Goal: Task Accomplishment & Management: Manage account settings

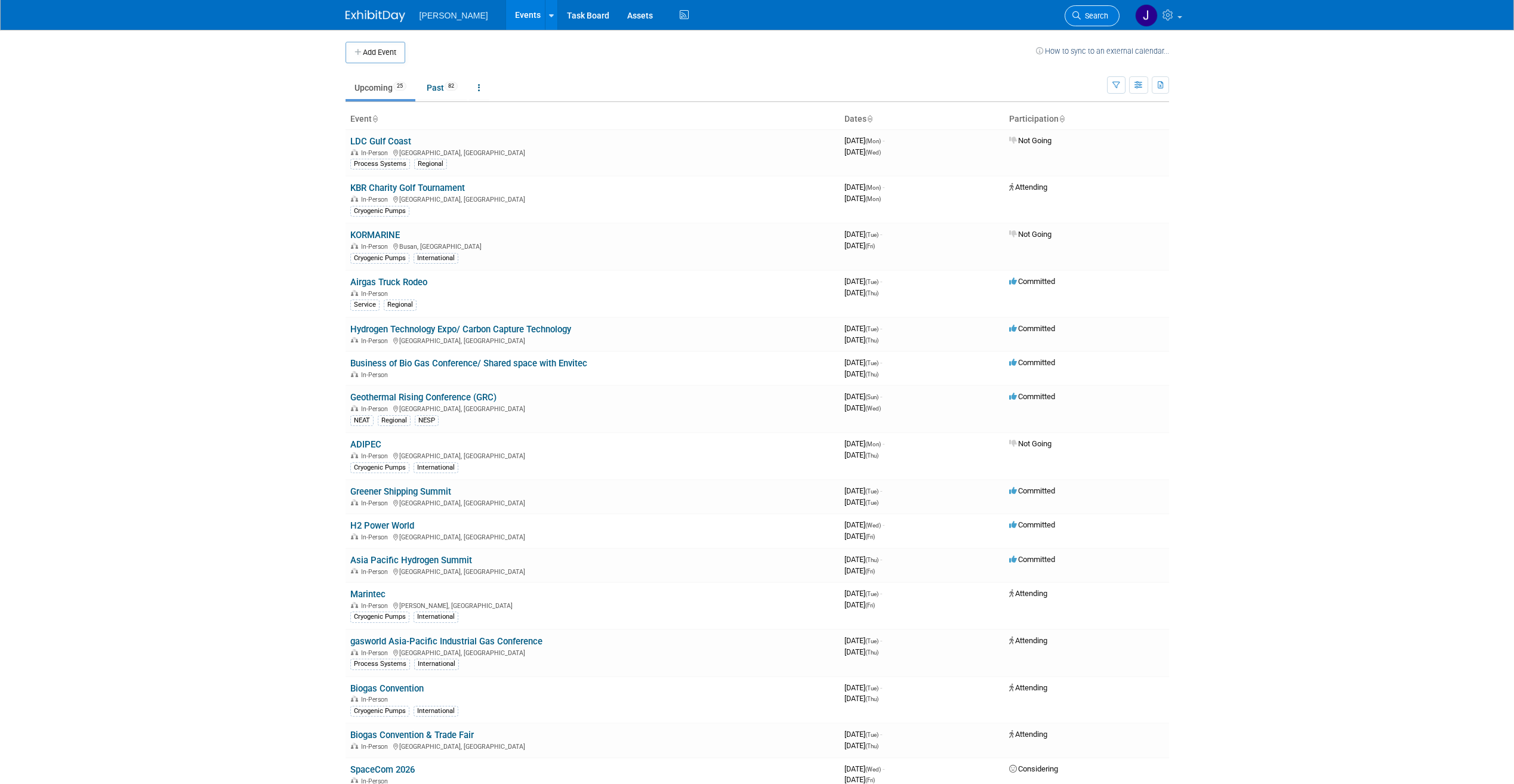
click at [1094, 15] on span "Search" at bounding box center [1094, 15] width 27 height 9
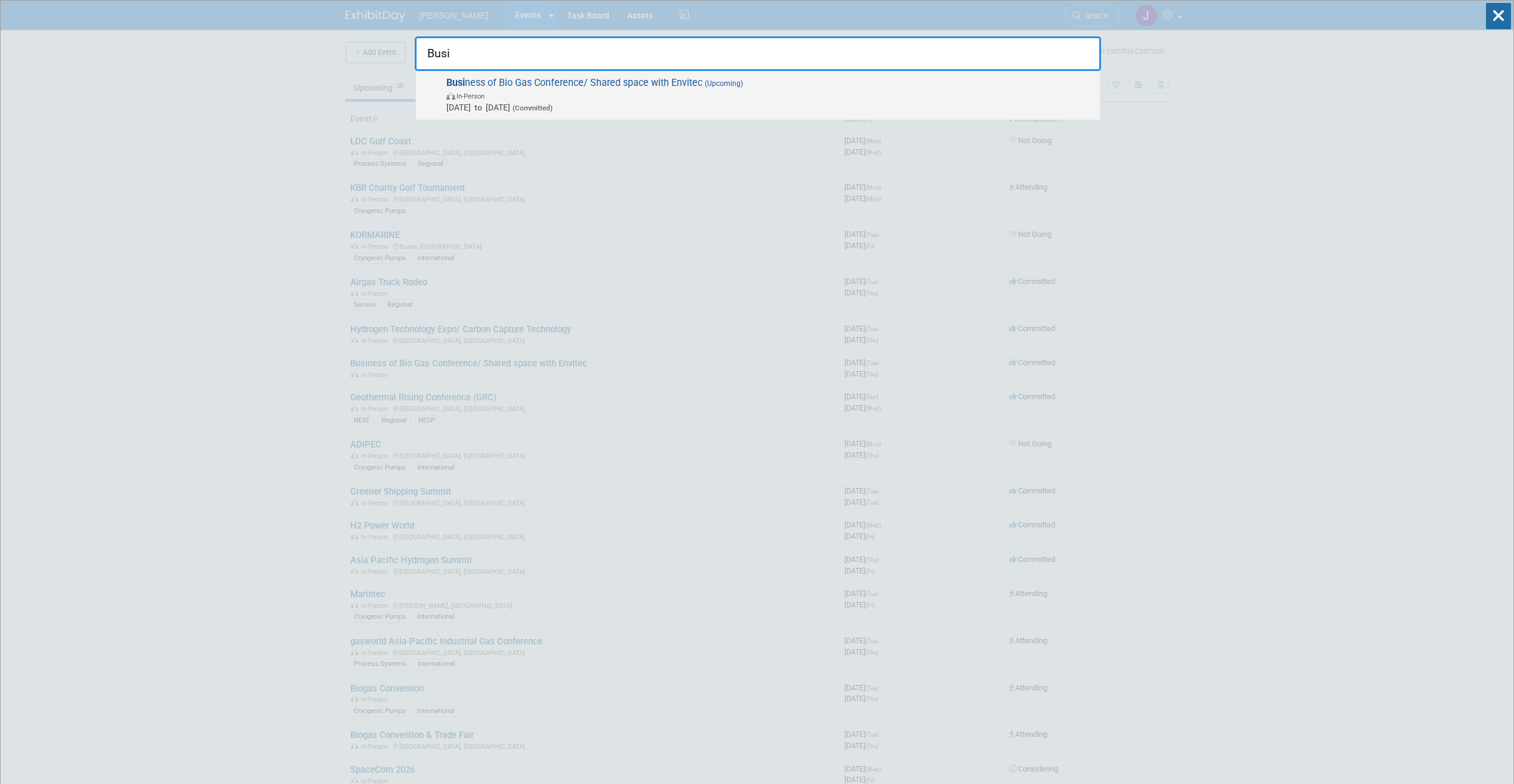
type input "Busi"
click at [545, 80] on span "Busi ness of Bio Gas Conference/ Shared space with Envitec (Upcoming) In-Person…" at bounding box center [769, 95] width 651 height 36
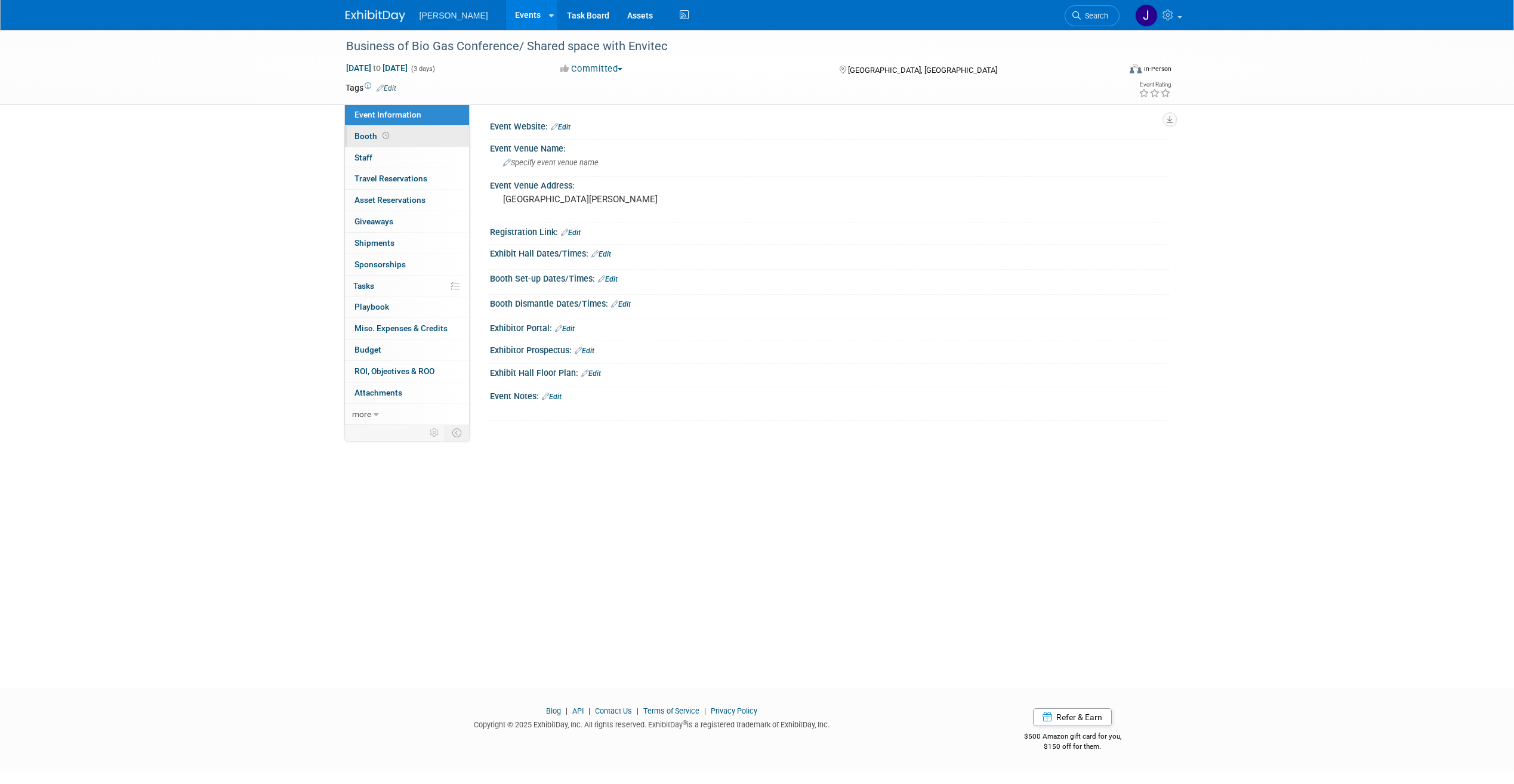
click at [356, 132] on span "Booth" at bounding box center [373, 135] width 37 height 9
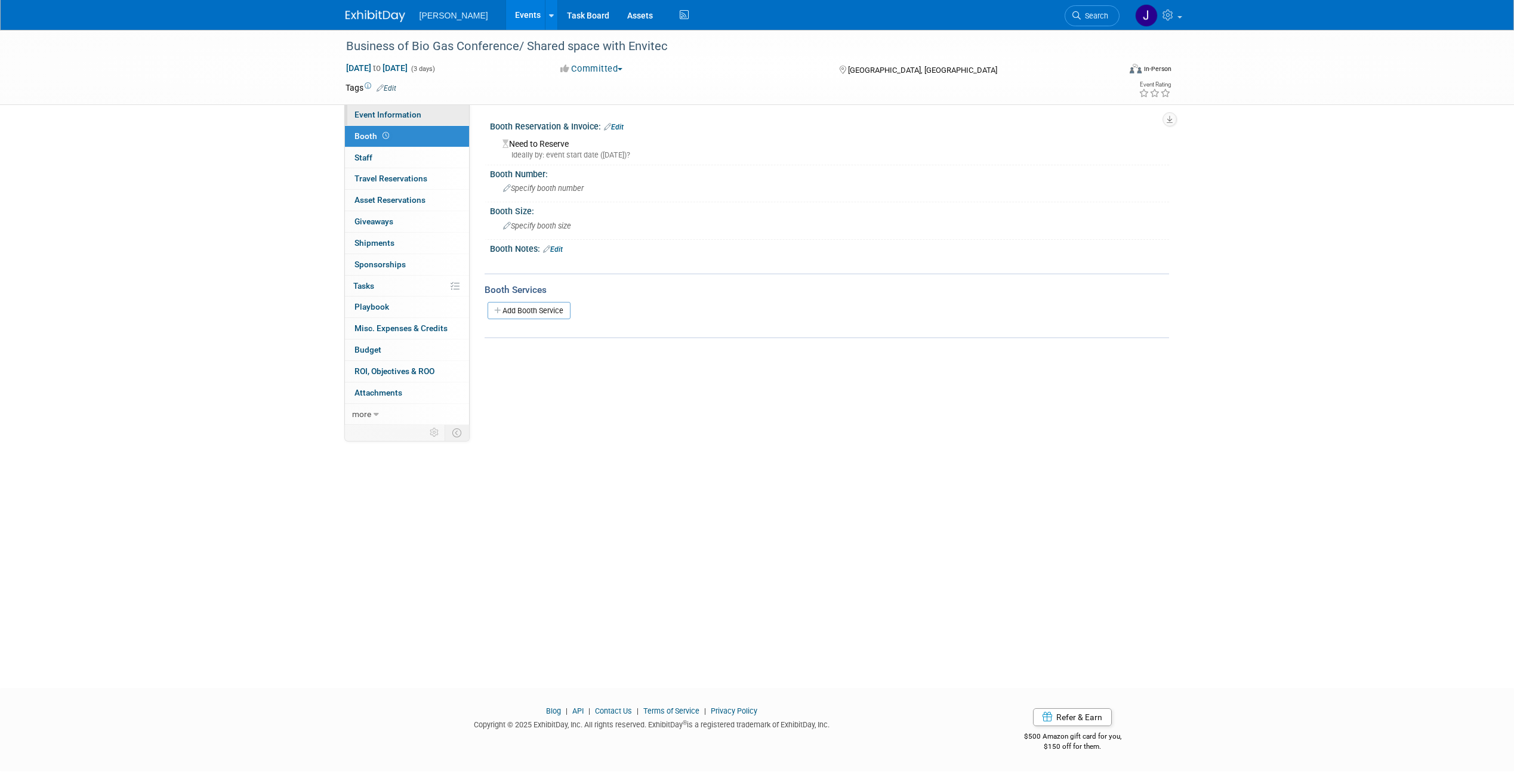
click at [364, 111] on span "Event Information" at bounding box center [388, 114] width 67 height 9
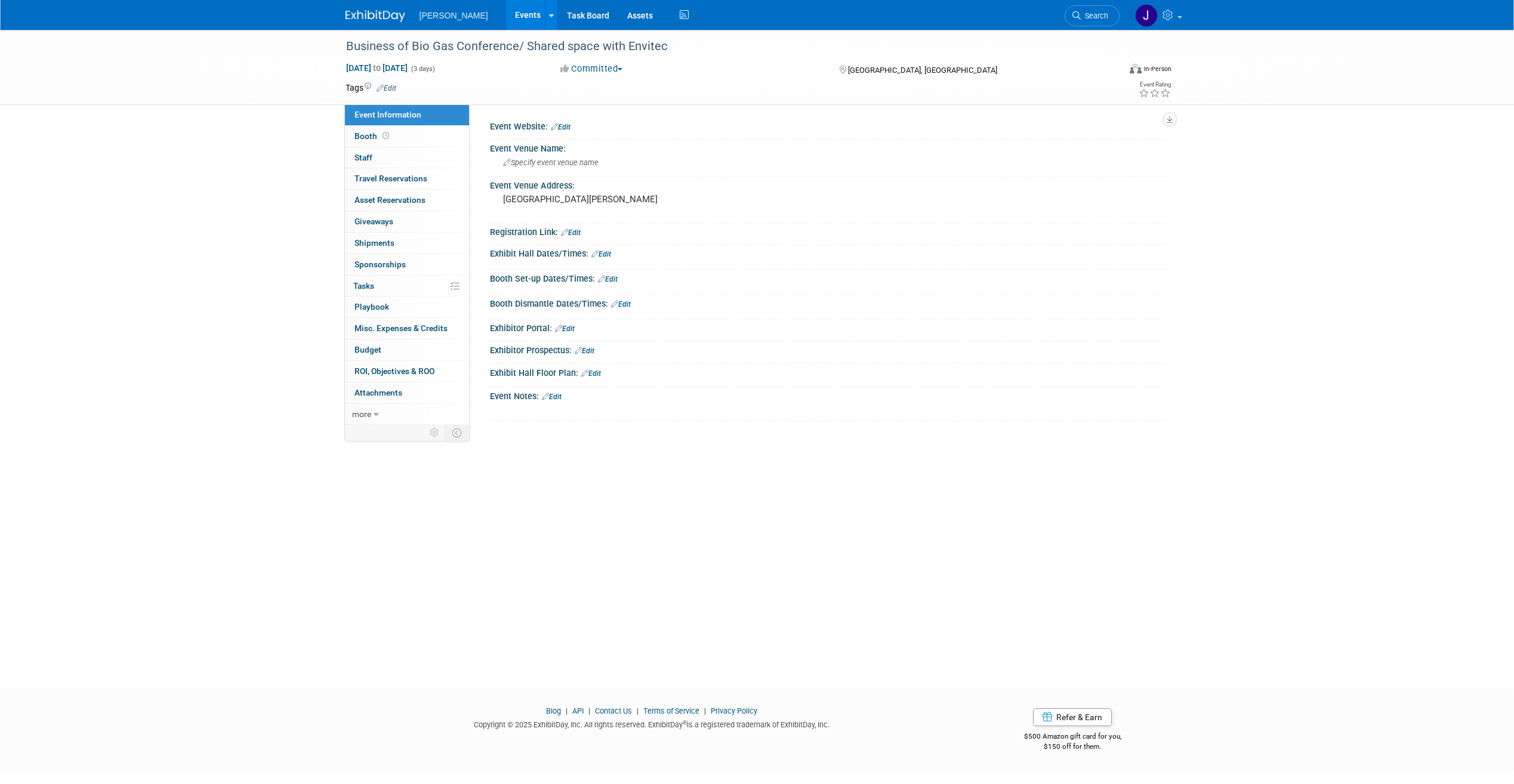
click at [508, 19] on link "Events" at bounding box center [528, 15] width 44 height 30
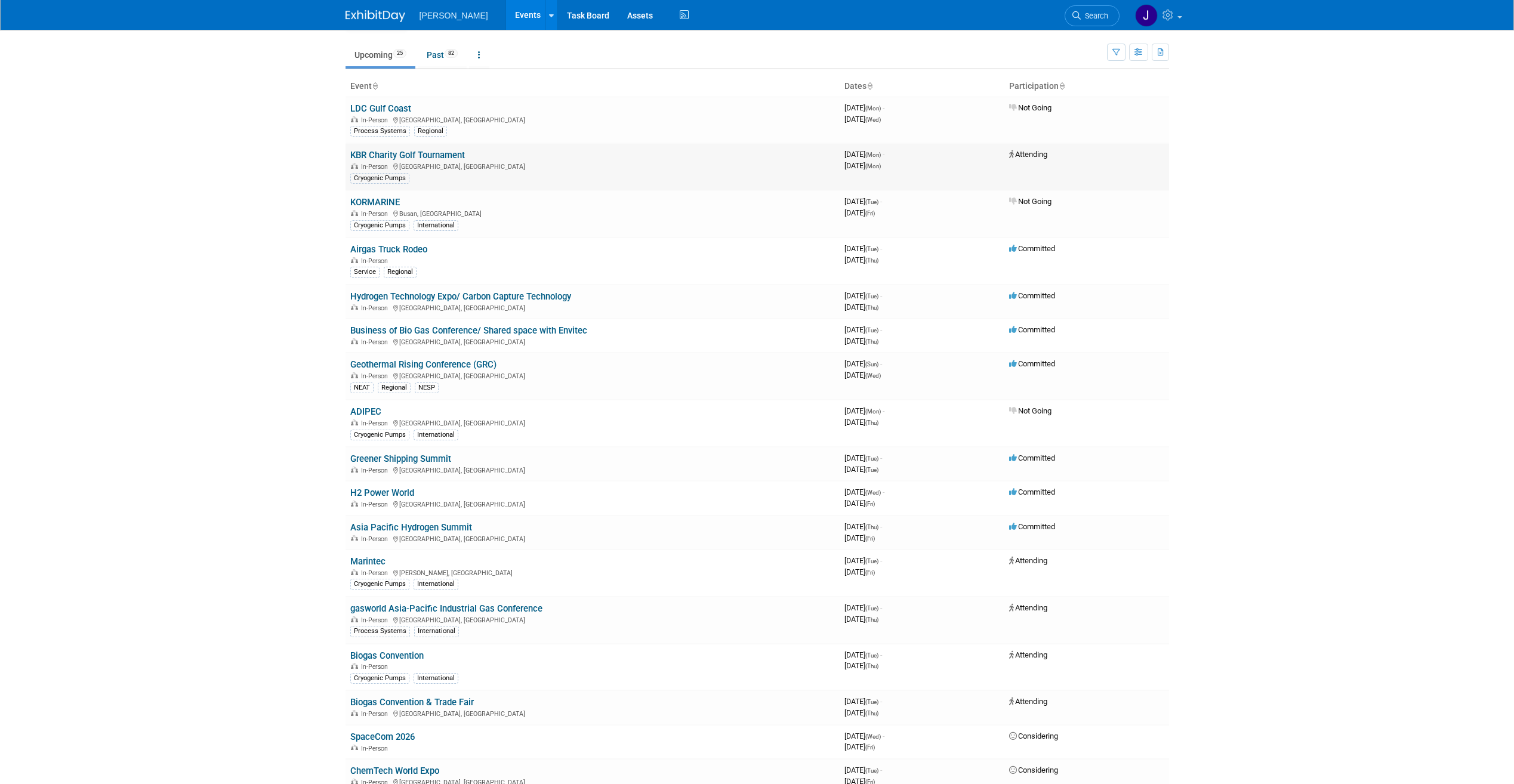
scroll to position [60, 0]
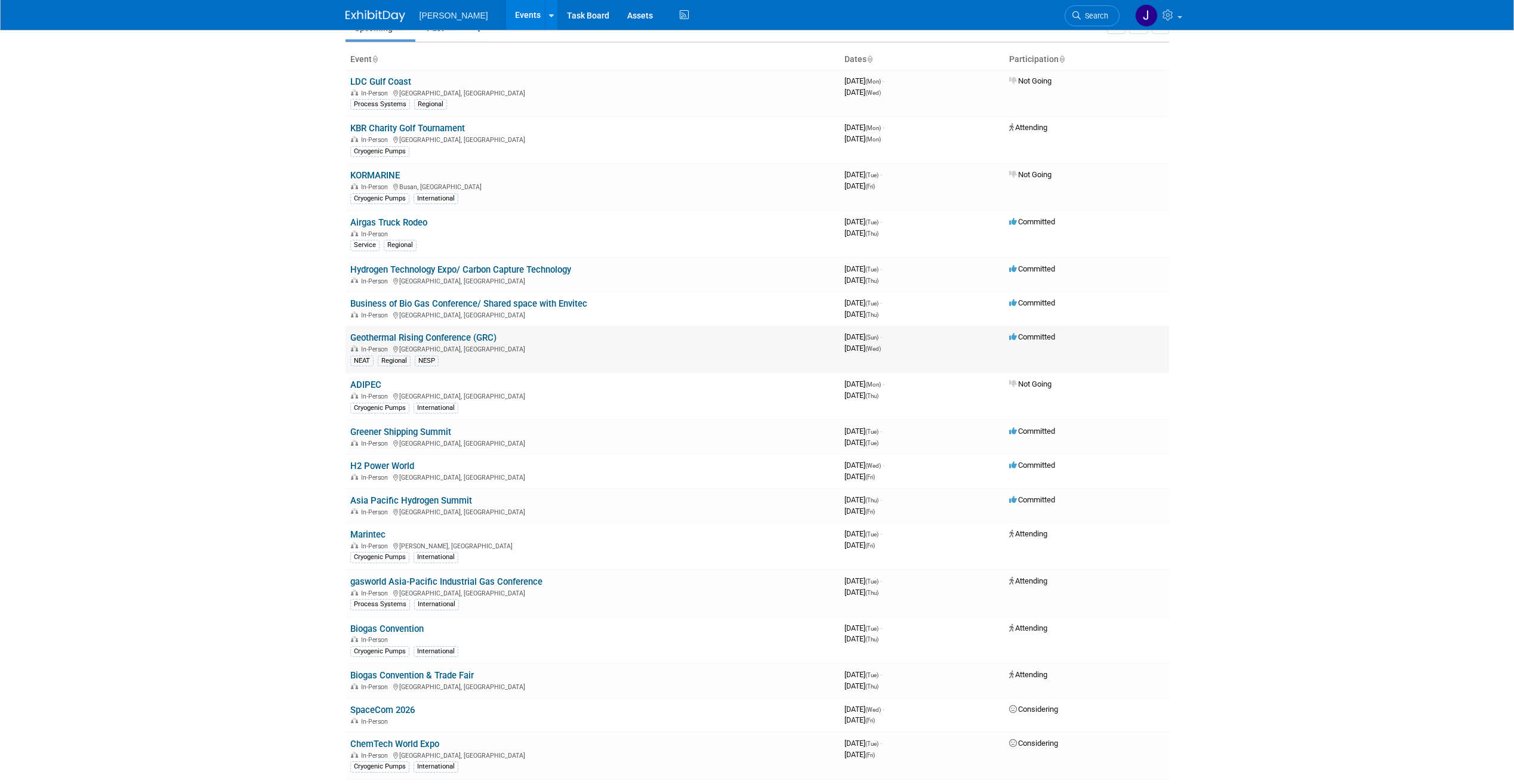
click at [449, 331] on td "Geothermal Rising Conference (GRC) In-Person Reno, NV NEAT Regional NESP" at bounding box center [593, 349] width 494 height 47
click at [447, 337] on link "Geothermal Rising Conference (GRC)" at bounding box center [423, 337] width 146 height 11
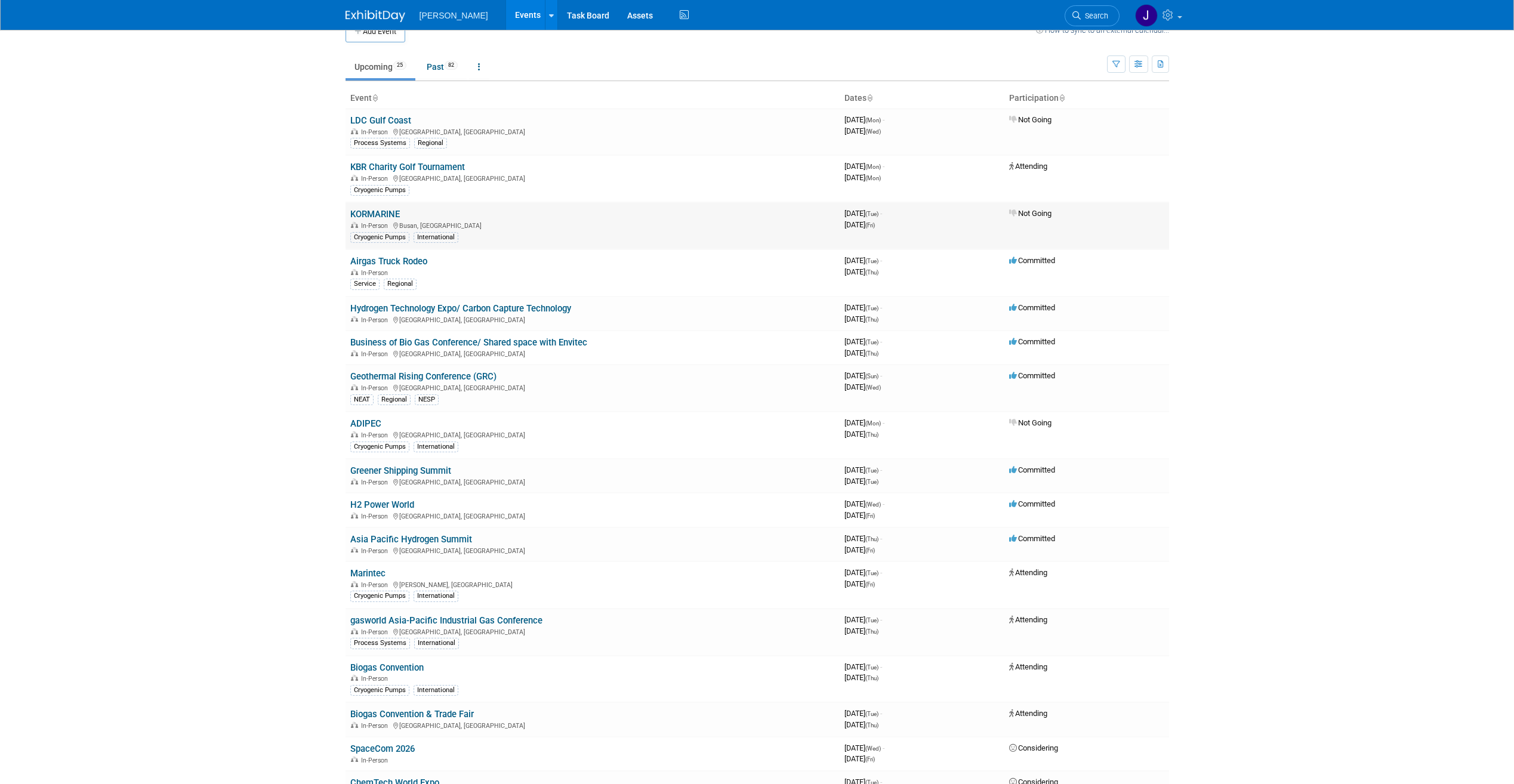
scroll to position [0, 0]
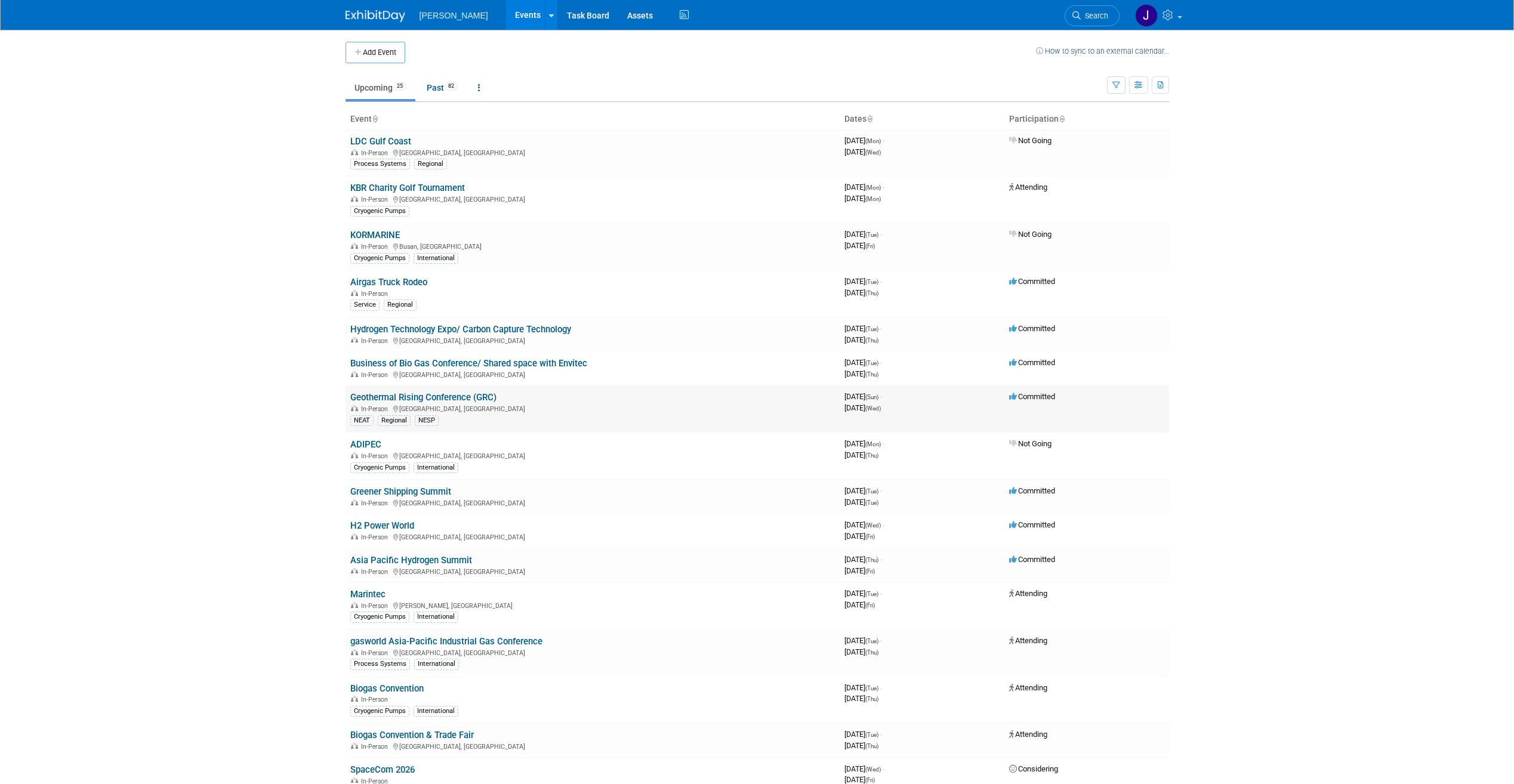
click at [454, 394] on link "Geothermal Rising Conference (GRC)" at bounding box center [423, 397] width 146 height 11
click at [484, 361] on link "Business of Bio Gas Conference/ Shared space with Envitec" at bounding box center [468, 363] width 237 height 11
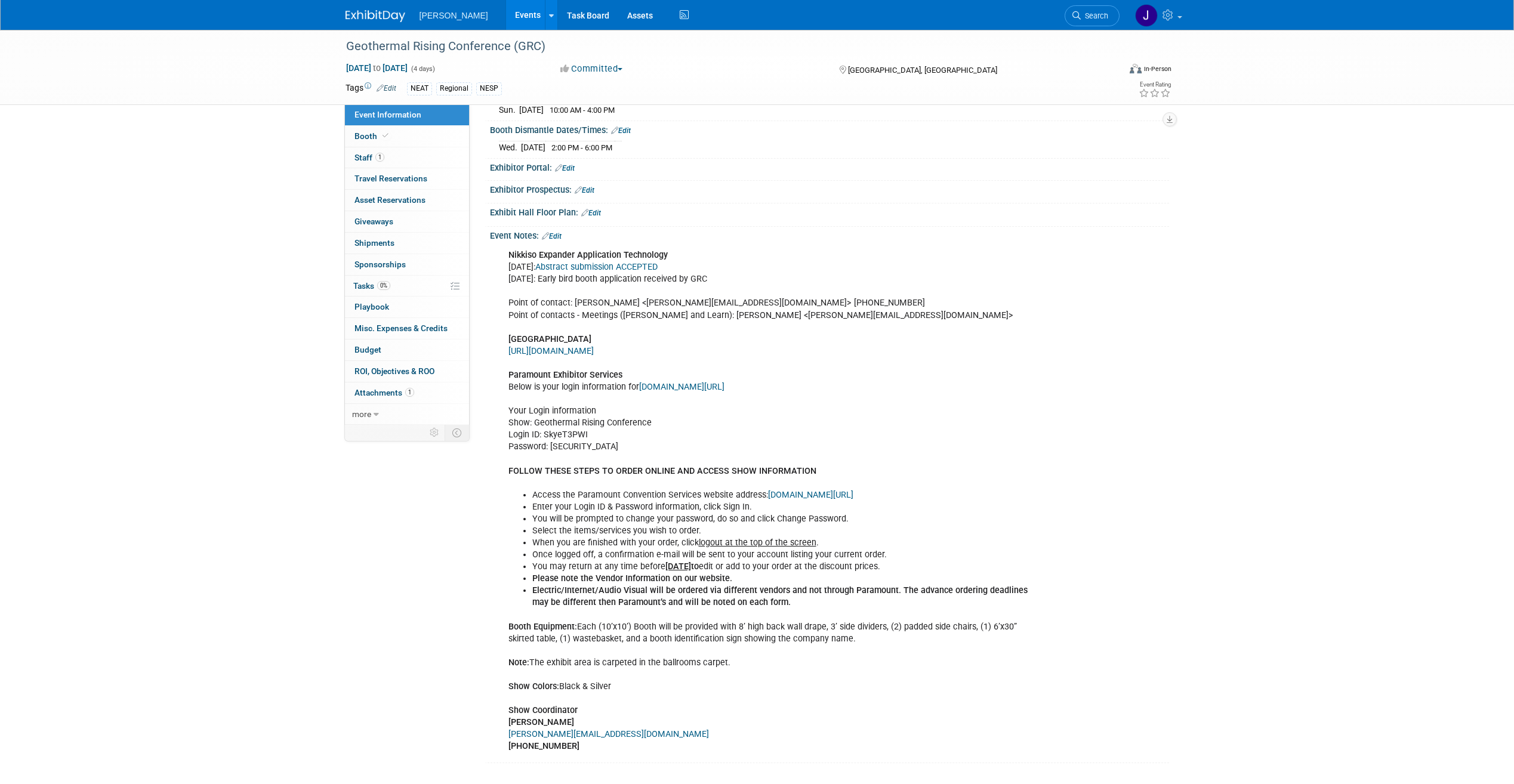
scroll to position [298, 0]
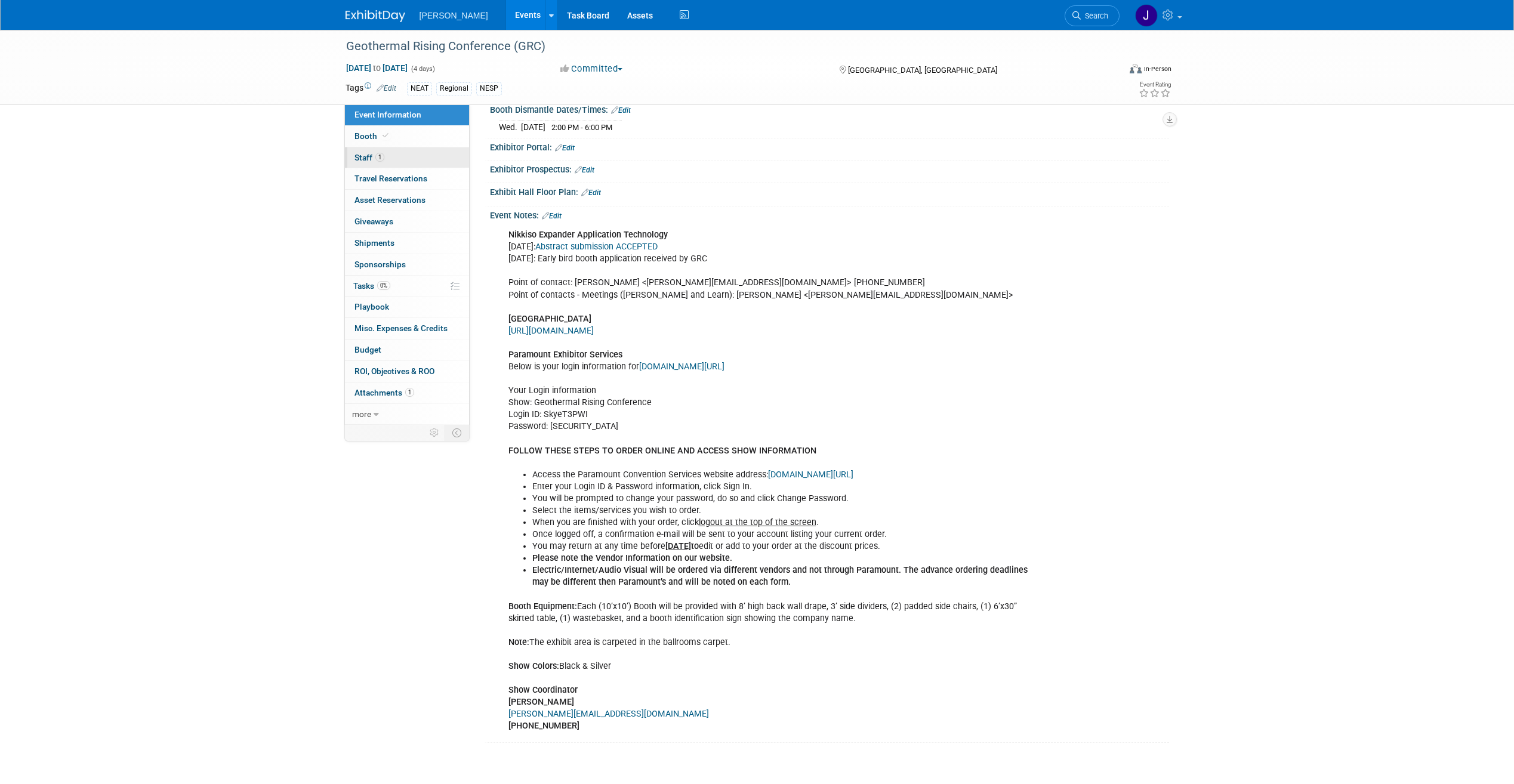
click at [366, 159] on span "Staff 1" at bounding box center [370, 157] width 30 height 9
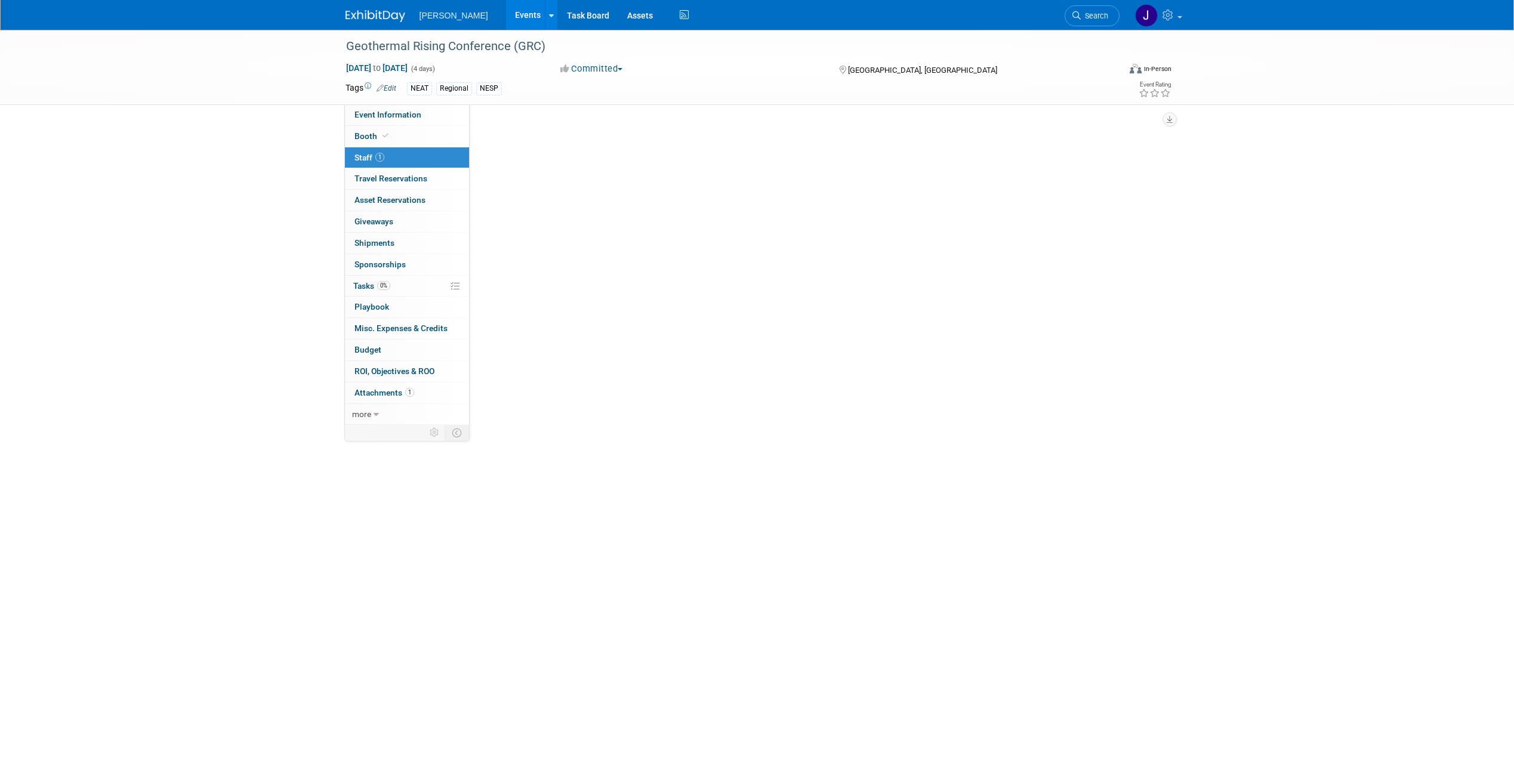
scroll to position [0, 0]
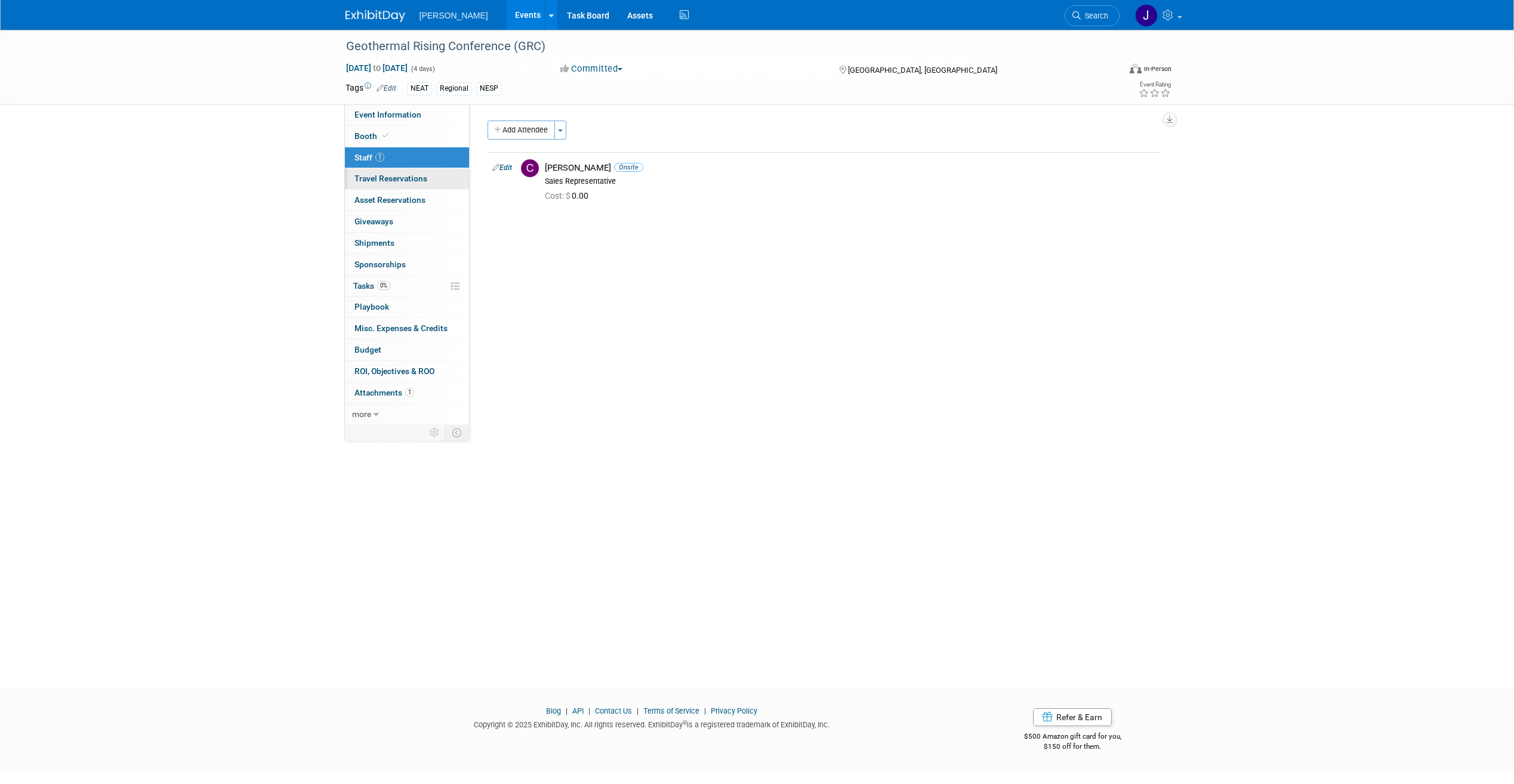
click at [368, 183] on span "Travel Reservations 0" at bounding box center [391, 178] width 73 height 9
click at [369, 198] on span "Asset Reservations 0" at bounding box center [390, 200] width 71 height 9
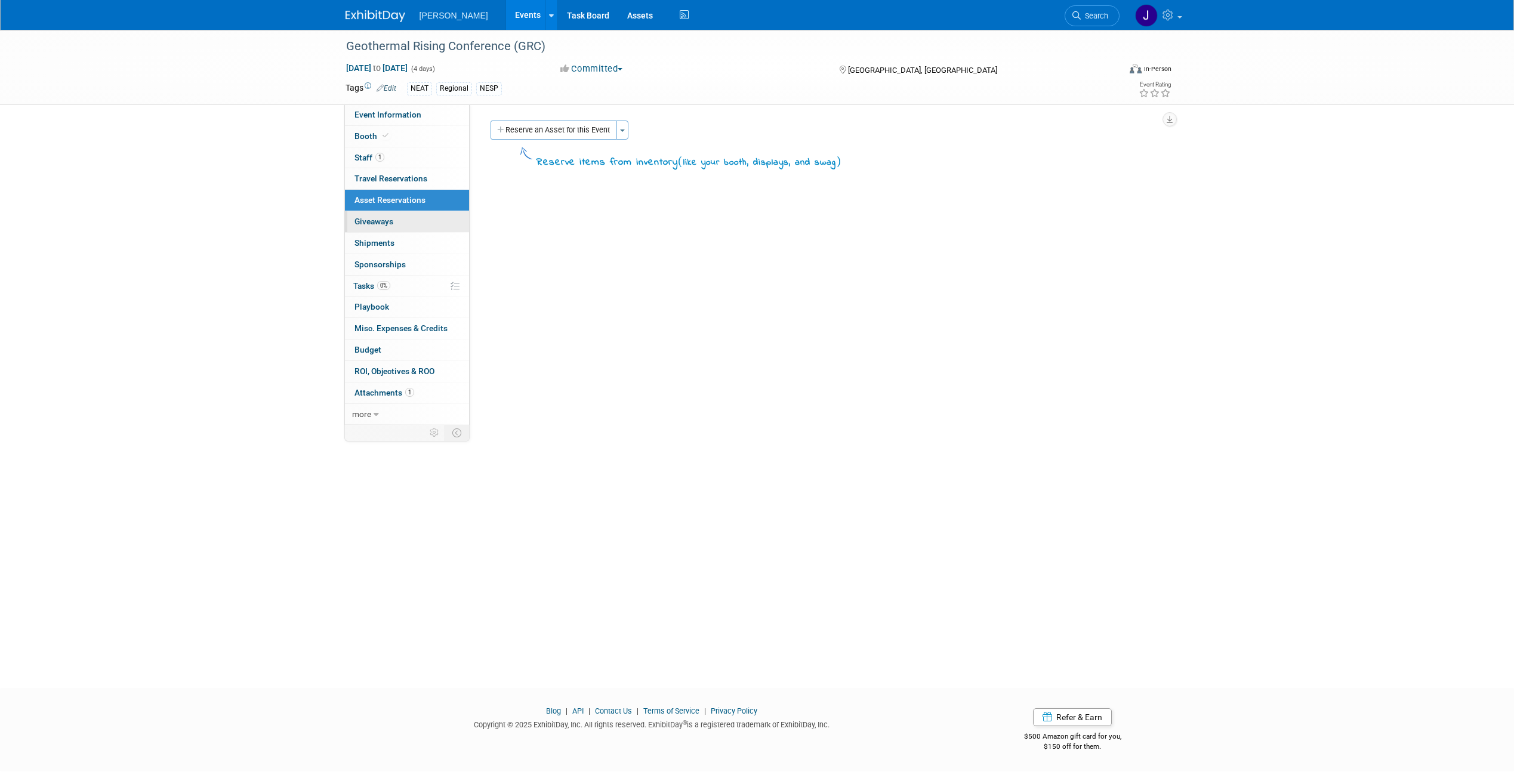
click at [375, 221] on span "Giveaways 0" at bounding box center [374, 221] width 39 height 9
click at [387, 250] on link "0 Shipments 0" at bounding box center [407, 243] width 124 height 21
click at [390, 266] on span "Sponsorships 0" at bounding box center [380, 264] width 51 height 9
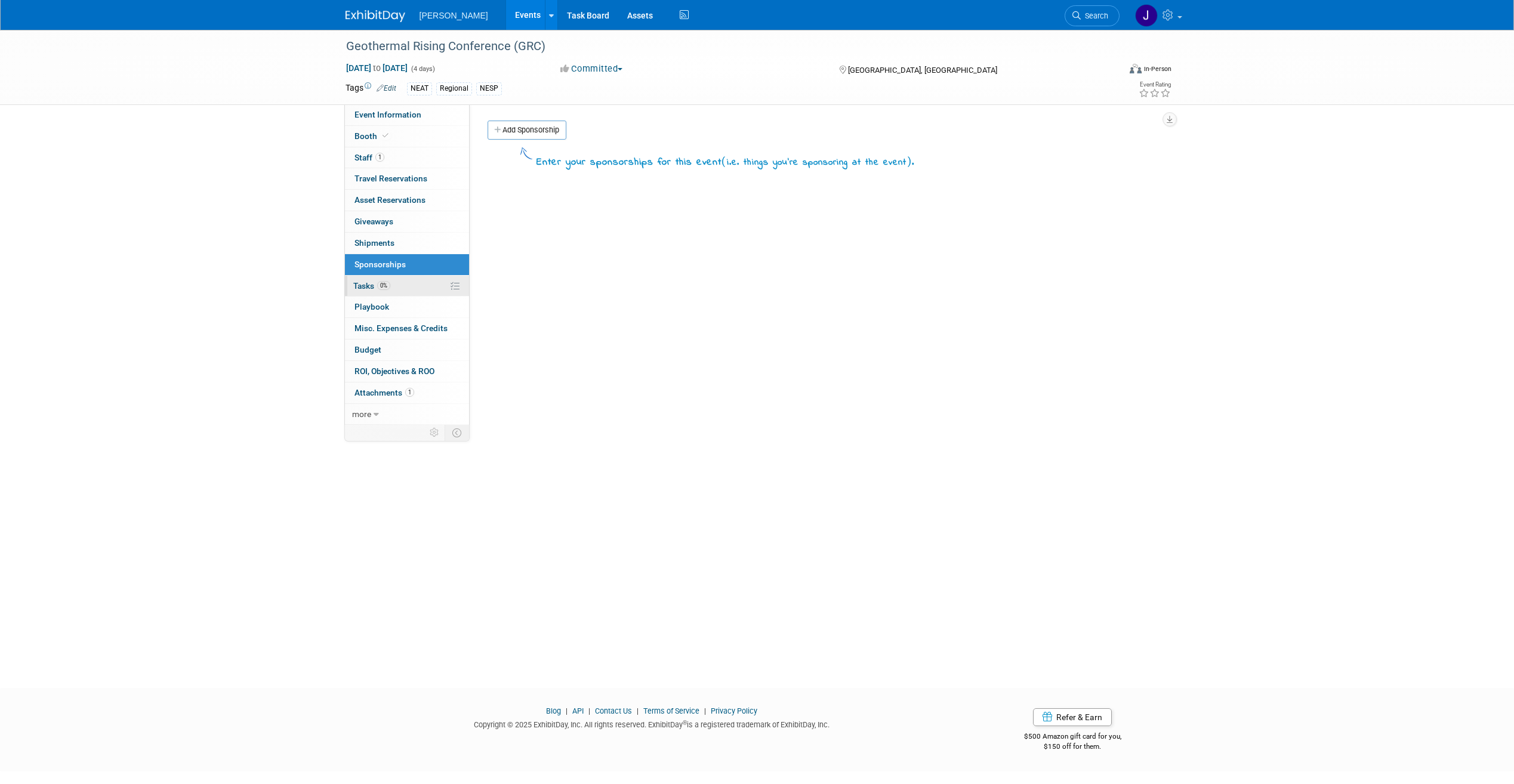
click at [358, 289] on span "Tasks 0%" at bounding box center [372, 285] width 37 height 9
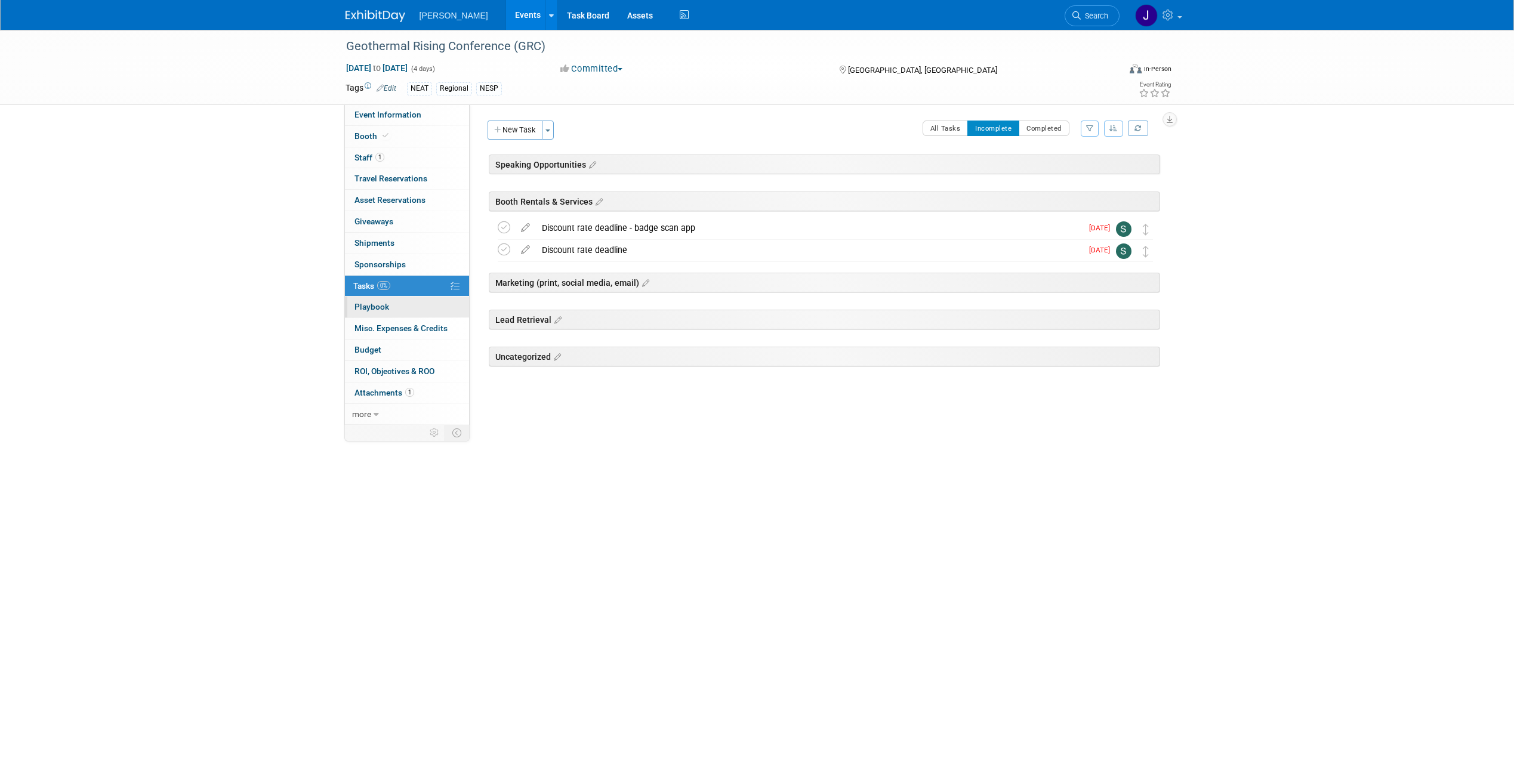
click at [365, 308] on span "Playbook 0" at bounding box center [372, 306] width 35 height 9
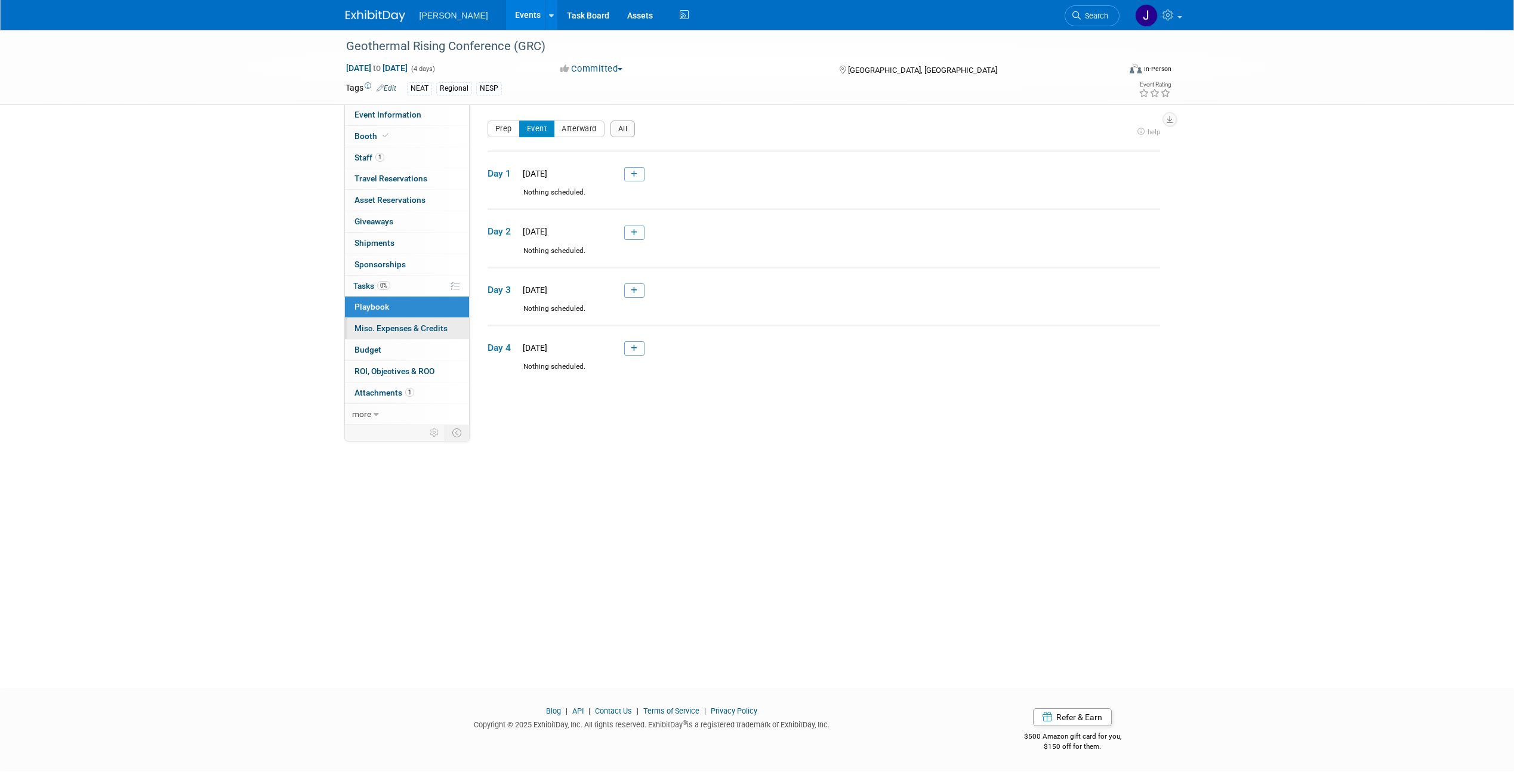
click at [371, 331] on span "Misc. Expenses & Credits 0" at bounding box center [401, 328] width 93 height 9
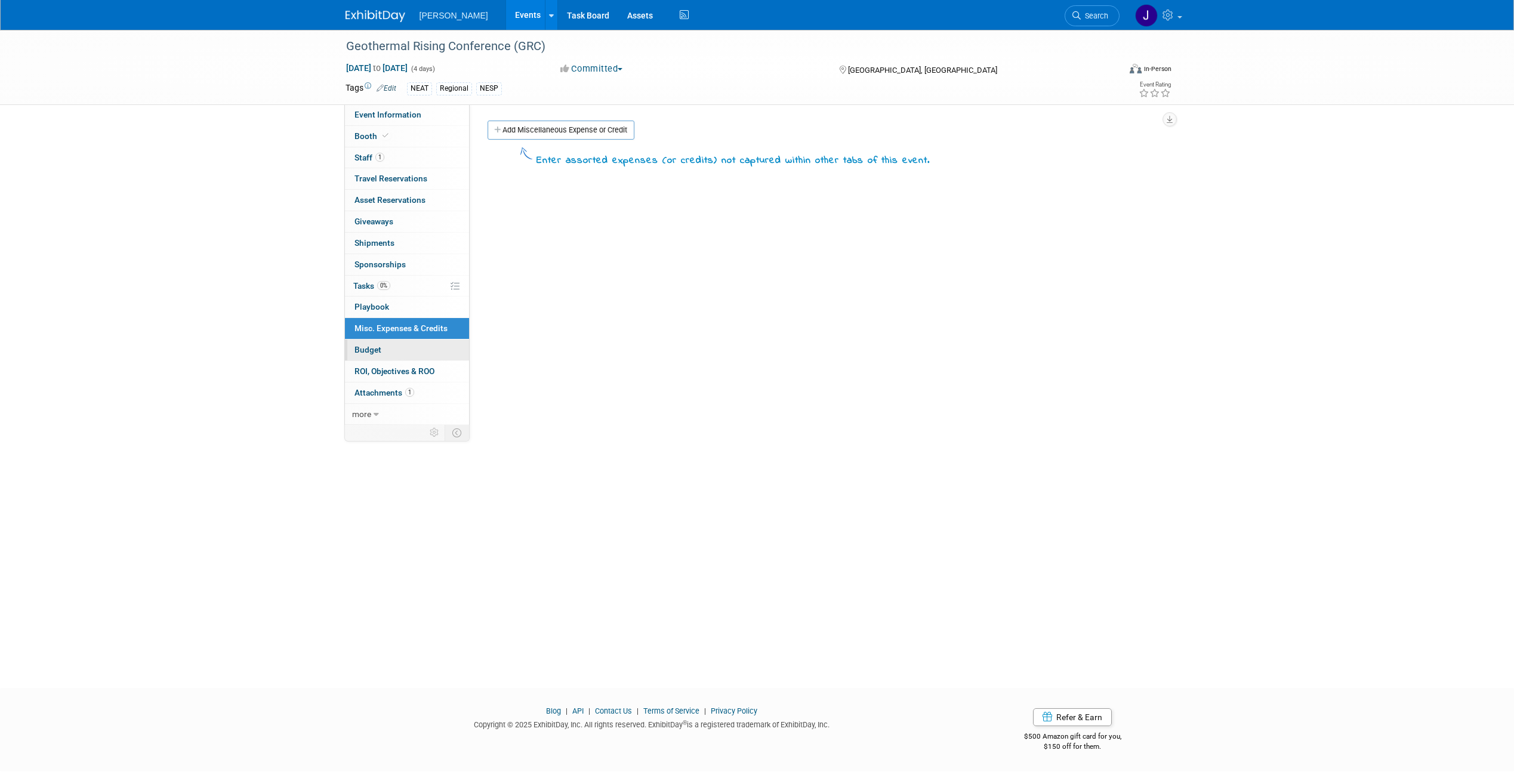
click at [374, 347] on span "Budget" at bounding box center [368, 349] width 27 height 9
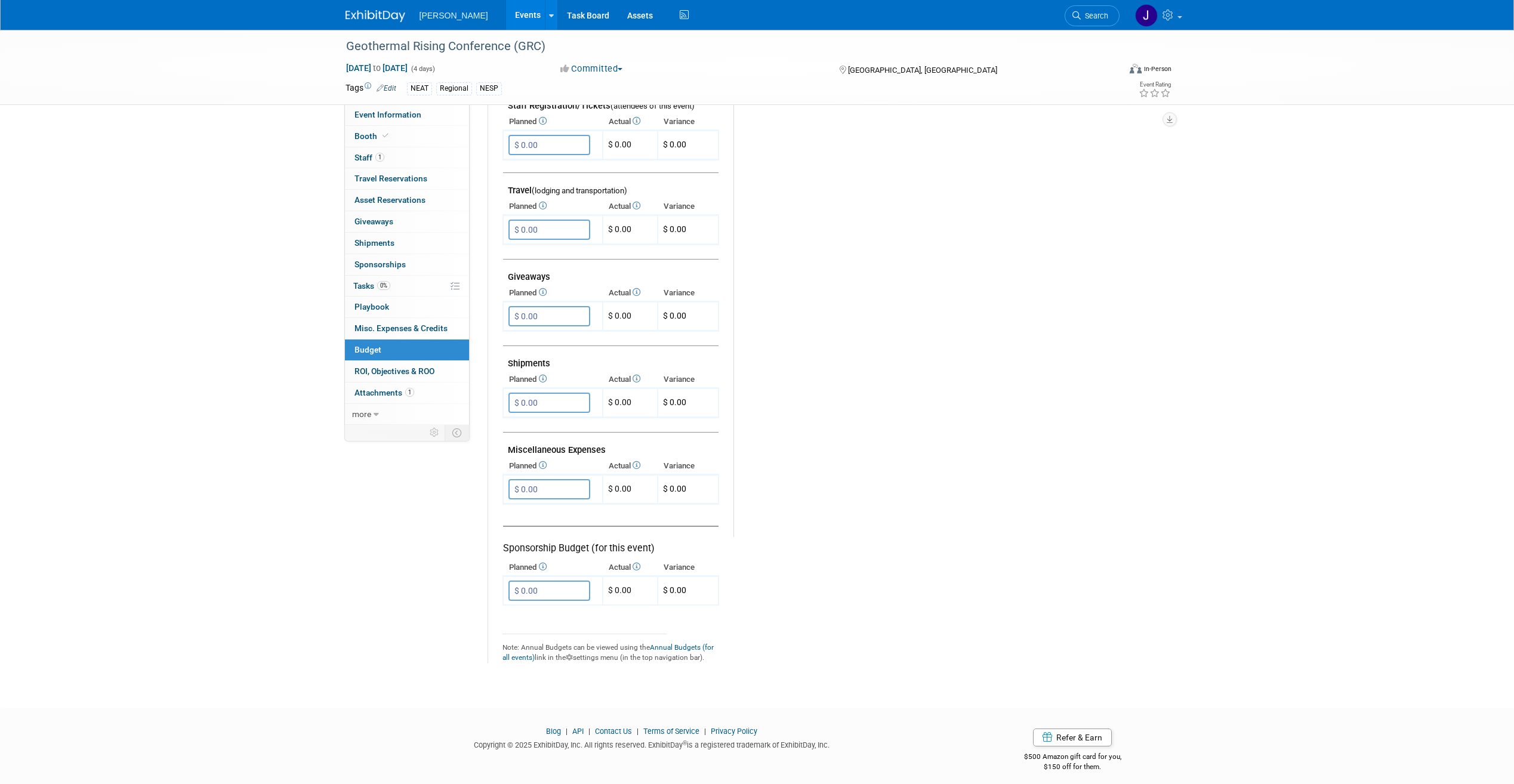
scroll to position [426, 0]
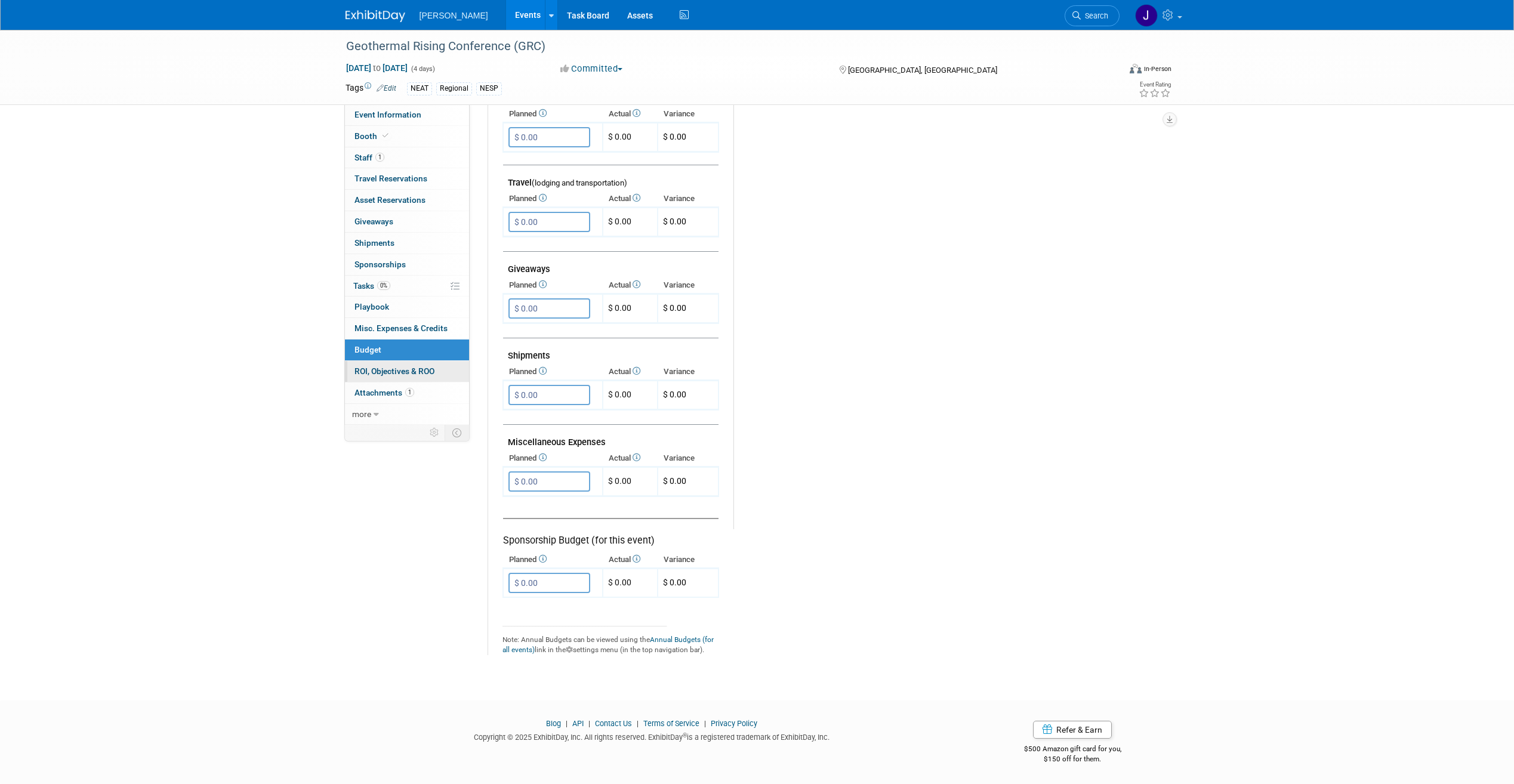
click at [350, 371] on link "0 ROI, Objectives & ROO 0" at bounding box center [407, 371] width 124 height 21
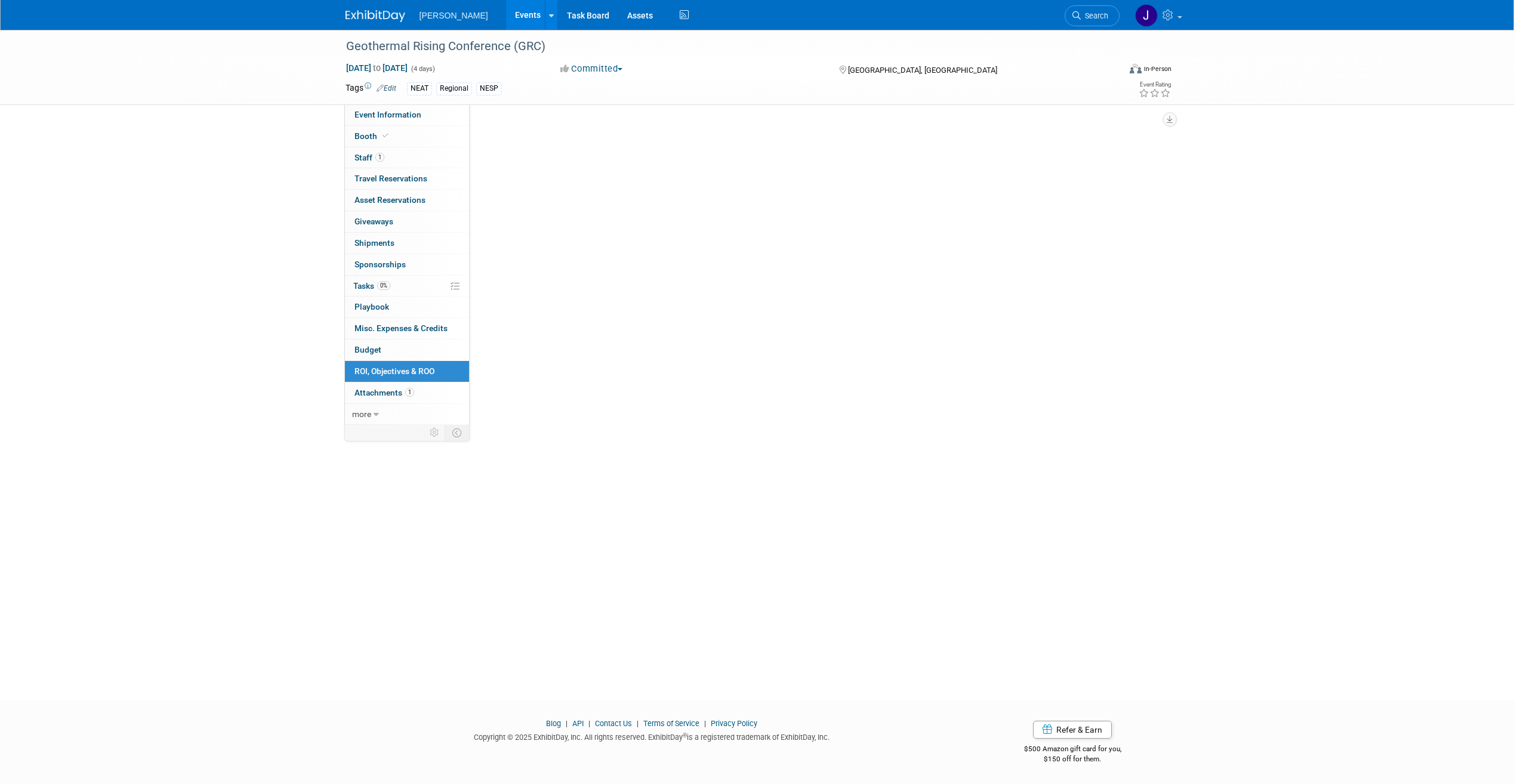
scroll to position [0, 0]
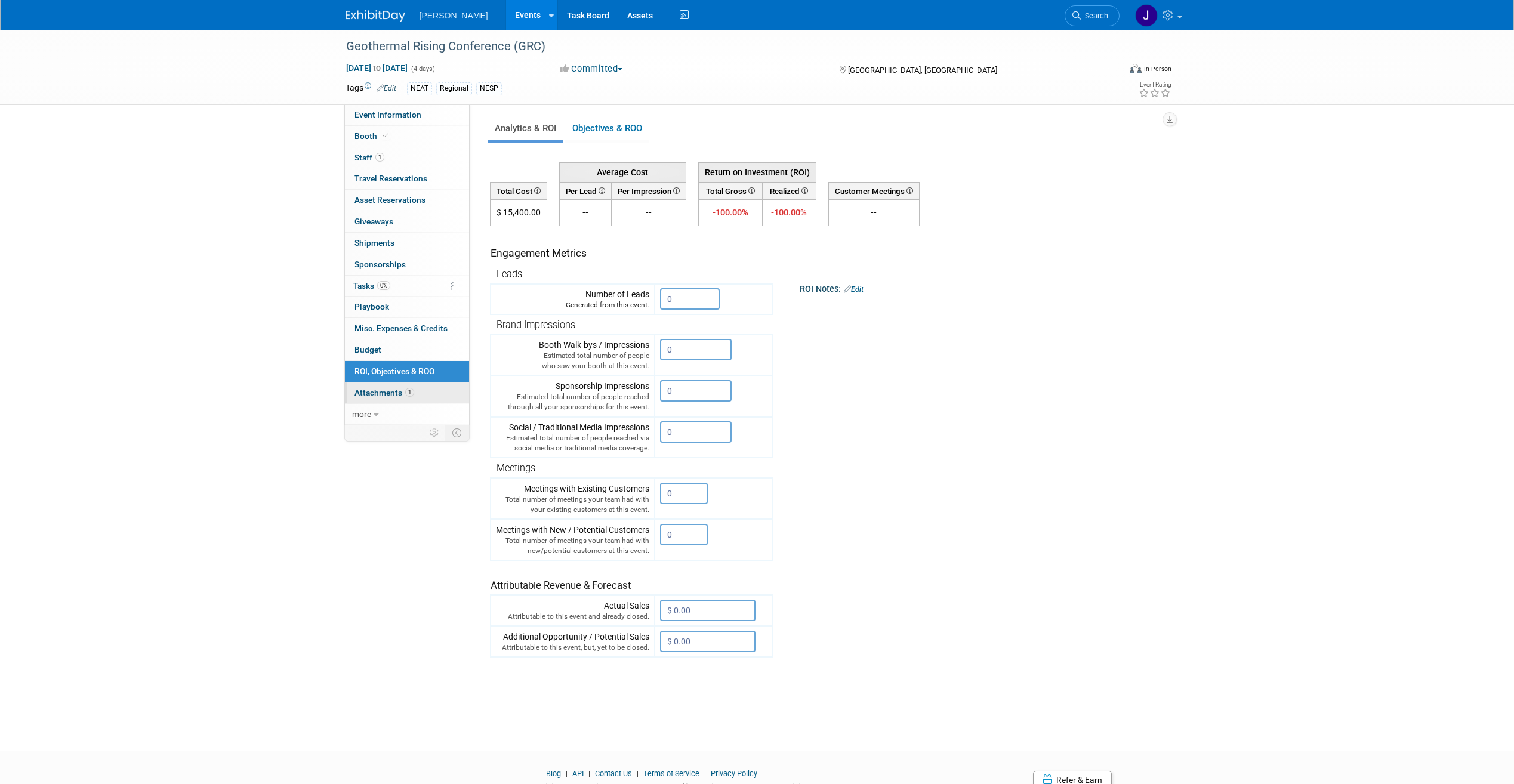
click at [358, 390] on span "Attachments 1" at bounding box center [384, 392] width 60 height 9
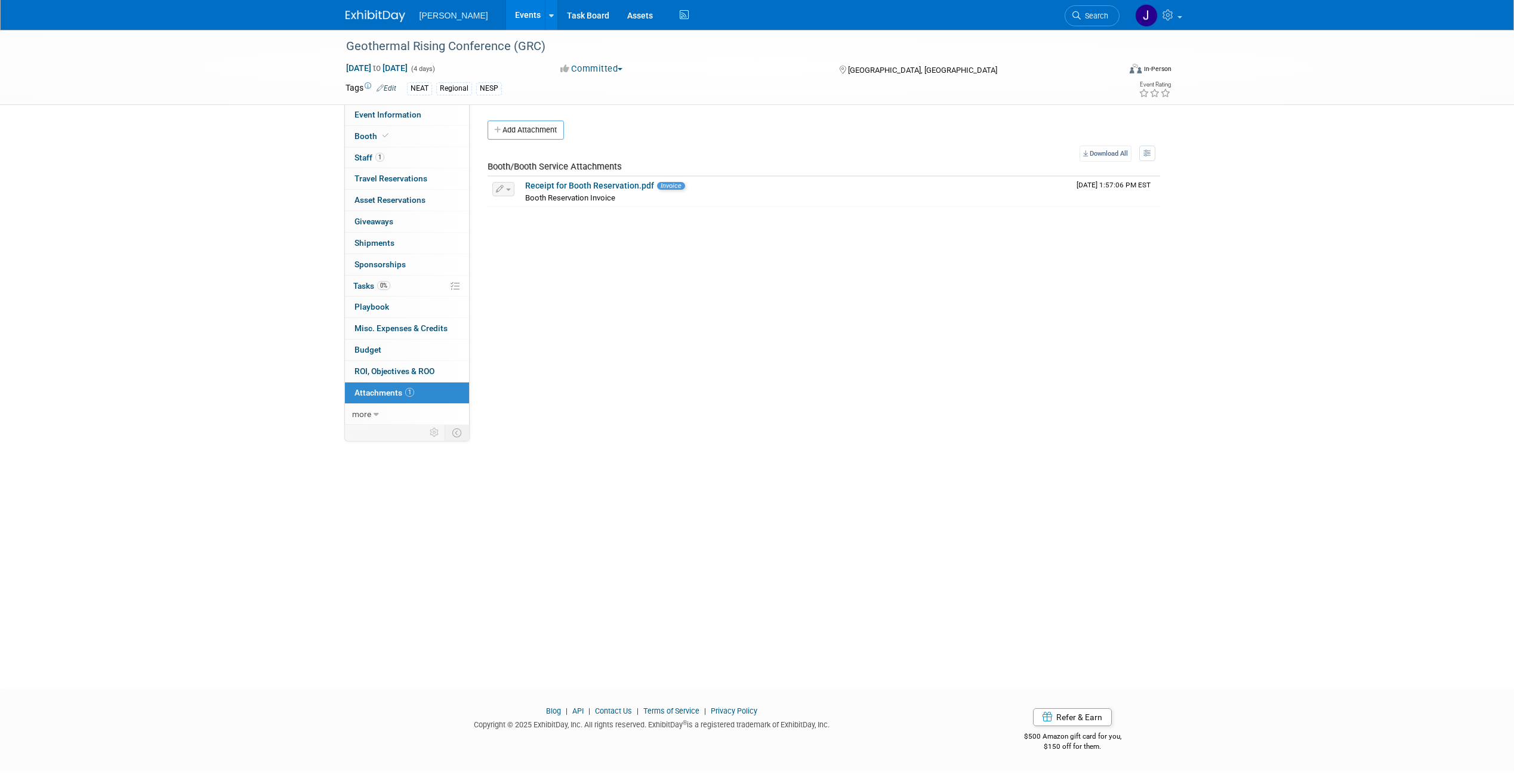
click at [667, 266] on div "Event Website: Edit https://www.geothermal.org/events/2025-geothermal-rising-co…" at bounding box center [819, 264] width 700 height 321
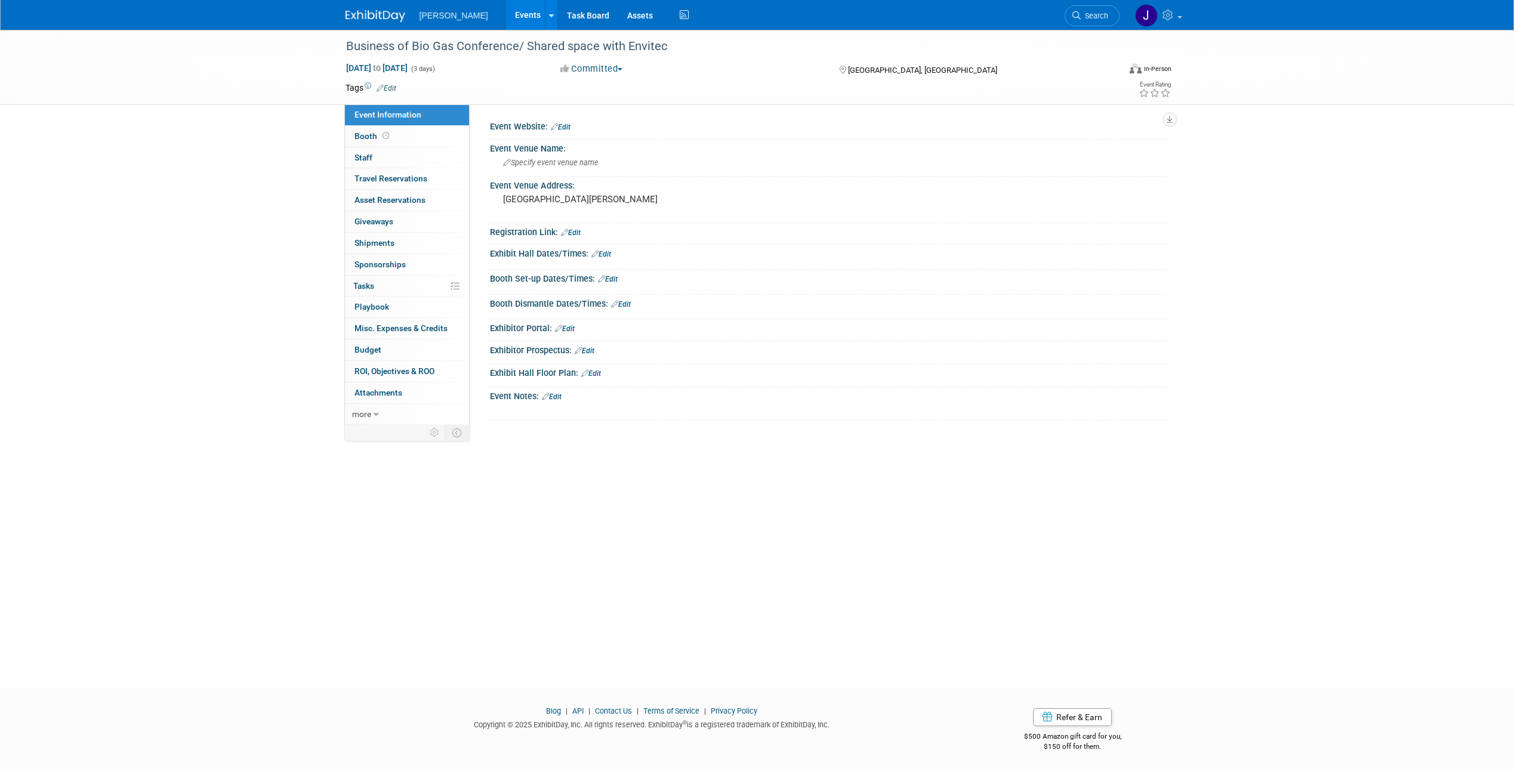
click at [562, 129] on link "Edit" at bounding box center [561, 127] width 20 height 9
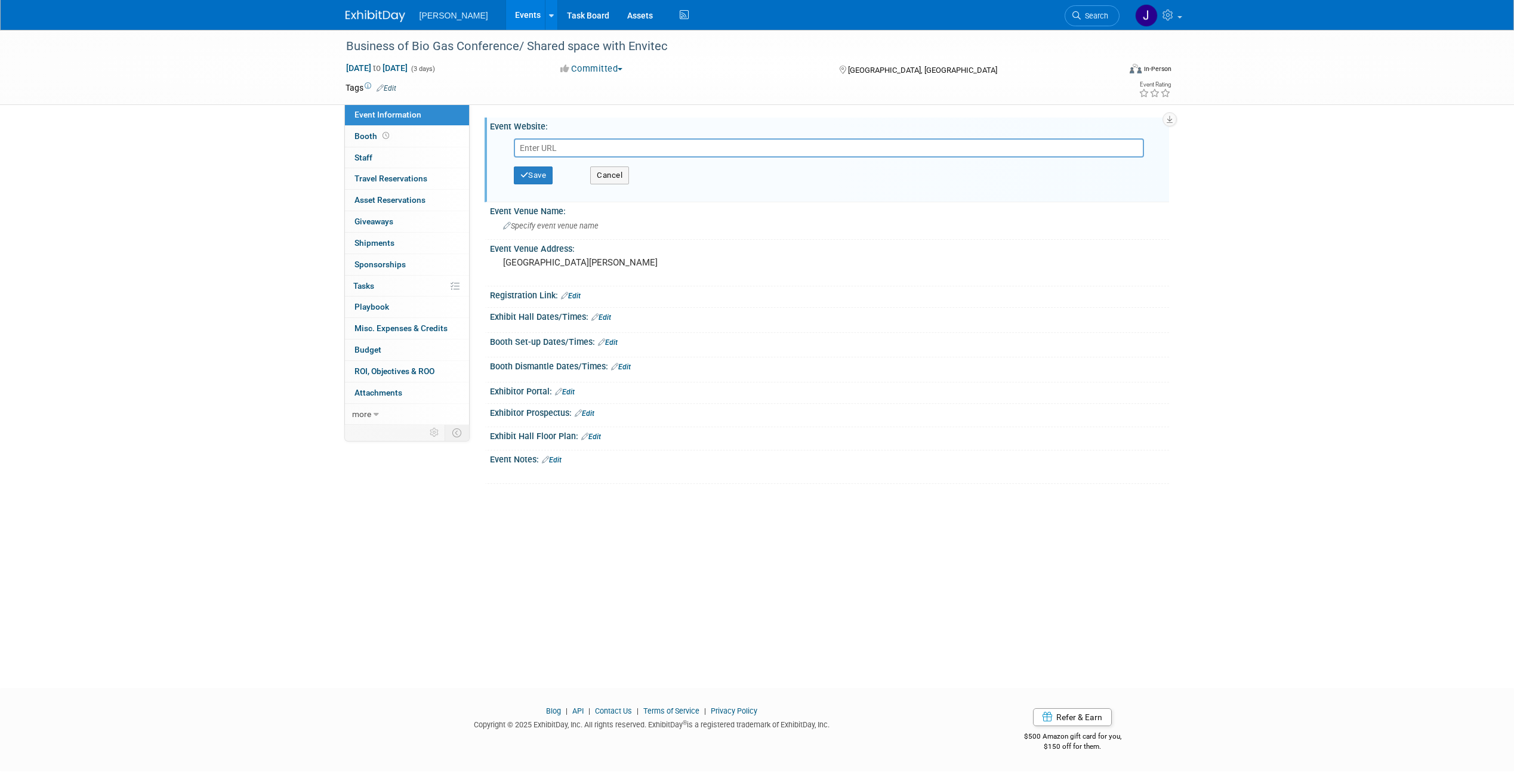
click at [570, 144] on input "text" at bounding box center [829, 148] width 630 height 19
paste input "[URL][DOMAIN_NAME]"
type input "[URL][DOMAIN_NAME]"
click at [530, 175] on button "Save" at bounding box center [534, 175] width 40 height 18
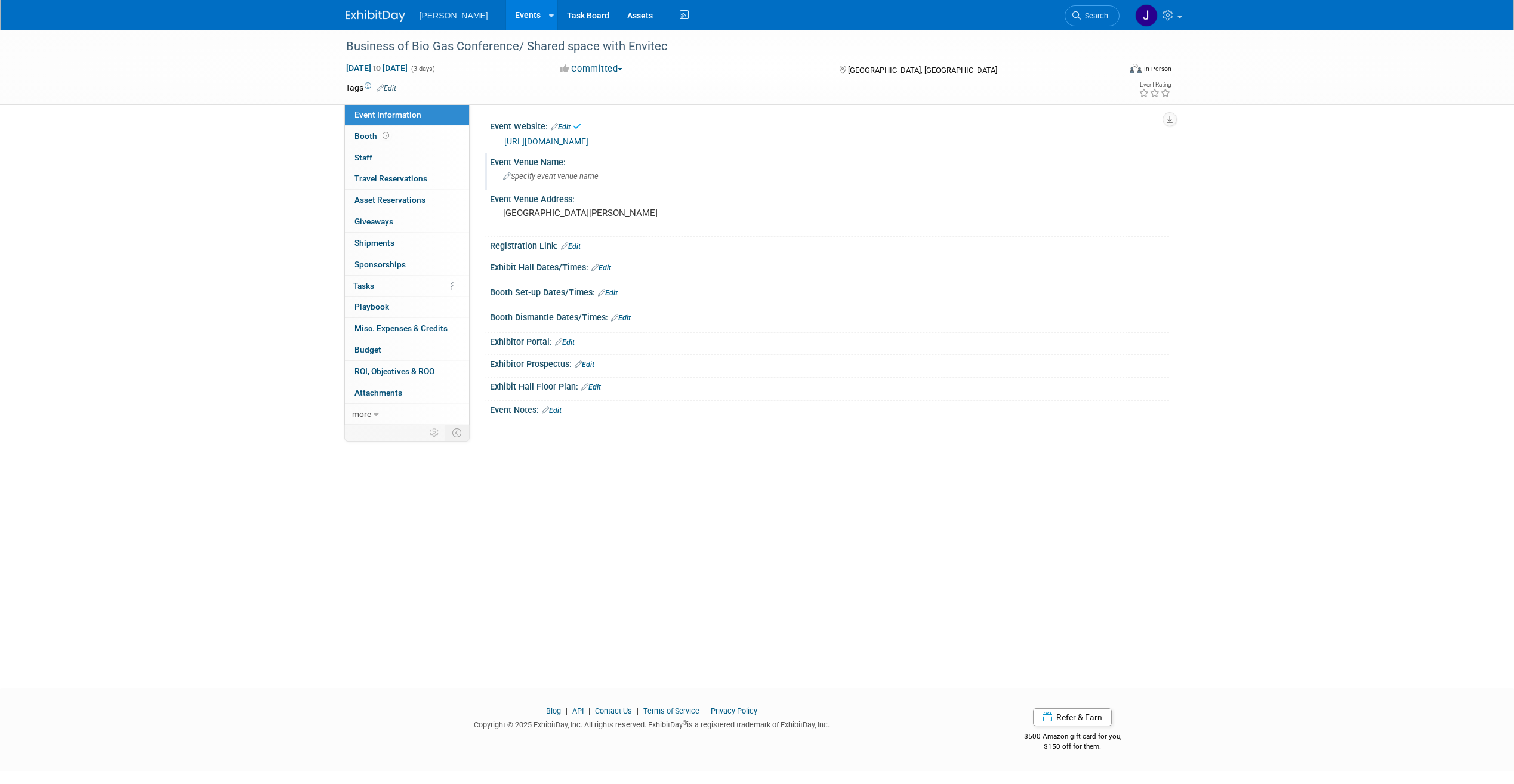
click at [562, 173] on span "Specify event venue name" at bounding box center [551, 176] width 96 height 9
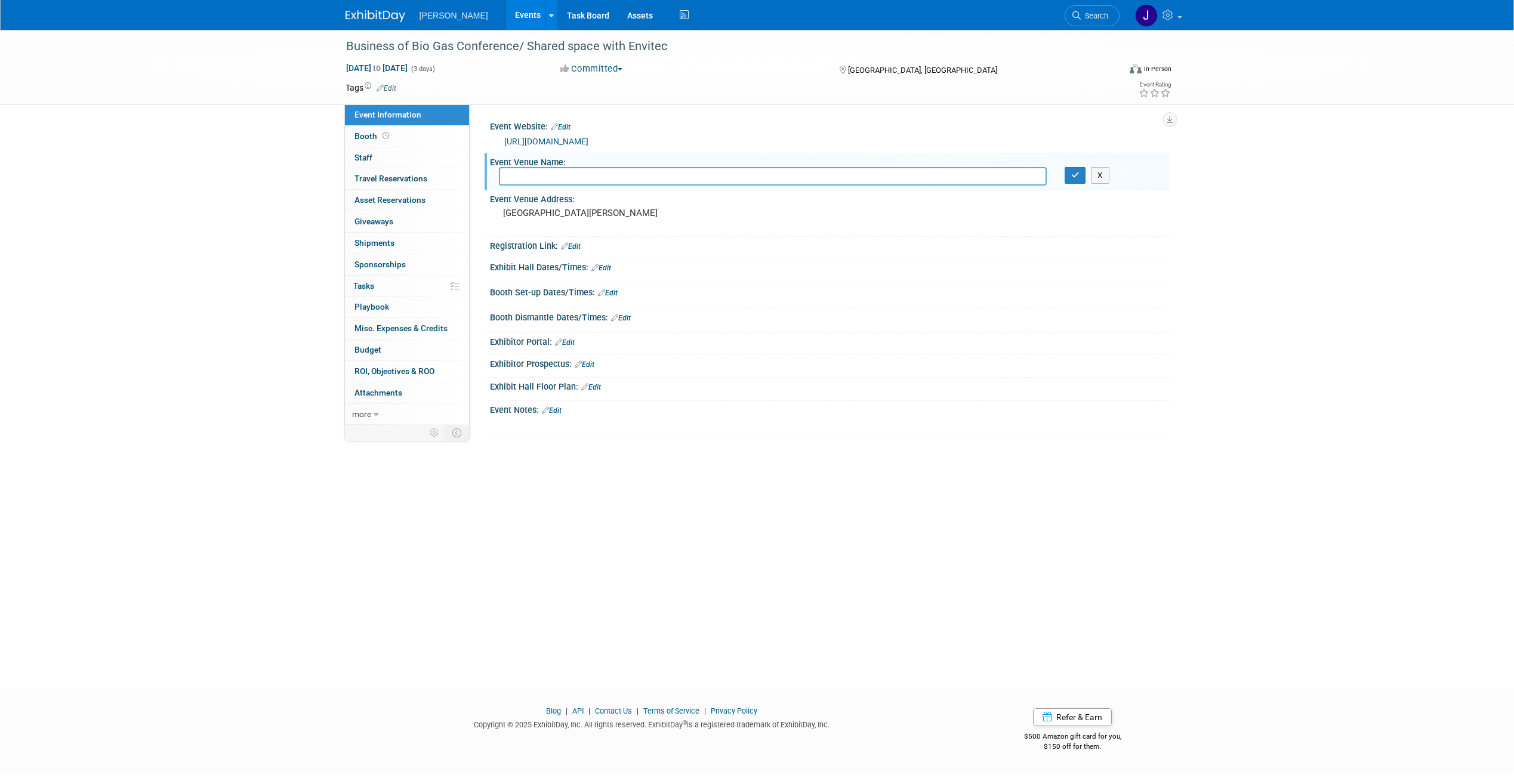
click at [562, 176] on input "text" at bounding box center [772, 176] width 548 height 19
paste input "[GEOGRAPHIC_DATA][PERSON_NAME]"
type input "[GEOGRAPHIC_DATA][PERSON_NAME]"
click at [611, 220] on div "[GEOGRAPHIC_DATA][PERSON_NAME]" at bounding box center [631, 218] width 265 height 27
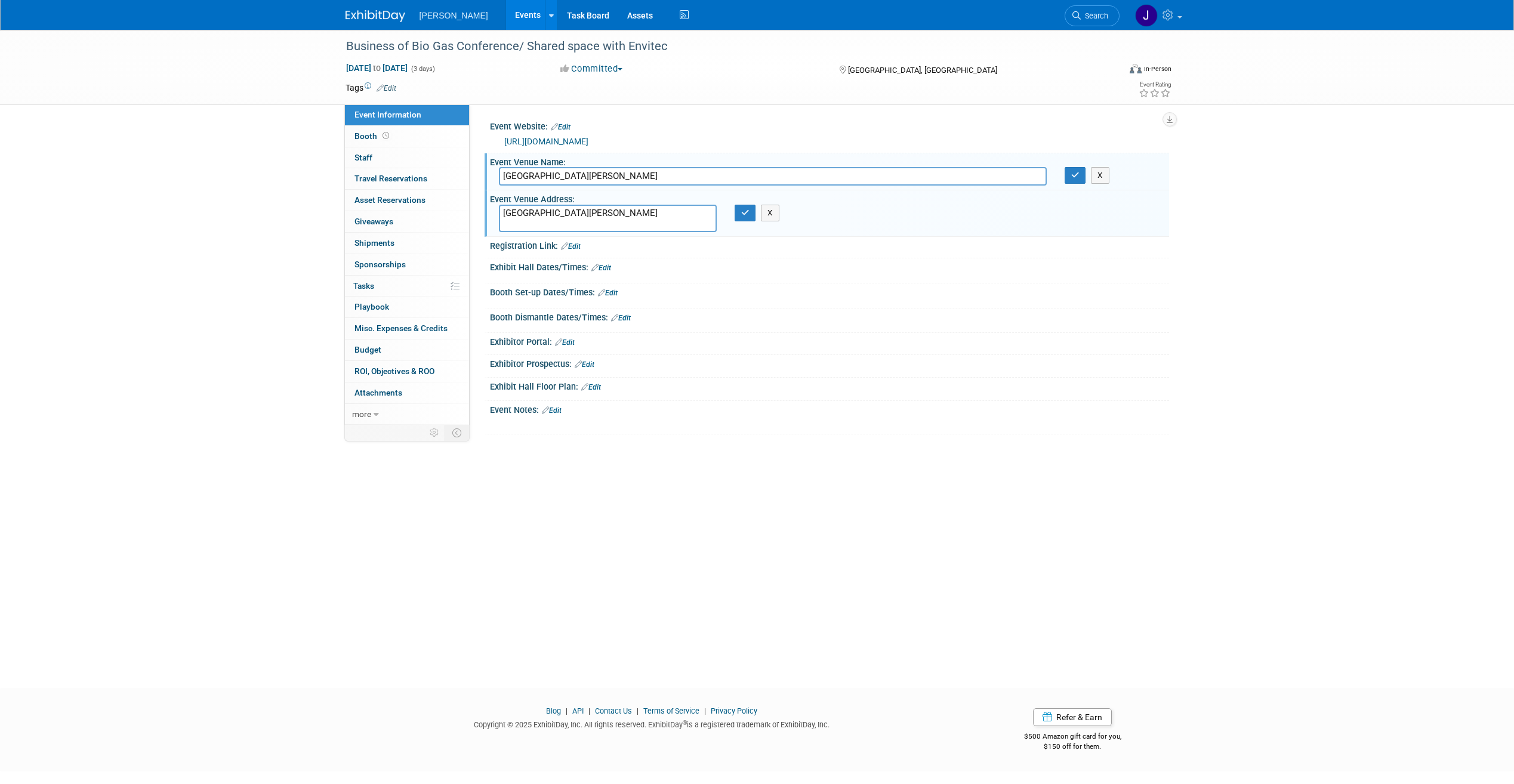
click at [814, 338] on div "Exhibitor Portal: Edit" at bounding box center [829, 340] width 679 height 15
click at [1081, 182] on button "button" at bounding box center [1075, 175] width 22 height 17
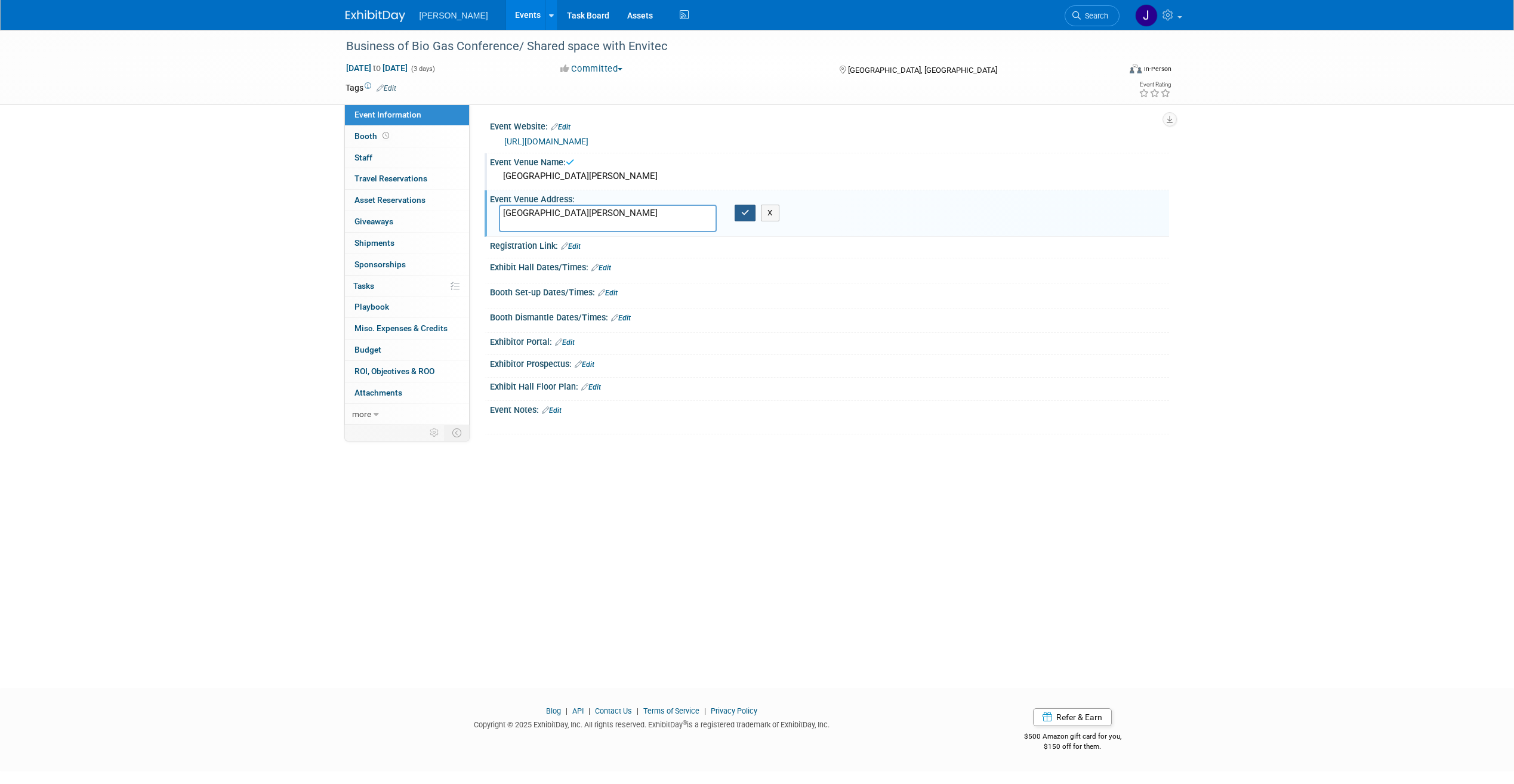
click at [738, 214] on button "button" at bounding box center [745, 213] width 22 height 17
click at [580, 245] on link "Edit" at bounding box center [571, 247] width 20 height 9
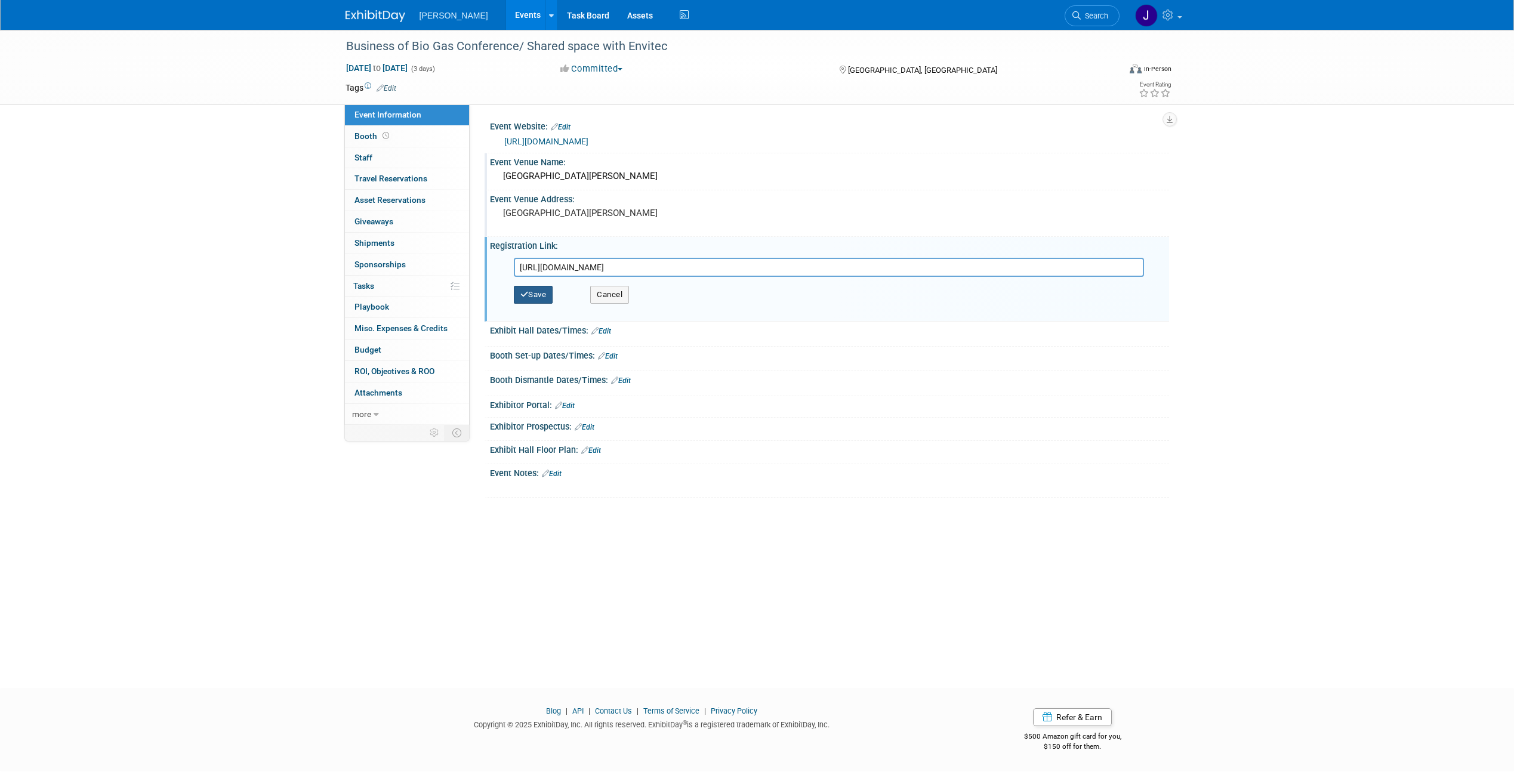
type input "[URL][DOMAIN_NAME]"
click at [542, 295] on button "Save" at bounding box center [534, 295] width 40 height 18
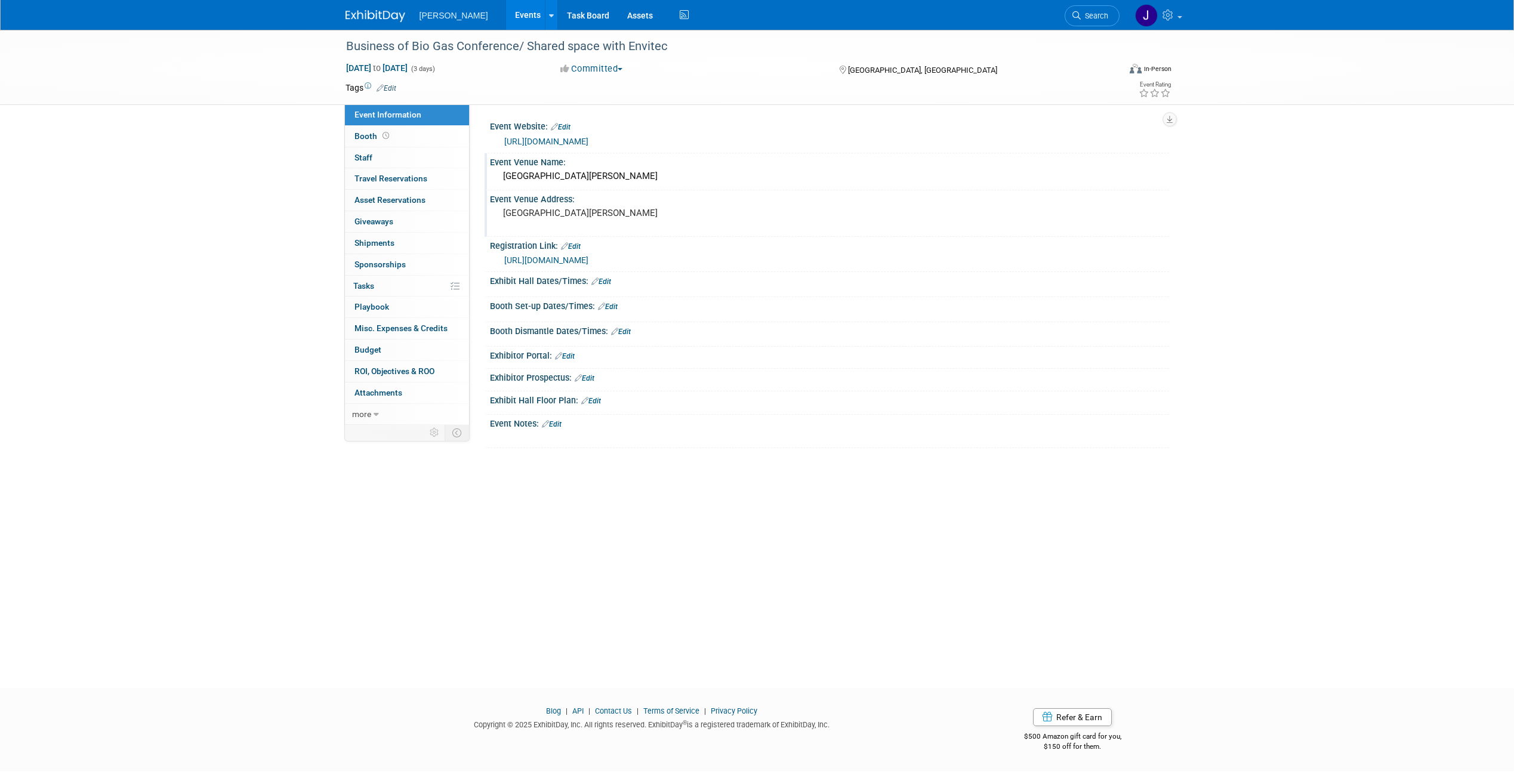
click at [608, 282] on link "Edit" at bounding box center [601, 282] width 20 height 9
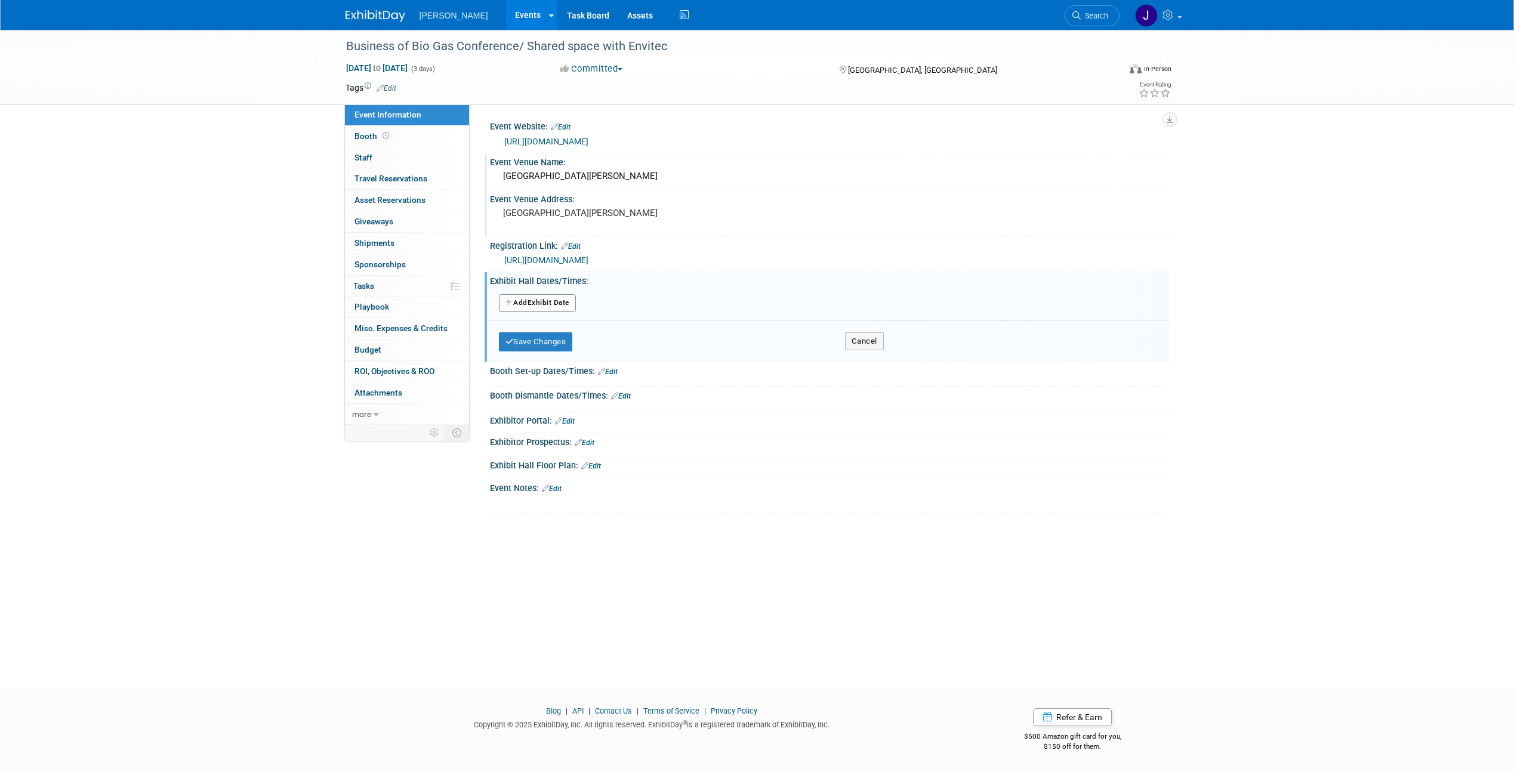
click at [549, 298] on button "Add Another Exhibit Date" at bounding box center [537, 303] width 77 height 18
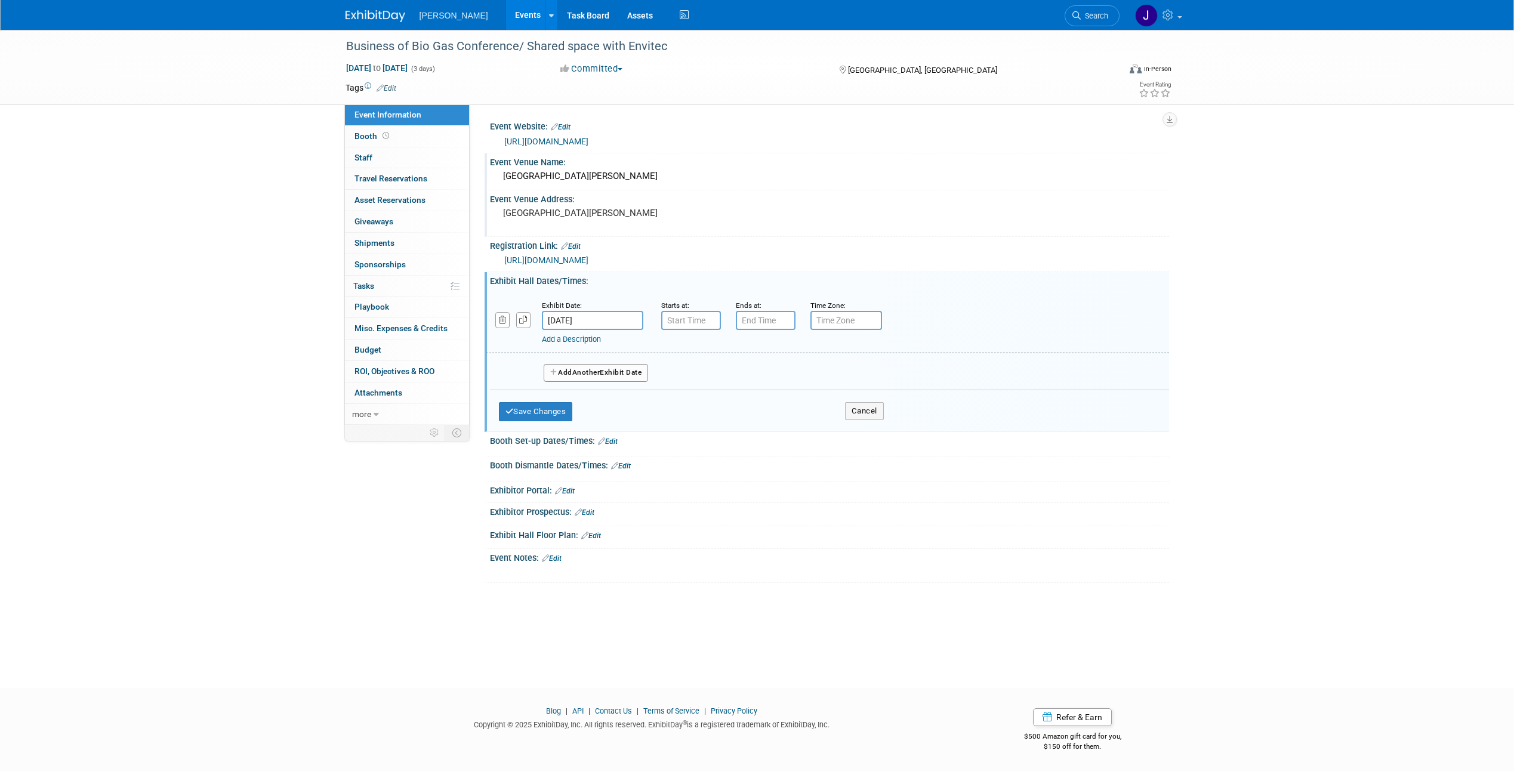
type input "7:00 PM"
click at [751, 320] on input "7:00 PM" at bounding box center [766, 320] width 60 height 19
click at [702, 319] on input "7:00 AM" at bounding box center [691, 320] width 60 height 19
click at [685, 348] on span at bounding box center [689, 350] width 21 height 21
click at [685, 344] on span at bounding box center [689, 350] width 21 height 21
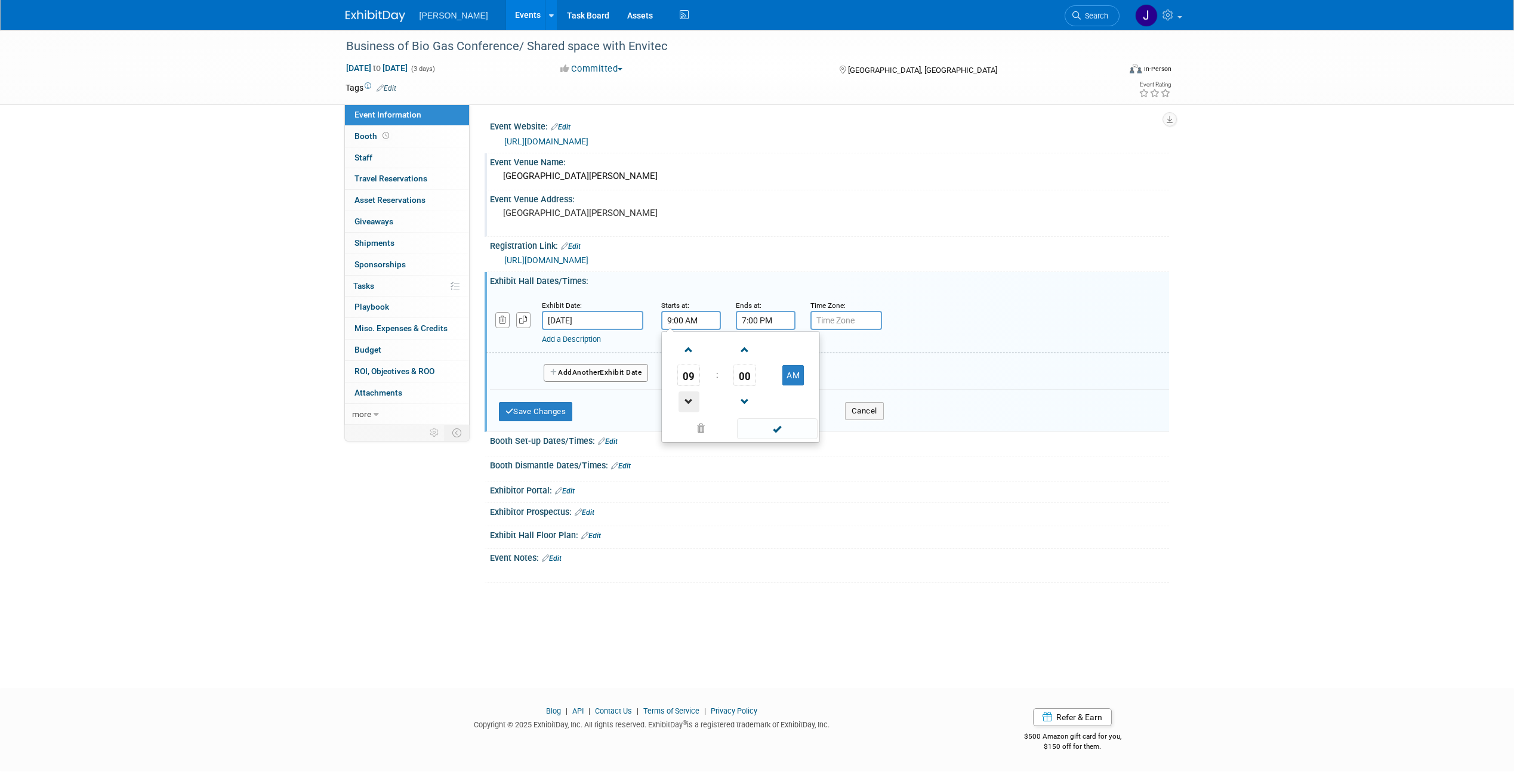
click at [688, 397] on span at bounding box center [689, 402] width 21 height 21
click at [688, 398] on span at bounding box center [689, 402] width 21 height 21
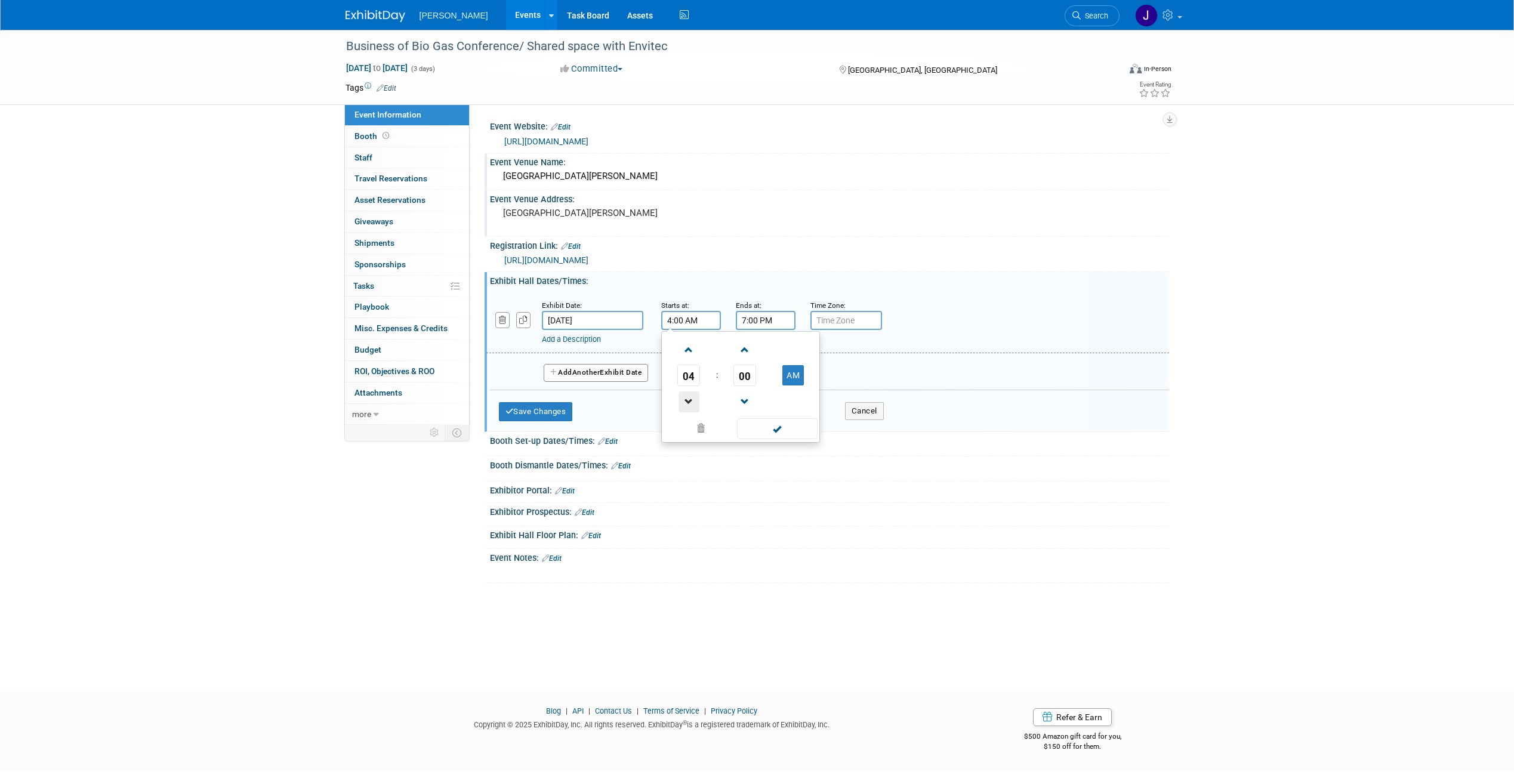
click at [688, 398] on span at bounding box center [689, 402] width 21 height 21
click at [784, 377] on button "AM" at bounding box center [793, 375] width 22 height 20
type input "1:00 PM"
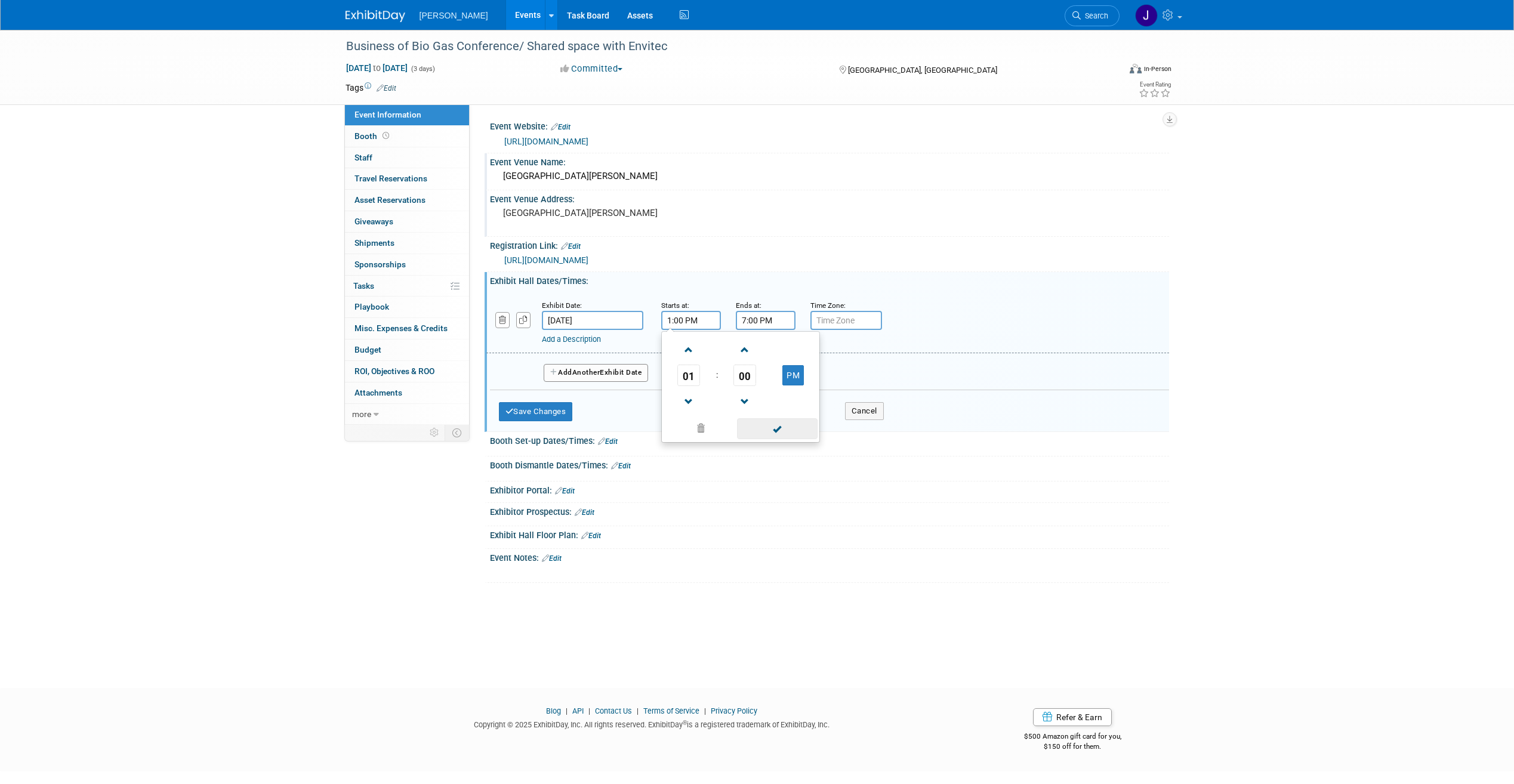
click at [800, 433] on span at bounding box center [777, 429] width 80 height 21
click at [779, 326] on input "7:00 PM" at bounding box center [766, 320] width 60 height 19
click at [776, 424] on span at bounding box center [776, 429] width 72 height 21
click at [657, 390] on div "Save Changes Cancel" at bounding box center [691, 409] width 385 height 37
click at [585, 376] on span "Another" at bounding box center [586, 373] width 28 height 9
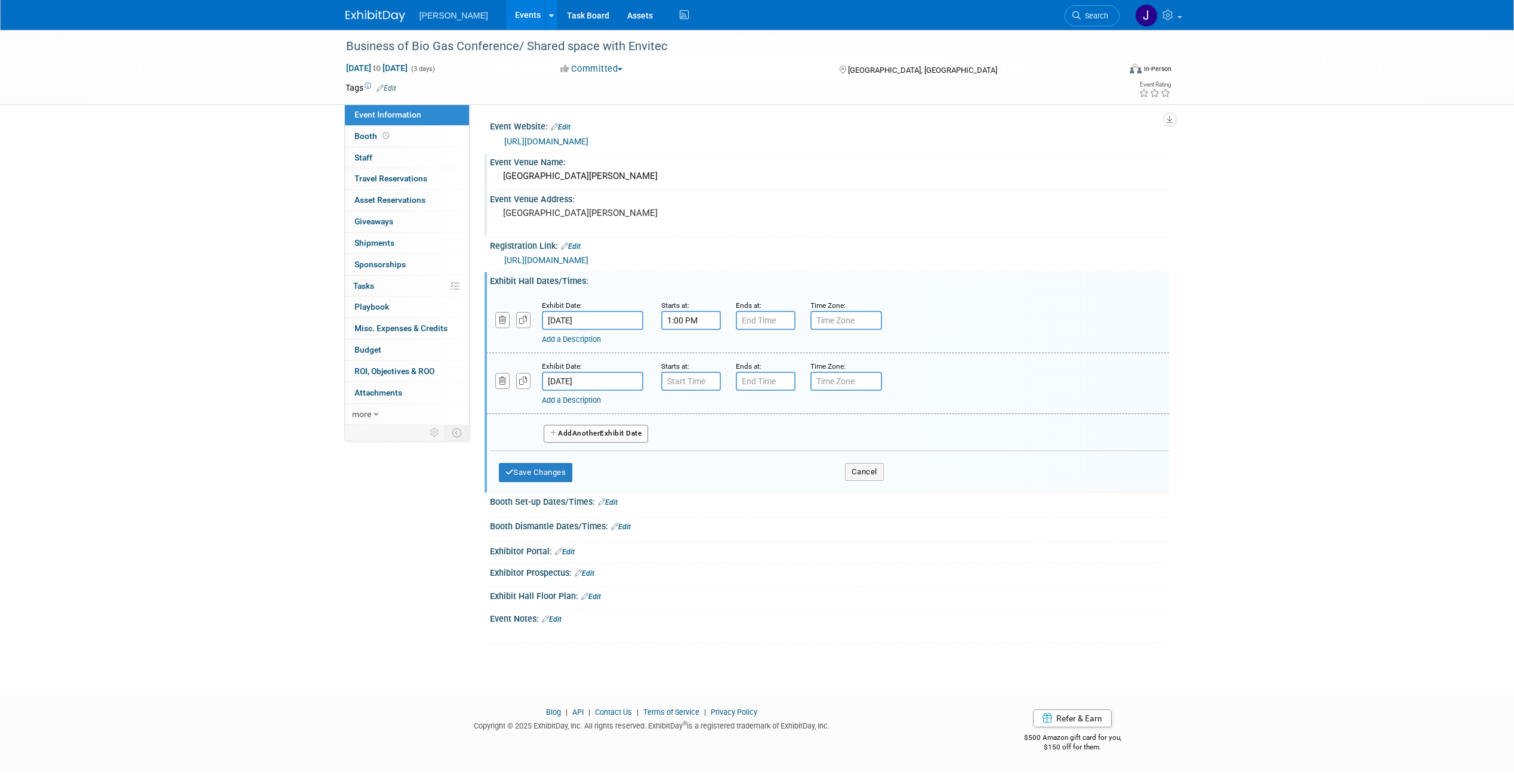
click at [575, 387] on body "[PERSON_NAME] Events Add Event Bulk Upload Events Shareable Event Boards Recent…" at bounding box center [757, 392] width 1514 height 784
click at [667, 515] on span "23" at bounding box center [660, 513] width 23 height 23
type input "[DATE]"
click at [756, 385] on input "7:00 PM" at bounding box center [766, 381] width 60 height 19
click at [764, 458] on span at bounding box center [764, 463] width 21 height 21
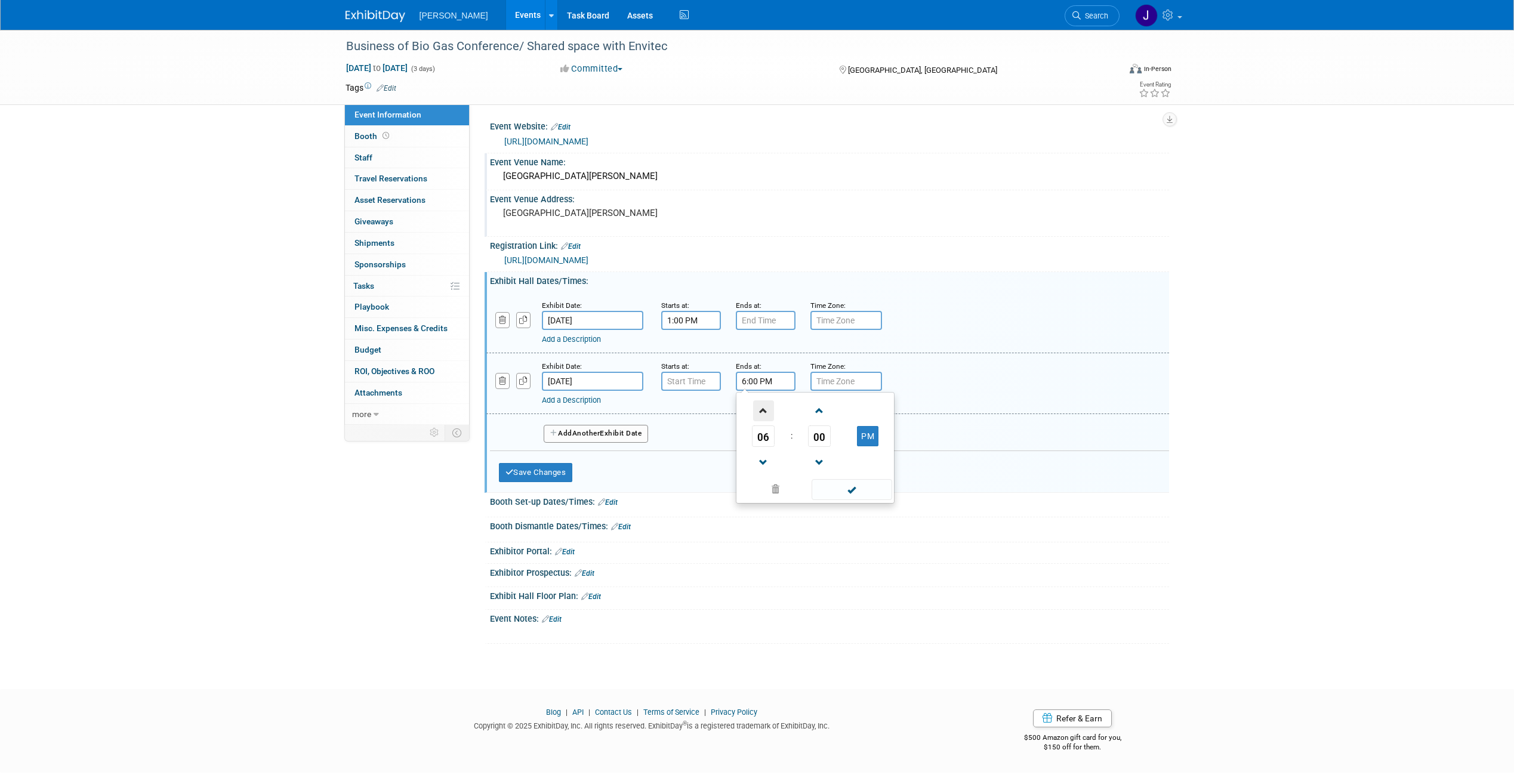
click at [766, 419] on span at bounding box center [764, 411] width 21 height 21
click at [768, 417] on span at bounding box center [764, 411] width 21 height 21
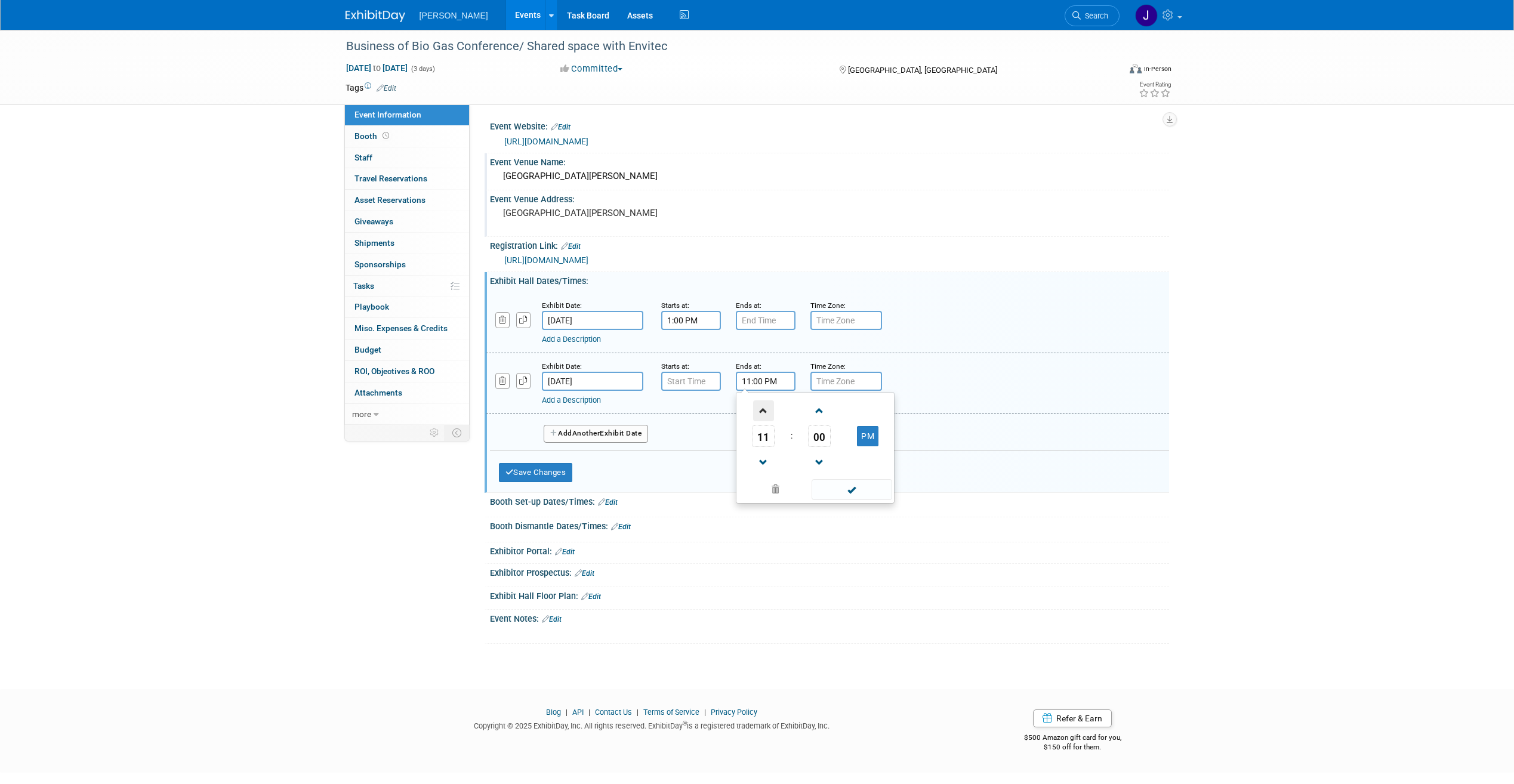
click at [768, 417] on span at bounding box center [764, 411] width 21 height 21
click at [869, 441] on button "AM" at bounding box center [868, 436] width 22 height 20
click at [867, 443] on button "PM" at bounding box center [868, 436] width 22 height 20
type input "12:00 AM"
click at [852, 487] on span at bounding box center [852, 490] width 80 height 21
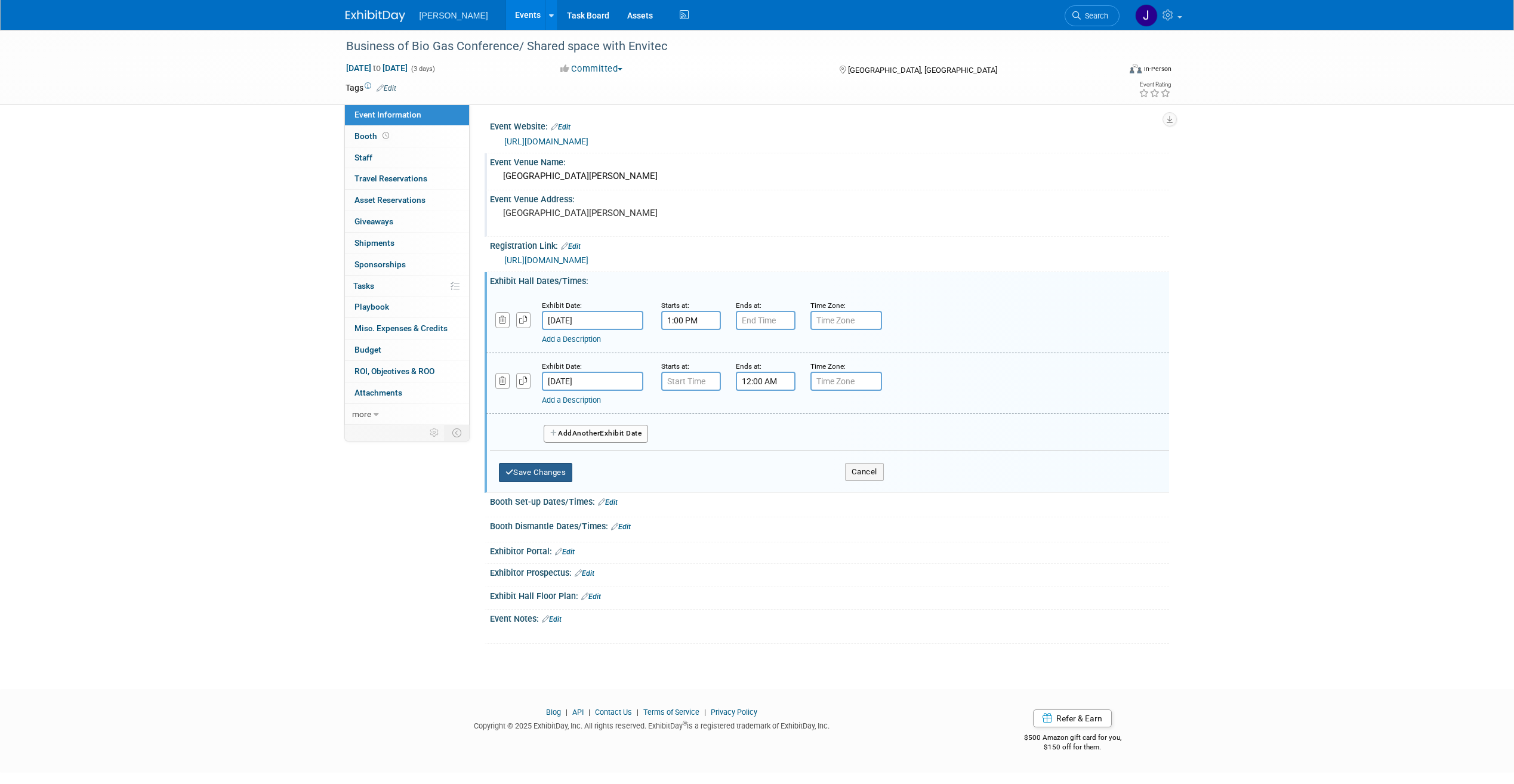
click at [530, 471] on button "Save Changes" at bounding box center [536, 473] width 74 height 19
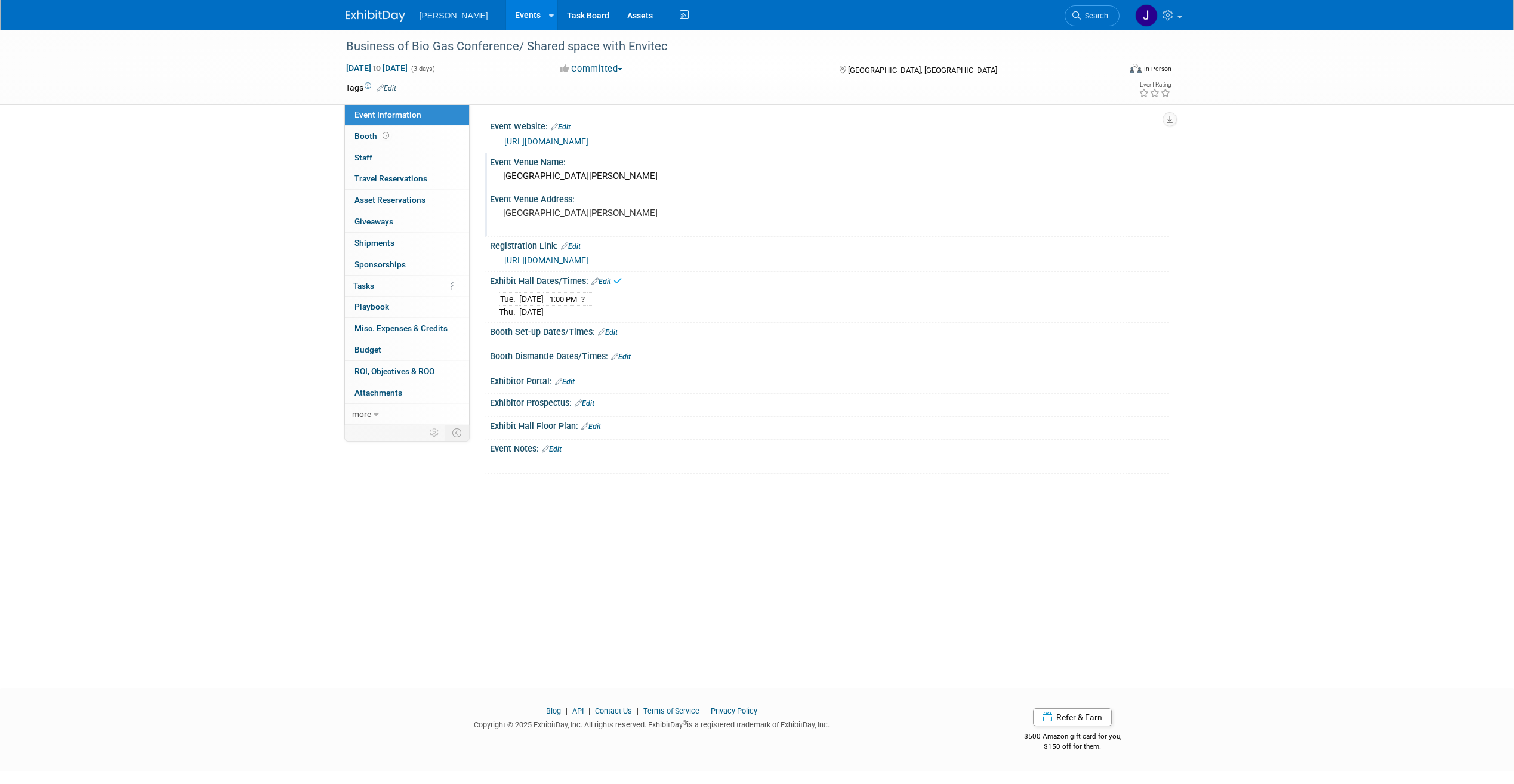
click at [683, 476] on div "Business of Bio Gas Conference/ Shared space with Envitec [DATE] to [DATE] (3 d…" at bounding box center [757, 348] width 1514 height 637
click at [544, 303] on td "[DATE]" at bounding box center [531, 298] width 25 height 13
click at [559, 450] on link "Edit" at bounding box center [552, 450] width 20 height 9
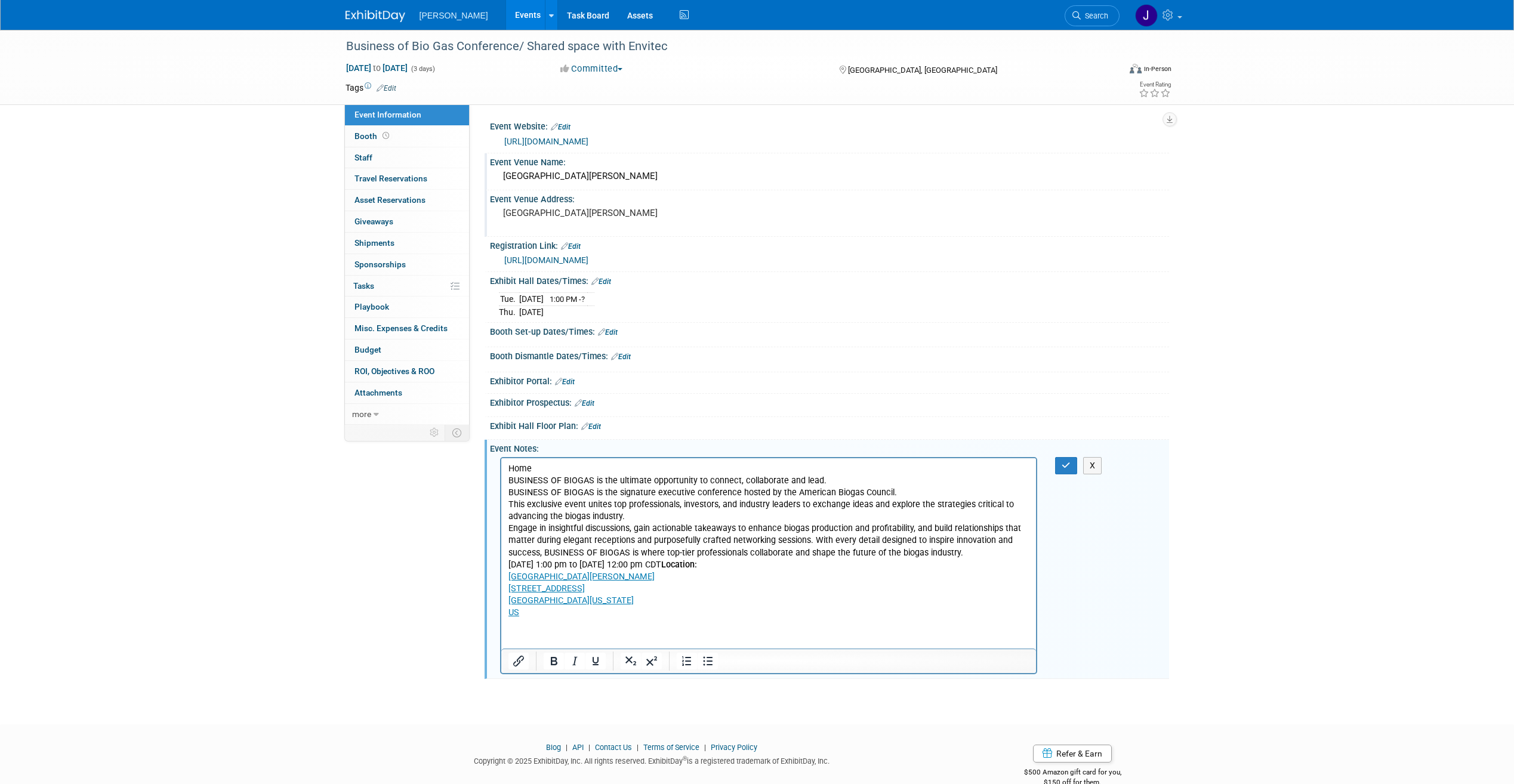
click at [863, 481] on p "BUSINESS OF BIOGAS is the ultimate opportunity to connect, collaborate and lead…" at bounding box center [769, 498] width 522 height 48
click at [546, 468] on p "Home" at bounding box center [769, 468] width 522 height 12
drag, startPoint x: 483, startPoint y: 463, endPoint x: 415, endPoint y: 463, distance: 68.0
click at [501, 463] on html "Home BUSINESS OF BIOGAS is the ultimate opportunity to connect, collaborate and…" at bounding box center [768, 538] width 535 height 161
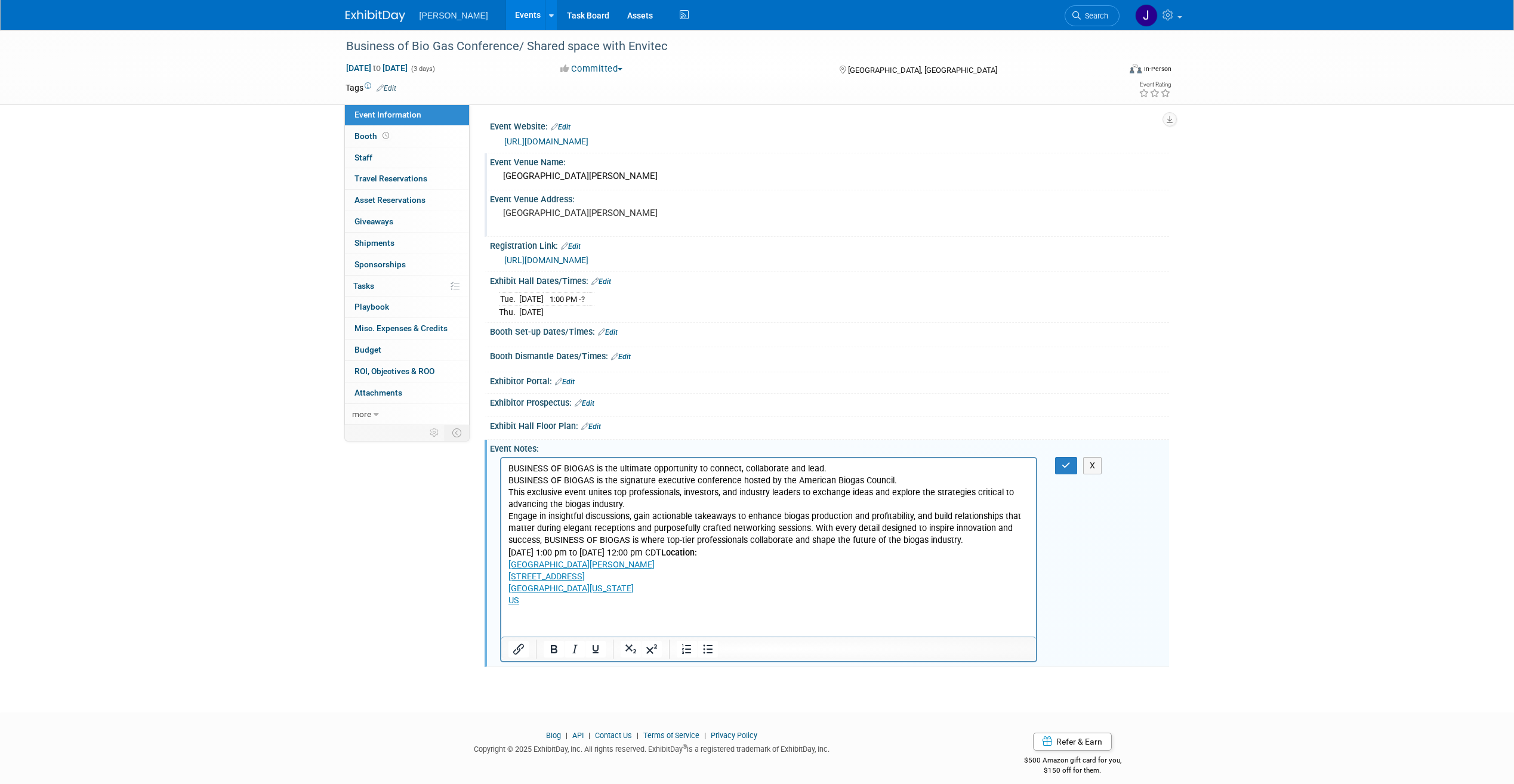
click at [839, 463] on p "BUSINESS OF BIOGAS is the ultimate opportunity to connect, collaborate and lead…" at bounding box center [769, 486] width 522 height 48
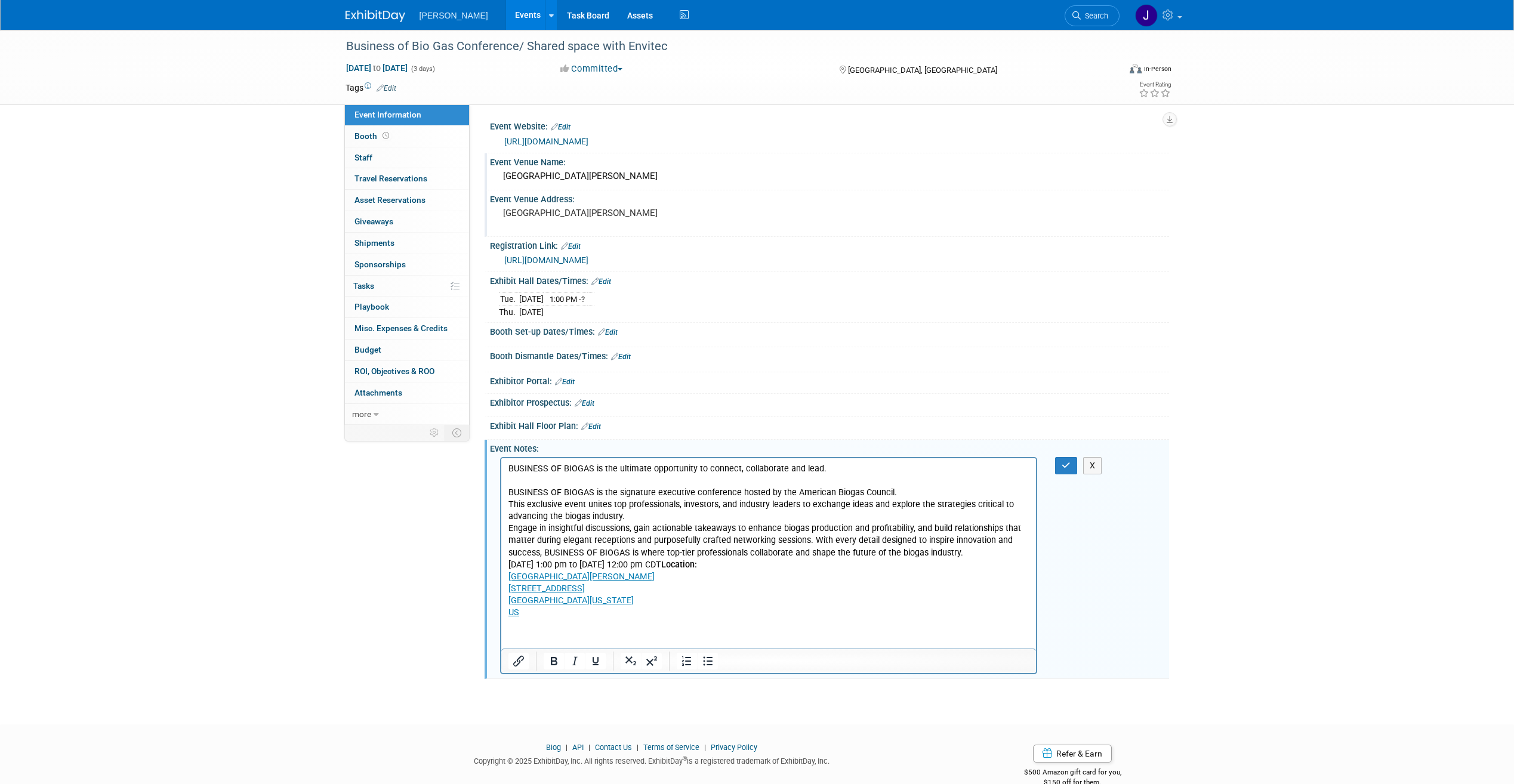
click at [901, 491] on p "BUSINESS OF BIOGAS is the signature executive conference hosted by the American…" at bounding box center [769, 498] width 522 height 48
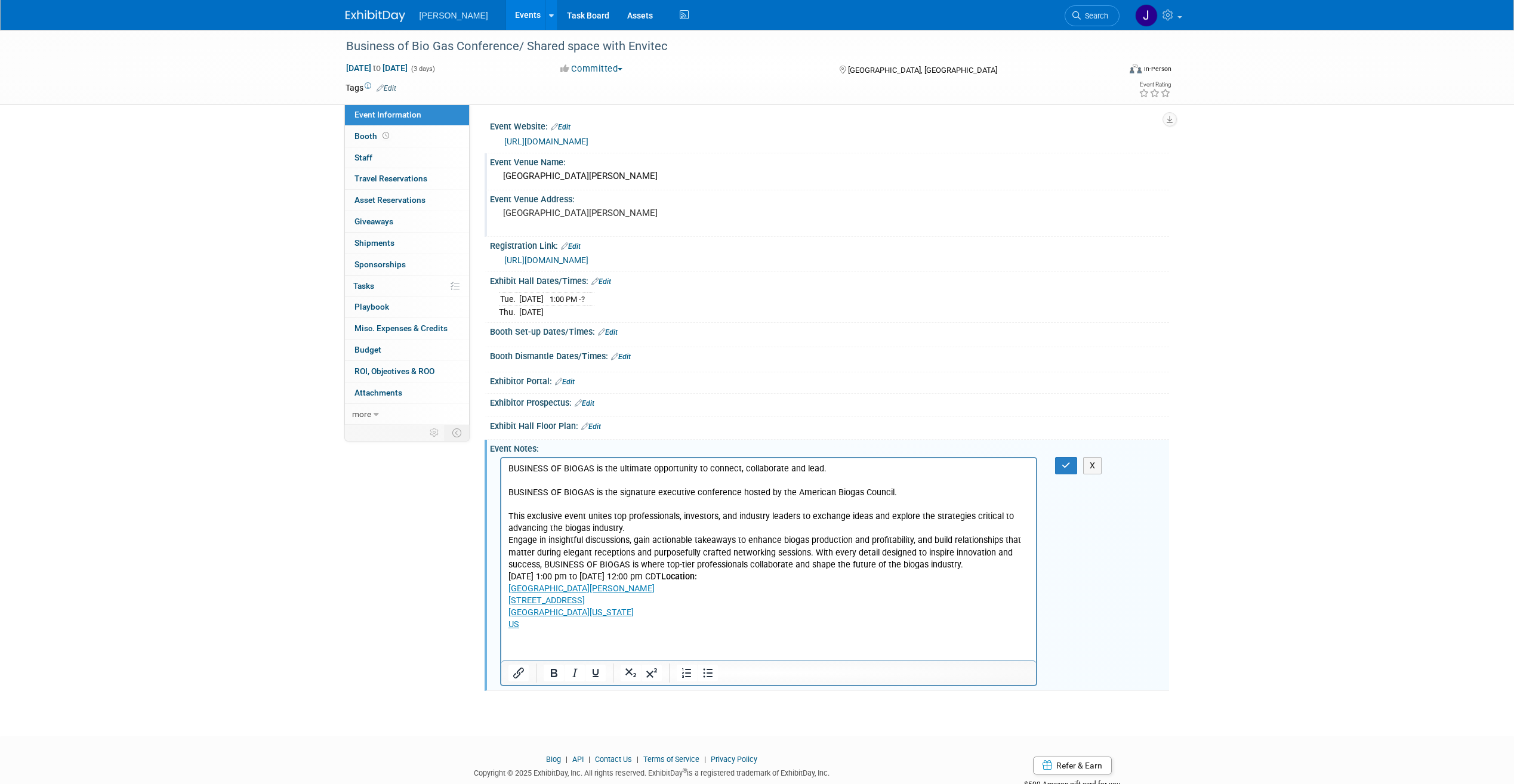
click at [655, 528] on p "This exclusive event unites top professionals, investors, and industry leaders …" at bounding box center [769, 516] width 522 height 36
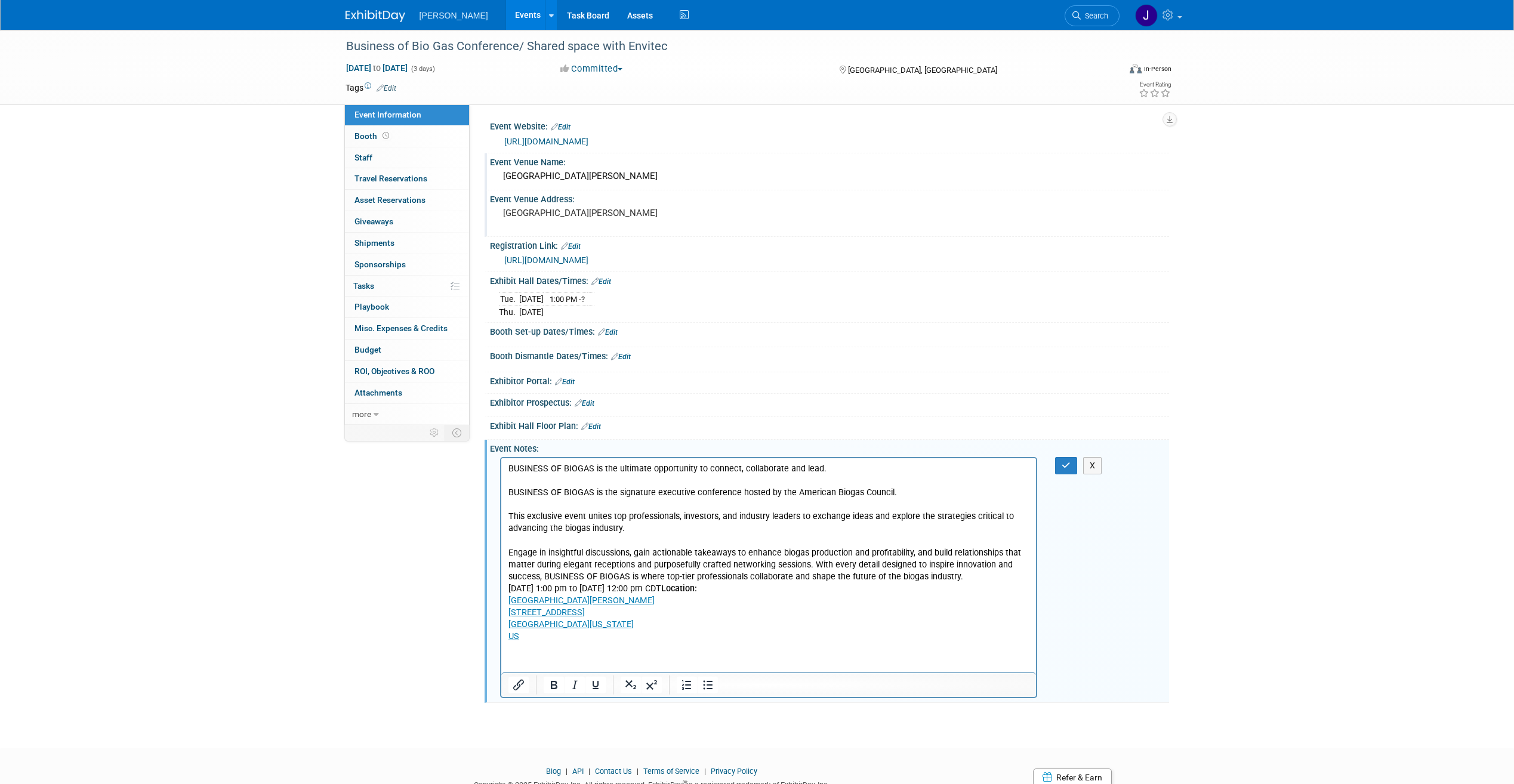
click at [968, 578] on p "Engage in insightful discussions, gain actionable takeaways to enhance biogas p…" at bounding box center [769, 565] width 522 height 36
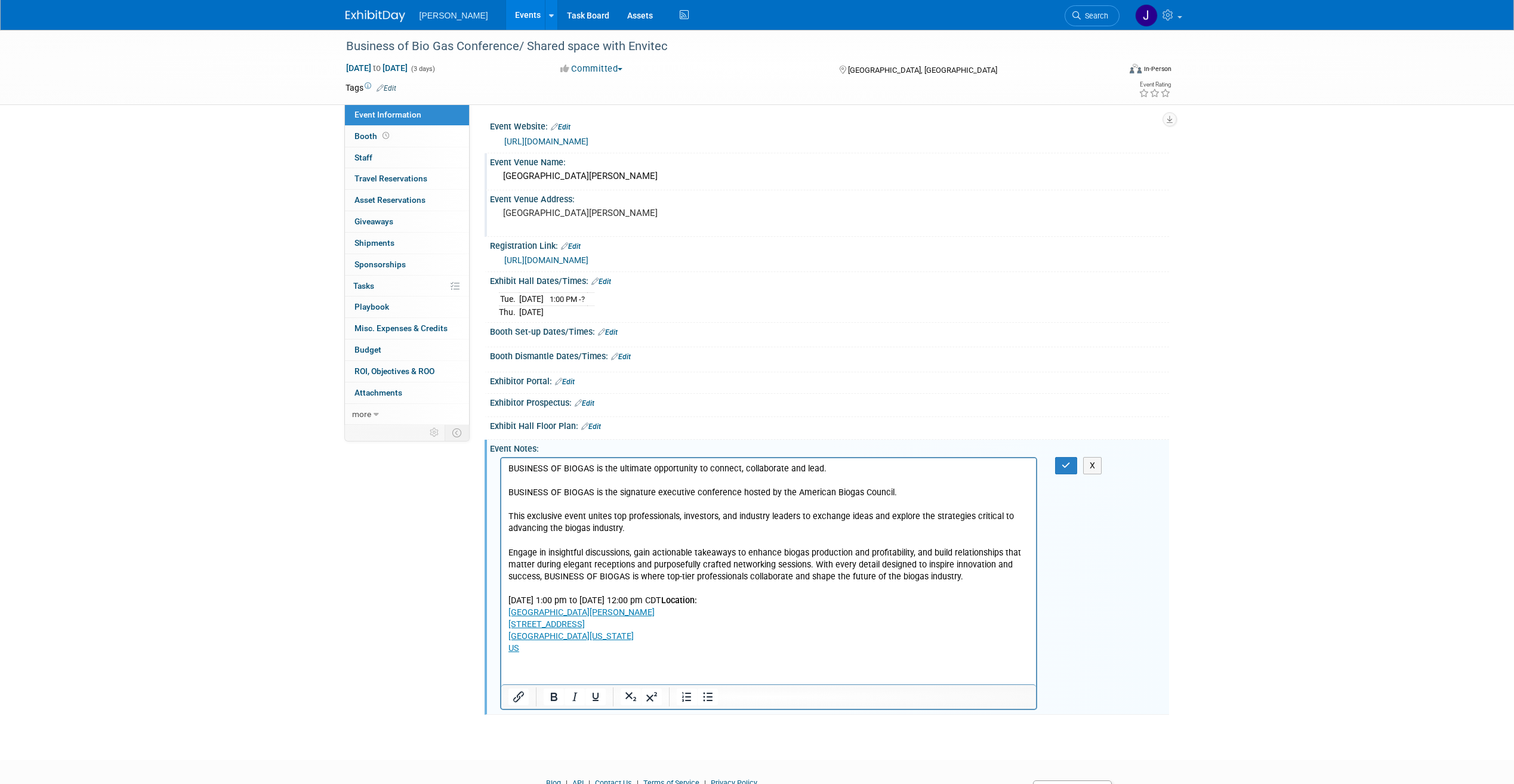
click at [810, 599] on p "[DATE] 1:00 pm to [DATE] 12:00 pm CDT Location: [GEOGRAPHIC_DATA] [STREET_ADDRE…" at bounding box center [769, 624] width 522 height 60
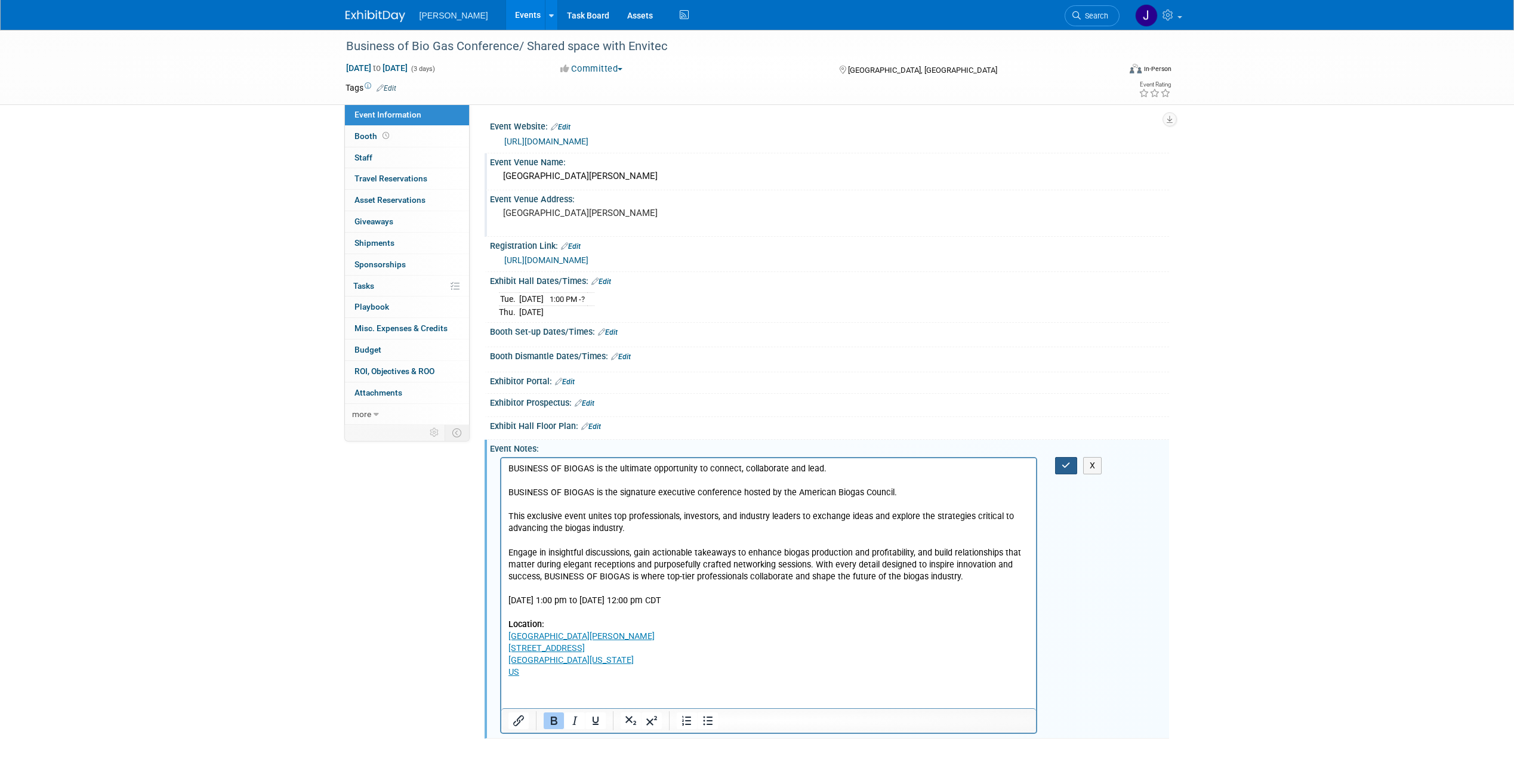
drag, startPoint x: 1066, startPoint y: 471, endPoint x: 535, endPoint y: 32, distance: 689.0
click at [1066, 471] on button "button" at bounding box center [1067, 466] width 22 height 17
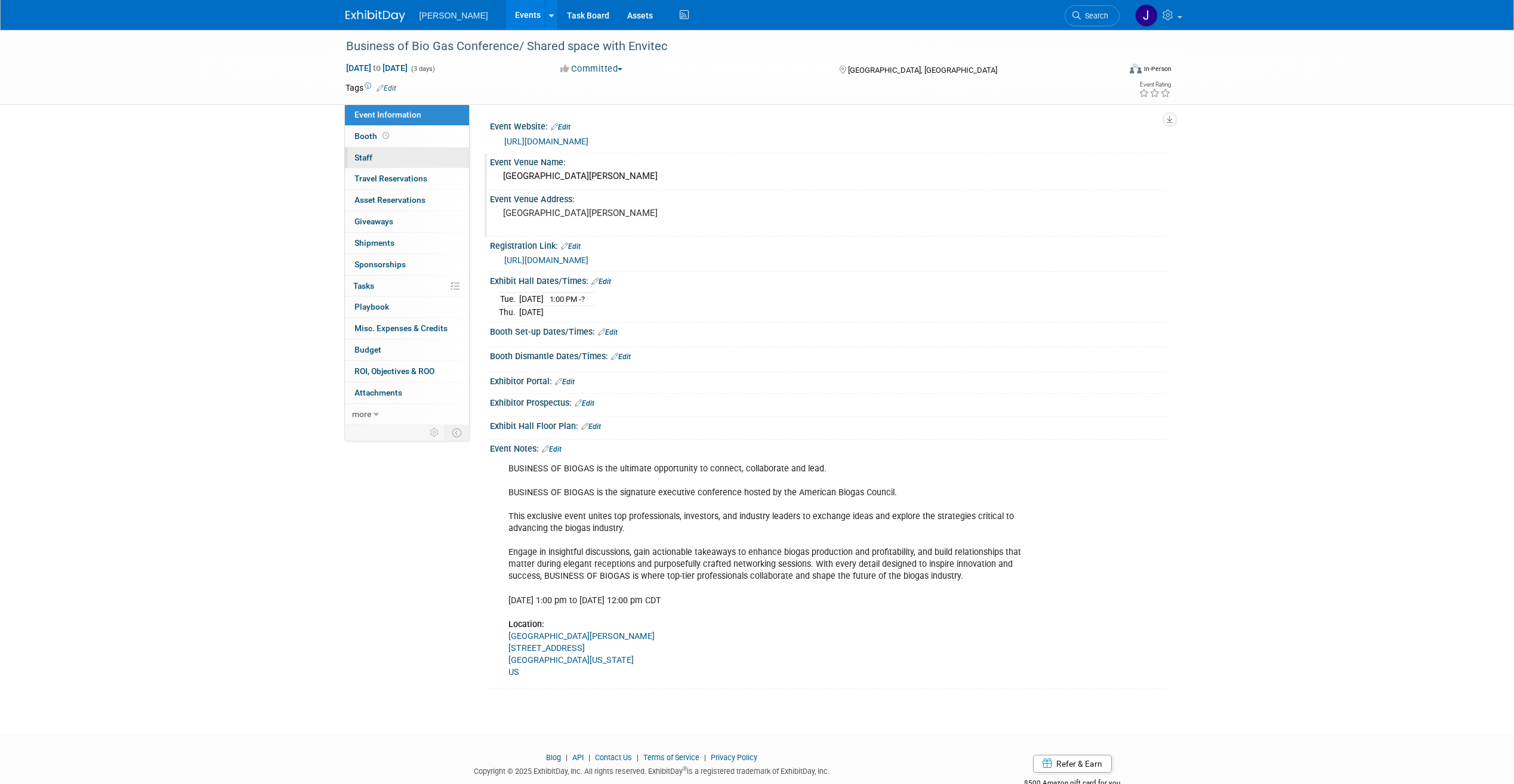
click at [358, 156] on span "Staff 0" at bounding box center [363, 157] width 18 height 9
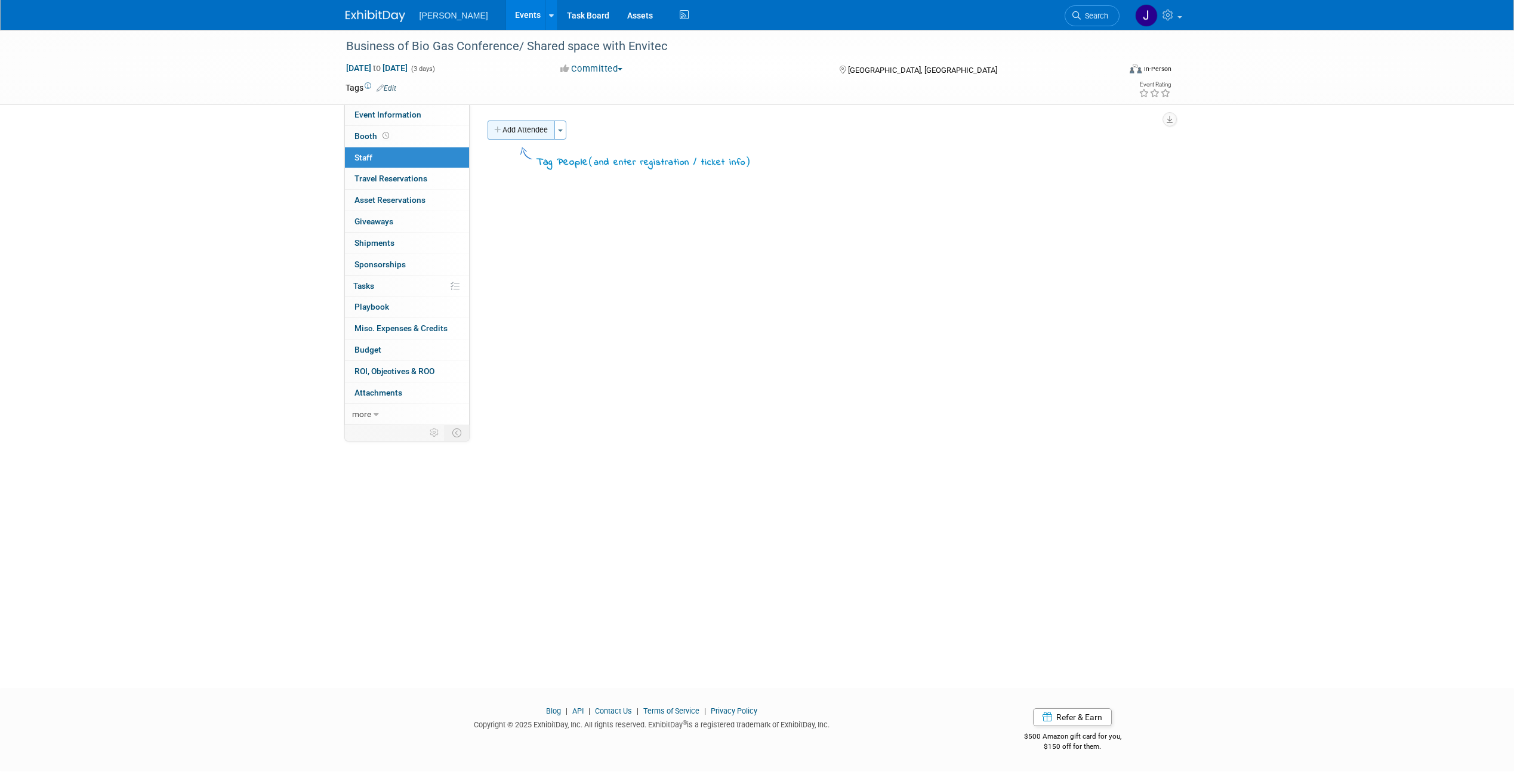
click at [512, 137] on button "Add Attendee" at bounding box center [521, 130] width 67 height 19
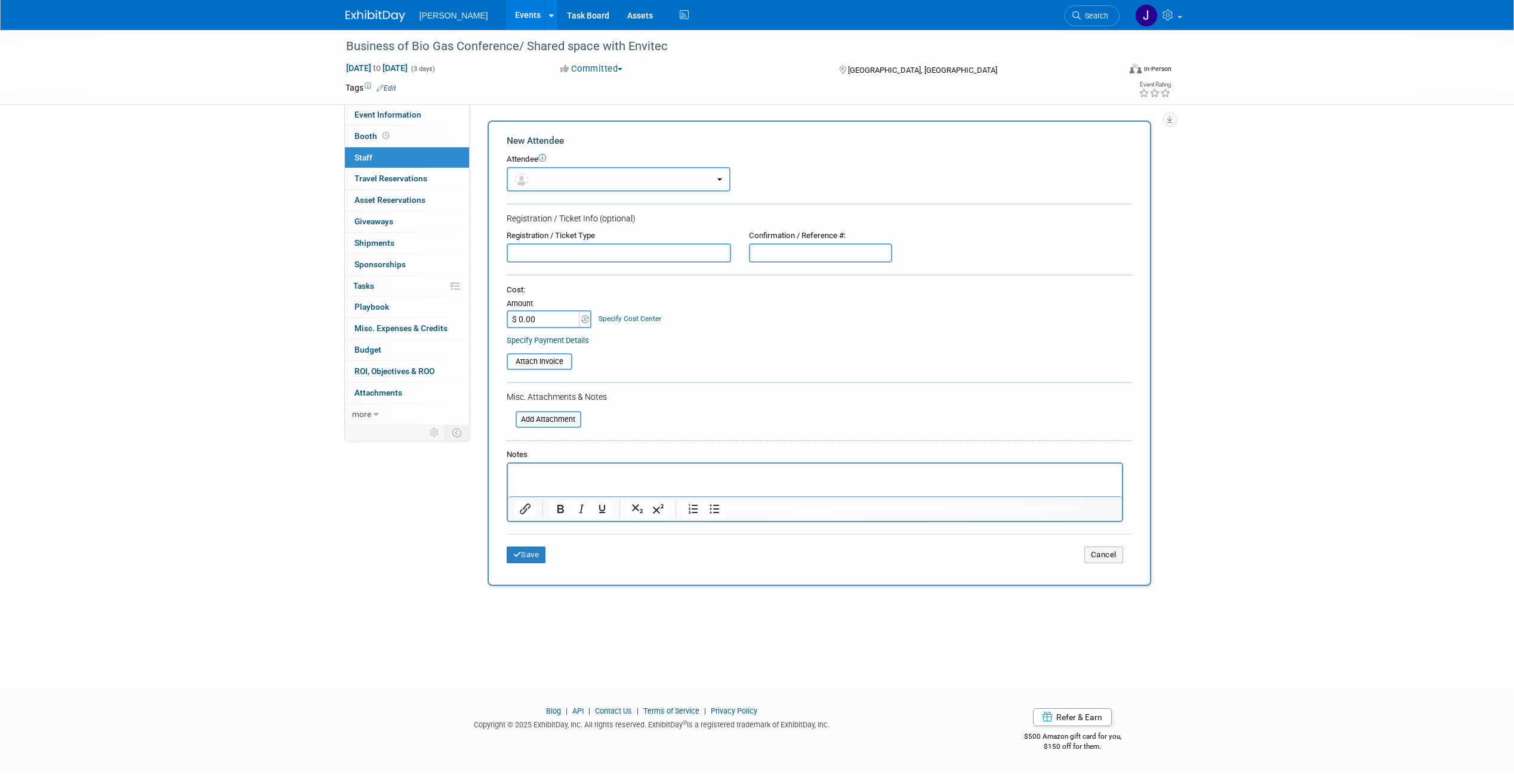
click at [595, 180] on button "button" at bounding box center [619, 179] width 224 height 25
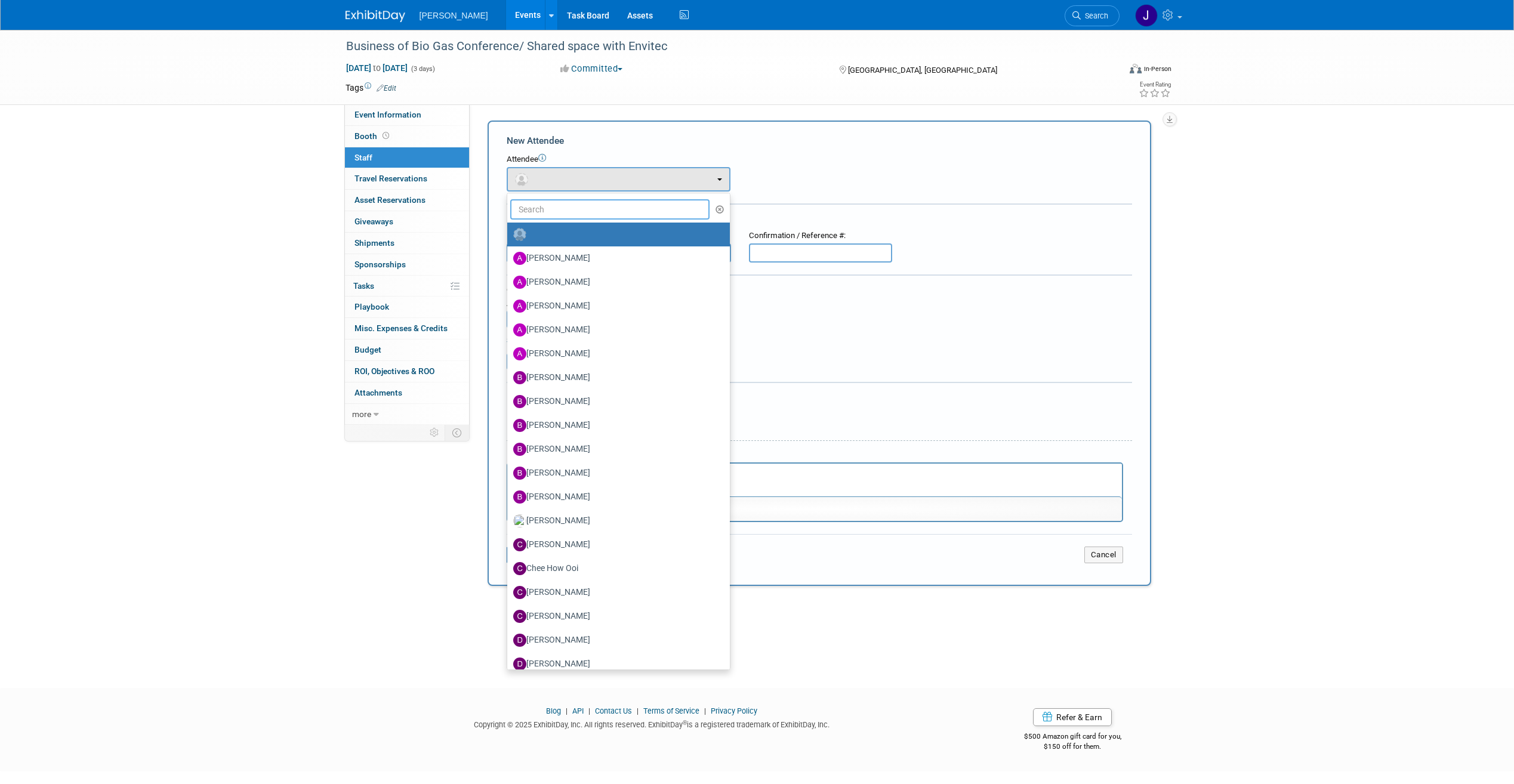
click at [588, 201] on input "text" at bounding box center [611, 209] width 200 height 20
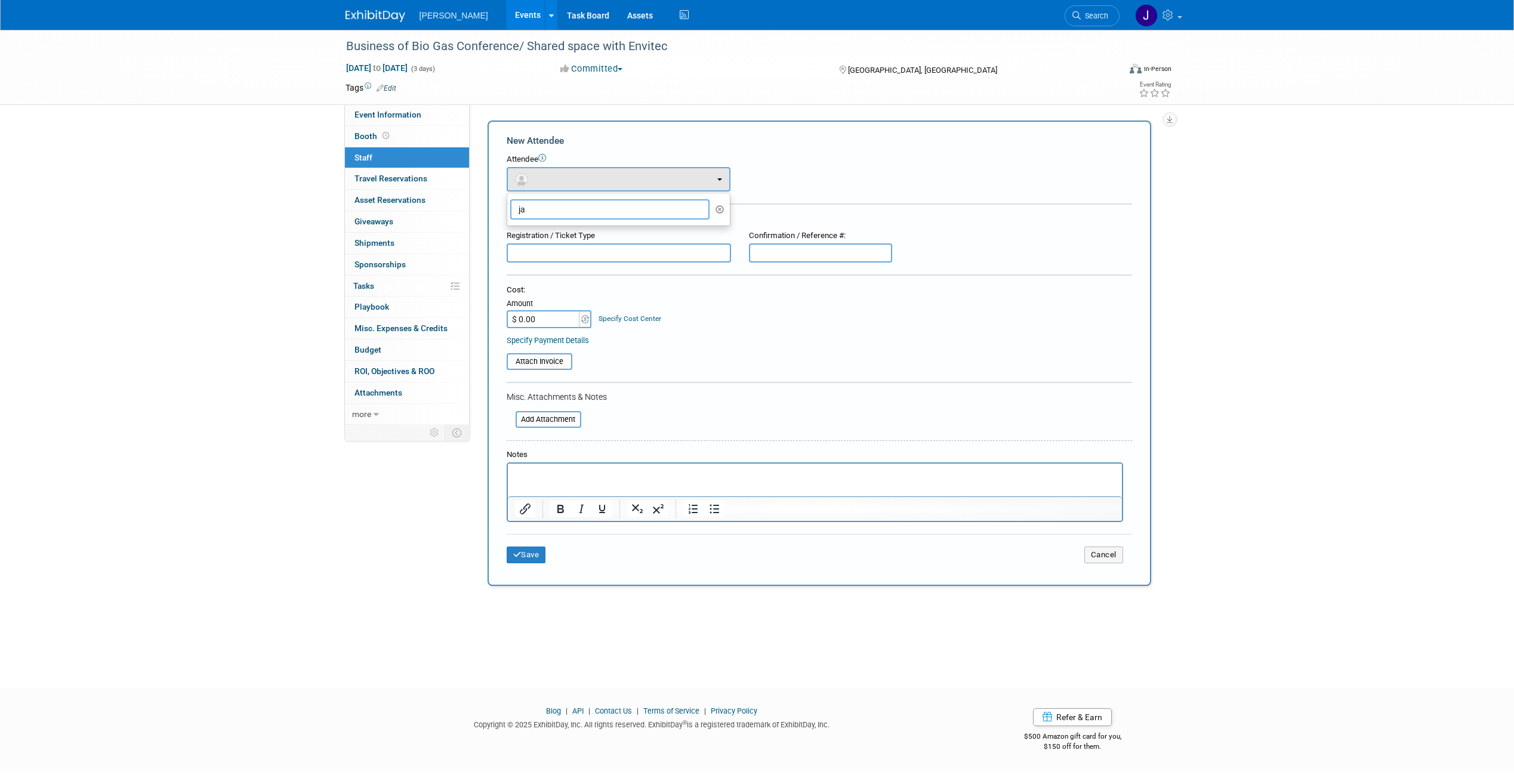
type input "j"
type input "H"
type input "J"
type input "W"
type input "[PERSON_NAME]"
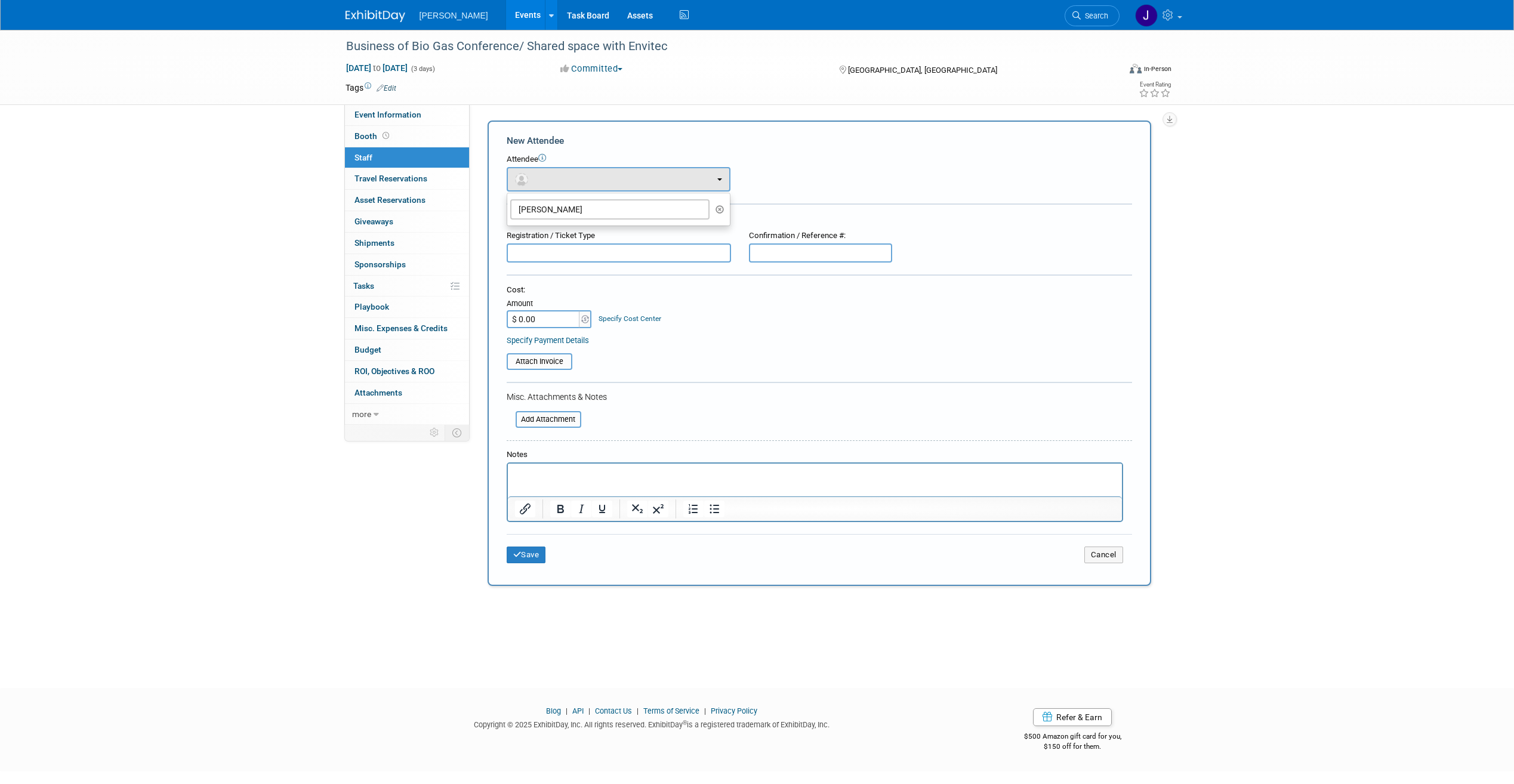
click at [672, 345] on div "Attach Invoice" at bounding box center [819, 358] width 625 height 25
click at [397, 179] on span "Travel Reservations 0" at bounding box center [391, 178] width 73 height 9
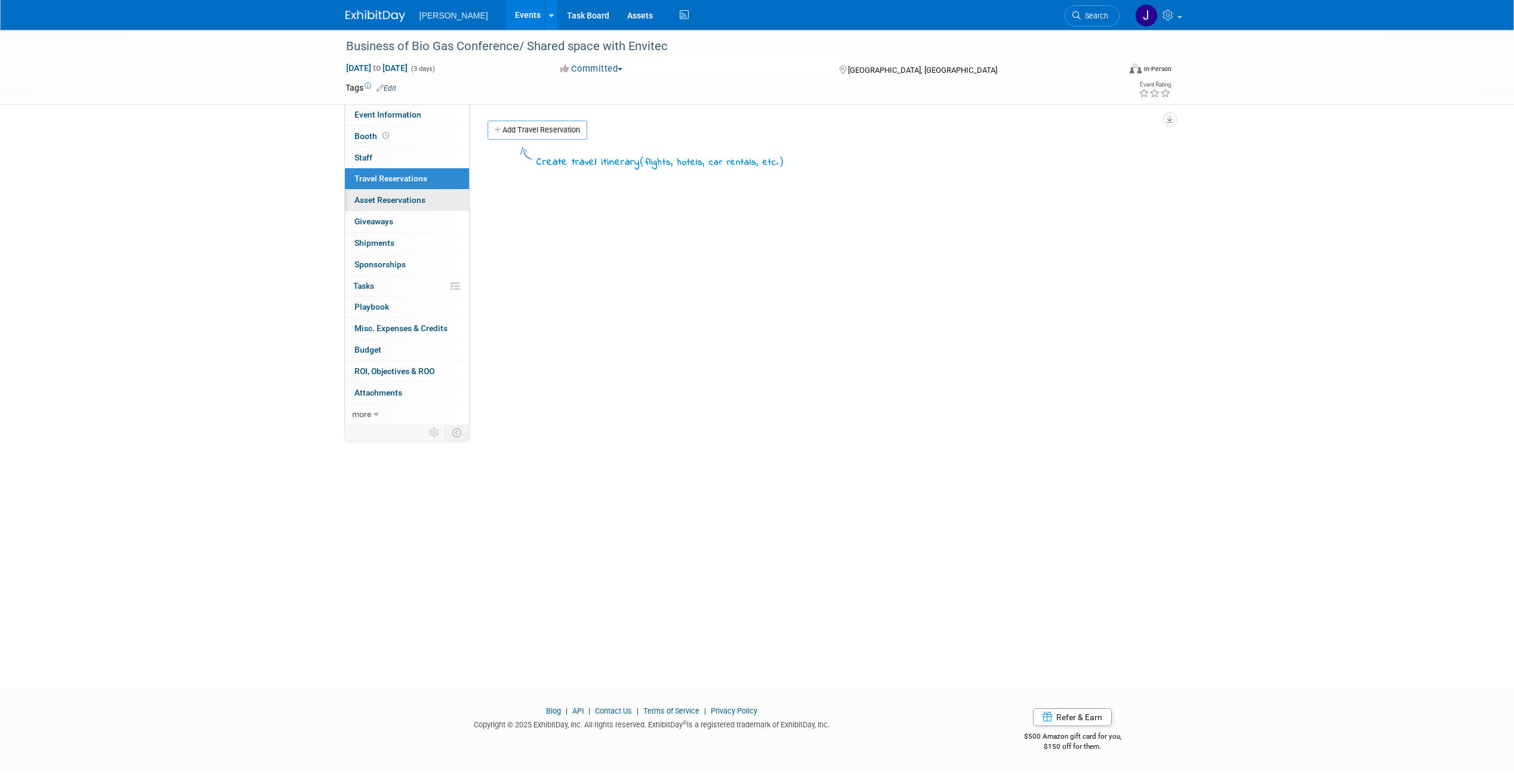
click at [404, 203] on span "Asset Reservations 0" at bounding box center [390, 200] width 71 height 9
click at [399, 221] on link "0 Giveaways 0" at bounding box center [407, 222] width 124 height 21
click at [395, 245] on link "0 Shipments 0" at bounding box center [407, 243] width 124 height 21
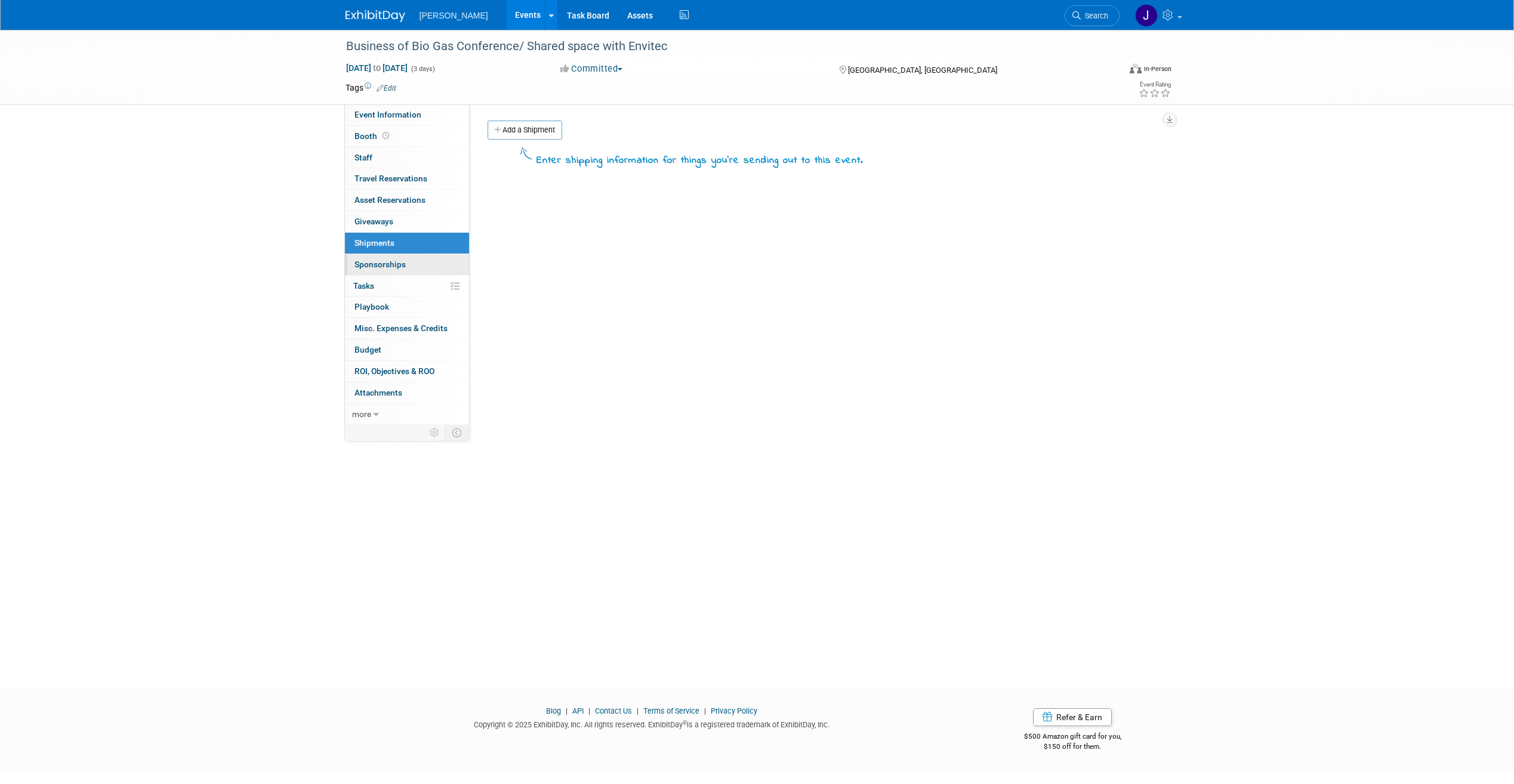
click at [395, 260] on span "Sponsorships 0" at bounding box center [380, 264] width 51 height 9
click at [534, 127] on link "Add Sponsorship" at bounding box center [527, 130] width 78 height 19
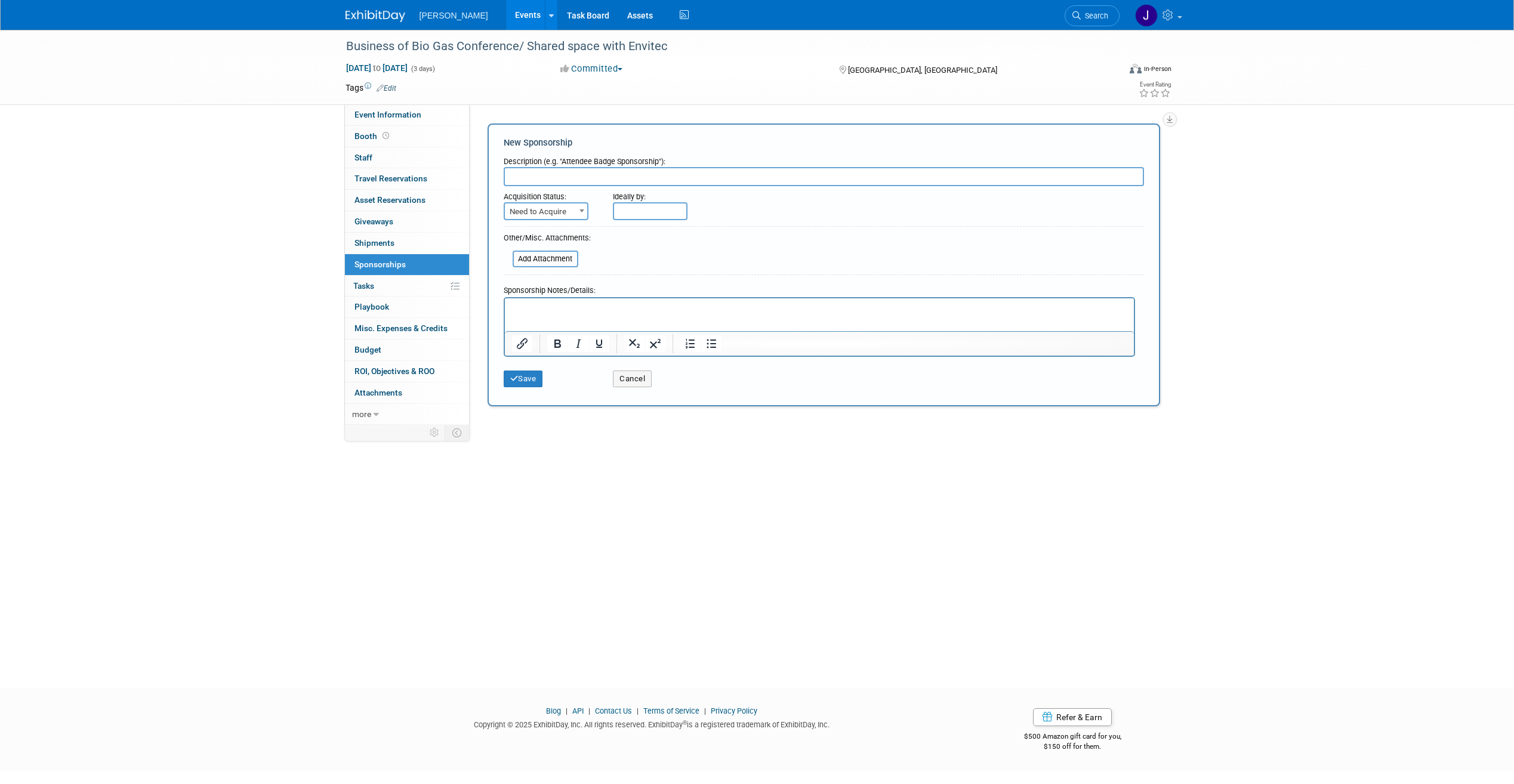
click at [580, 213] on span at bounding box center [581, 210] width 12 height 15
click at [649, 386] on button "Cancel" at bounding box center [632, 379] width 39 height 17
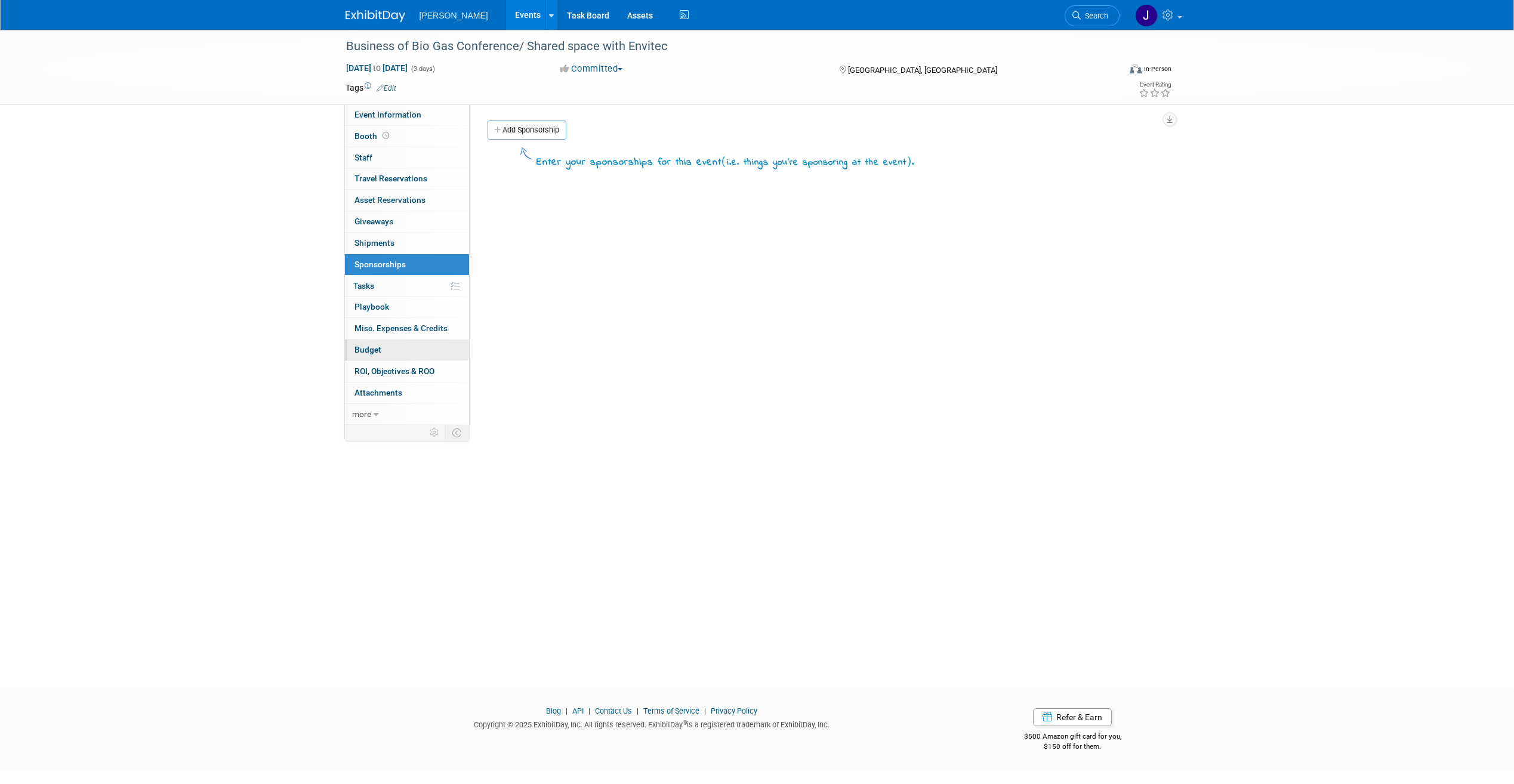
click at [355, 355] on link "Budget" at bounding box center [407, 350] width 124 height 21
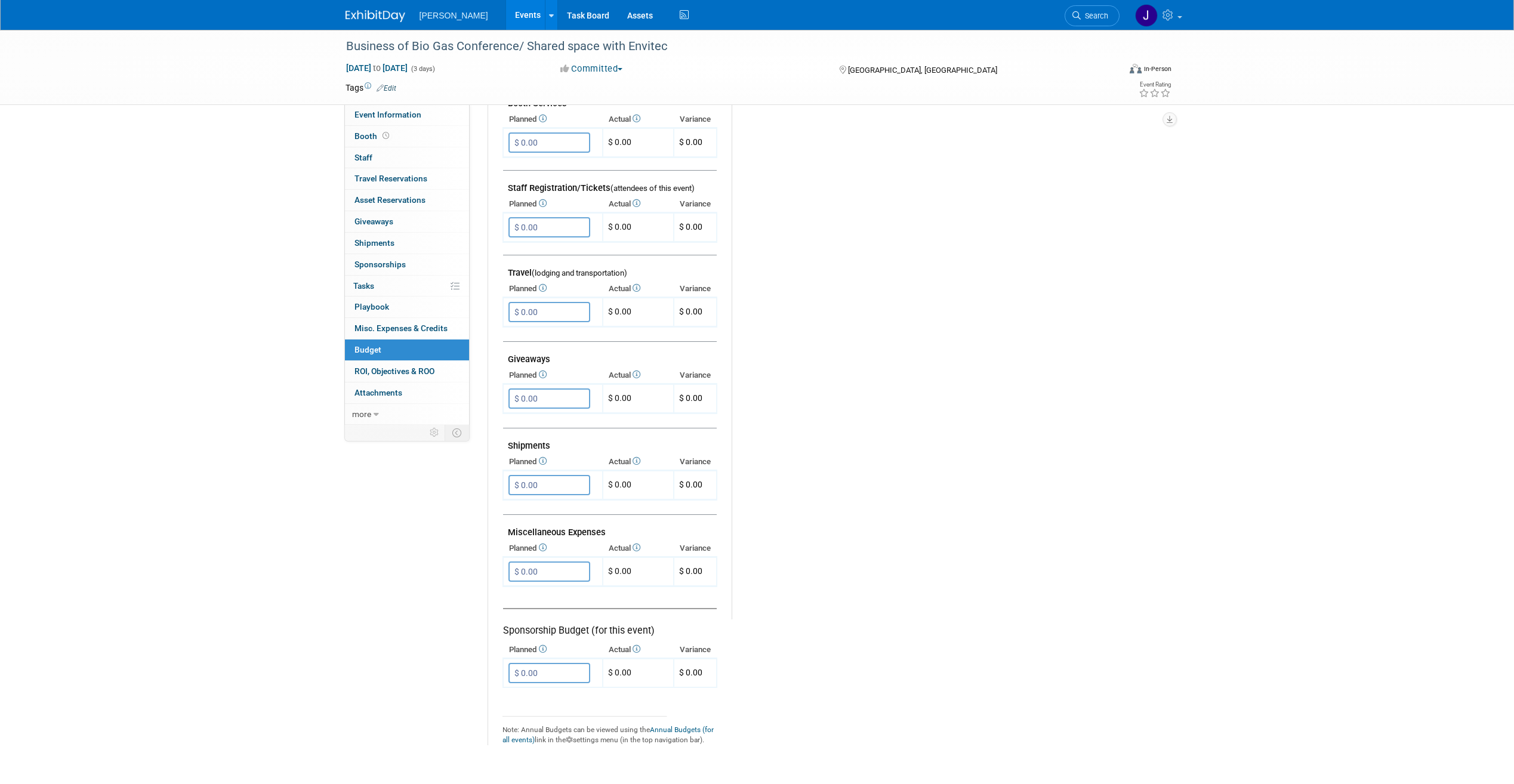
scroll to position [358, 0]
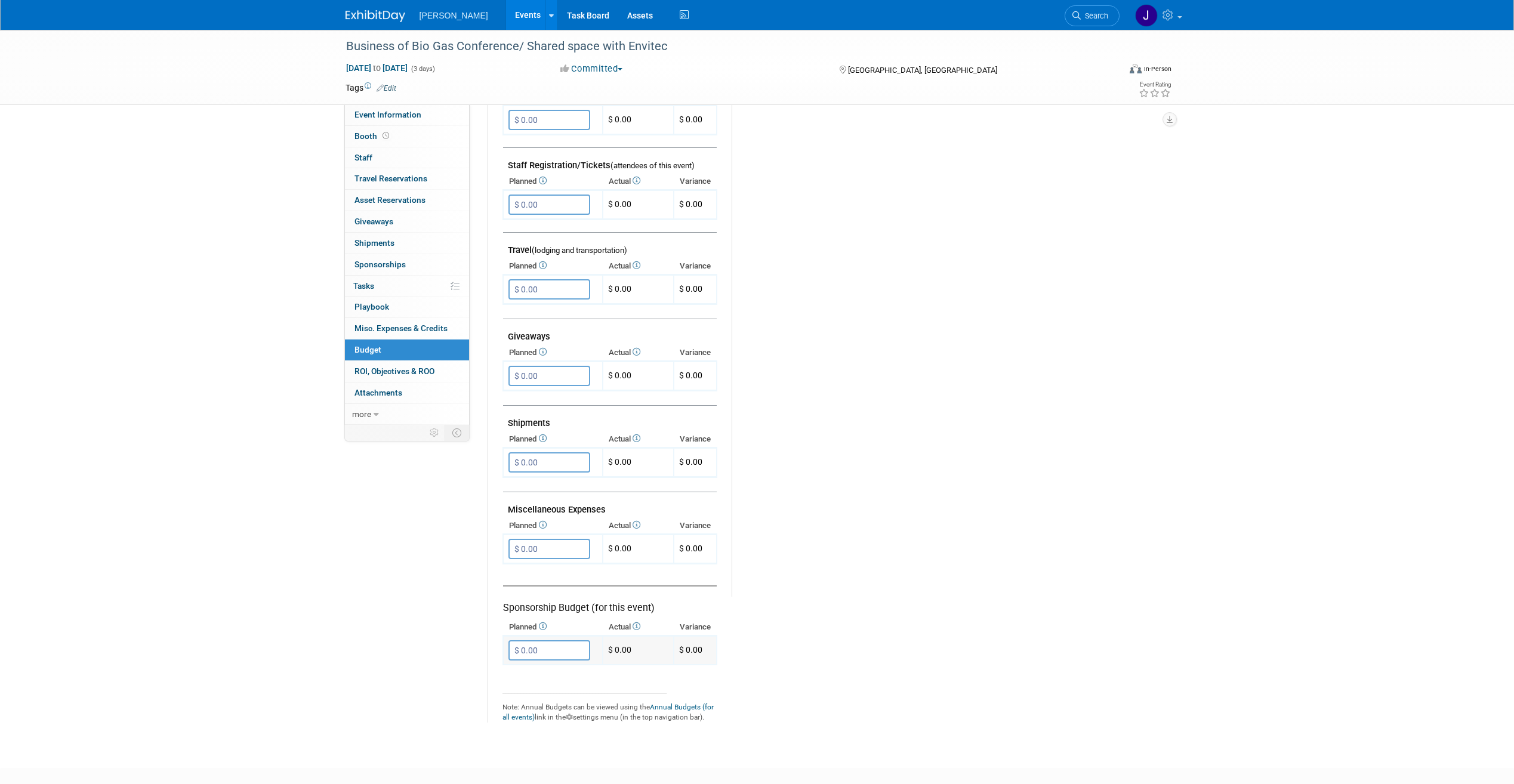
click at [552, 652] on input "$ 0.00" at bounding box center [549, 650] width 82 height 20
type input "$ 5,000.00"
click at [522, 669] on button "button" at bounding box center [519, 675] width 22 height 17
click at [541, 544] on input "$ 0.00" at bounding box center [549, 549] width 82 height 20
click at [557, 550] on input "$ 0.00" at bounding box center [549, 549] width 82 height 20
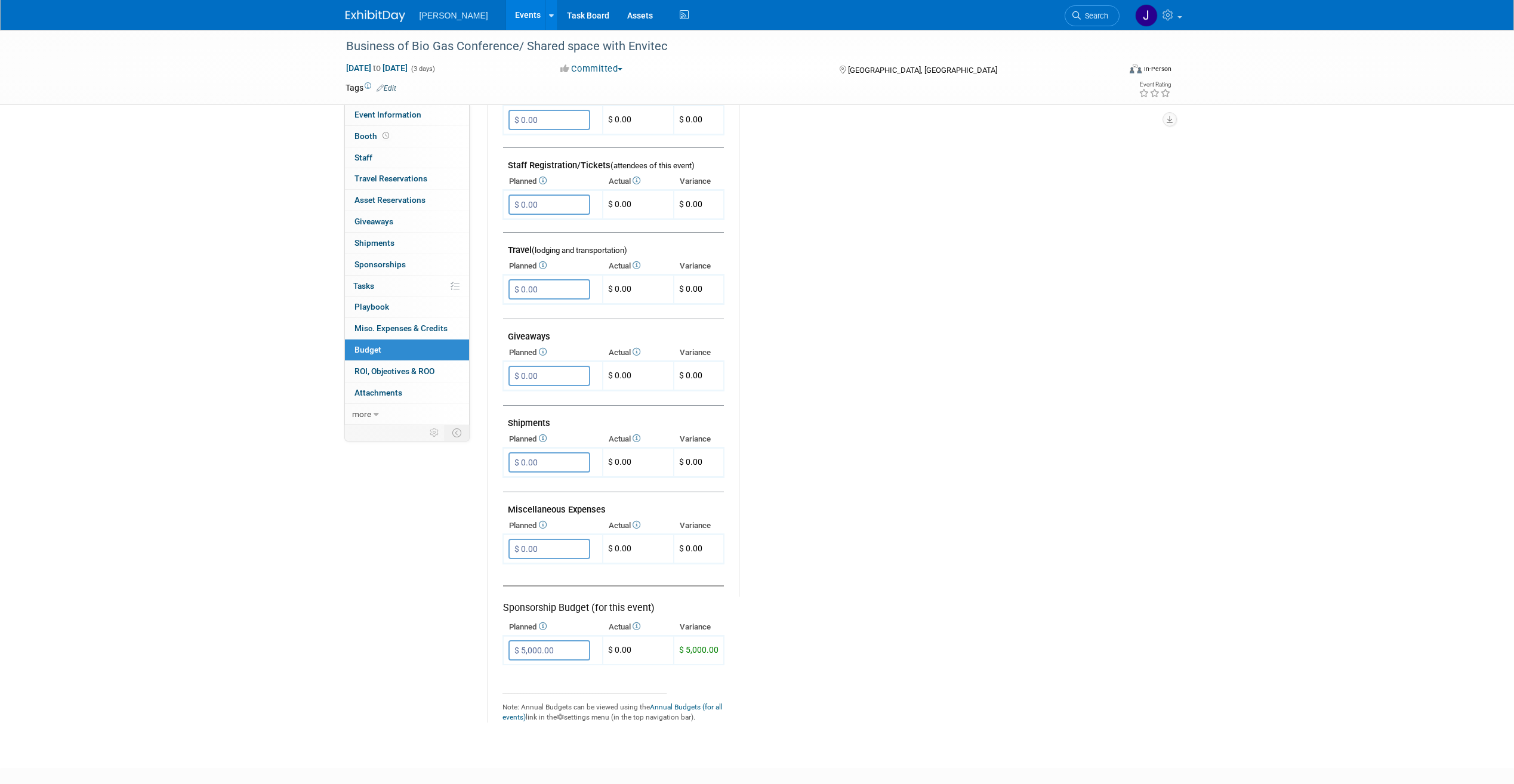
drag, startPoint x: 556, startPoint y: 548, endPoint x: 428, endPoint y: 560, distance: 128.6
click at [428, 560] on div "Event Information Event Info Booth Booth 0 Staff 0 Staff 0 Travel Reservations …" at bounding box center [758, 197] width 842 height 1051
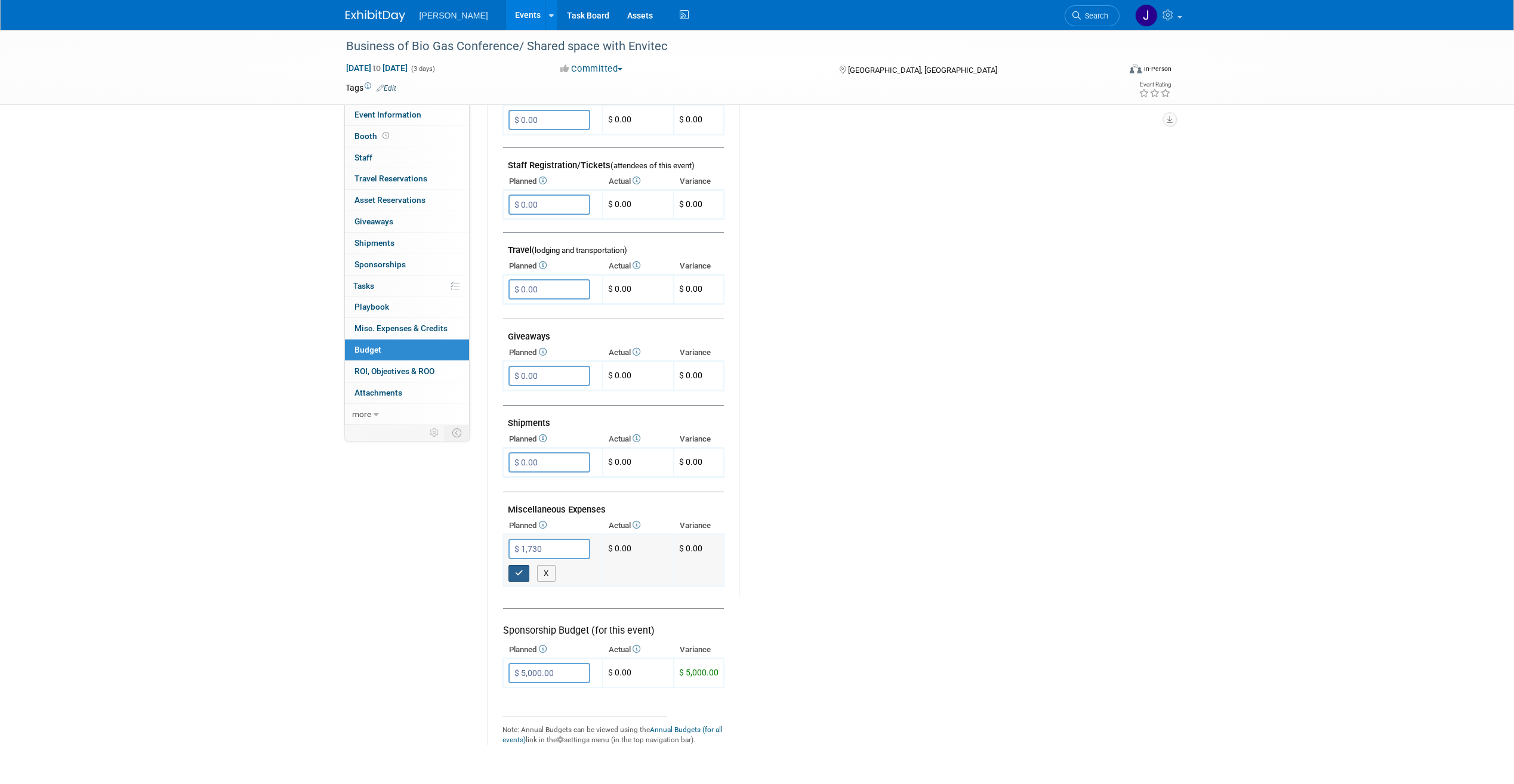
type input "$ 1,730.00"
click at [525, 572] on button "button" at bounding box center [519, 573] width 22 height 17
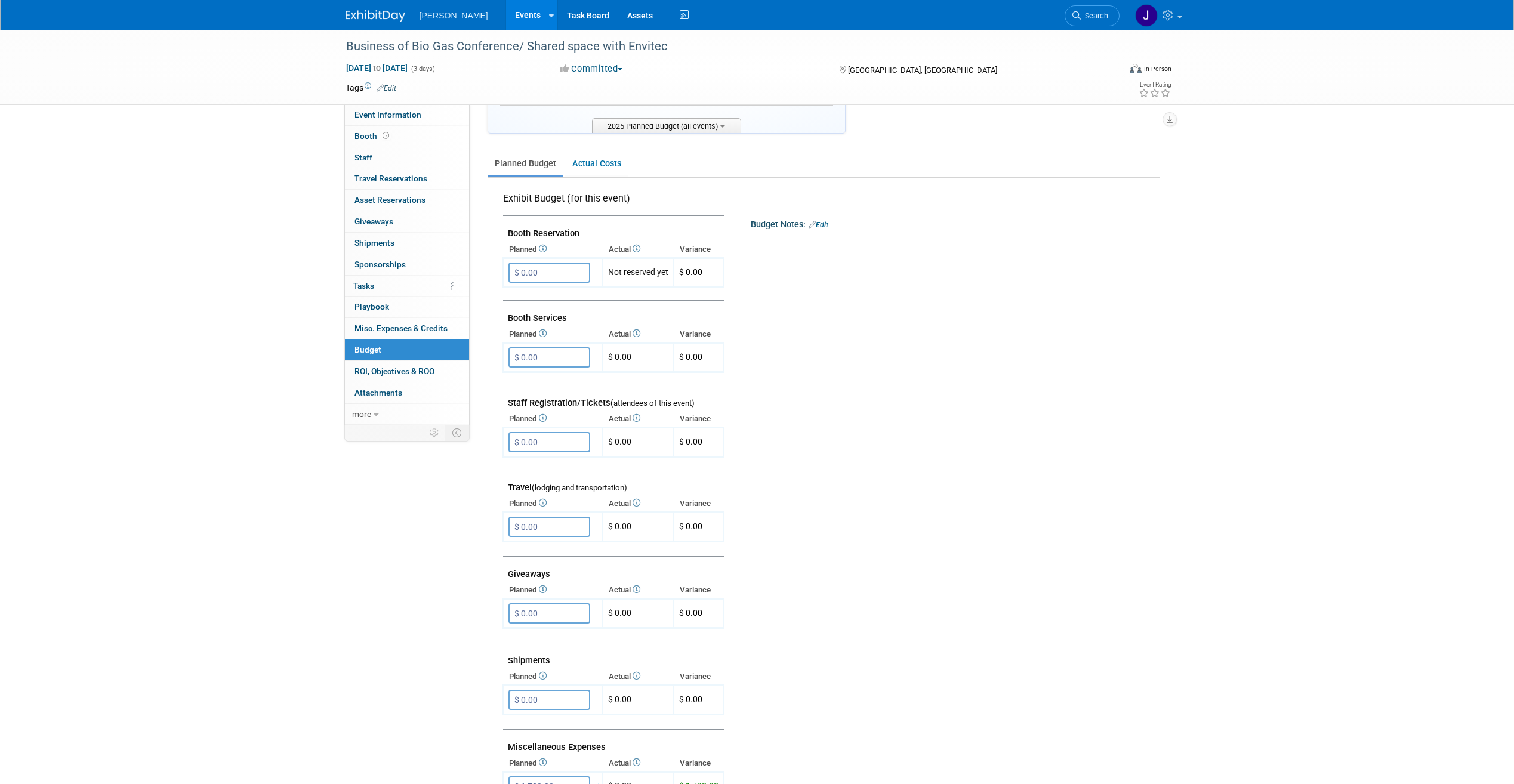
scroll to position [119, 0]
click at [824, 227] on link "Edit" at bounding box center [819, 226] width 20 height 9
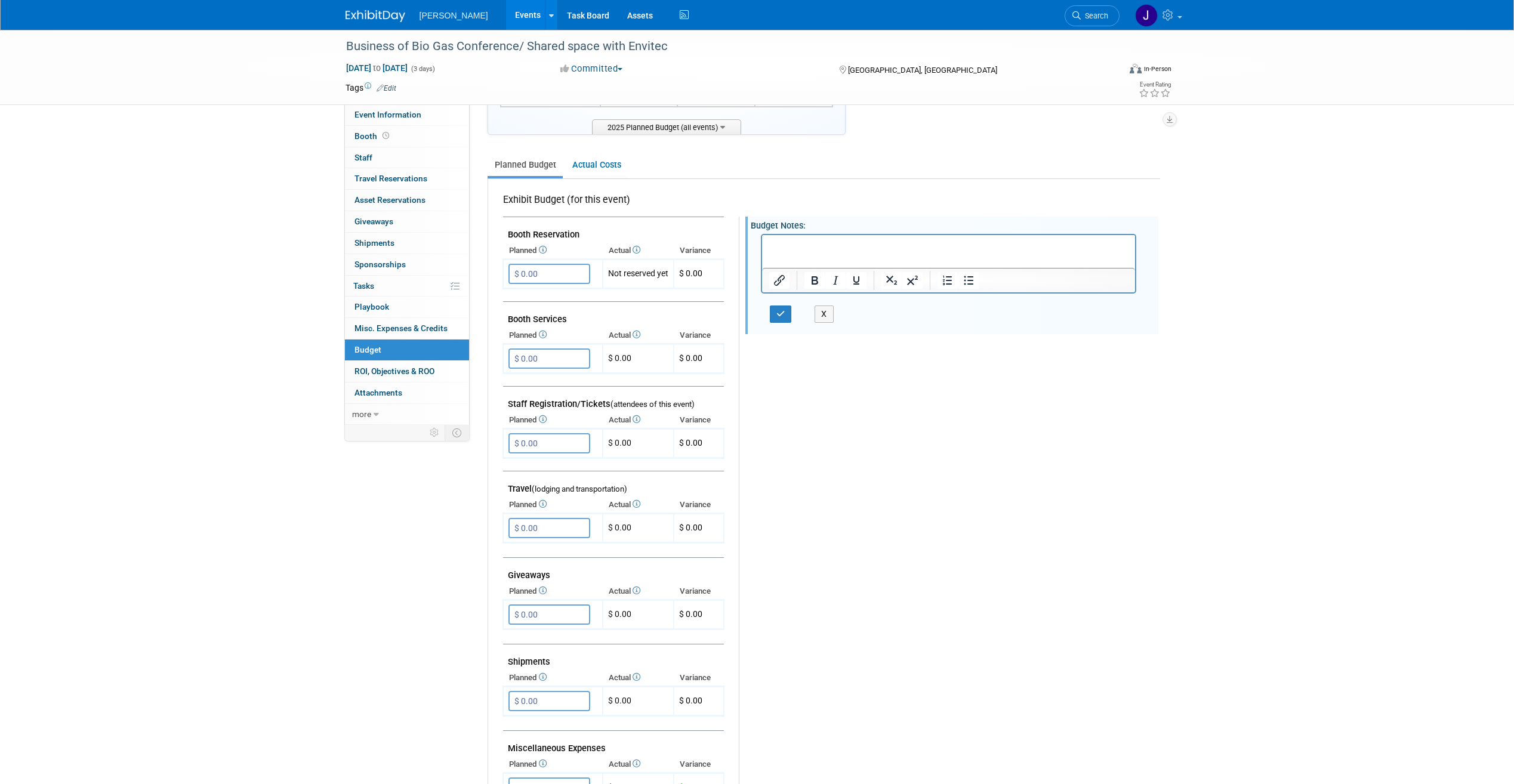
scroll to position [0, 0]
click at [824, 250] on p "Rich Text Area. Press ALT-0 for help." at bounding box center [949, 245] width 360 height 12
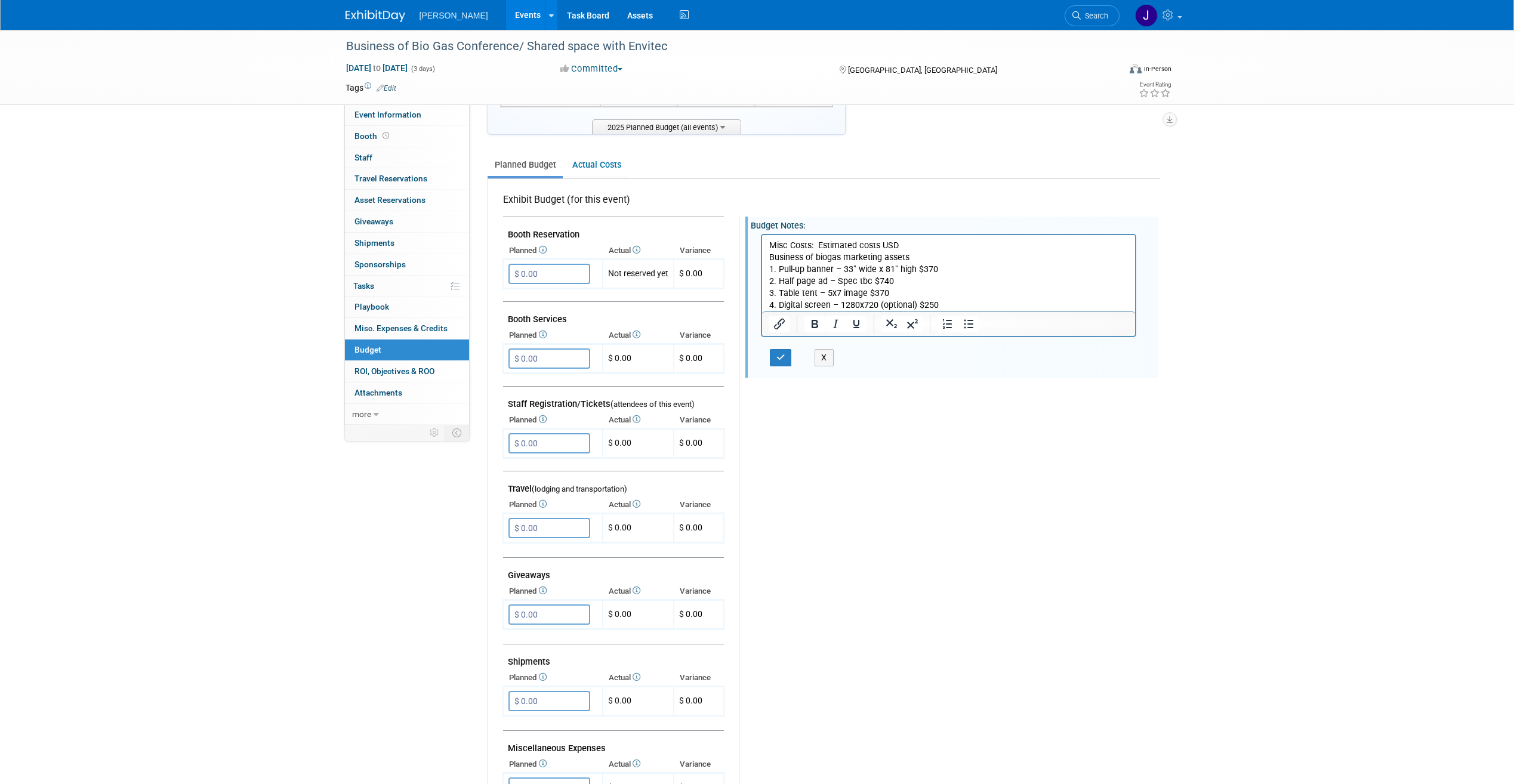
click at [814, 240] on p "Misc Costs: Estimated costs USD Business of biogas marketing assets 1. Pull-up …" at bounding box center [949, 275] width 360 height 72
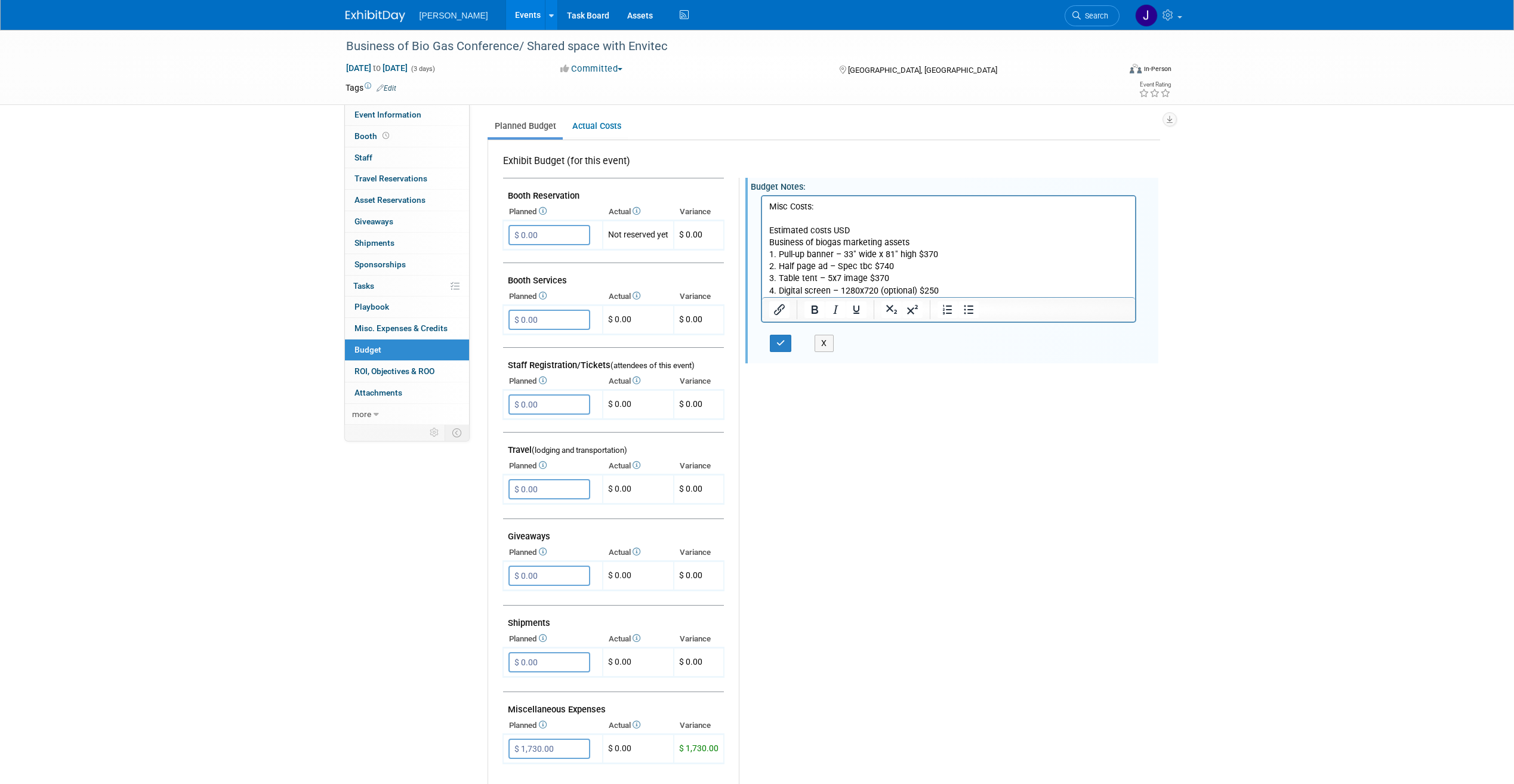
scroll to position [179, 0]
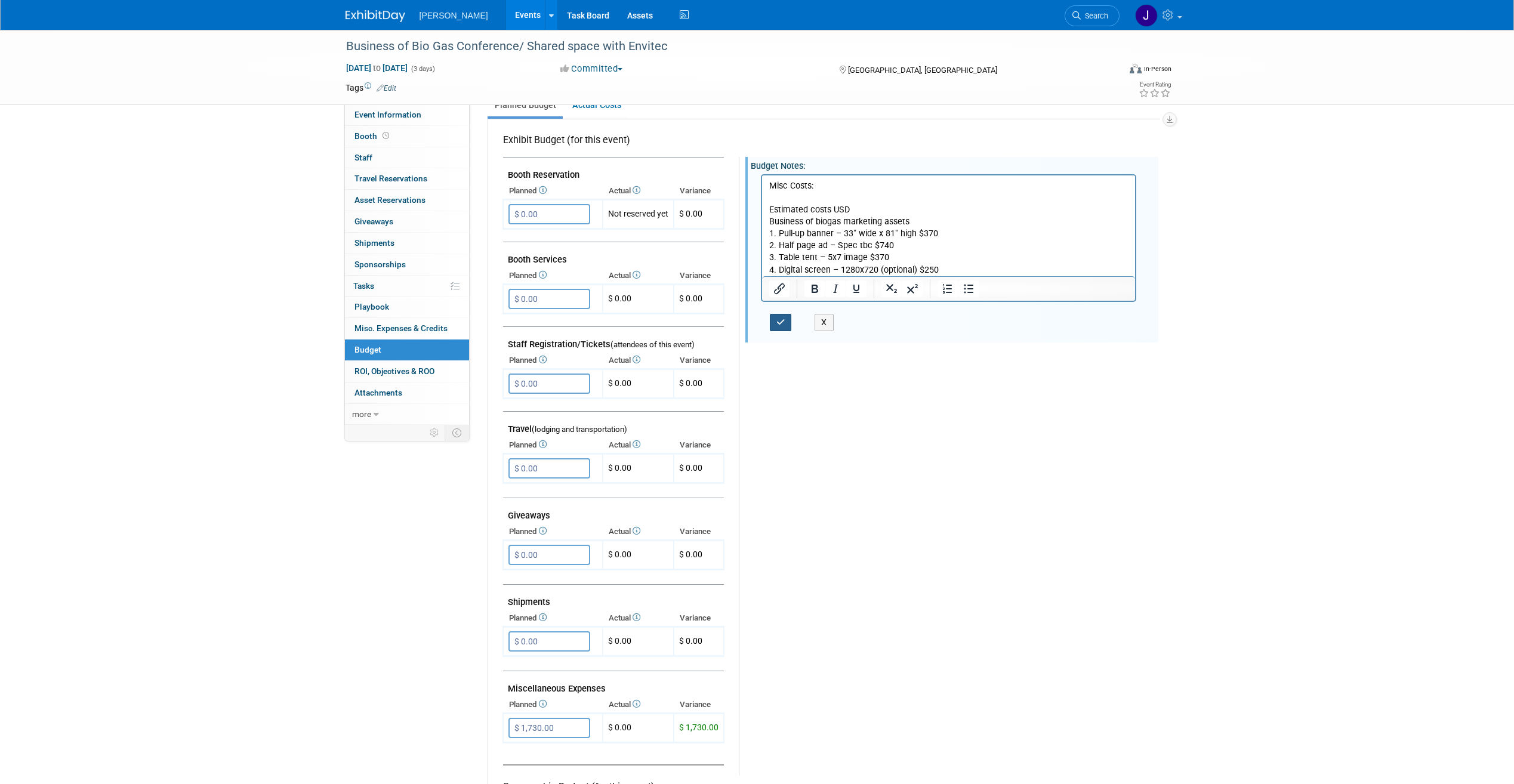
click at [781, 324] on icon "button" at bounding box center [781, 322] width 9 height 9
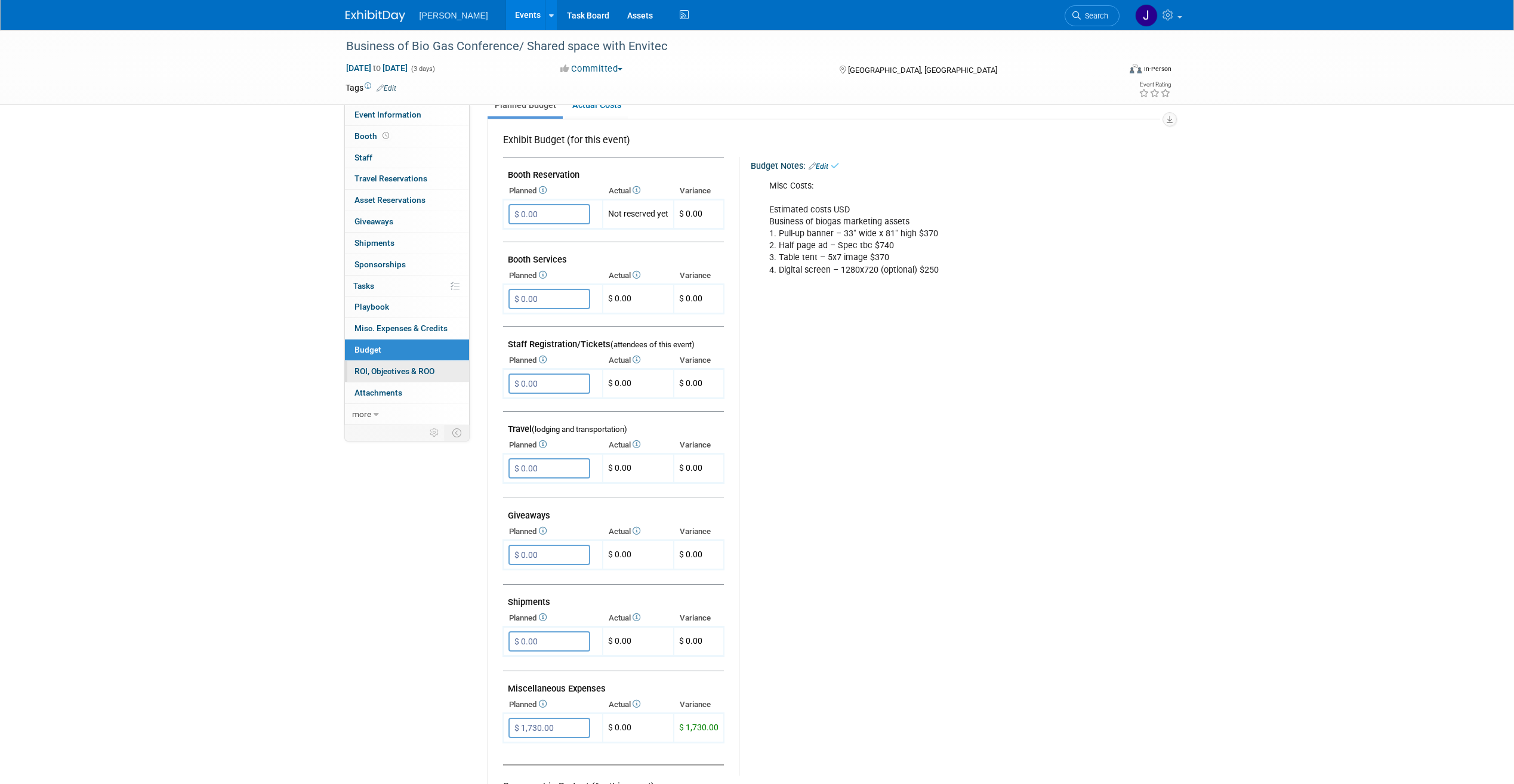
click at [413, 365] on link "0 ROI, Objectives & ROO 0" at bounding box center [407, 371] width 124 height 21
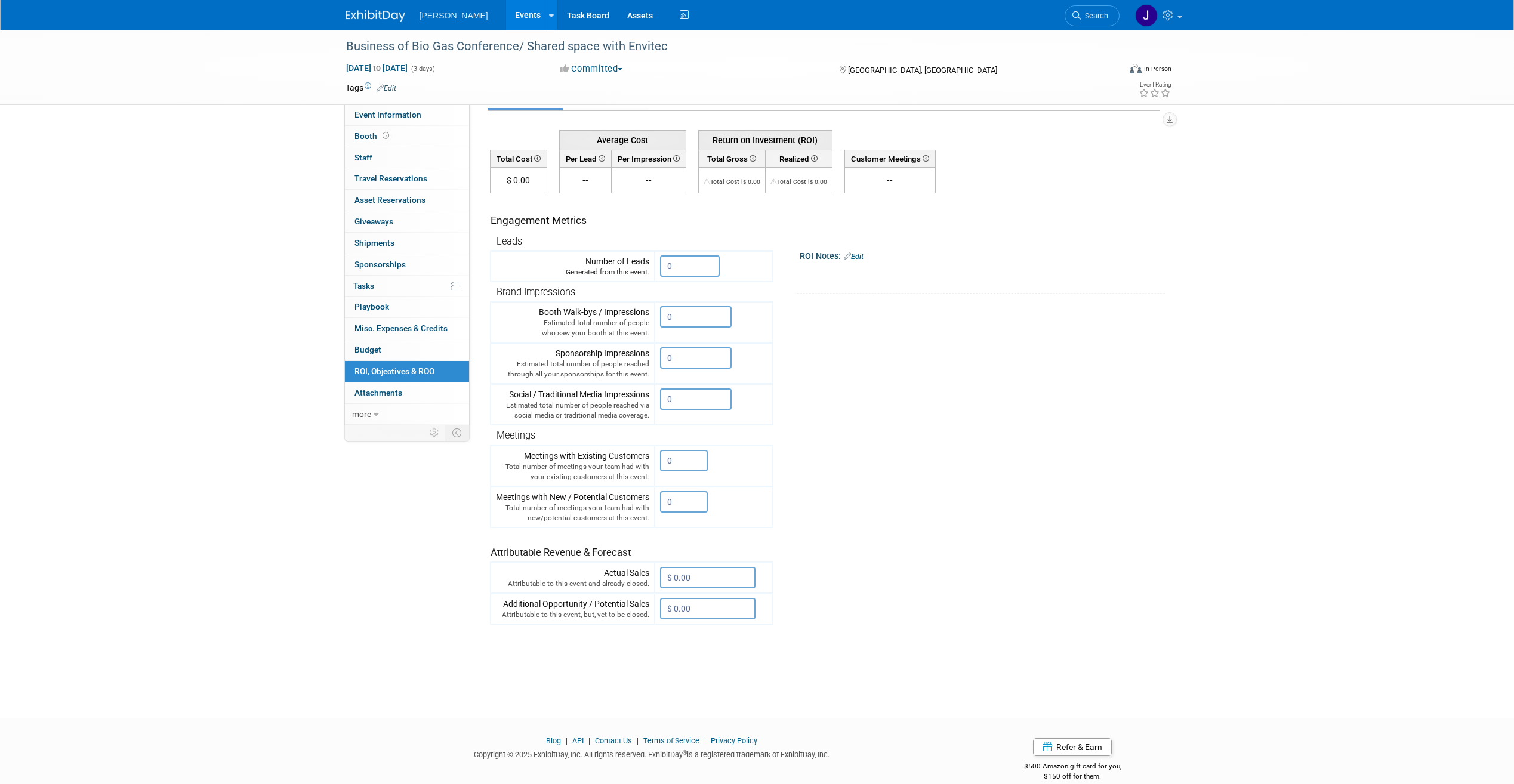
scroll to position [49, 0]
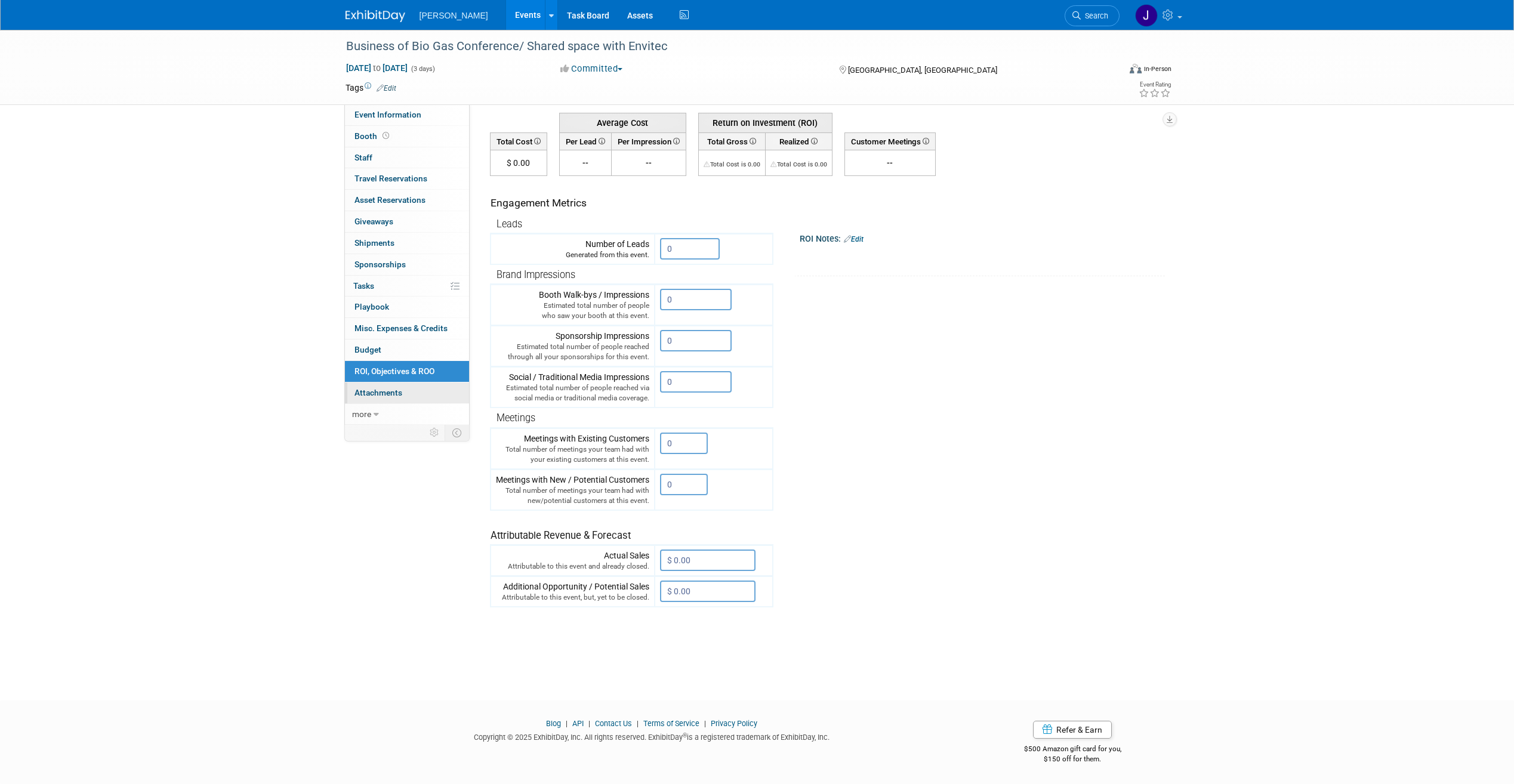
click at [403, 394] on link "0 Attachments 0" at bounding box center [407, 393] width 124 height 21
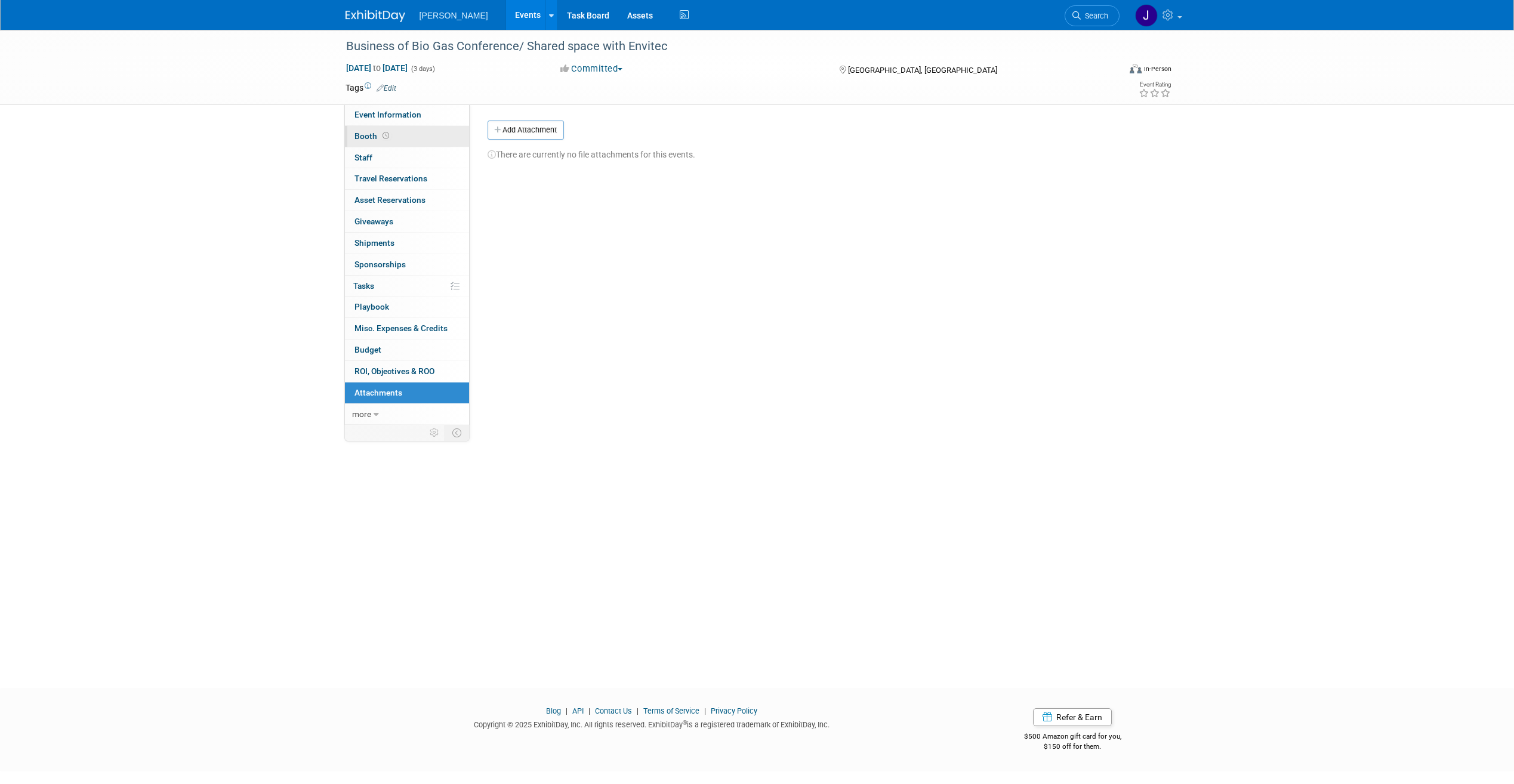
click at [372, 129] on link "Booth" at bounding box center [407, 137] width 124 height 21
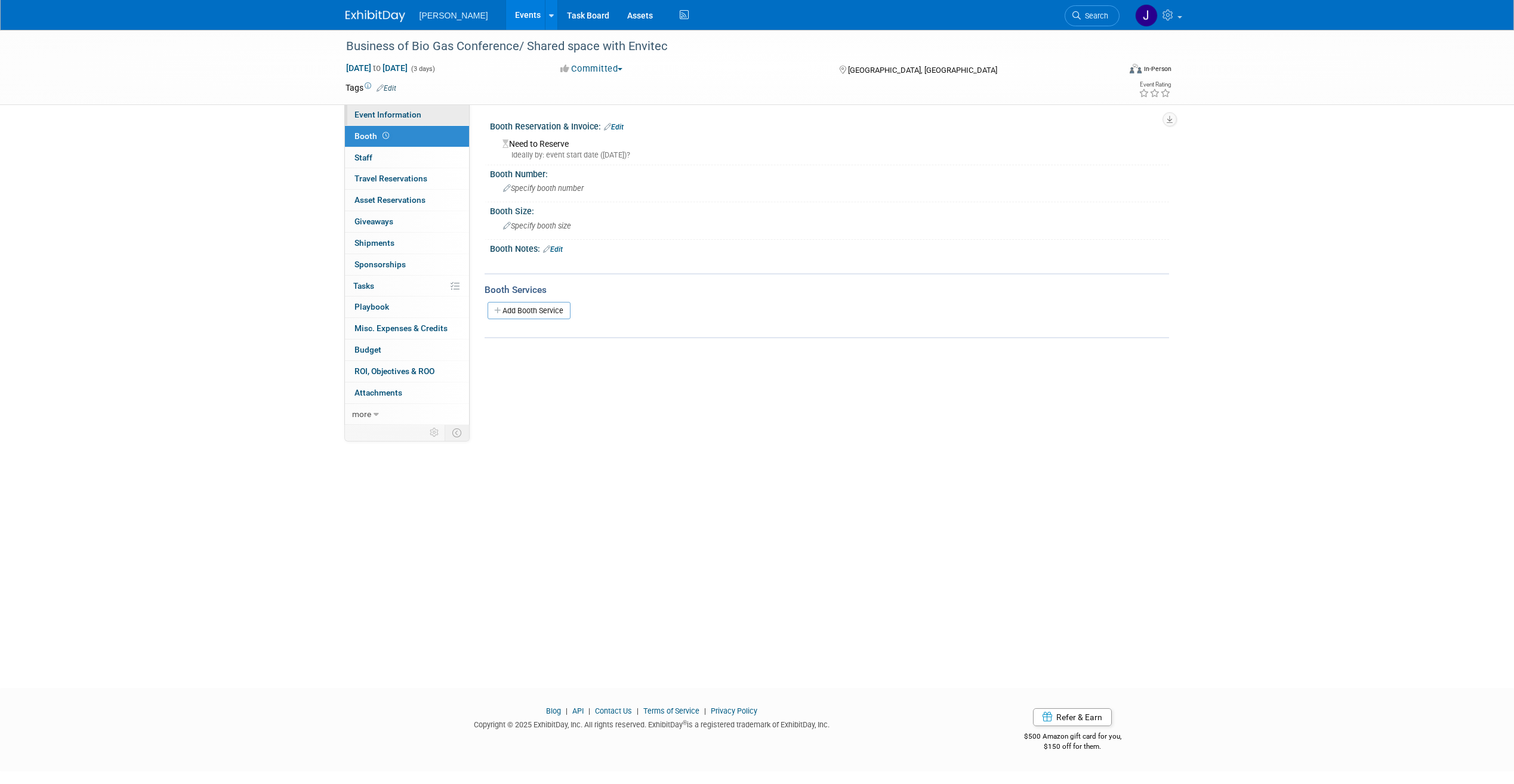
click at [377, 110] on span "Event Information" at bounding box center [388, 114] width 67 height 9
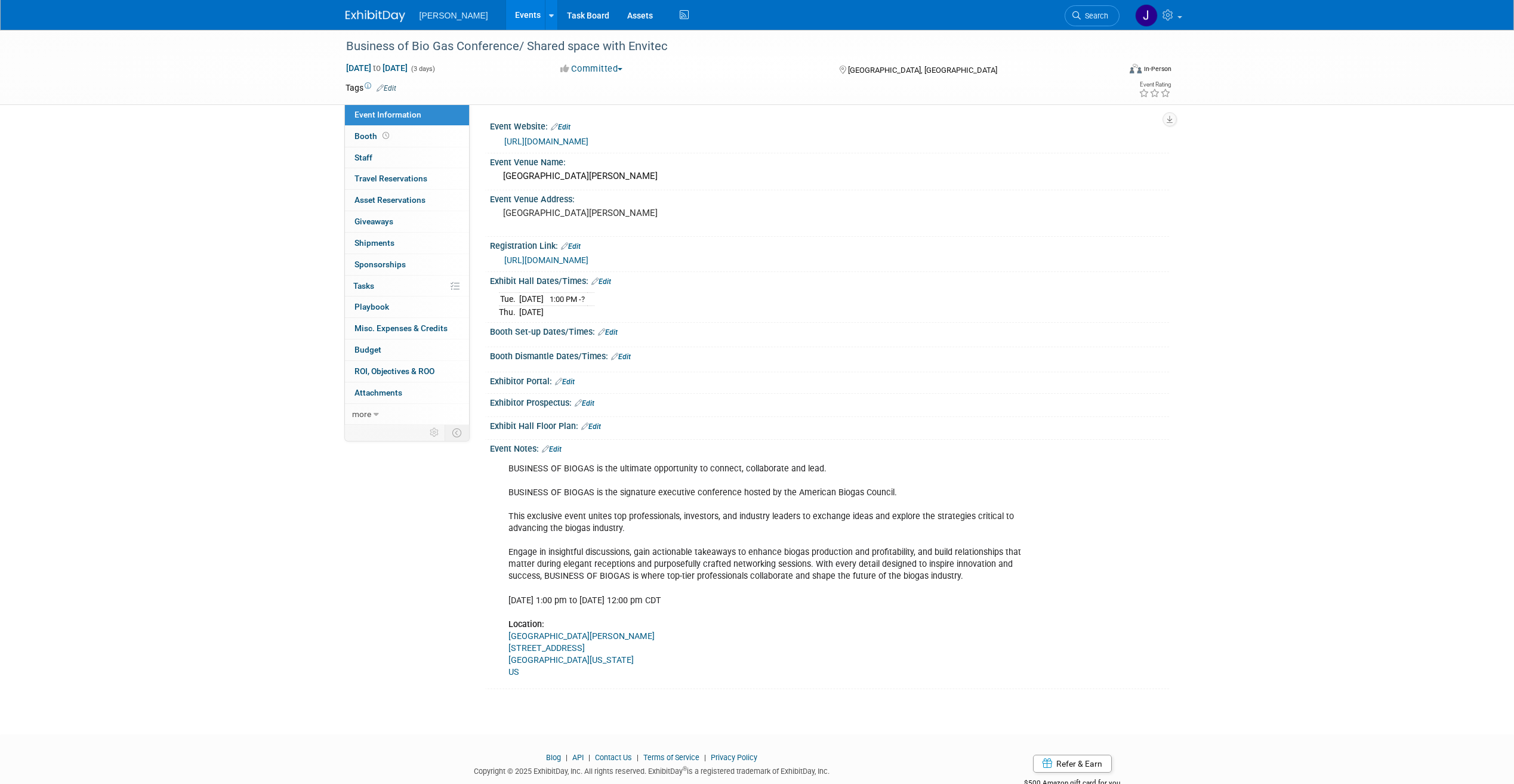
click at [609, 282] on link "Edit" at bounding box center [601, 282] width 20 height 9
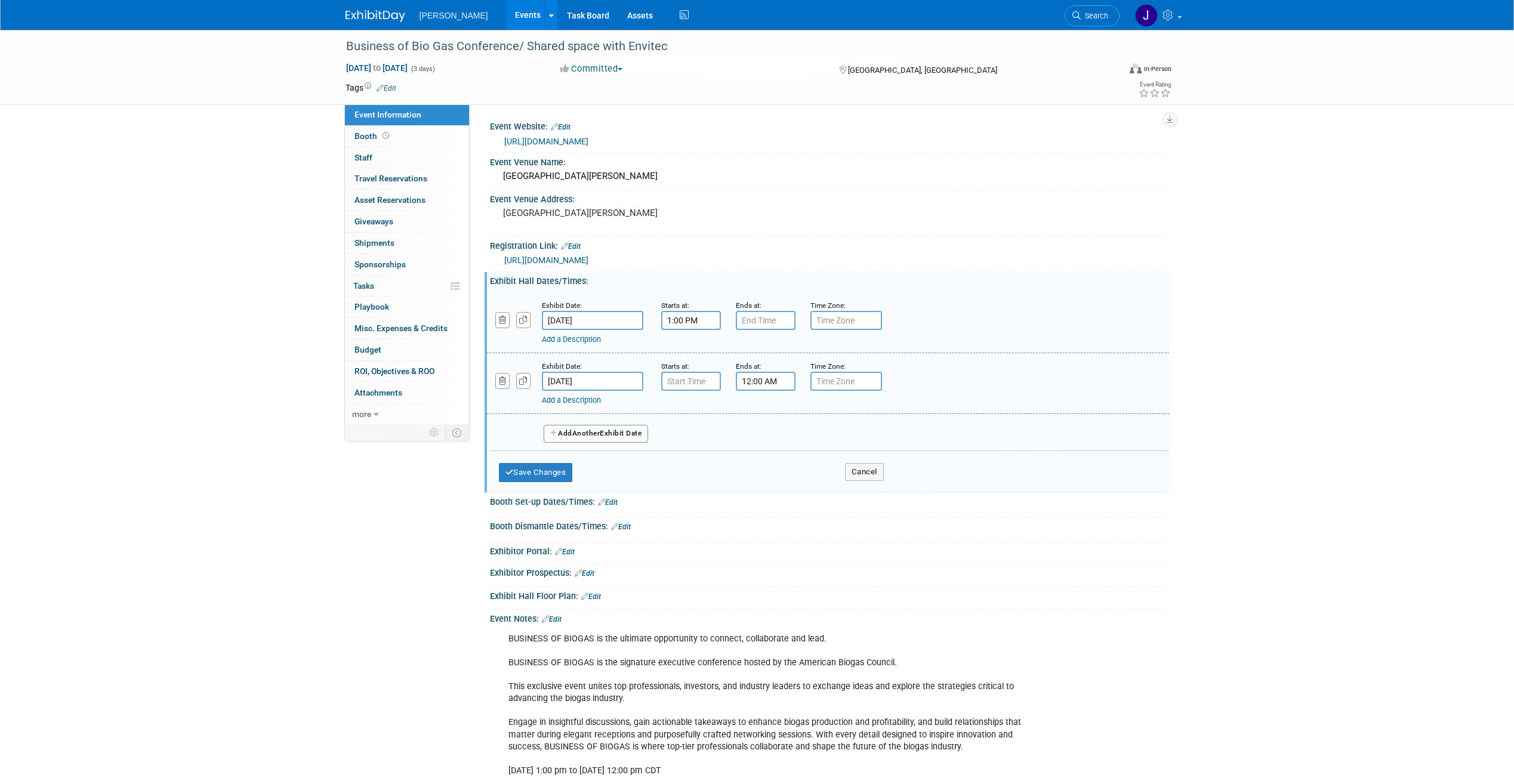
click at [832, 322] on input "text" at bounding box center [847, 320] width 72 height 19
type input "CDT"
click at [821, 381] on input "text" at bounding box center [847, 381] width 72 height 19
type input "CDT"
click at [822, 419] on div "Add Another Exhibit Date" at bounding box center [829, 429] width 679 height 32
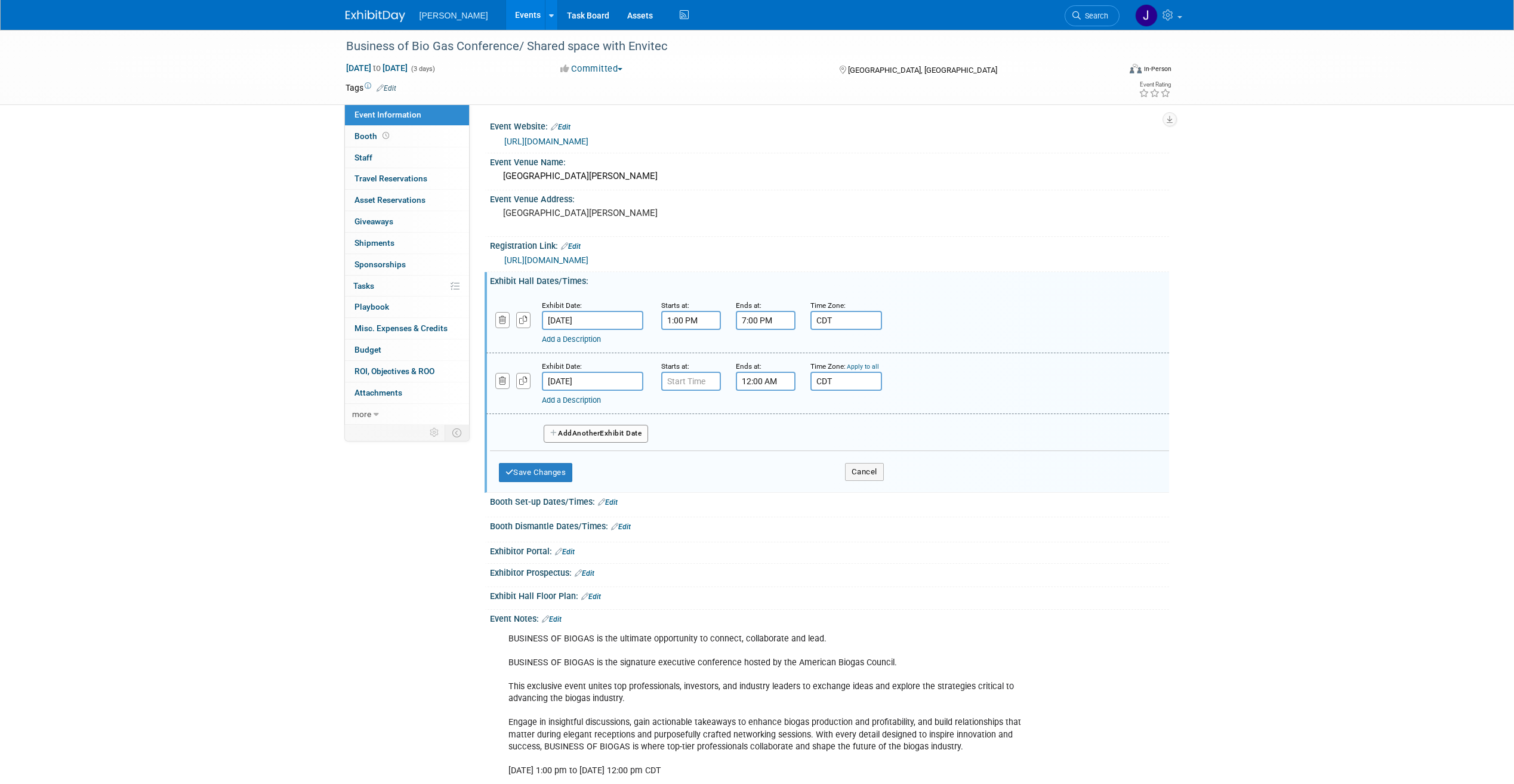
click at [760, 326] on input "7:00 PM" at bounding box center [766, 320] width 60 height 19
click at [766, 350] on span at bounding box center [764, 350] width 21 height 21
click at [766, 404] on span at bounding box center [764, 402] width 21 height 21
click at [766, 403] on span at bounding box center [764, 402] width 21 height 21
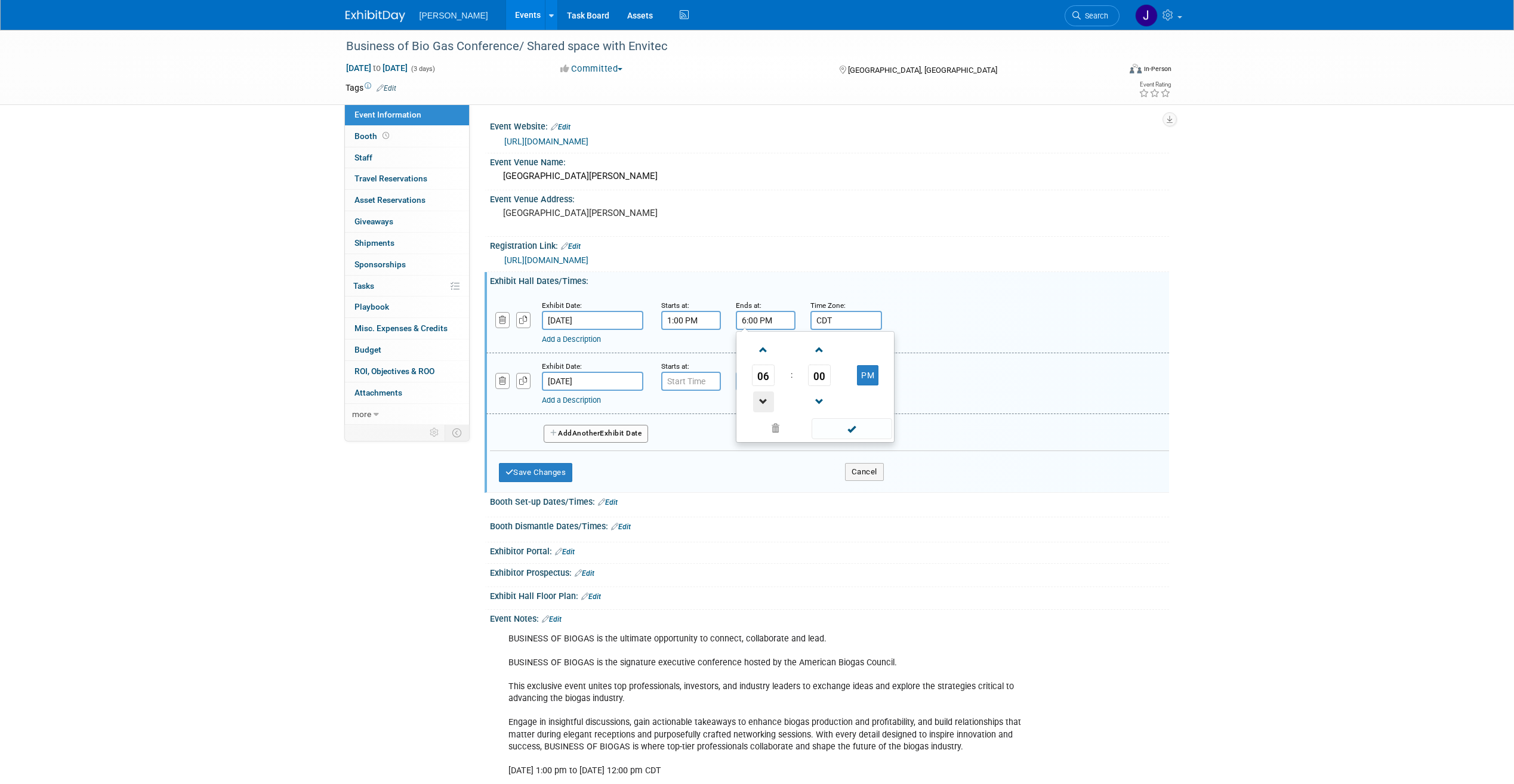
type input "5:00 PM"
click at [858, 424] on span at bounding box center [852, 429] width 80 height 21
click at [591, 434] on span "Another" at bounding box center [586, 433] width 28 height 9
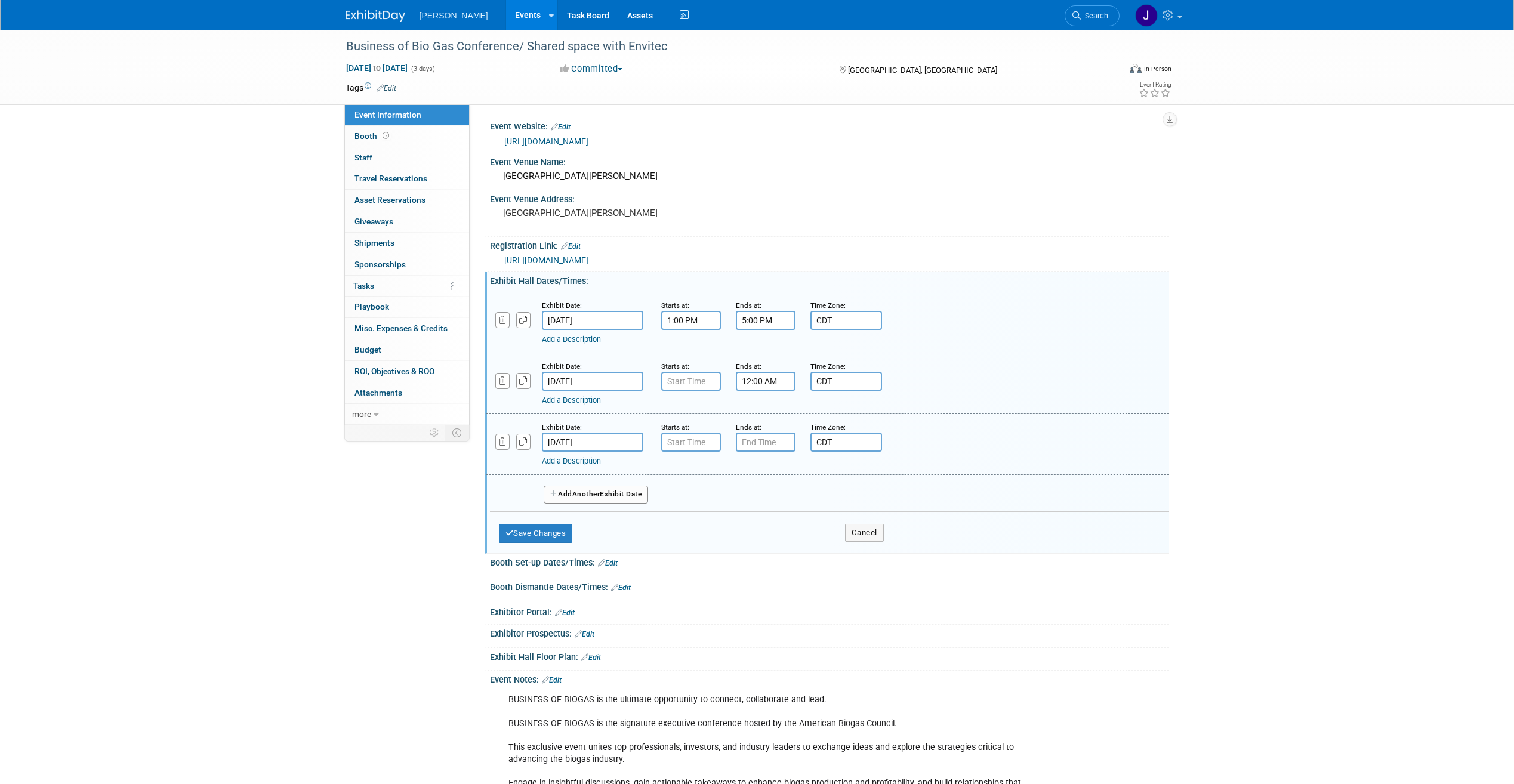
click at [612, 376] on input "[DATE]" at bounding box center [593, 381] width 101 height 19
click at [634, 514] on span "22" at bounding box center [633, 513] width 23 height 23
type input "[DATE]"
click at [680, 371] on div "Starts at:" at bounding box center [690, 365] width 57 height 12
click at [684, 375] on input "7:00 AM" at bounding box center [691, 381] width 60 height 19
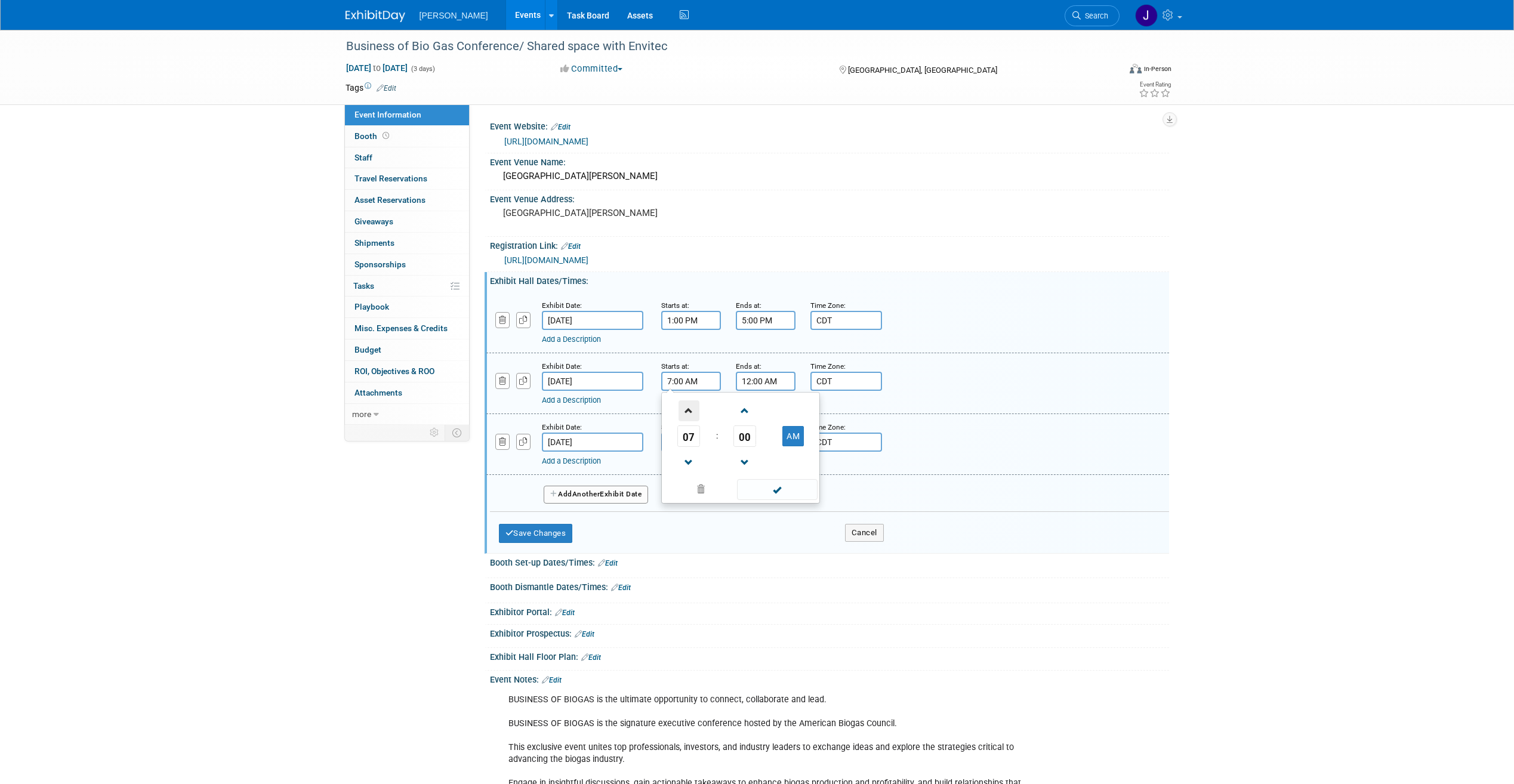
click at [696, 409] on span at bounding box center [689, 411] width 21 height 21
click at [697, 413] on span at bounding box center [689, 411] width 21 height 21
type input "9:00 AM"
click at [779, 502] on div "09 : 00 AM 12 01 02 03 04 05 06 07 08 09 10 11 00 05 10 15 20 25 30 35 40 45 50…" at bounding box center [740, 448] width 159 height 112
click at [782, 492] on span at bounding box center [777, 490] width 80 height 21
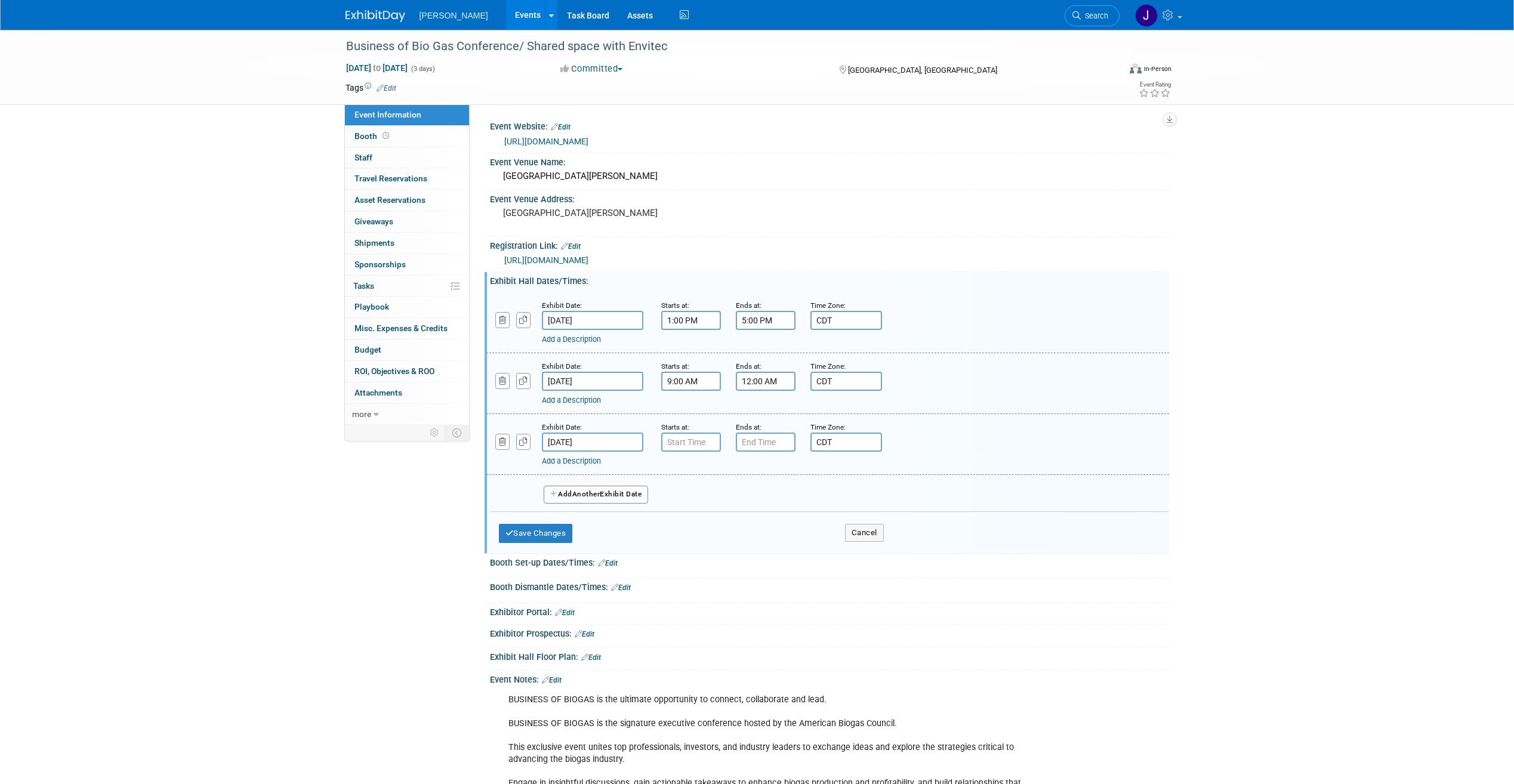
click at [780, 388] on input "12:00 AM" at bounding box center [766, 381] width 60 height 19
click at [764, 408] on span at bounding box center [764, 411] width 21 height 21
click at [766, 462] on span at bounding box center [764, 463] width 21 height 21
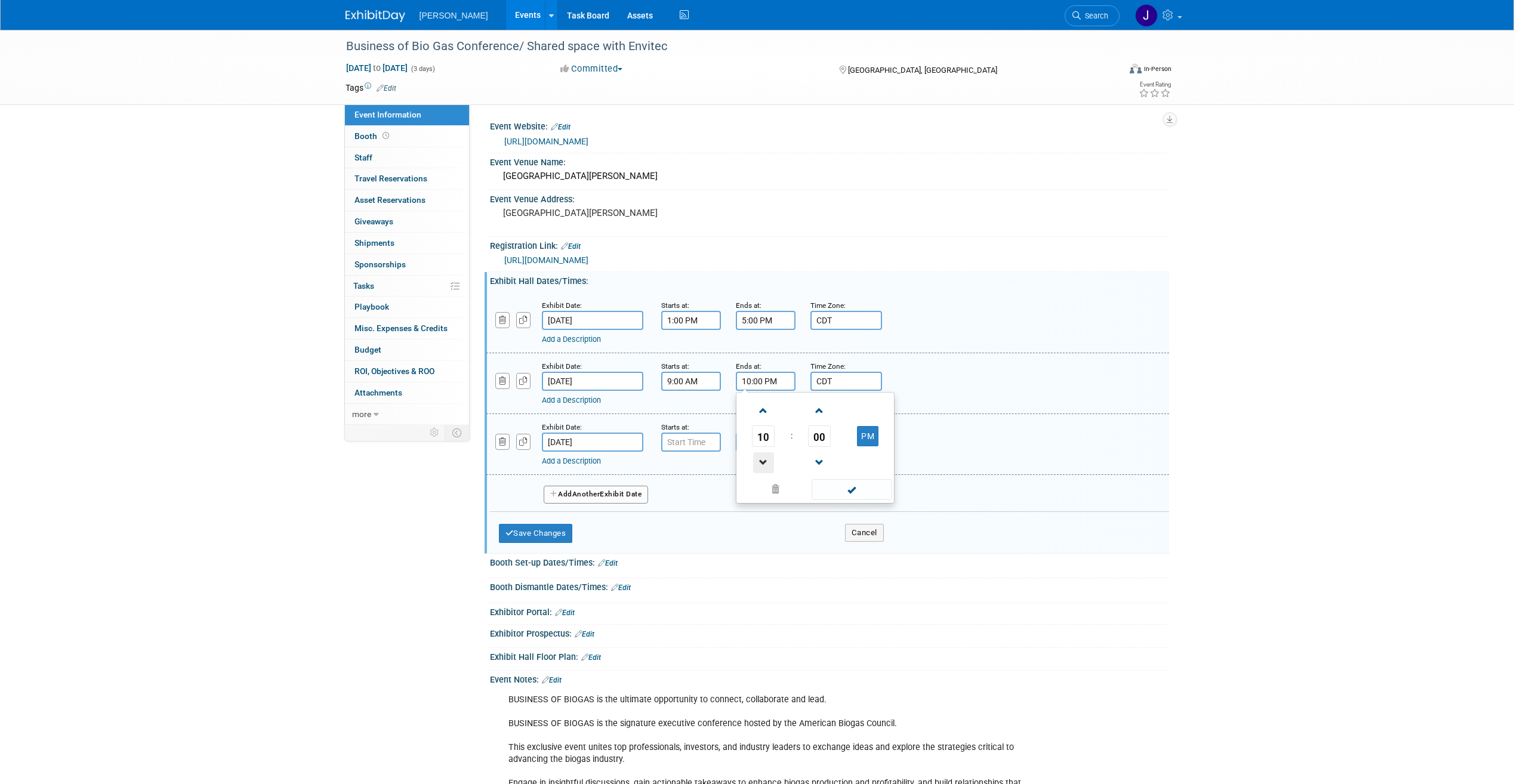
click at [766, 462] on span at bounding box center [764, 463] width 21 height 21
type input "7:00 PM"
click at [852, 495] on span at bounding box center [852, 490] width 80 height 21
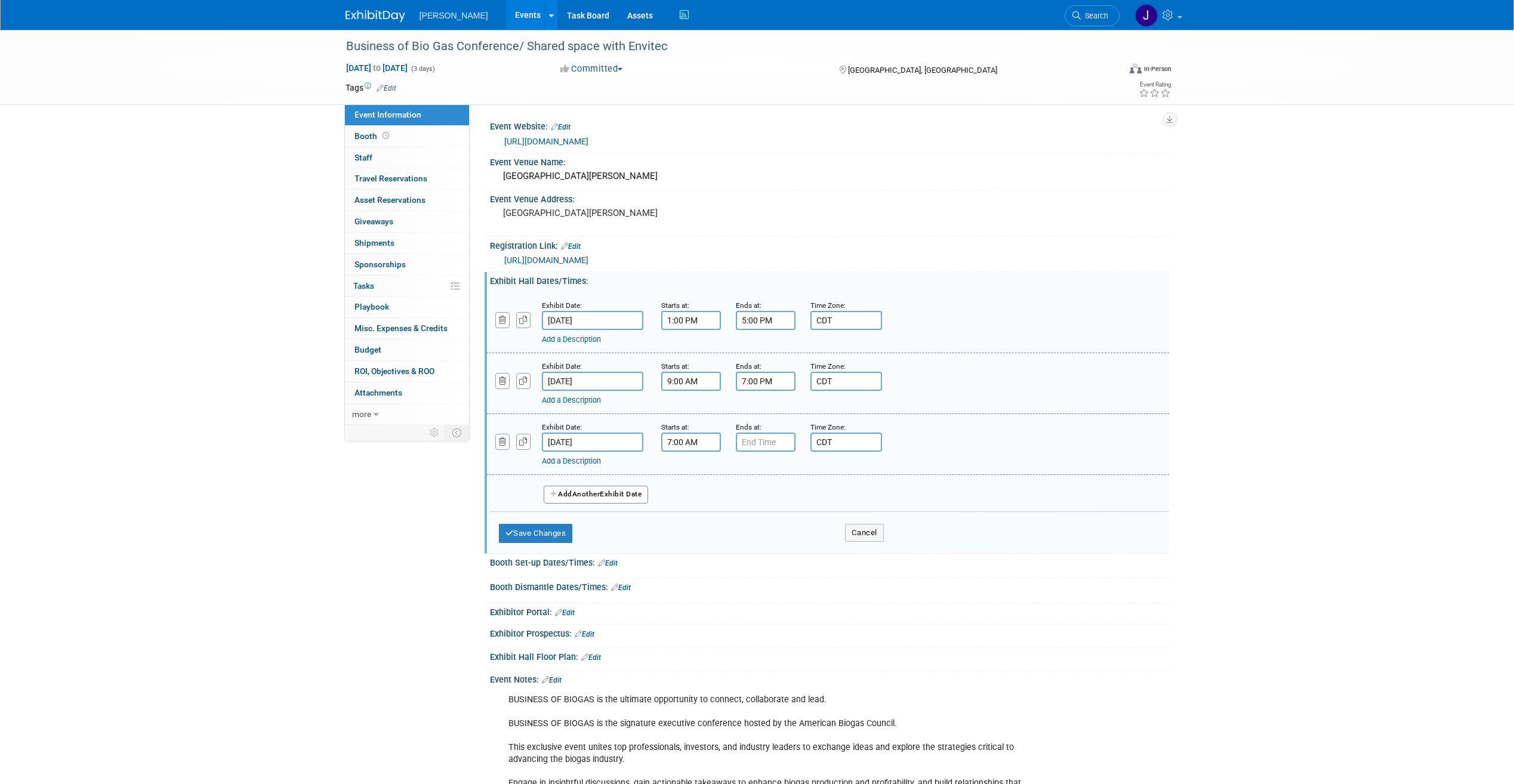
click at [692, 445] on input "7:00 AM" at bounding box center [691, 442] width 60 height 19
click at [693, 468] on span at bounding box center [689, 472] width 21 height 21
click at [696, 523] on span at bounding box center [689, 524] width 21 height 21
click at [695, 524] on span at bounding box center [689, 524] width 21 height 21
click at [693, 471] on span at bounding box center [689, 472] width 21 height 21
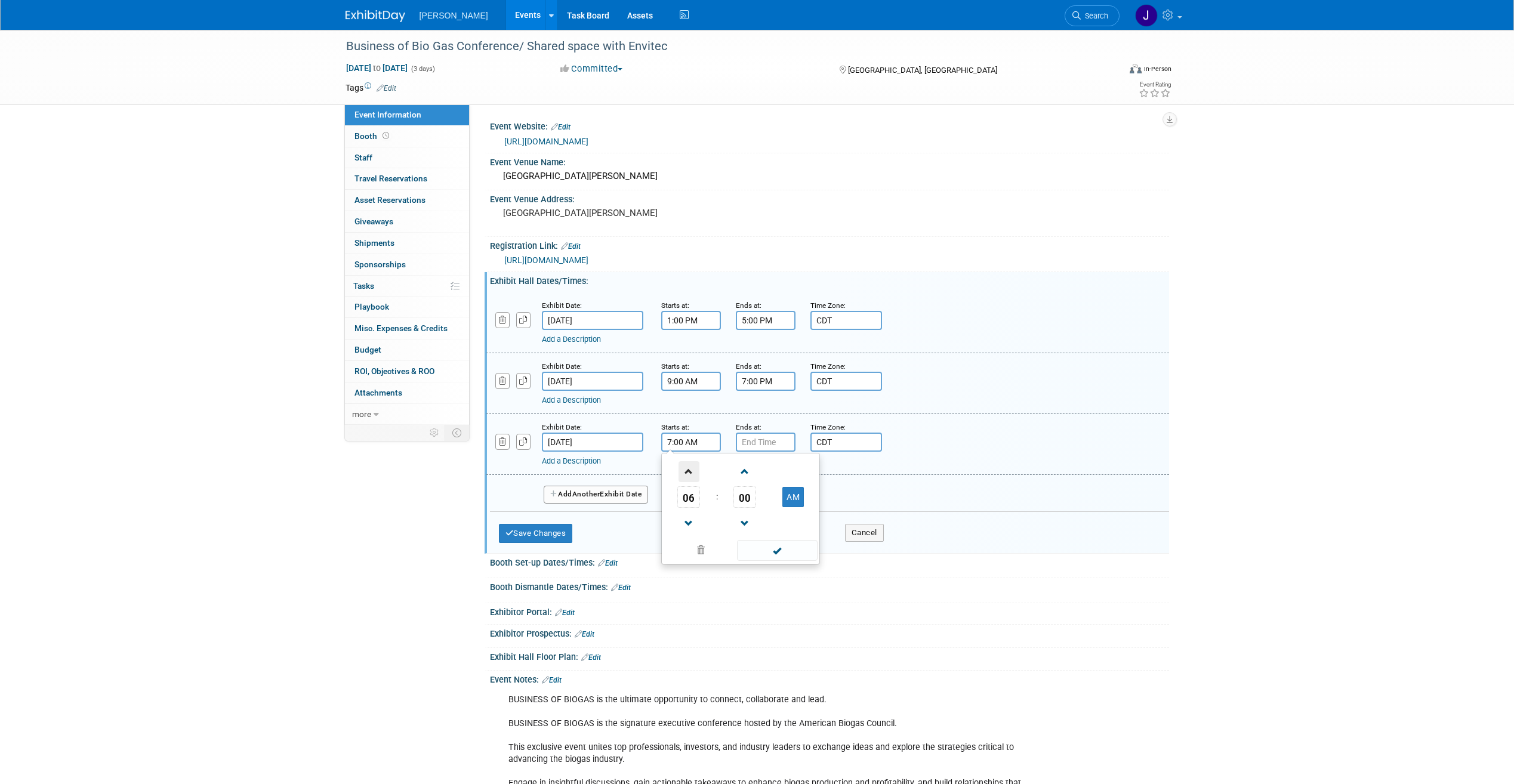
click at [693, 471] on span at bounding box center [689, 472] width 21 height 21
type input "9:00 AM"
click at [789, 546] on span at bounding box center [777, 550] width 80 height 21
click at [782, 445] on input "7:00 PM" at bounding box center [766, 442] width 60 height 19
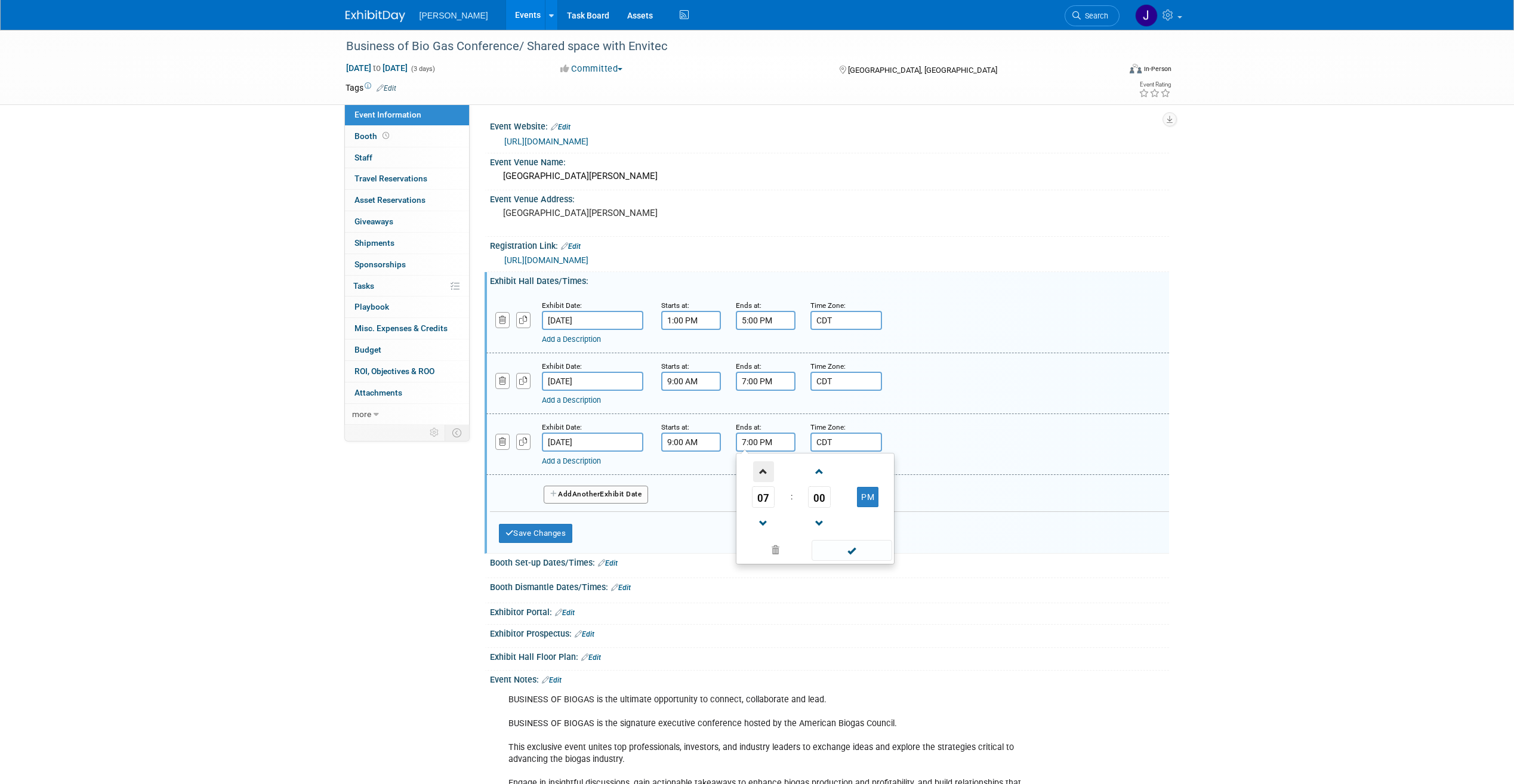
click at [769, 468] on span at bounding box center [764, 472] width 21 height 21
click at [766, 474] on span at bounding box center [764, 472] width 21 height 21
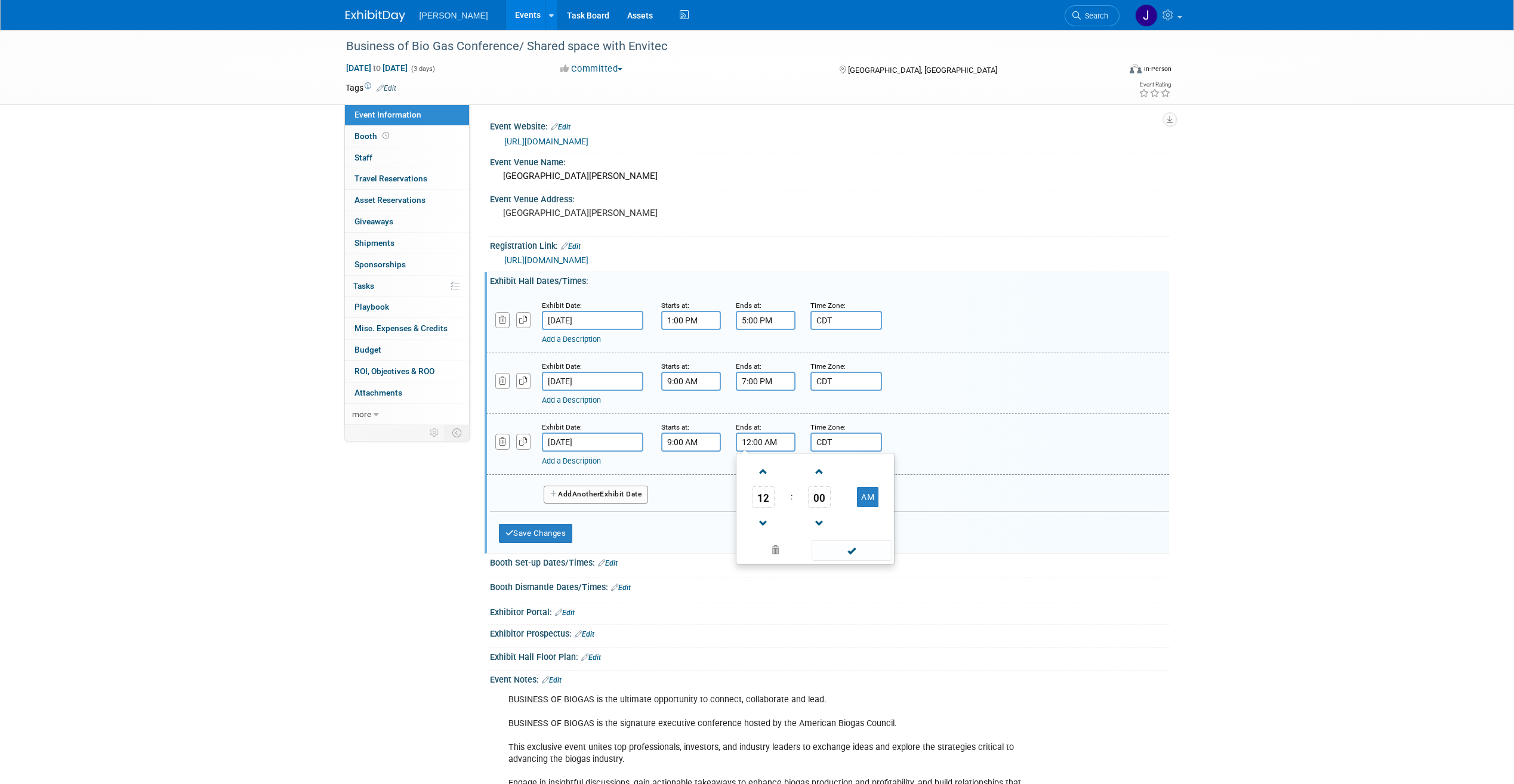
click at [861, 481] on td at bounding box center [868, 471] width 47 height 30
click at [872, 500] on button "AM" at bounding box center [868, 497] width 22 height 20
type input "12:00 PM"
click at [852, 551] on span at bounding box center [852, 550] width 80 height 21
click at [823, 596] on div at bounding box center [829, 597] width 661 height 3
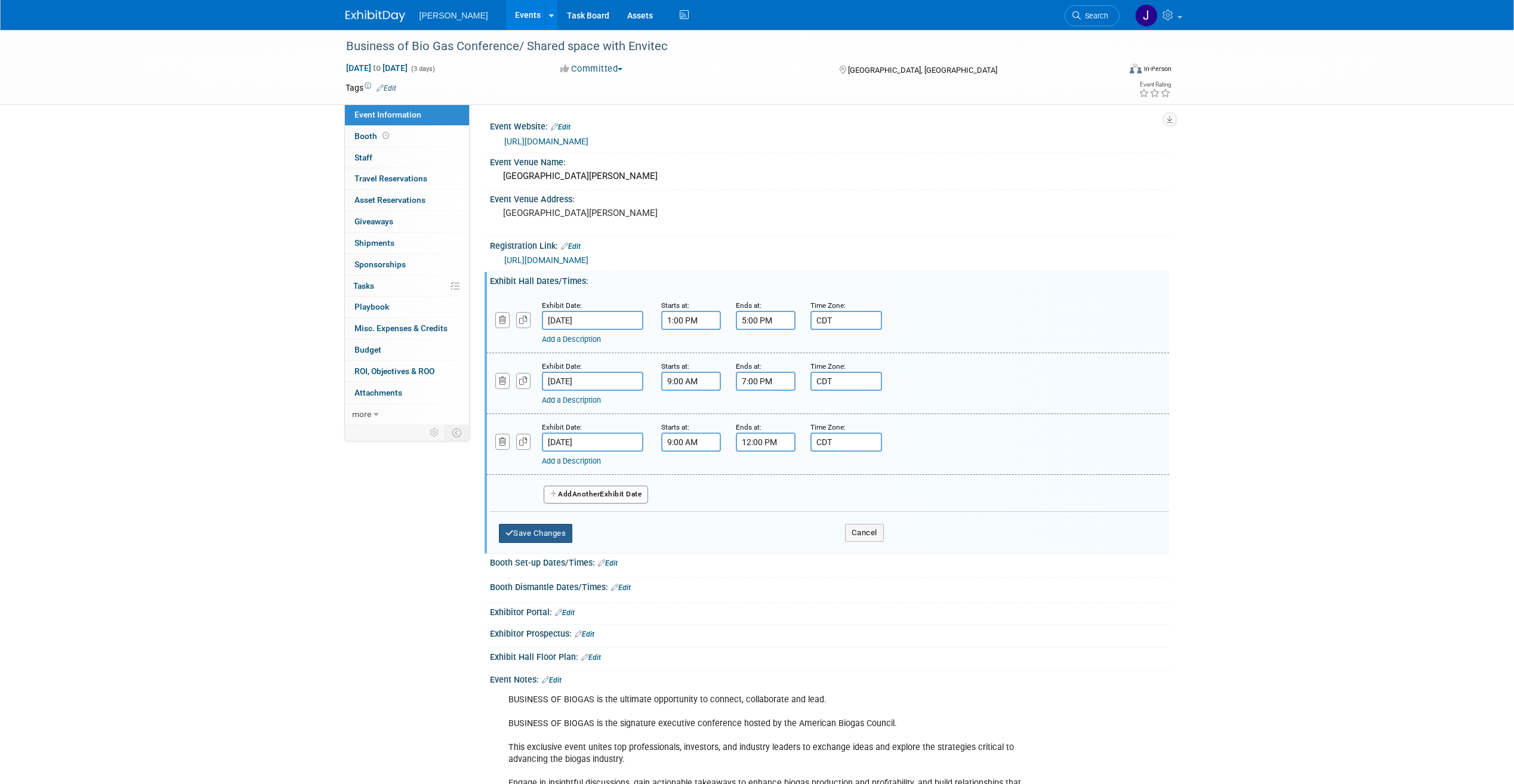
click at [564, 533] on button "Save Changes" at bounding box center [536, 533] width 74 height 19
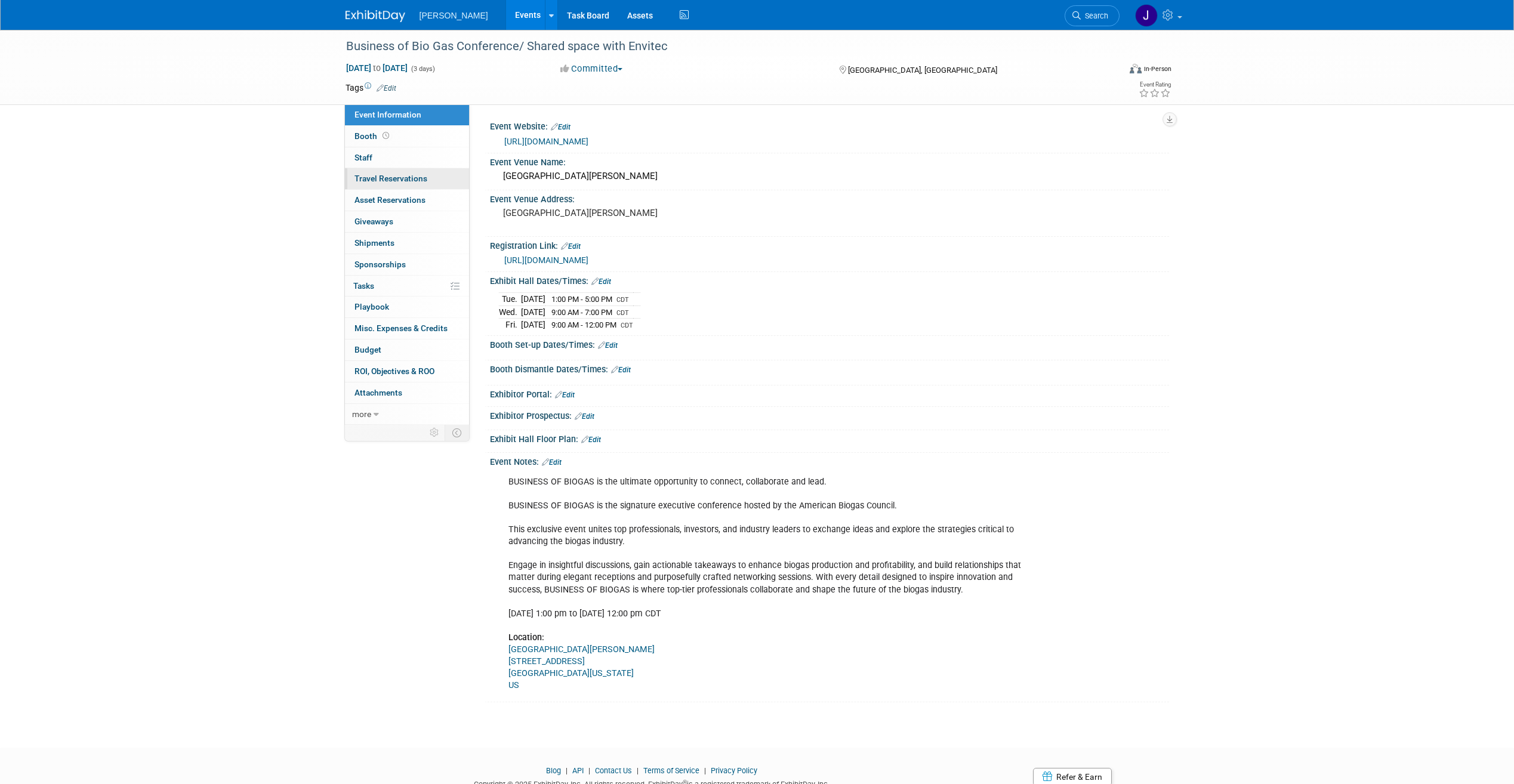
click at [409, 182] on span "Travel Reservations 0" at bounding box center [391, 178] width 73 height 9
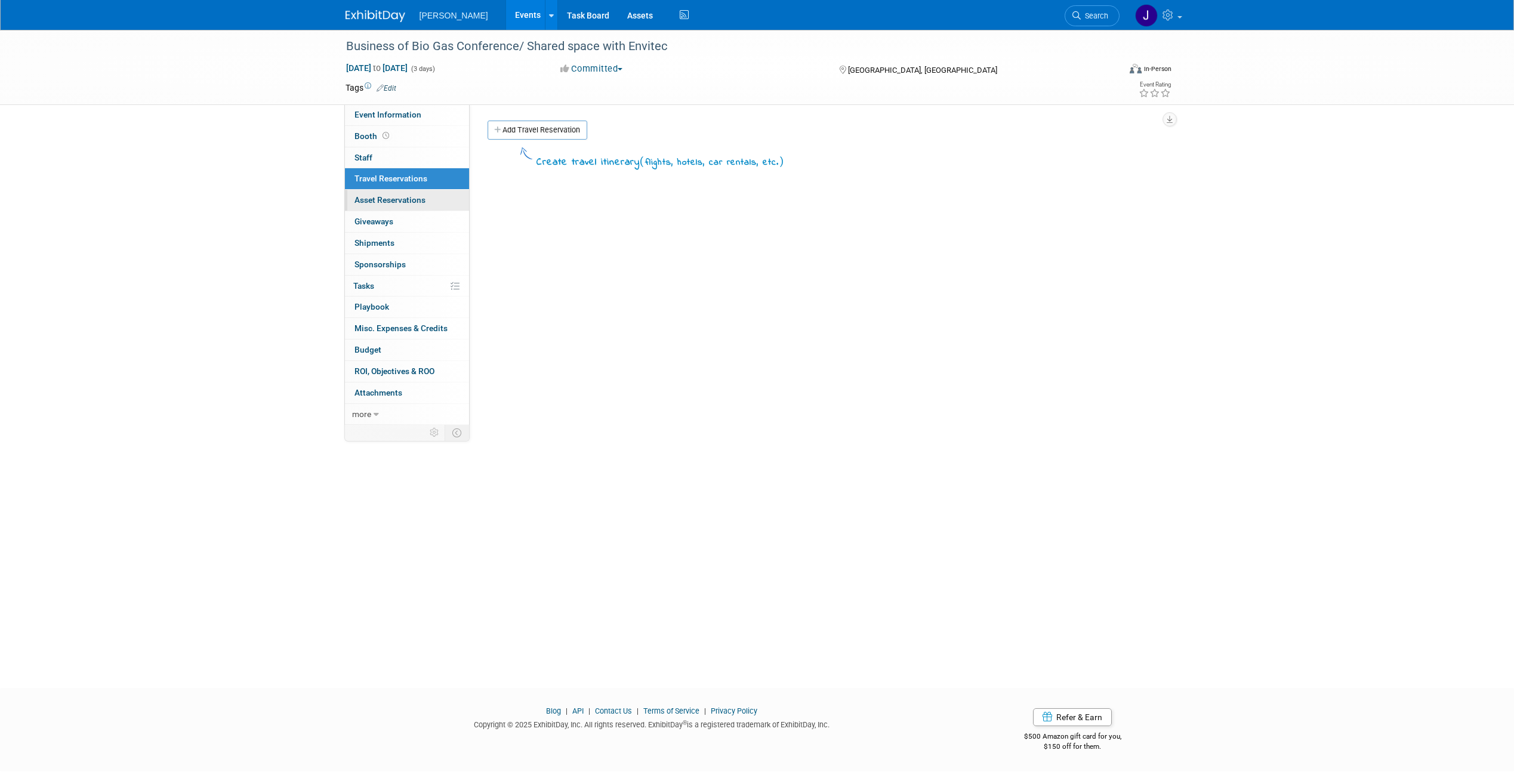
click at [408, 196] on span "Asset Reservations 0" at bounding box center [390, 200] width 71 height 9
click at [375, 351] on span "Budget" at bounding box center [368, 349] width 27 height 9
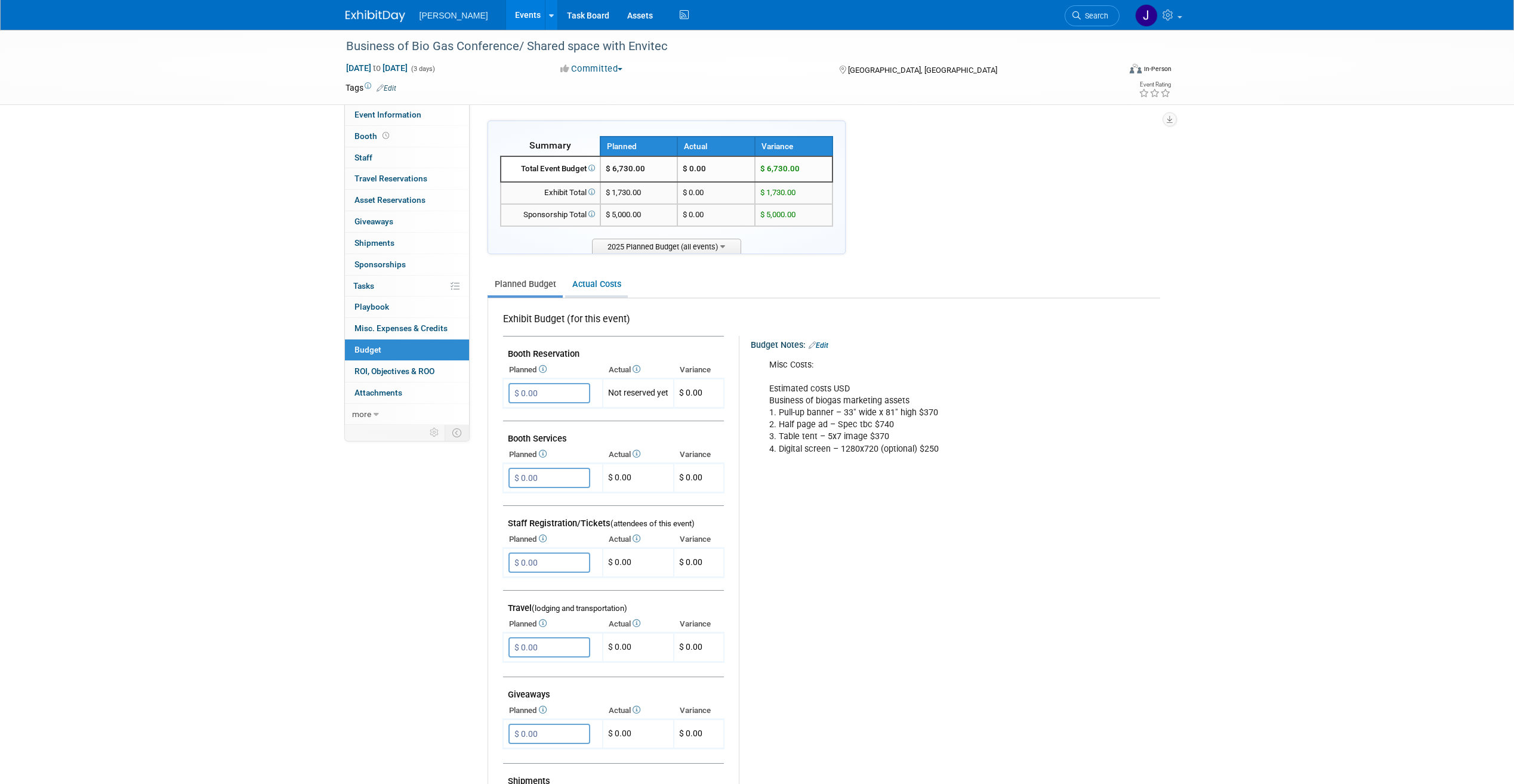
click at [606, 284] on link "Actual Costs" at bounding box center [596, 284] width 62 height 22
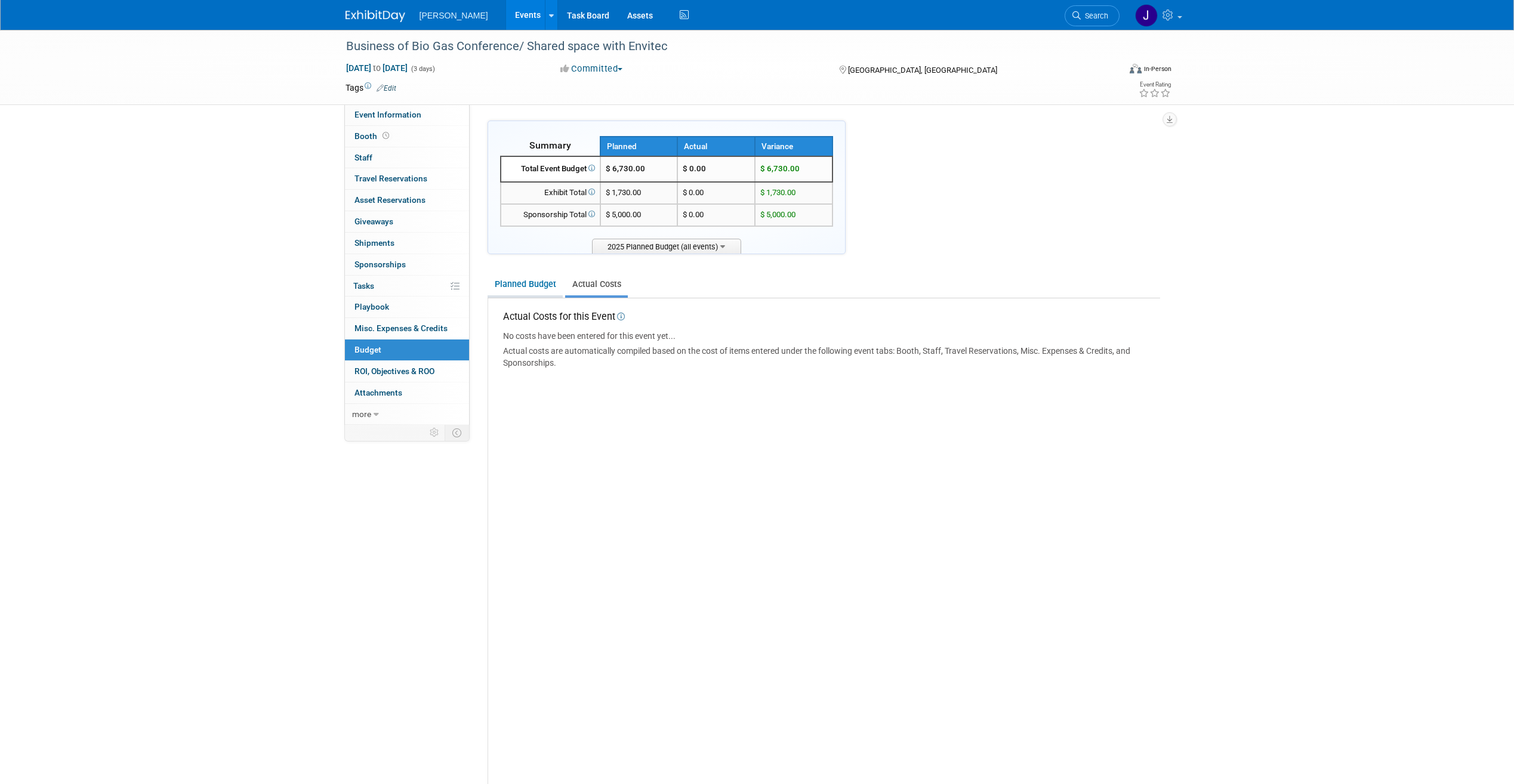
click at [535, 291] on link "Planned Budget" at bounding box center [525, 284] width 75 height 22
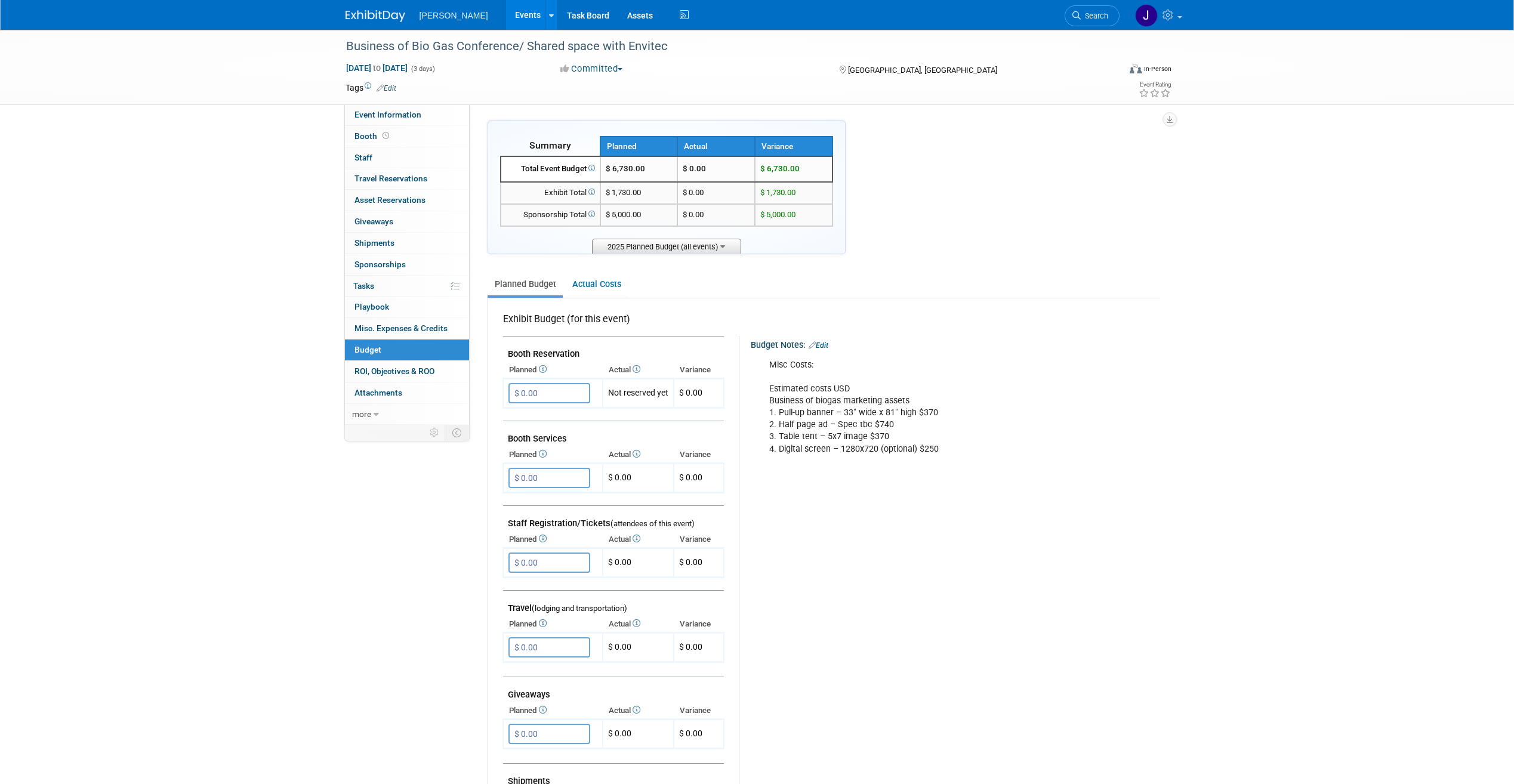
click at [685, 245] on span "2025 Planned Budget (all events)" at bounding box center [666, 246] width 149 height 15
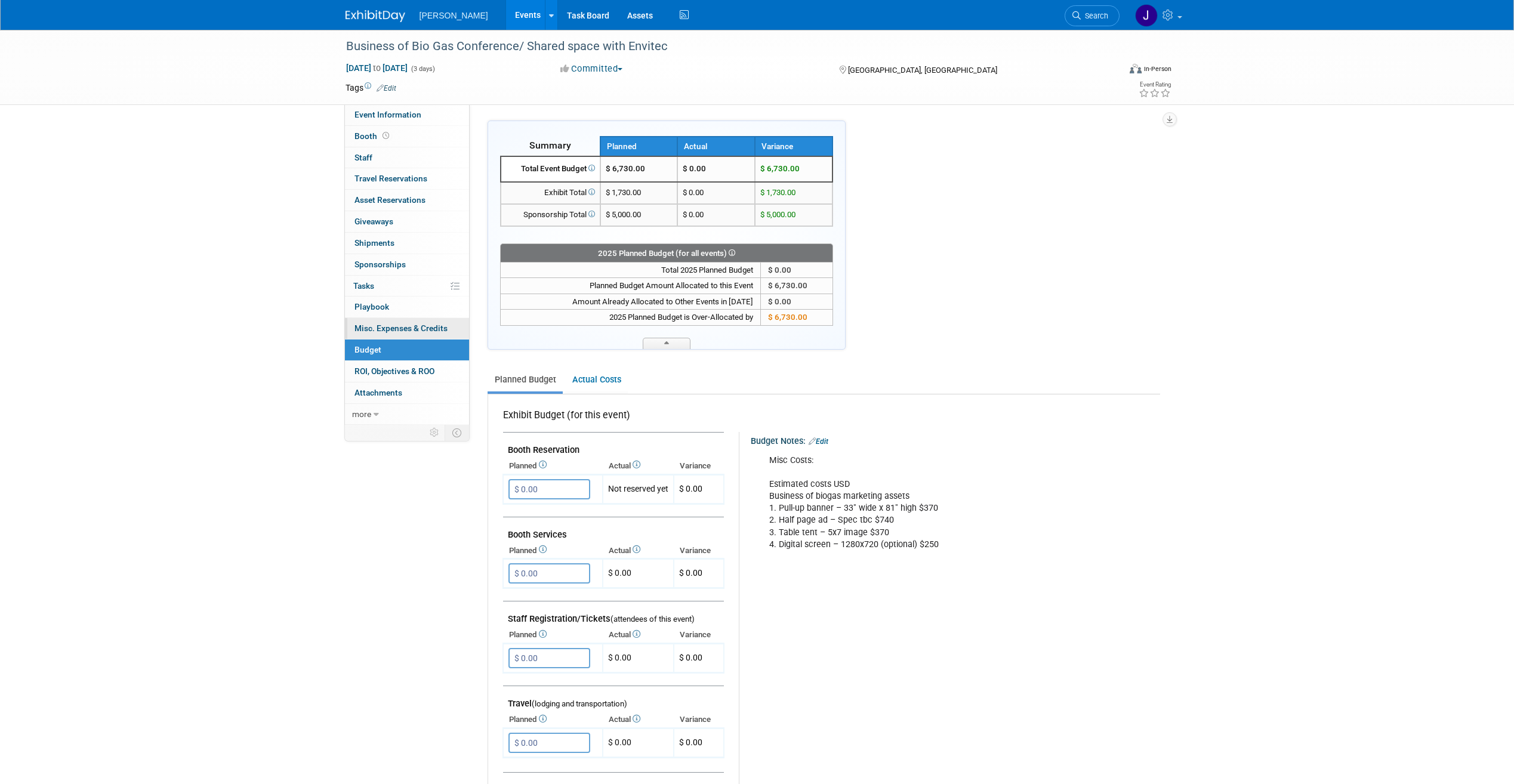
click at [402, 322] on link "0 Misc. Expenses & Credits 0" at bounding box center [407, 329] width 124 height 21
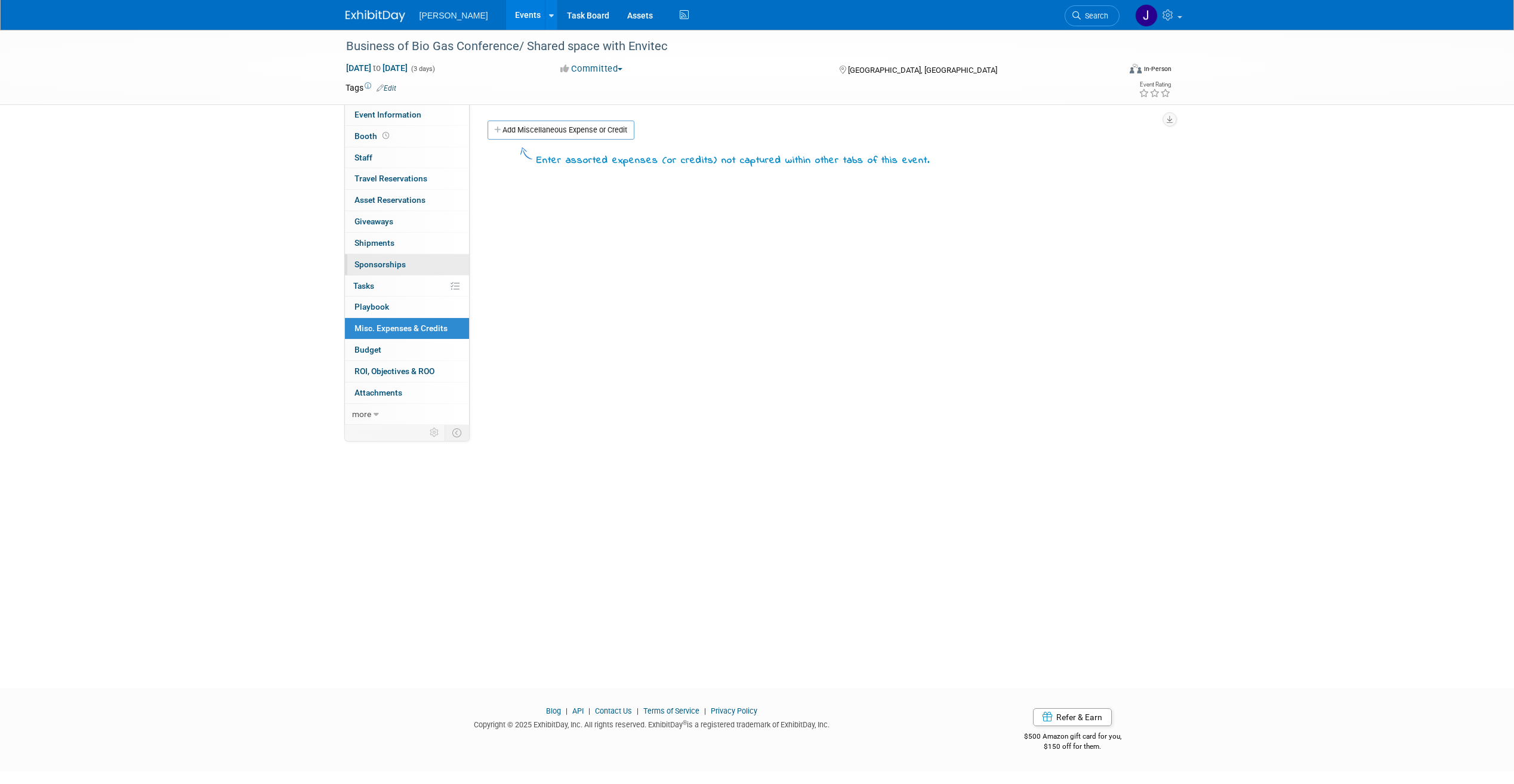
click at [410, 259] on link "0 Sponsorships 0" at bounding box center [407, 264] width 124 height 21
click at [529, 122] on link "Add Sponsorship" at bounding box center [527, 130] width 78 height 19
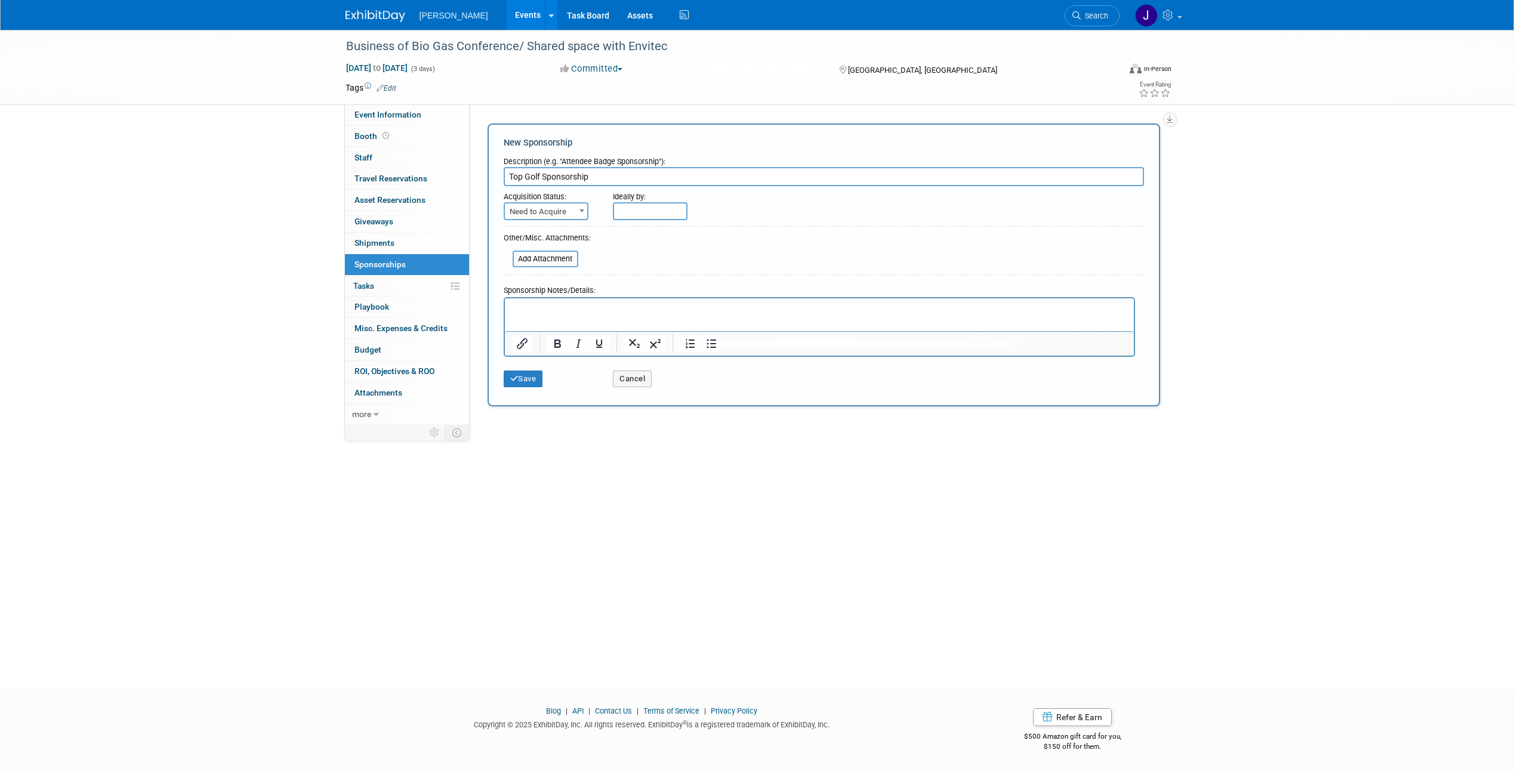
type input "Top Golf Sponsorship"
click at [630, 311] on p "Rich Text Area. Press ALT-0 for help." at bounding box center [819, 308] width 615 height 12
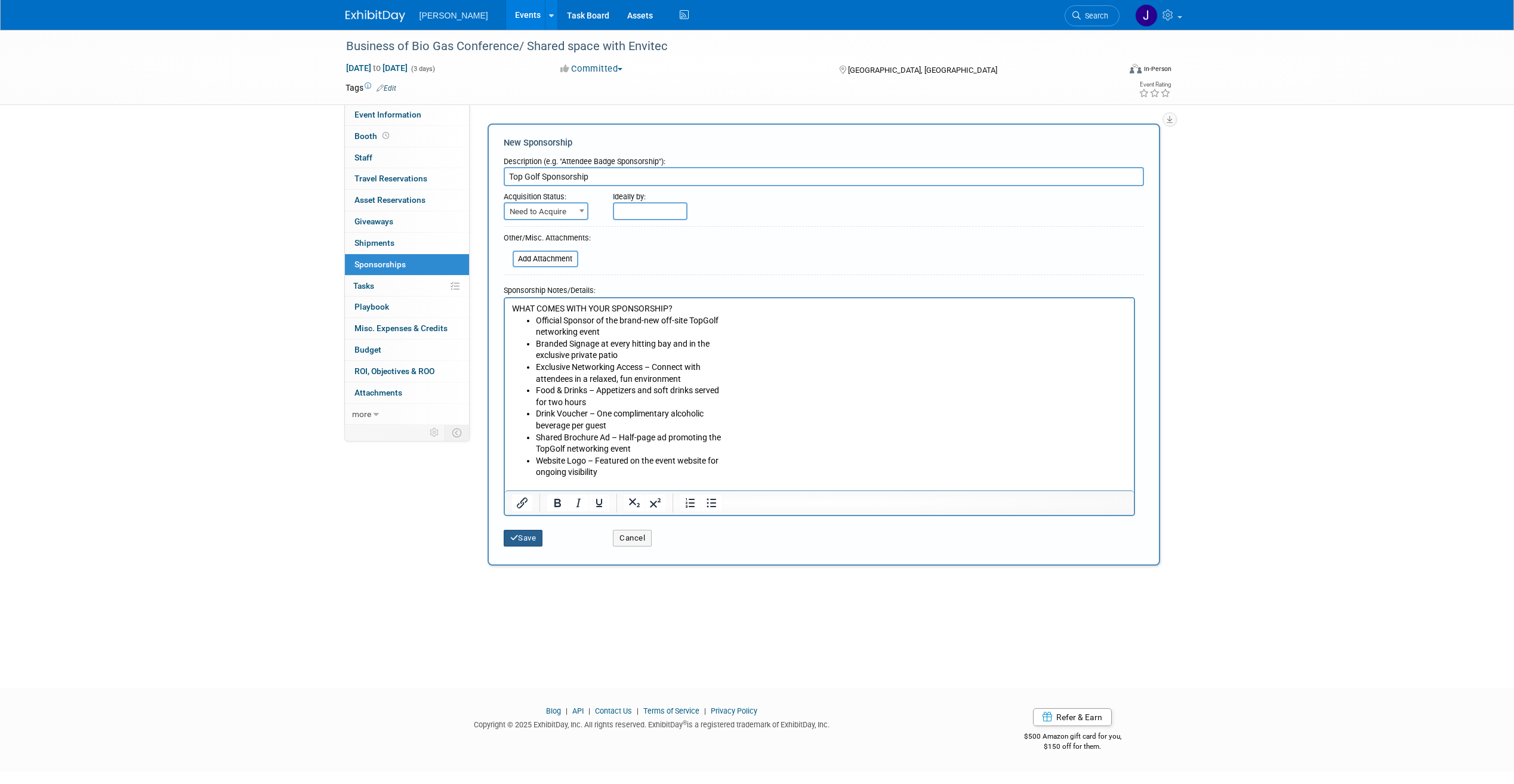
click at [524, 533] on button "Save" at bounding box center [523, 538] width 40 height 17
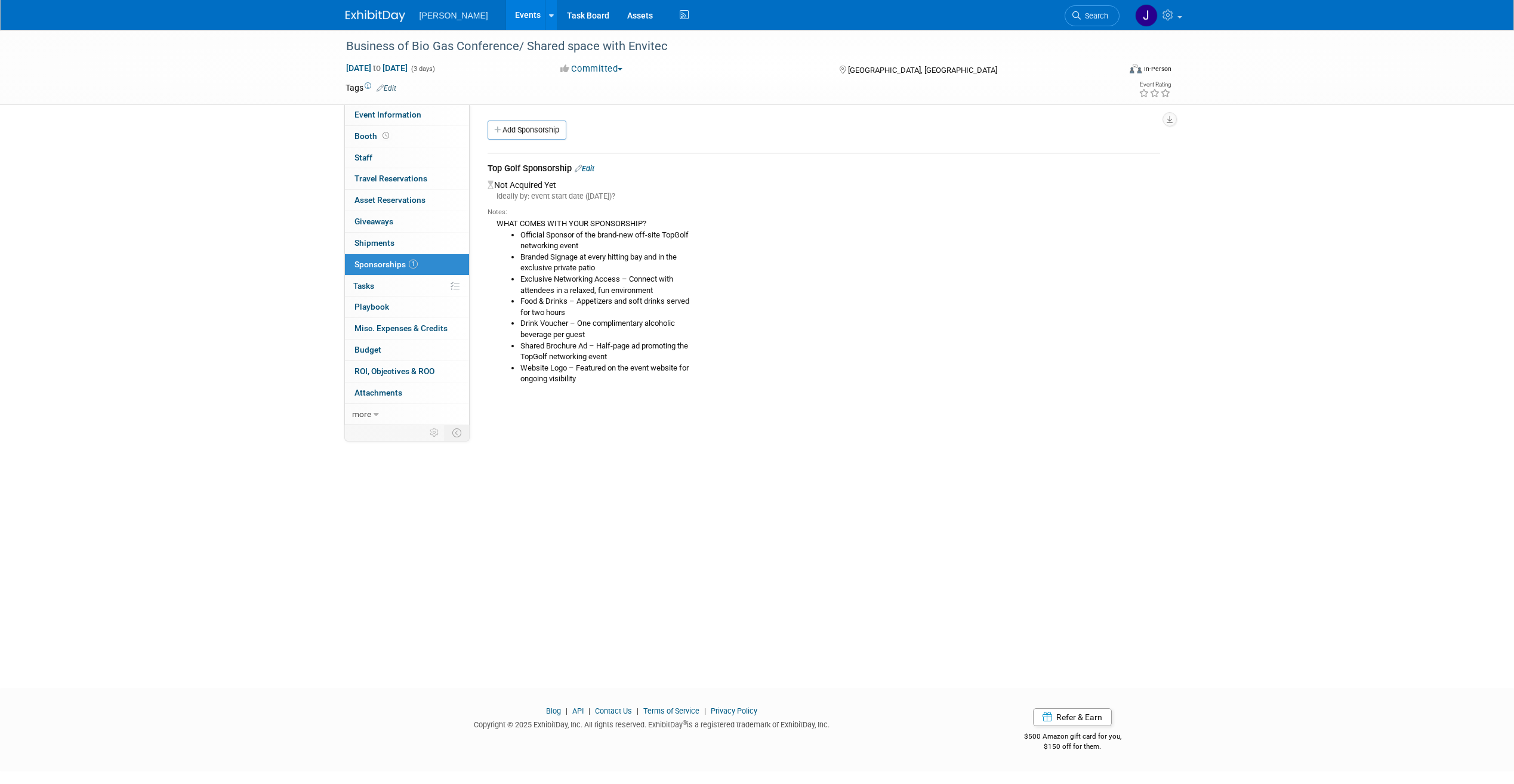
click at [594, 166] on link "Edit" at bounding box center [585, 169] width 20 height 9
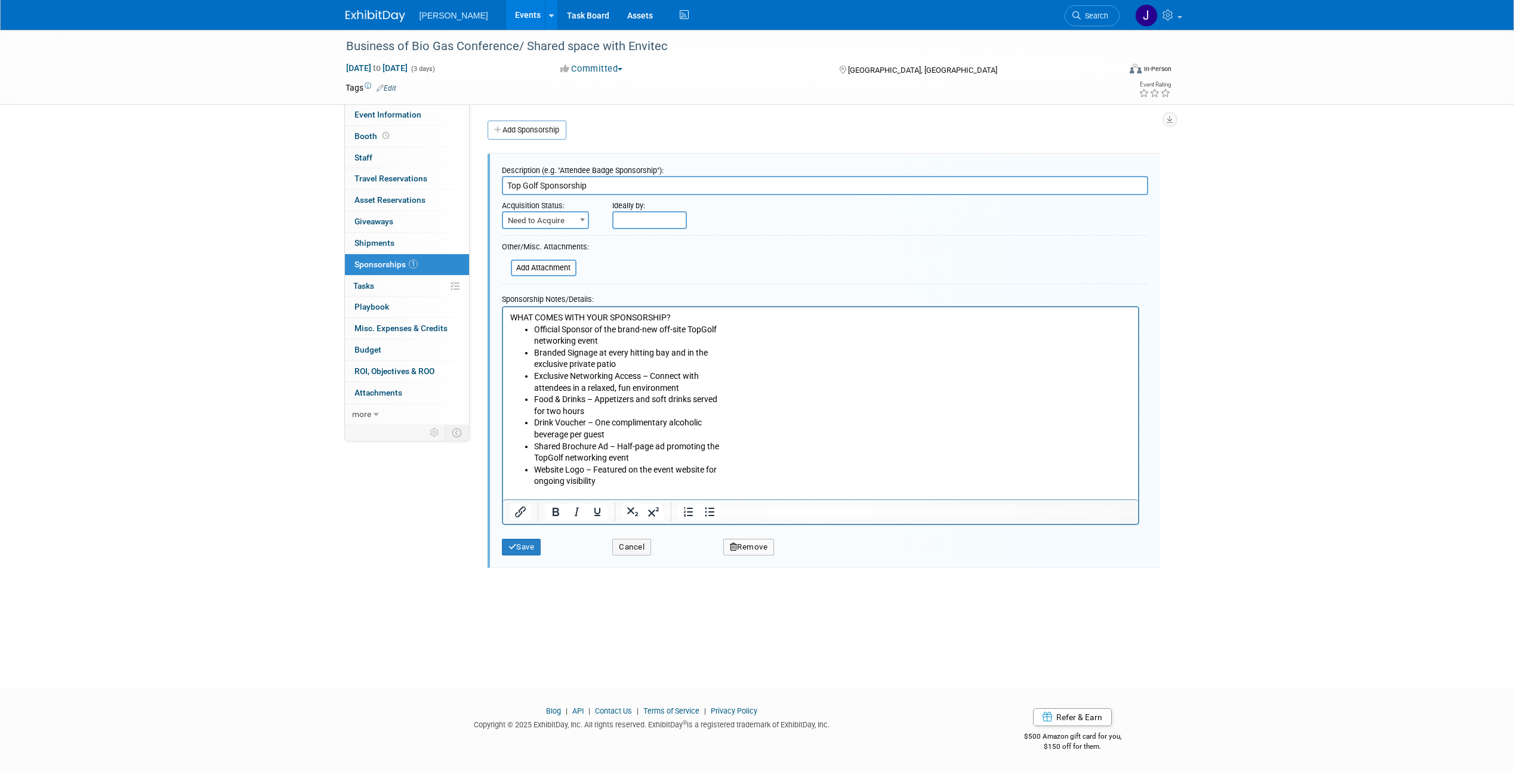
click at [573, 217] on span "Need to Acquire" at bounding box center [545, 221] width 85 height 17
select select "2"
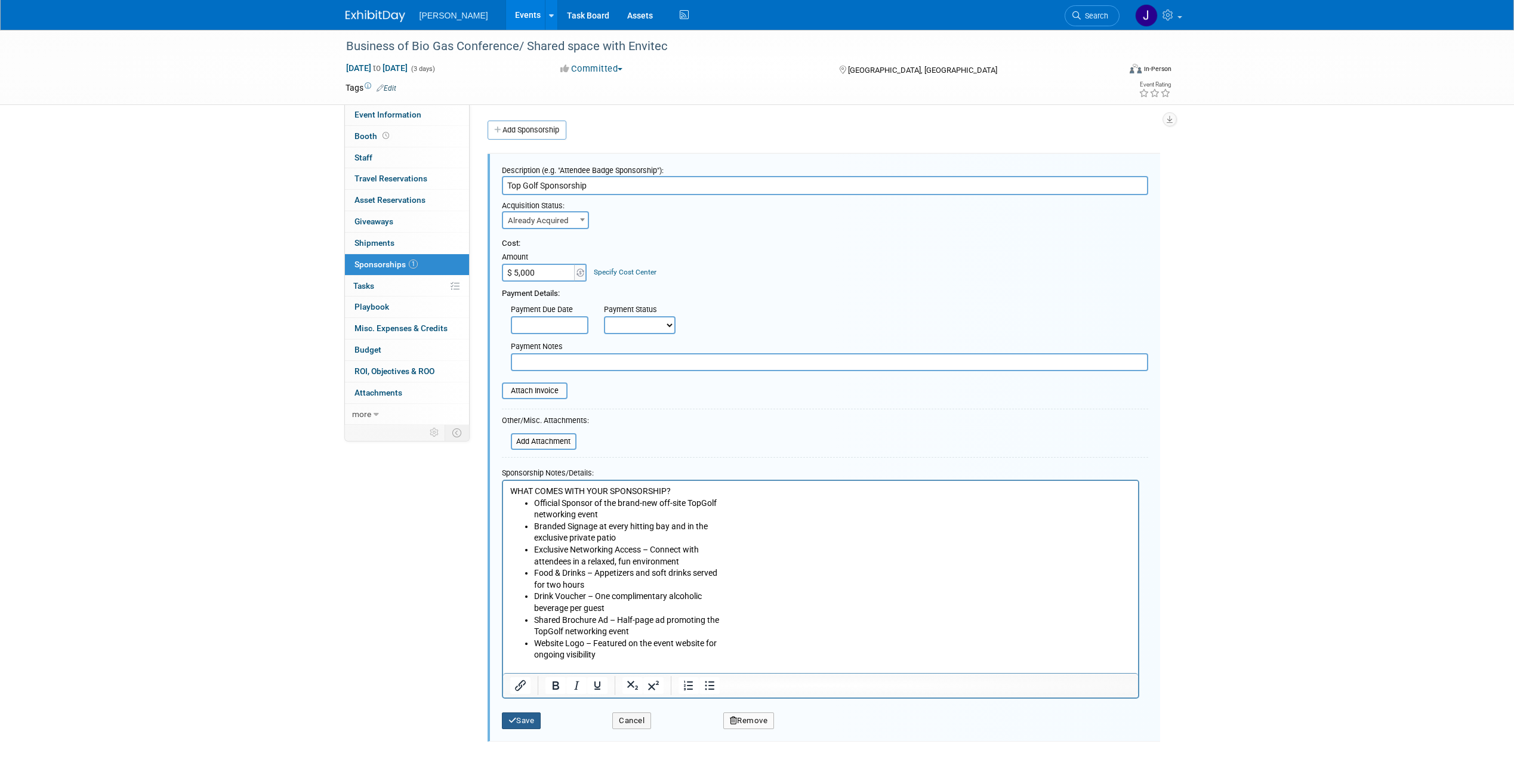
type input "$ 5,000.00"
click at [538, 724] on button "Save" at bounding box center [522, 720] width 40 height 17
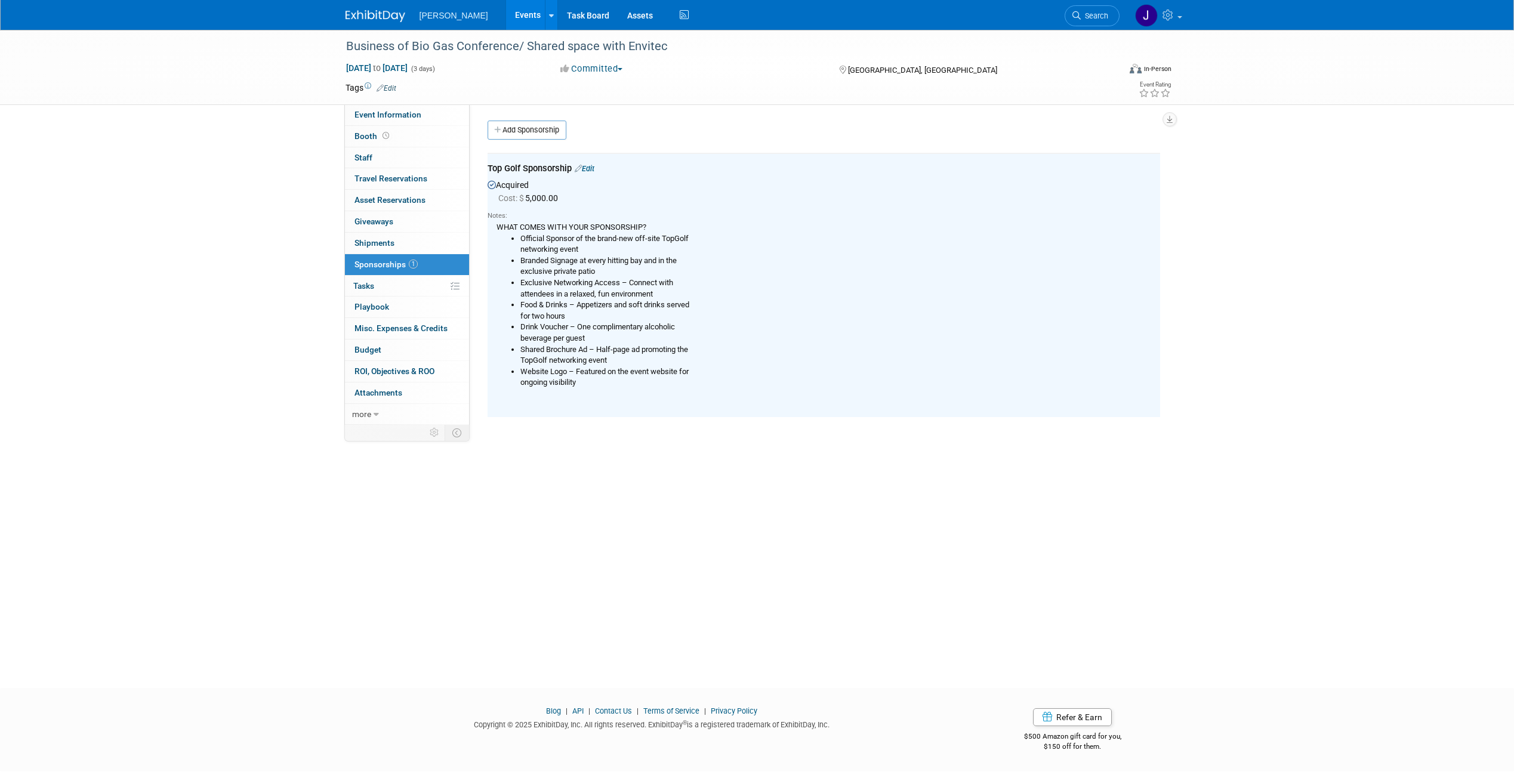
click at [835, 486] on div "Business of Bio Gas Conference/ Shared space with Envitec [DATE] to [DATE] (3 d…" at bounding box center [757, 348] width 1514 height 637
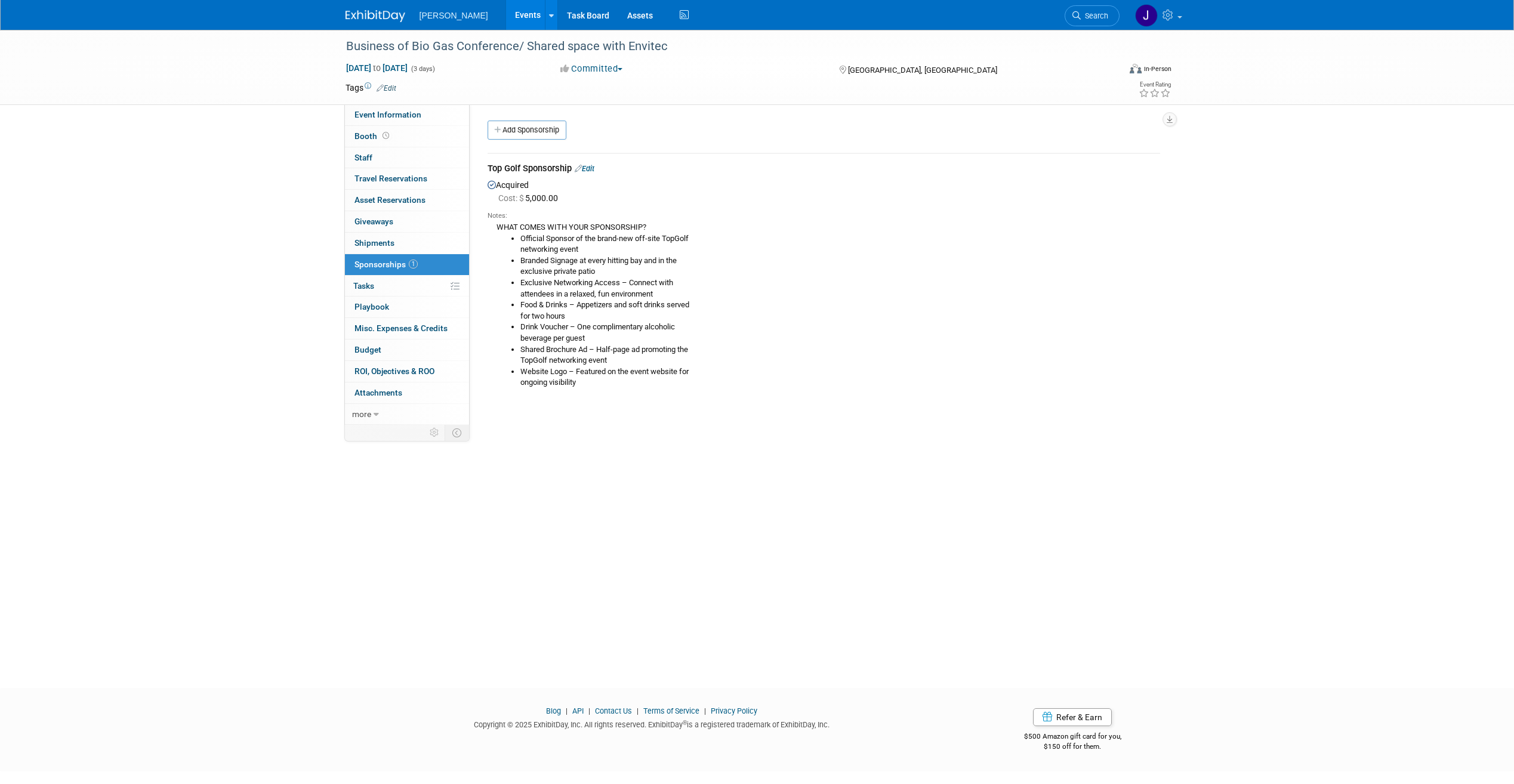
click at [264, 195] on div "Business of Bio Gas Conference/ Shared space with Envitec [DATE] to [DATE] (3 d…" at bounding box center [757, 348] width 1514 height 637
click at [386, 115] on span "Event Information" at bounding box center [388, 114] width 67 height 9
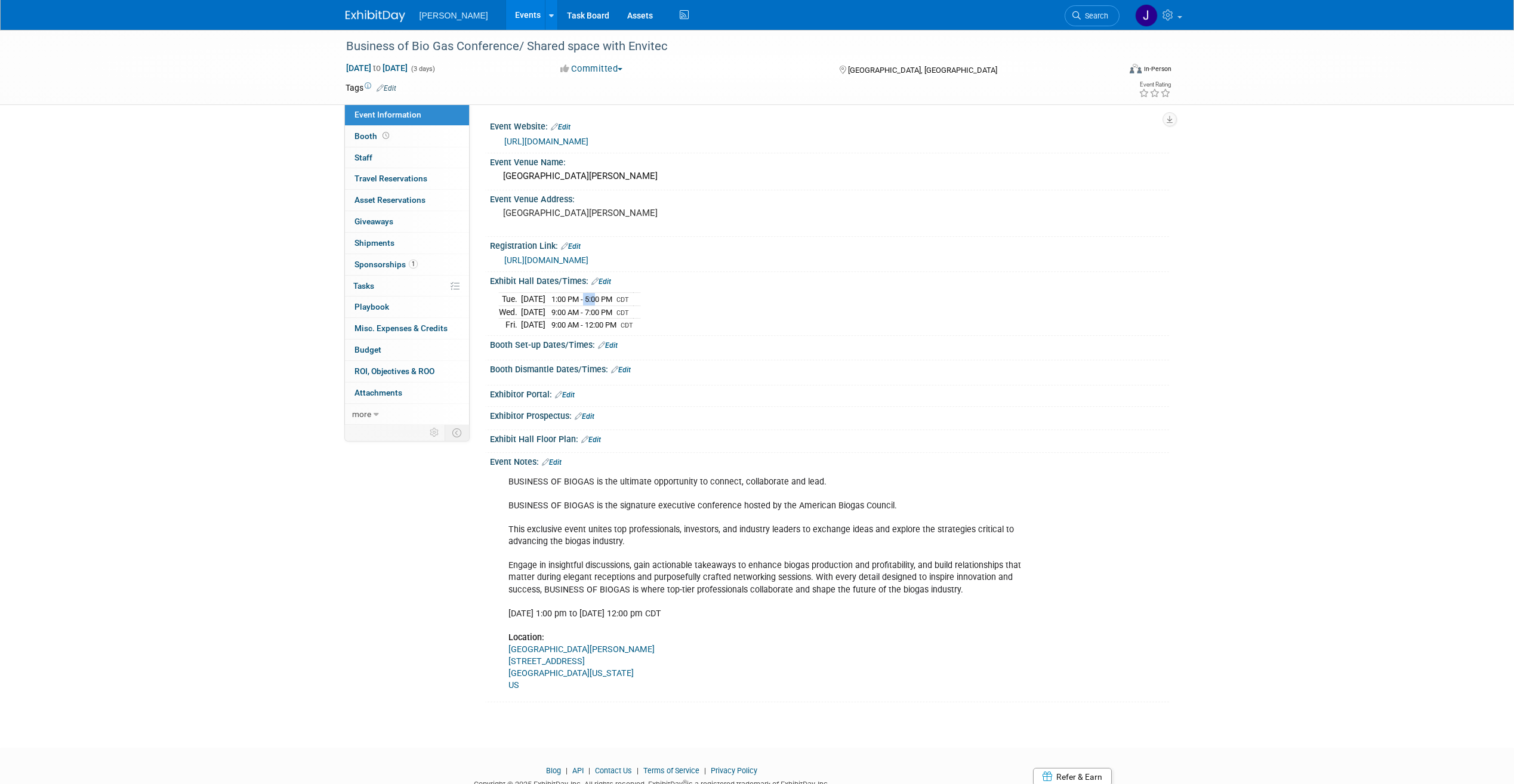
drag, startPoint x: 605, startPoint y: 295, endPoint x: 616, endPoint y: 294, distance: 11.0
click at [612, 295] on span "1:00 PM - 5:00 PM" at bounding box center [581, 299] width 61 height 9
drag, startPoint x: 616, startPoint y: 294, endPoint x: 655, endPoint y: 361, distance: 77.5
click at [655, 361] on div "Booth Dismantle Dates/Times: Edit" at bounding box center [829, 368] width 679 height 15
click at [604, 278] on link "Edit" at bounding box center [601, 282] width 20 height 9
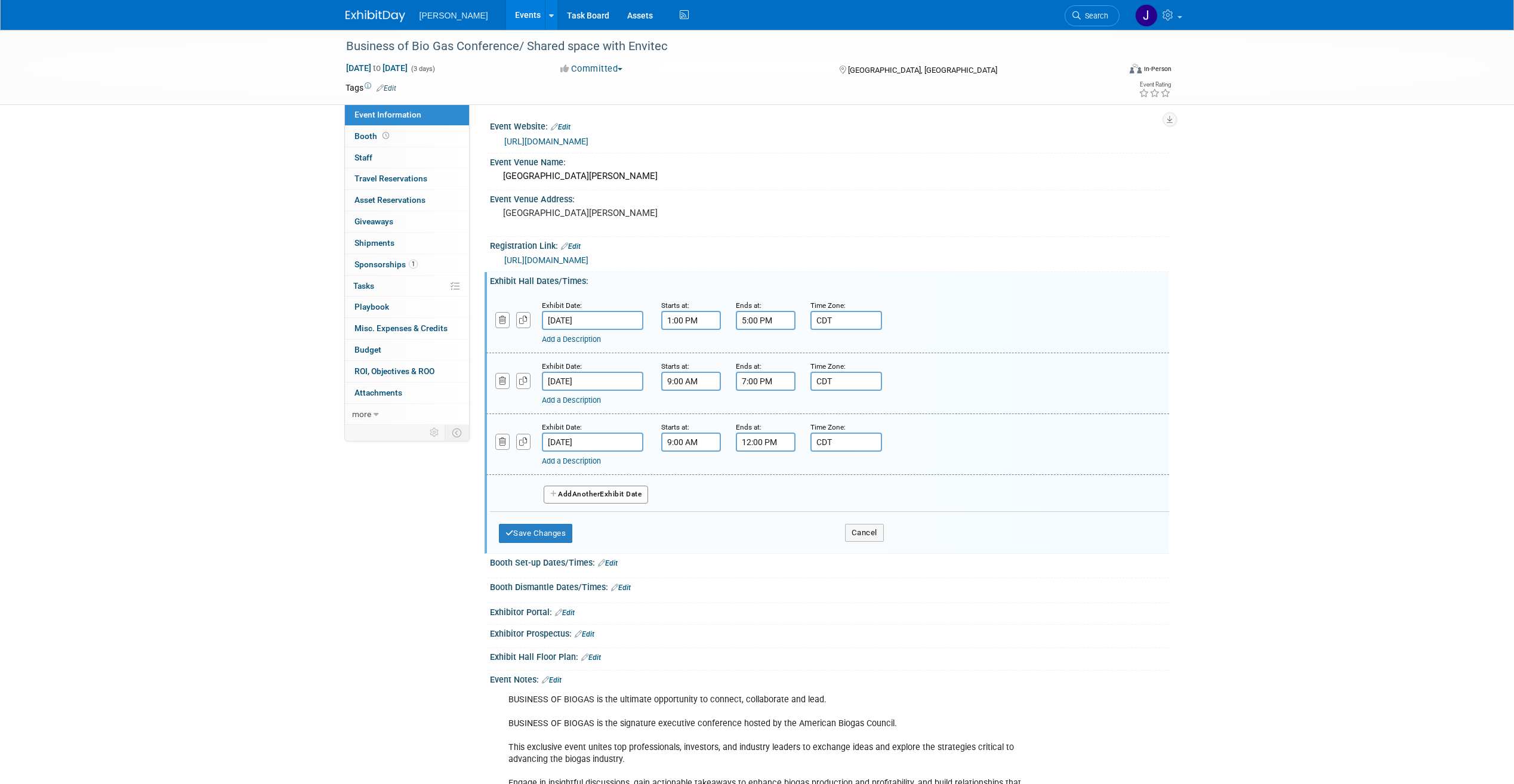
click at [782, 322] on input "5:00 PM" at bounding box center [766, 320] width 60 height 19
click at [765, 353] on span at bounding box center [764, 350] width 21 height 21
click at [765, 352] on span at bounding box center [764, 350] width 21 height 21
click at [862, 375] on button "PM" at bounding box center [868, 375] width 22 height 20
click at [875, 382] on button "AM" at bounding box center [868, 375] width 22 height 20
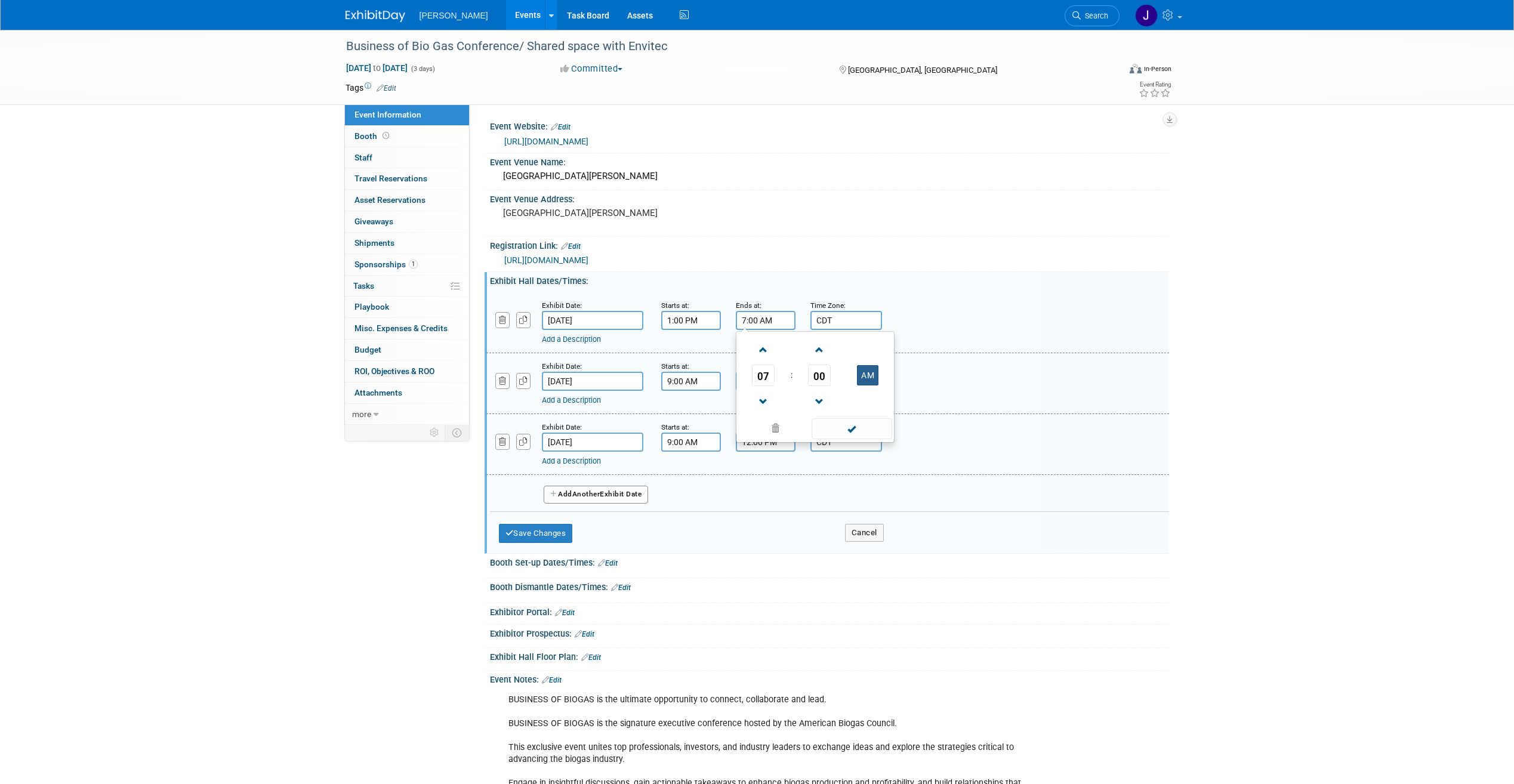
type input "7:00 PM"
click at [861, 436] on span at bounding box center [852, 429] width 80 height 21
click at [563, 538] on button "Save Changes" at bounding box center [536, 533] width 74 height 19
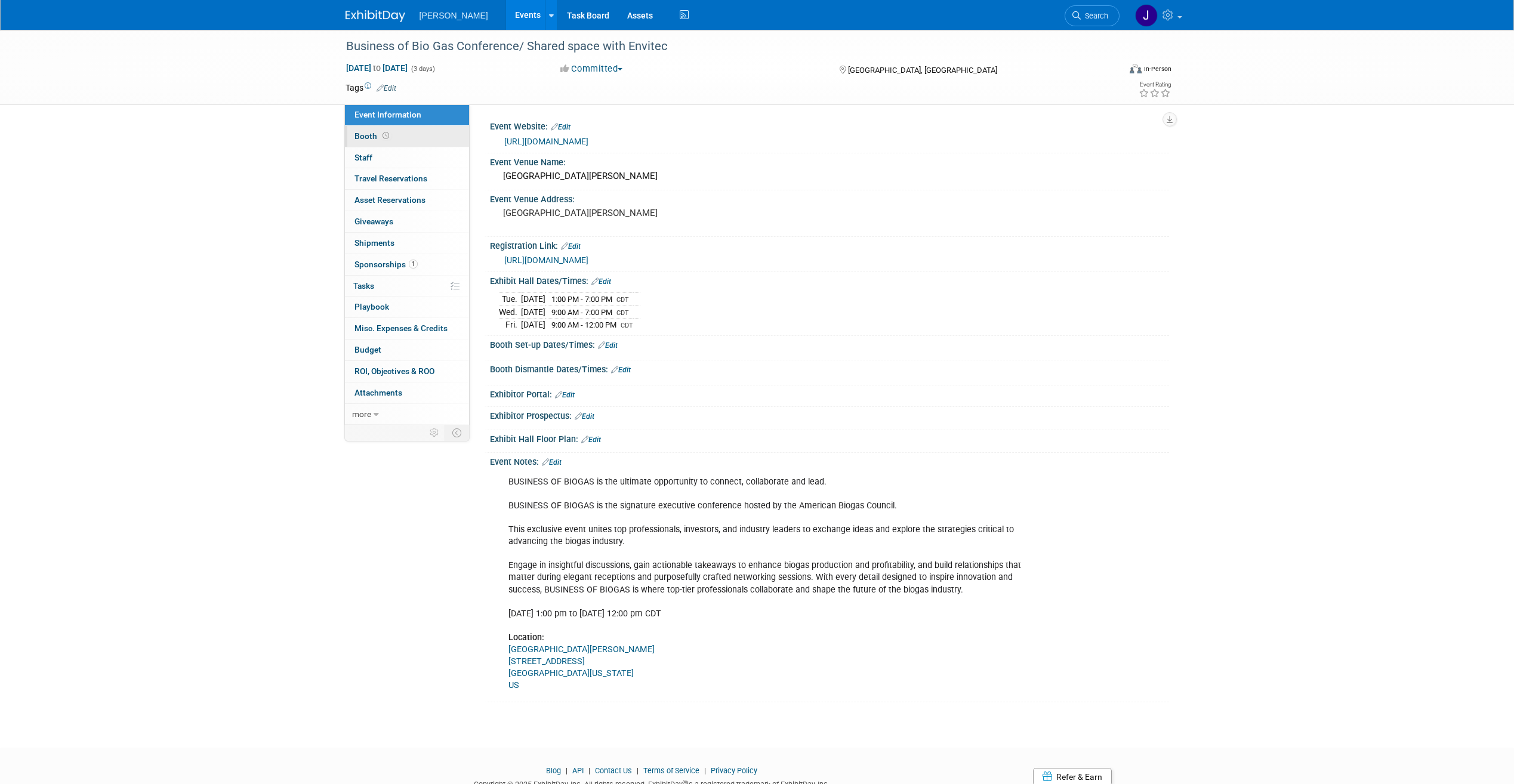
click at [416, 140] on link "Booth" at bounding box center [407, 137] width 124 height 21
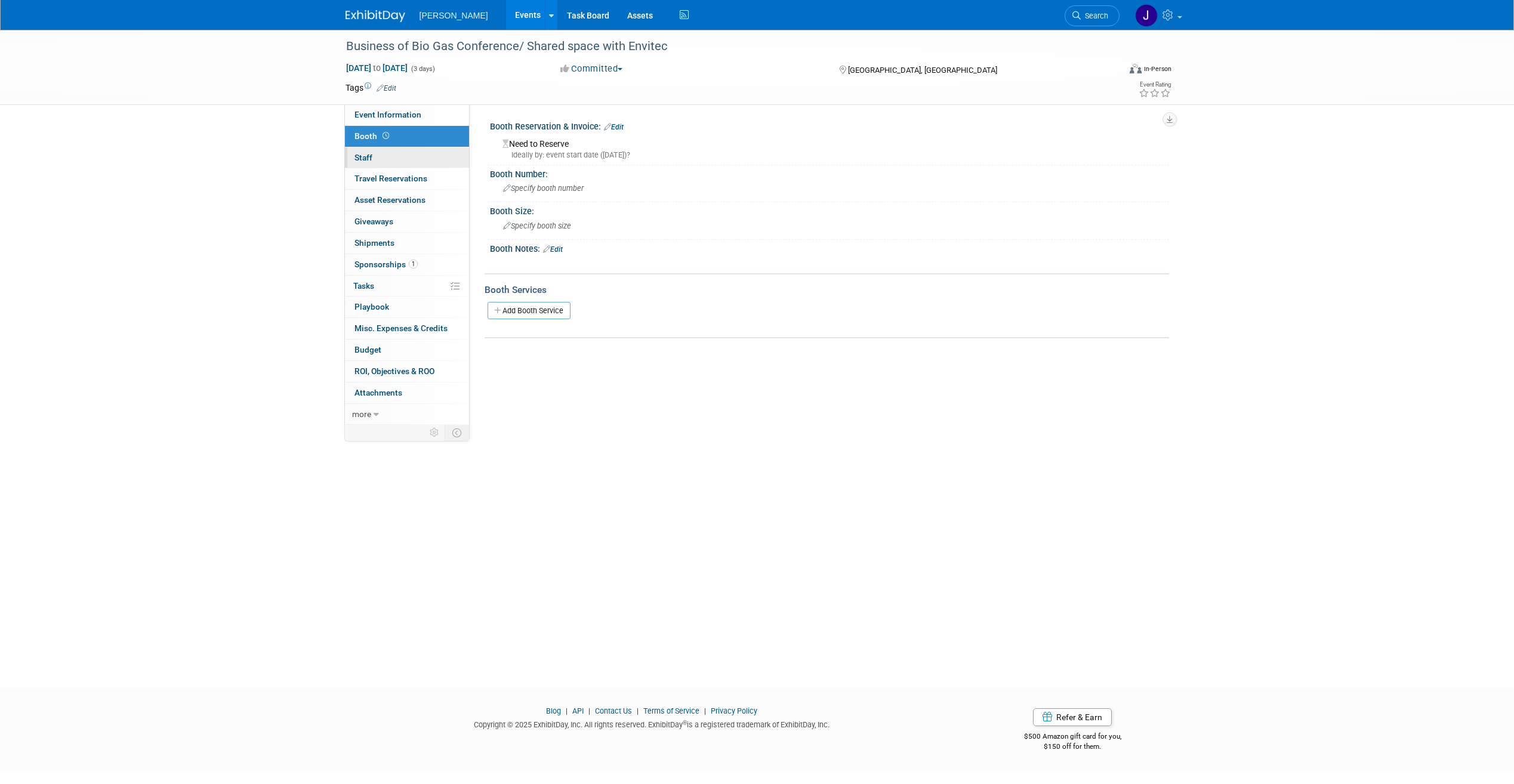
click at [419, 155] on link "0 Staff 0" at bounding box center [407, 158] width 124 height 21
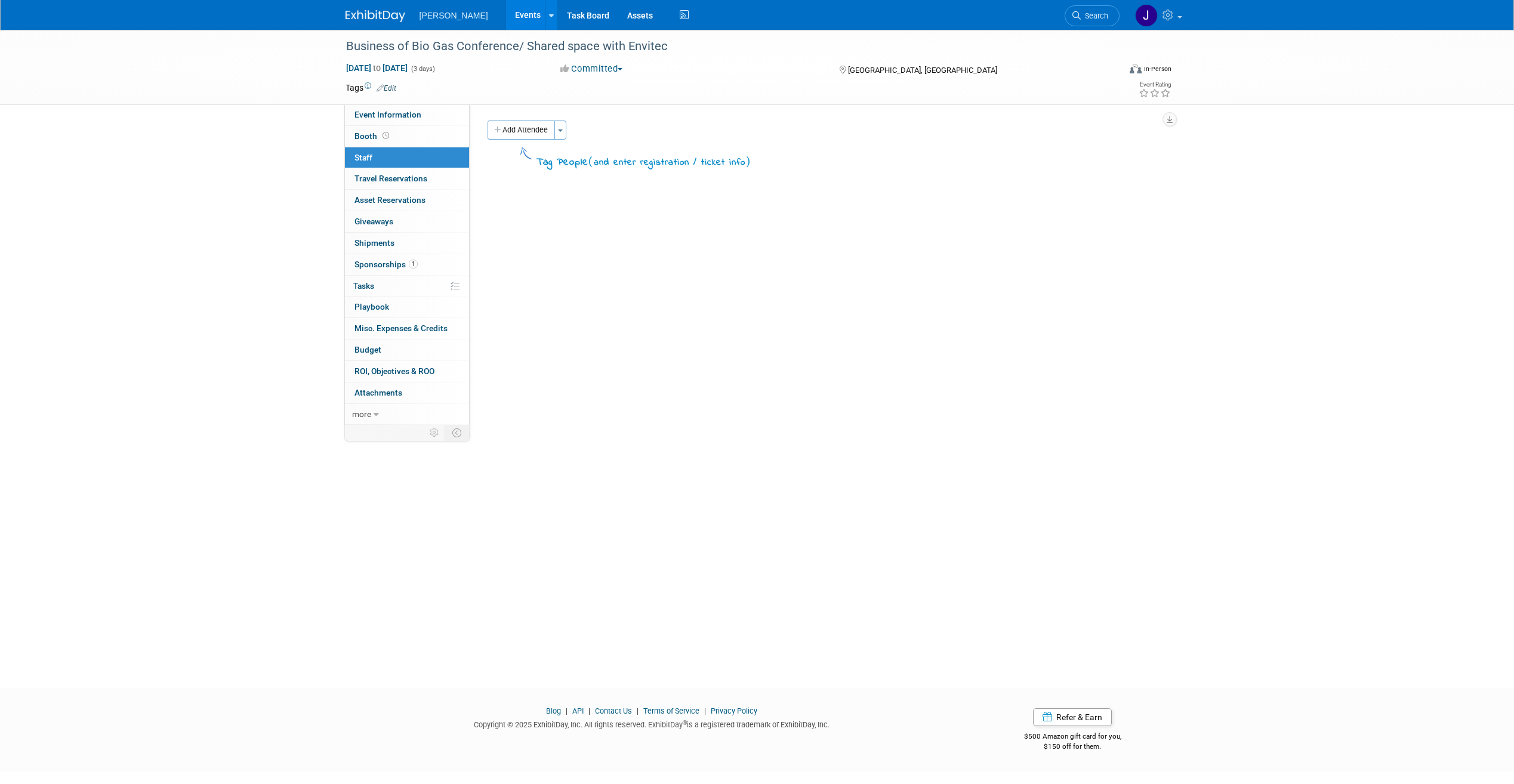
click at [520, 137] on button "Add Attendee" at bounding box center [521, 130] width 67 height 19
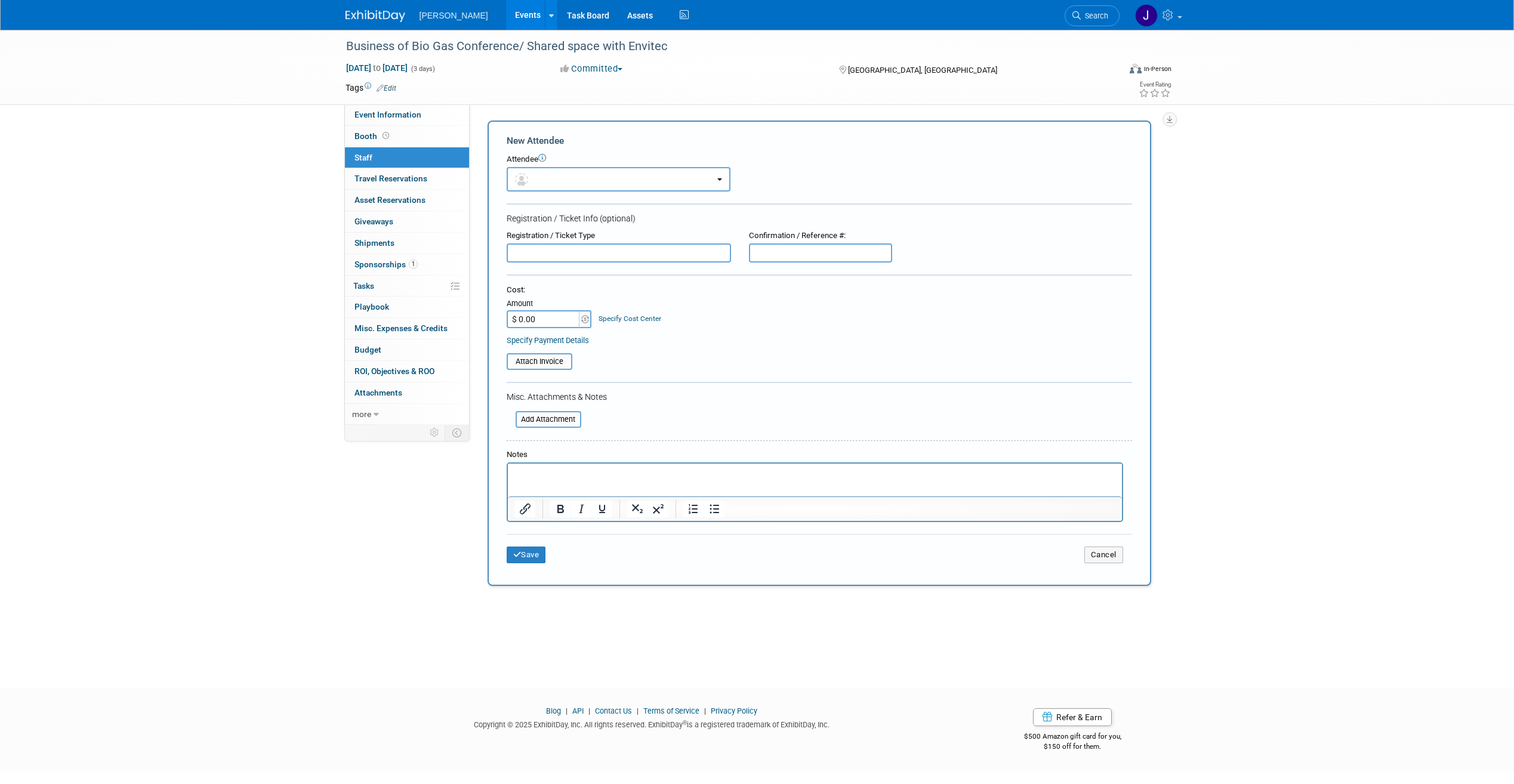
click at [572, 166] on div "Attendee <img src="[URL][DOMAIN_NAME]" style="width: 22px; height: 22px; border…" at bounding box center [819, 172] width 625 height 38
click at [574, 177] on button "button" at bounding box center [619, 179] width 224 height 25
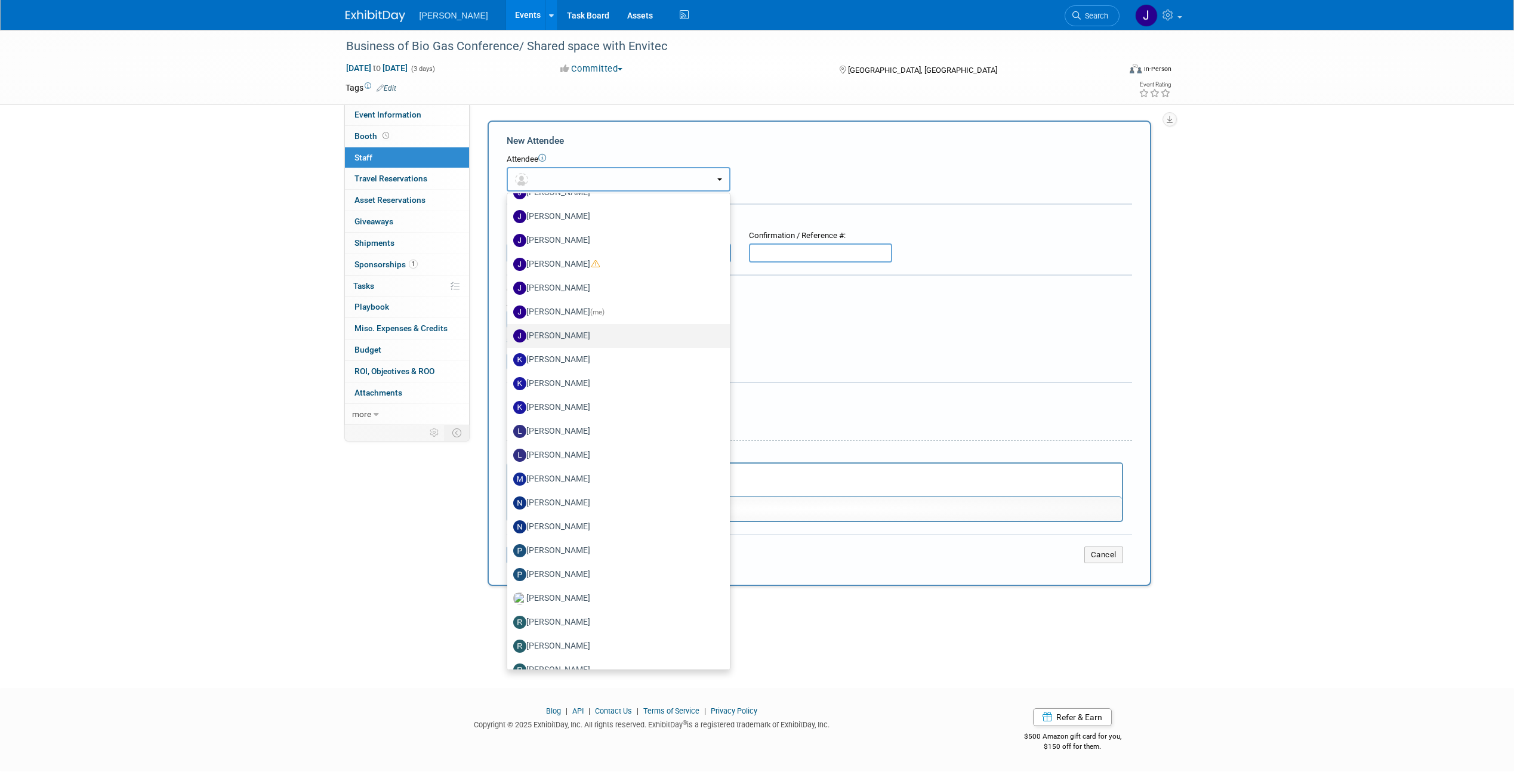
scroll to position [893, 0]
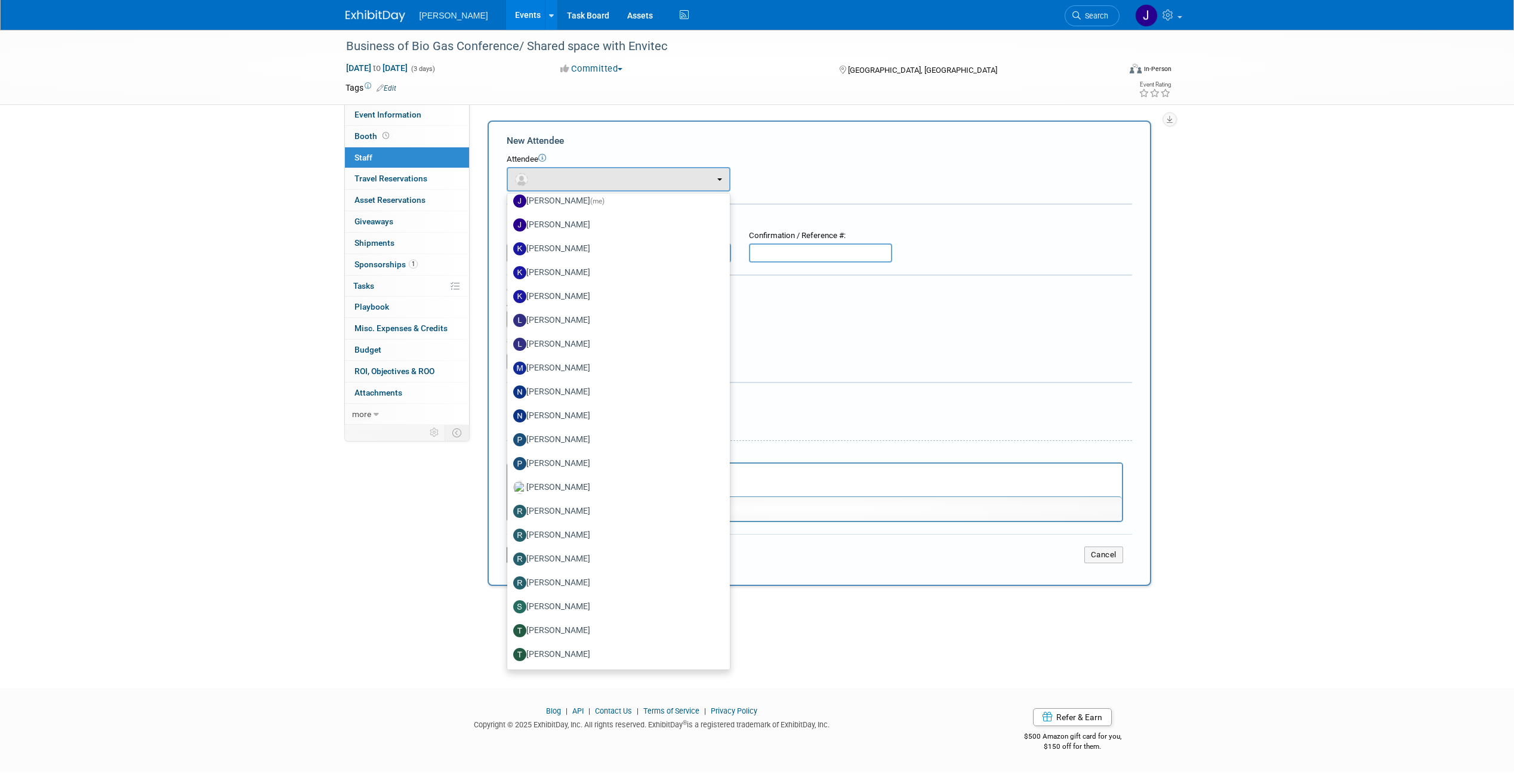
click at [363, 547] on div "Event Information Event Info Booth Booth 0 Staff 0 Staff 0 Travel Reservations …" at bounding box center [758, 314] width 842 height 568
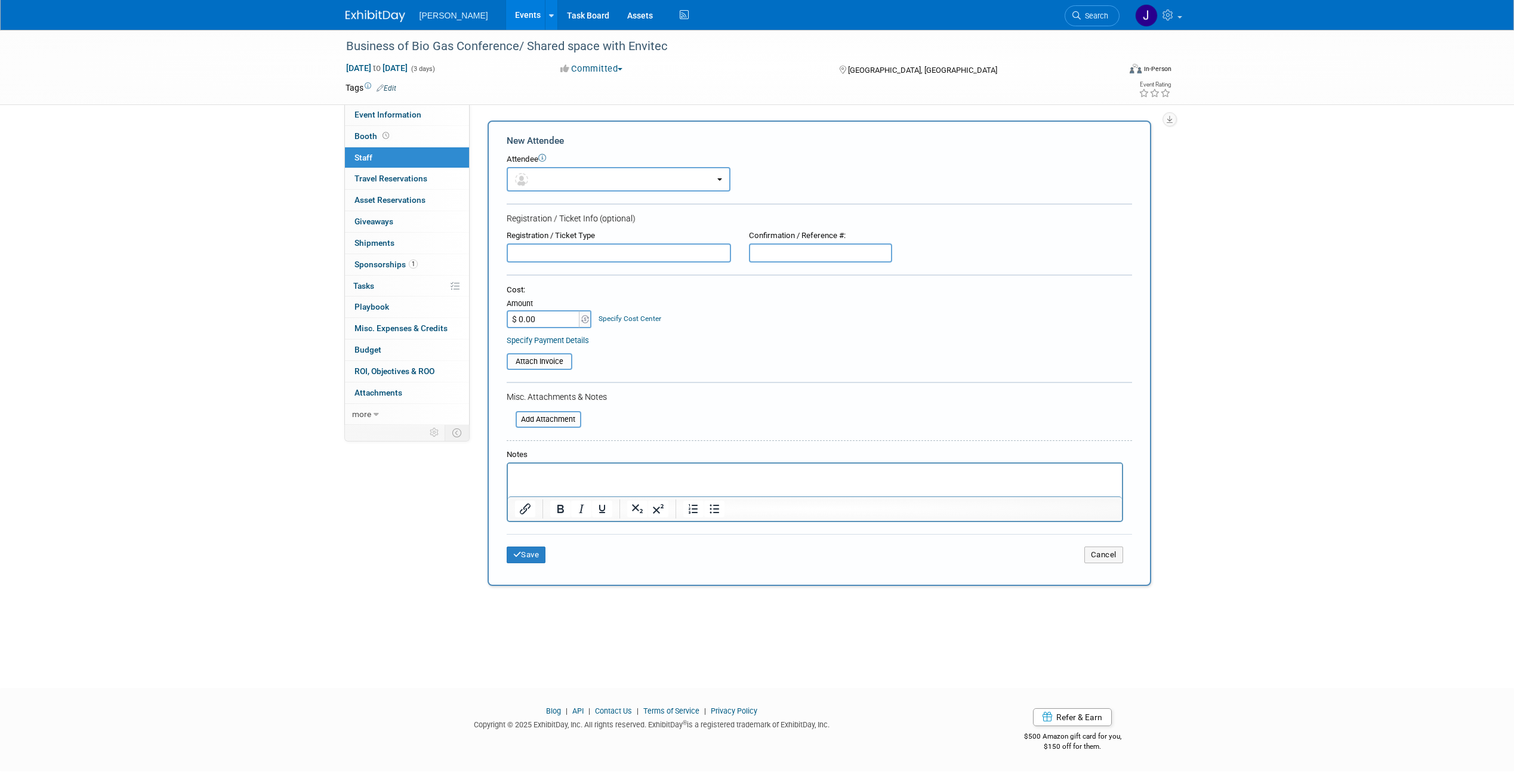
click at [558, 464] on html at bounding box center [814, 471] width 614 height 17
click at [533, 559] on button "Save" at bounding box center [527, 555] width 40 height 17
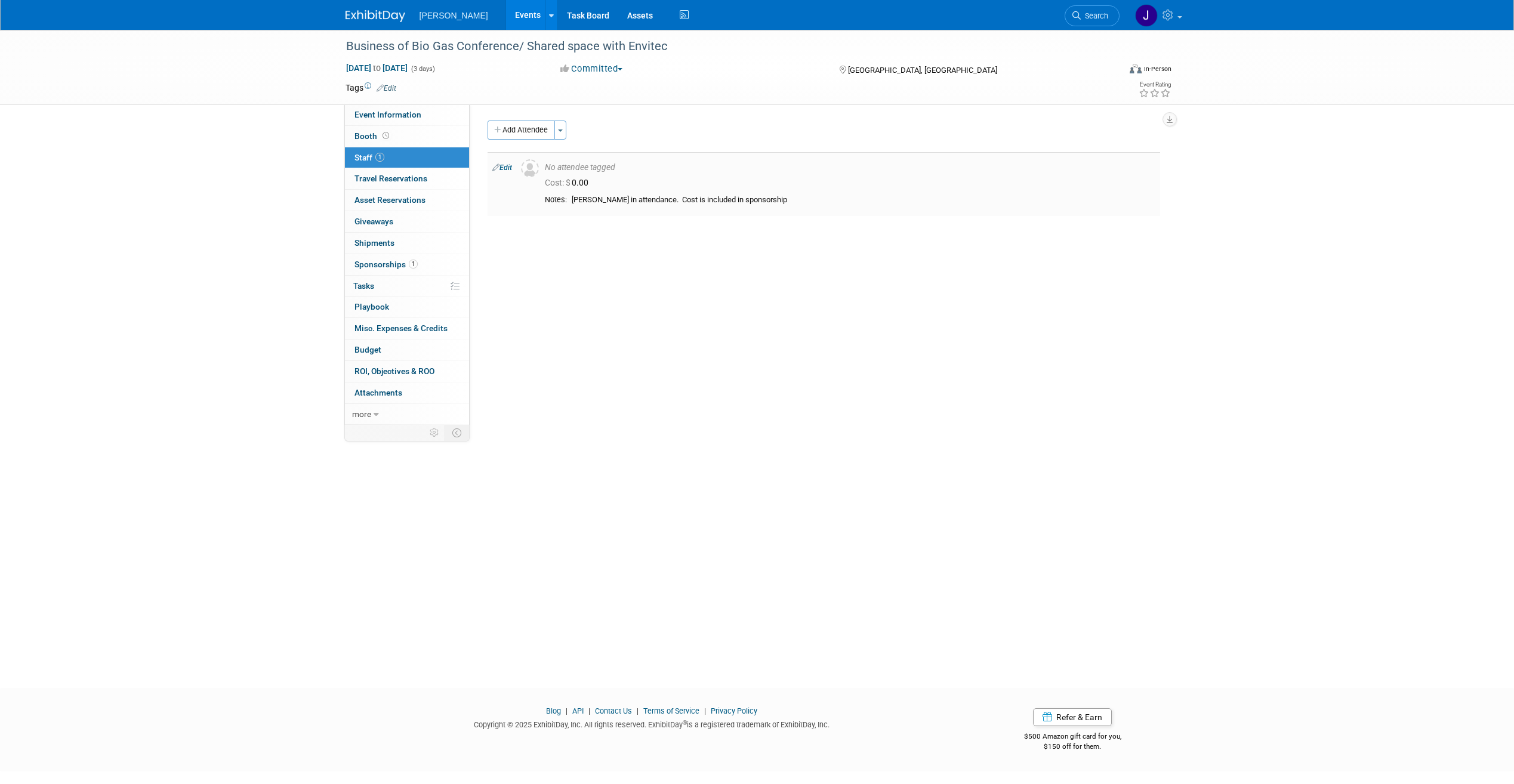
click at [759, 198] on div "[PERSON_NAME] in attendance. Cost is included in sponsorship" at bounding box center [863, 200] width 584 height 10
click at [512, 169] on link "Edit" at bounding box center [502, 168] width 20 height 9
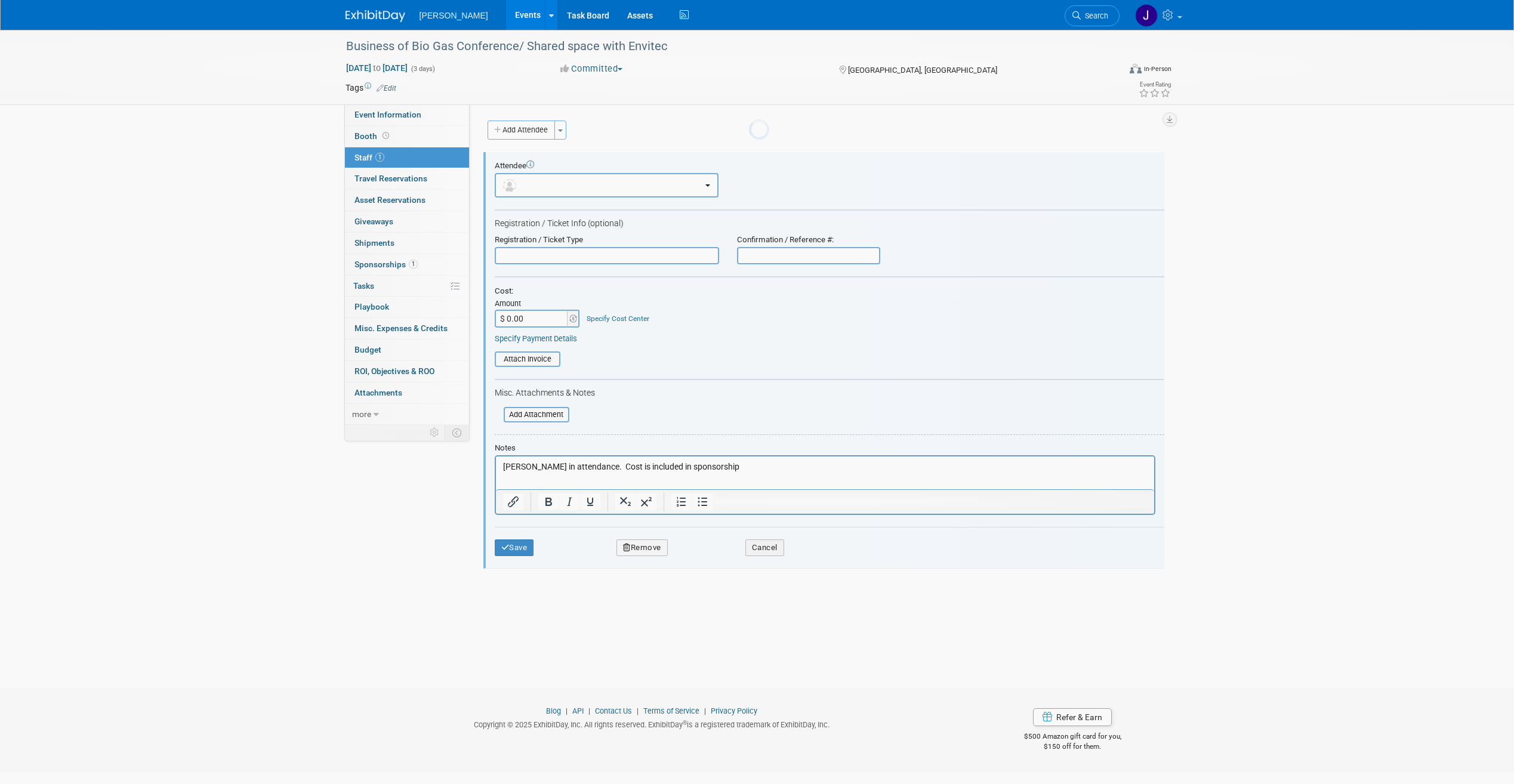
scroll to position [0, 0]
click at [729, 463] on p "[PERSON_NAME] in attendance. Cost is included in sponsorship" at bounding box center [824, 467] width 645 height 12
click at [522, 550] on button "Save" at bounding box center [515, 547] width 40 height 17
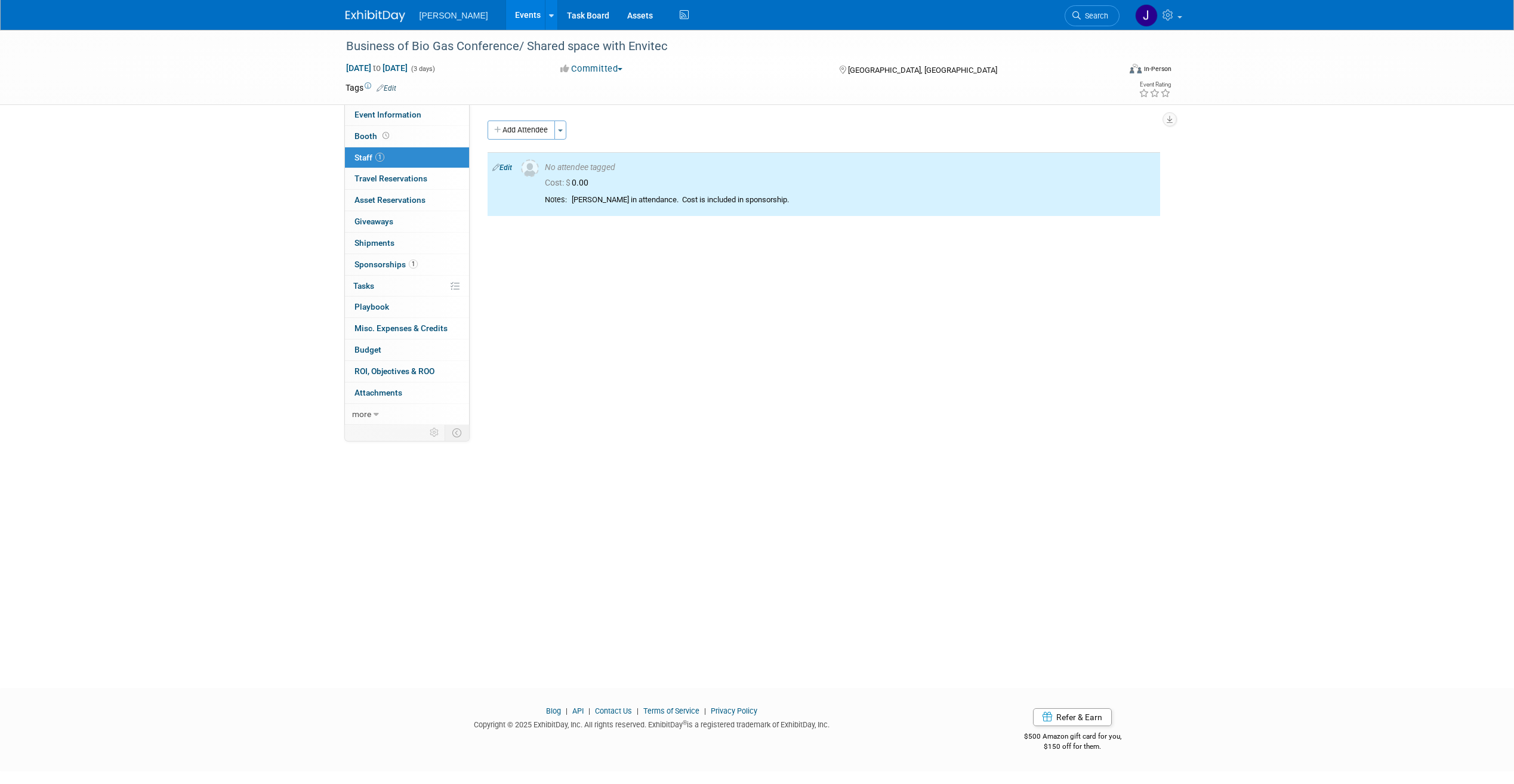
click at [522, 549] on div "Business of Bio Gas Conference/ Shared space with Envitec [DATE] to [DATE] (3 d…" at bounding box center [757, 348] width 1514 height 637
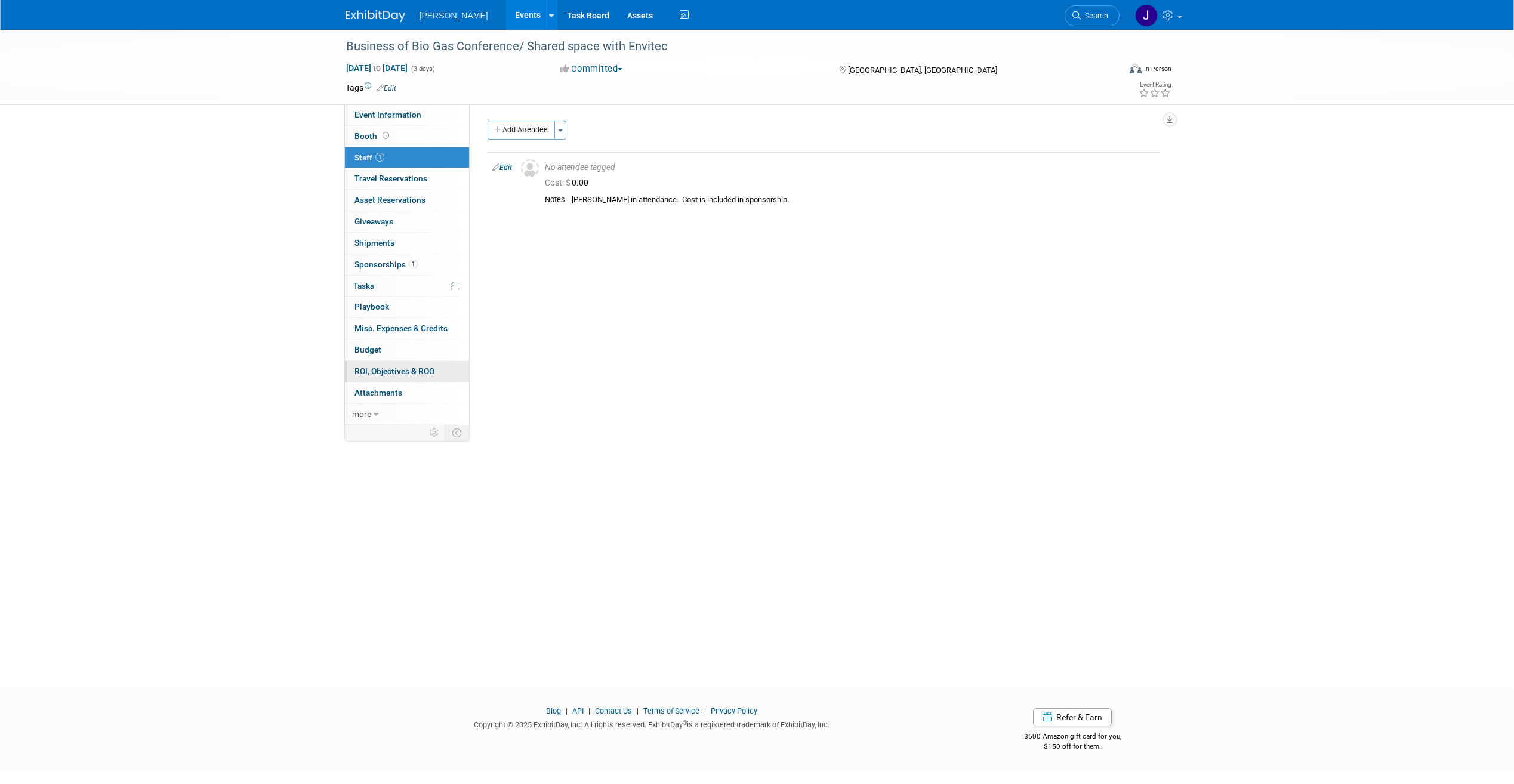
click at [419, 369] on span "ROI, Objectives & ROO 0" at bounding box center [394, 371] width 80 height 9
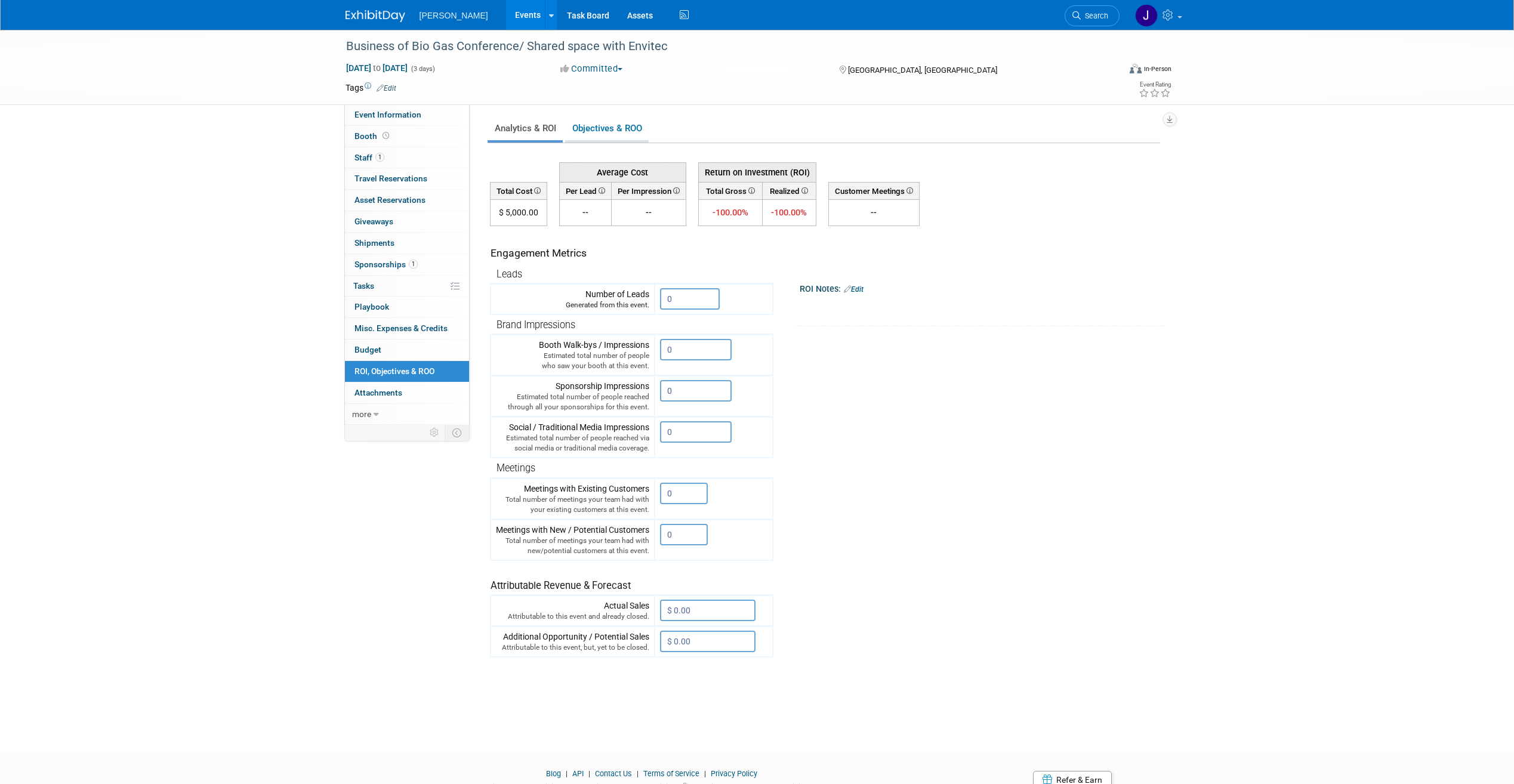
click at [602, 122] on link "Objectives & ROO 0" at bounding box center [607, 129] width 83 height 23
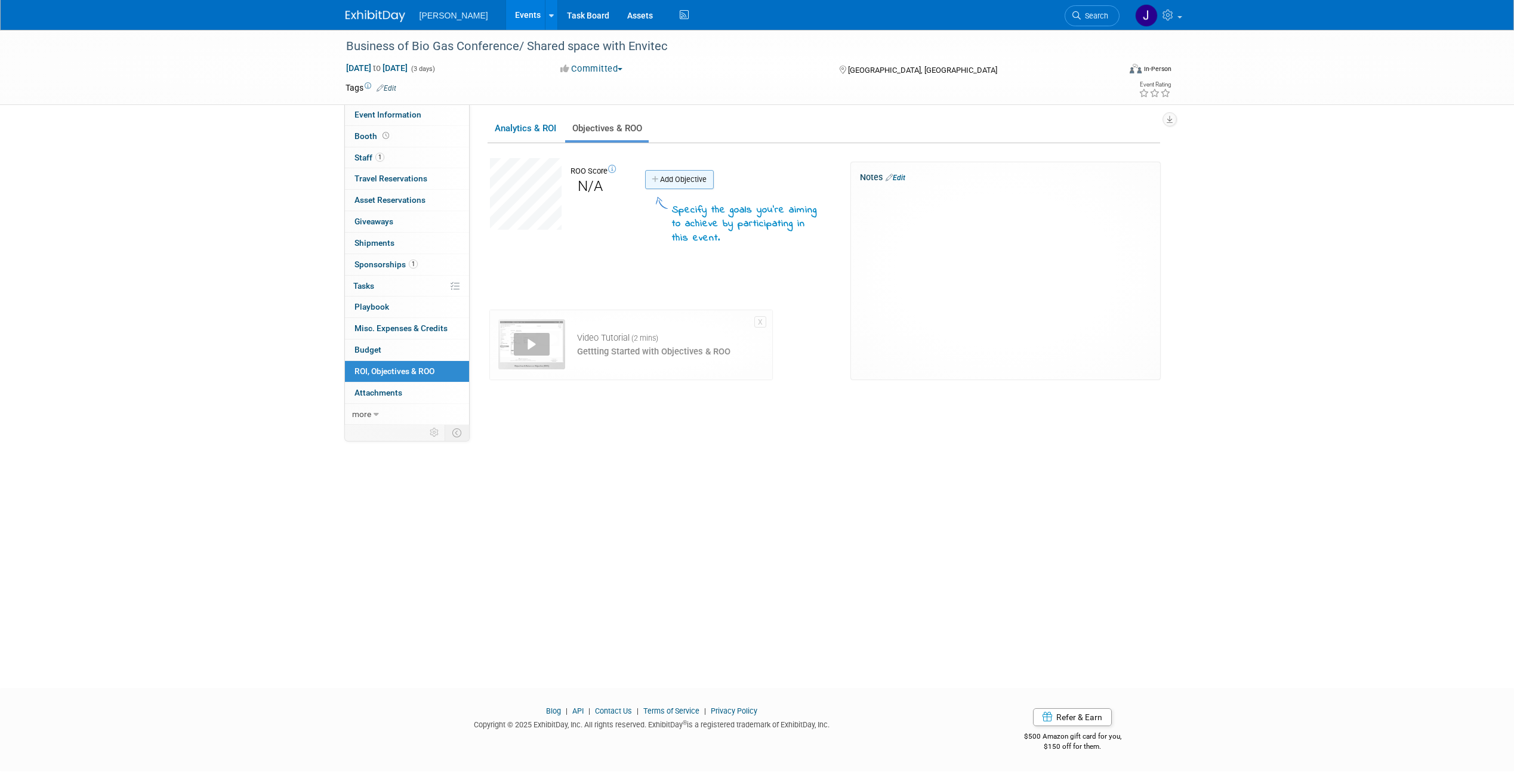
click at [649, 174] on link "Add Objective" at bounding box center [679, 179] width 69 height 19
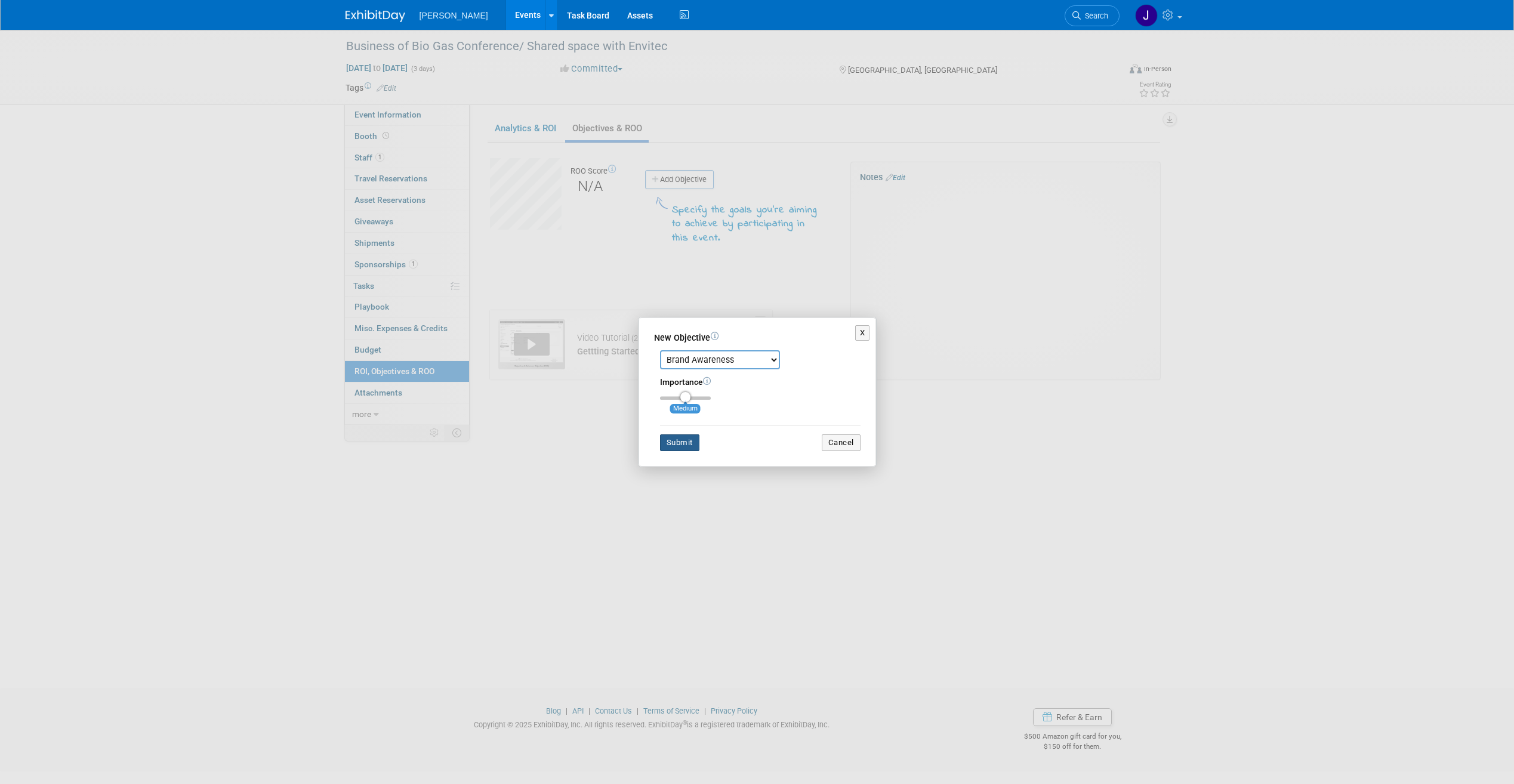
click at [691, 444] on button "Submit" at bounding box center [680, 442] width 40 height 17
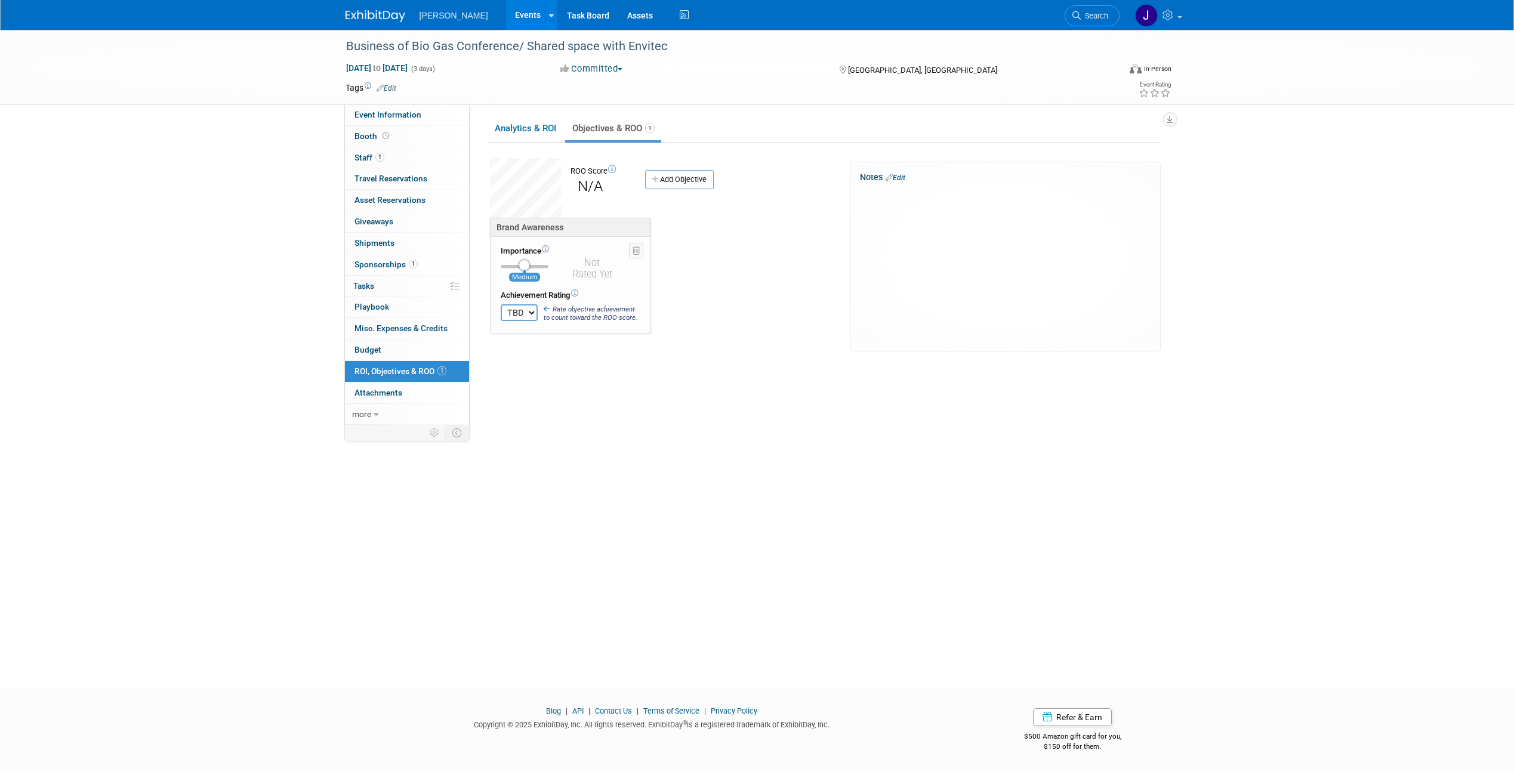
click at [527, 312] on select "TBD 0 1 2 3 4 5 6 7 8 9 10" at bounding box center [519, 313] width 37 height 17
click at [639, 315] on span "Rate this objective's achievement for it to count toward the ROO score. Rate ob…" at bounding box center [592, 314] width 96 height 17
click at [496, 131] on link "Analytics & ROI" at bounding box center [525, 129] width 75 height 23
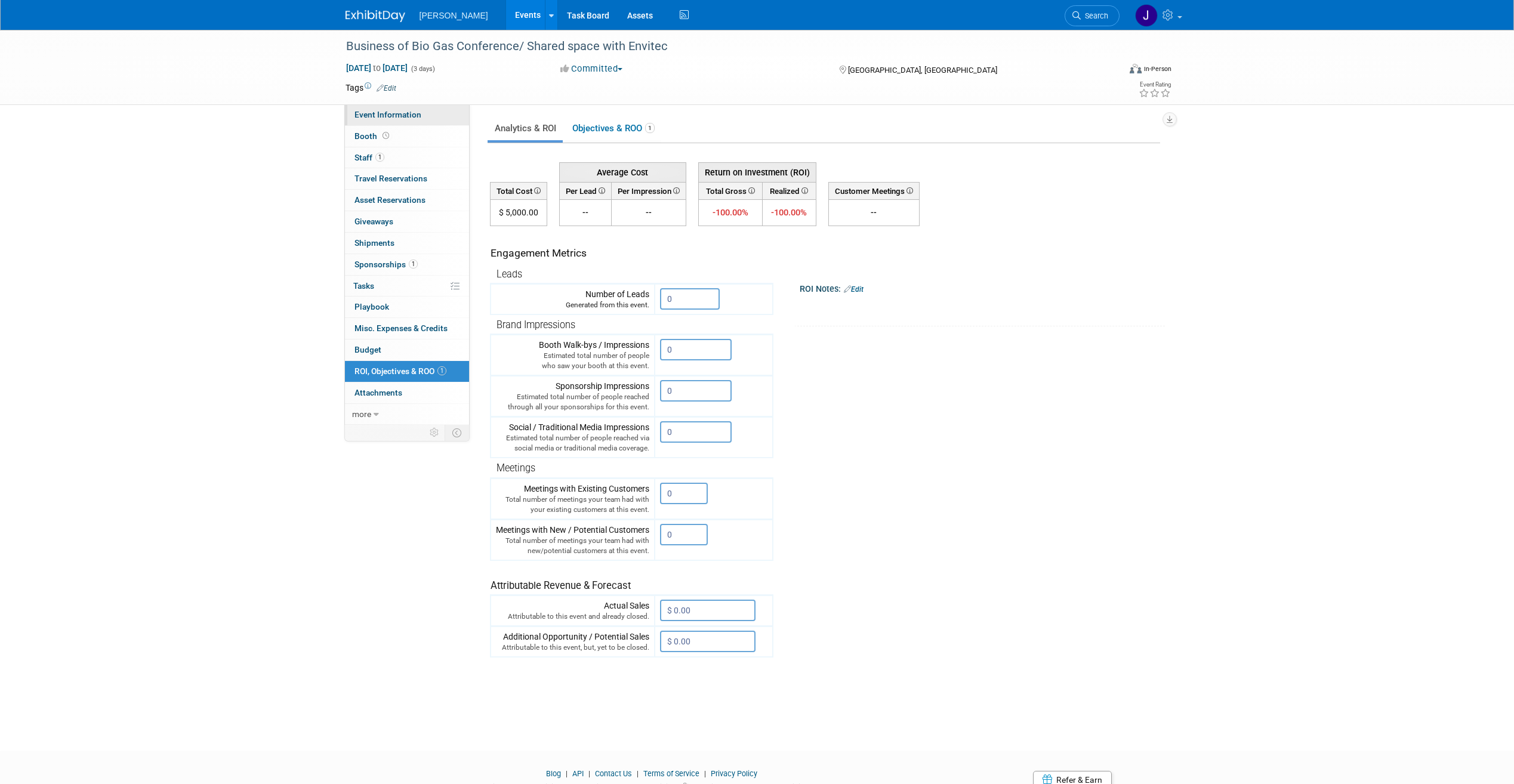
click at [390, 111] on span "Event Information" at bounding box center [388, 114] width 67 height 9
